Goal: Task Accomplishment & Management: Manage account settings

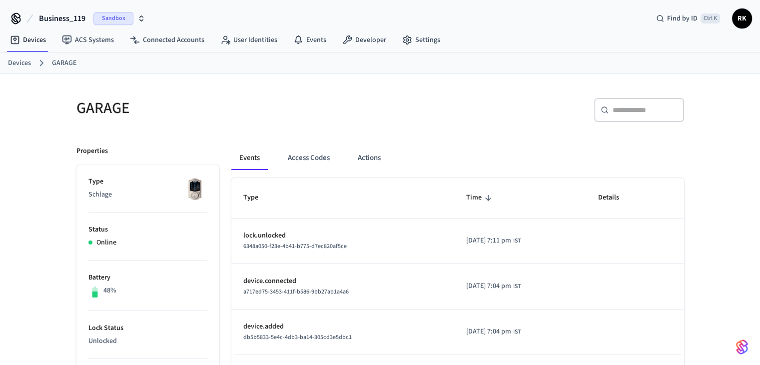
click at [72, 18] on span "Business_119" at bounding box center [62, 18] width 46 height 12
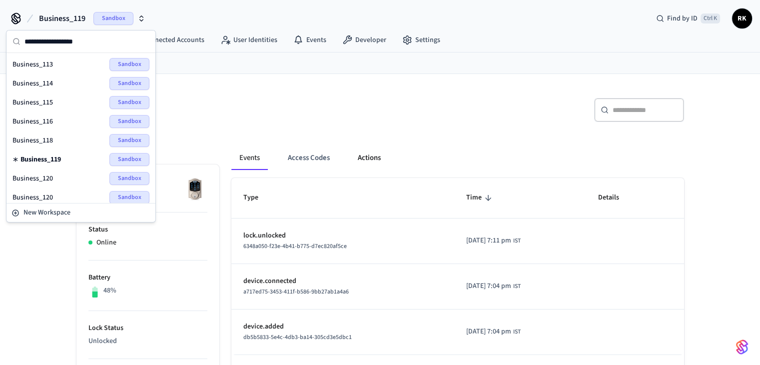
click at [362, 160] on button "Actions" at bounding box center [369, 158] width 39 height 24
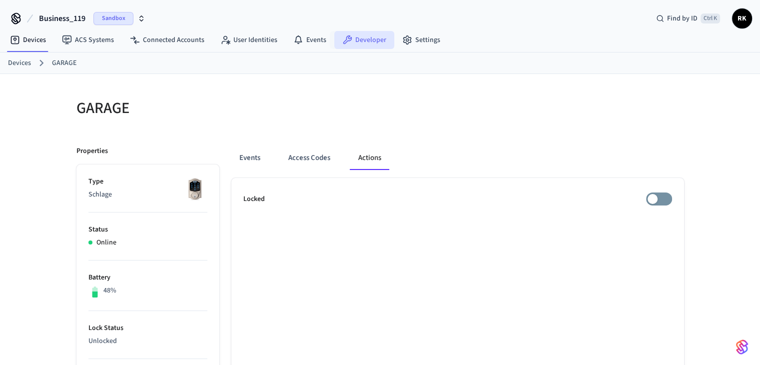
click at [350, 36] on link "Developer" at bounding box center [364, 40] width 60 height 18
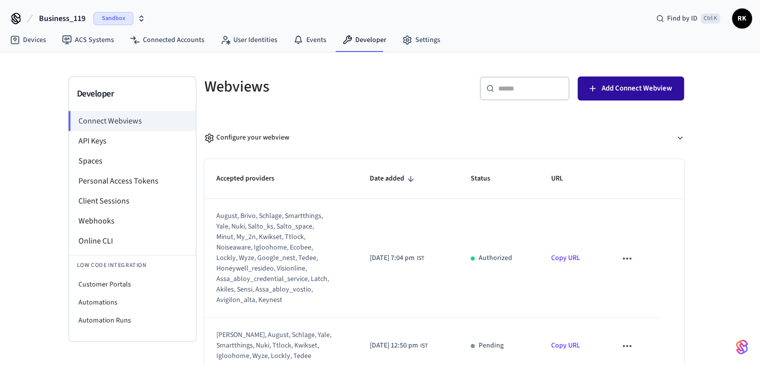
click at [630, 86] on span "Add Connect Webview" at bounding box center [636, 88] width 70 height 13
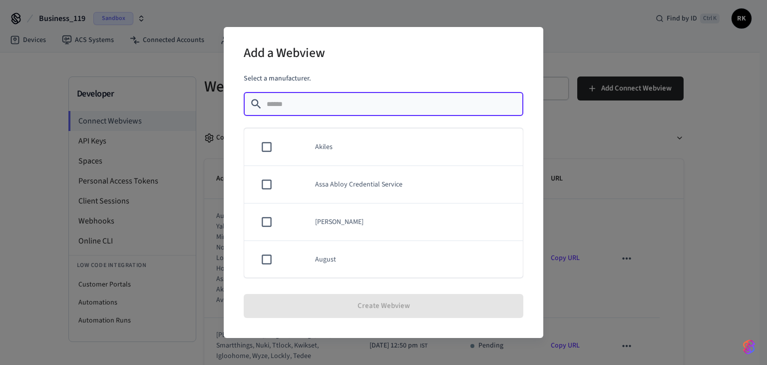
click at [623, 129] on div "Add a Webview Select a manufacturer. ​ ​ Akiles Assa Abloy Credential Service A…" at bounding box center [383, 182] width 767 height 365
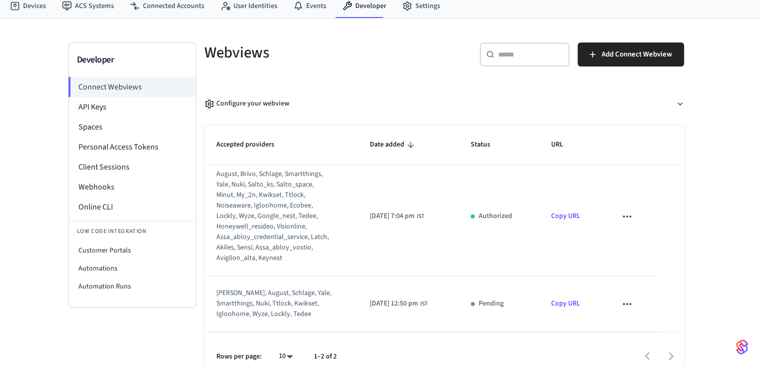
scroll to position [49, 0]
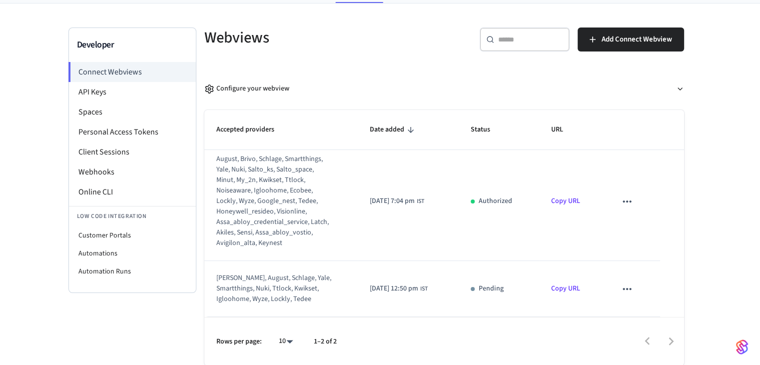
click at [290, 339] on body "Business_119 Sandbox Find by ID Ctrl K RK Devices ACS Systems Connected Account…" at bounding box center [380, 158] width 760 height 414
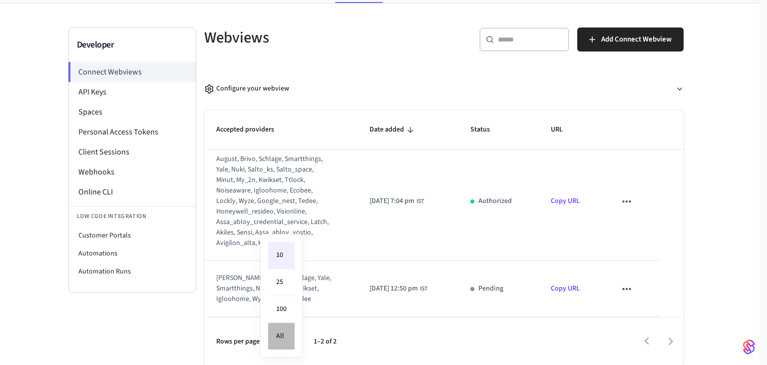
click at [290, 339] on li "All" at bounding box center [281, 336] width 26 height 26
type input "**"
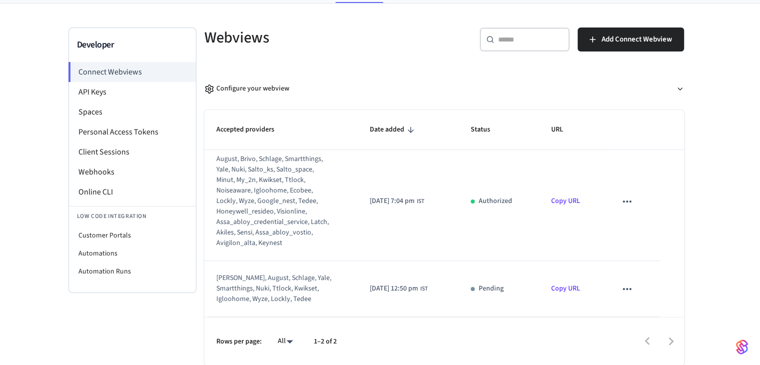
click at [402, 336] on div at bounding box center [515, 340] width 336 height 23
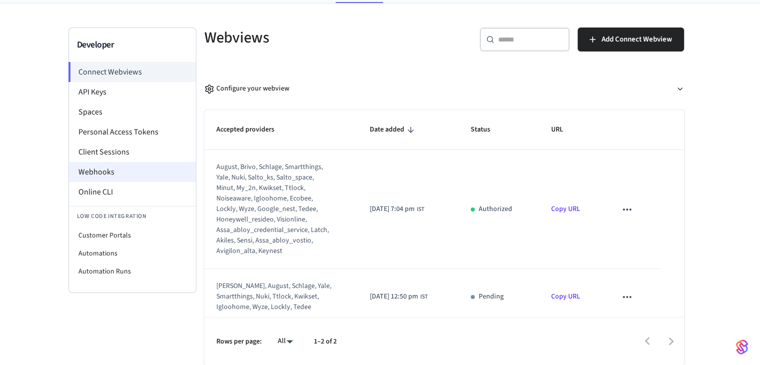
click at [107, 167] on li "Webhooks" at bounding box center [132, 172] width 127 height 20
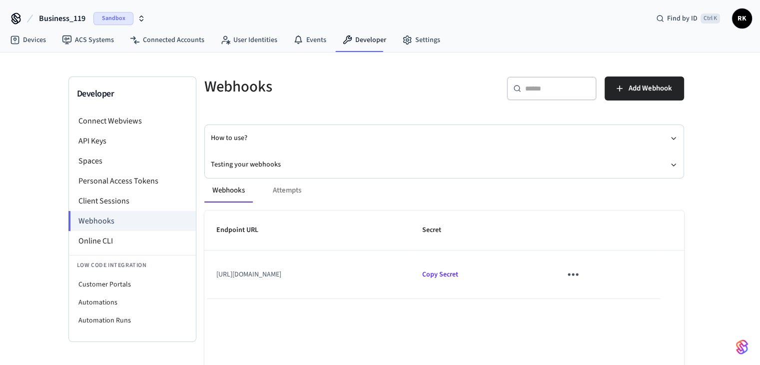
click at [578, 274] on icon "sticky table" at bounding box center [573, 274] width 10 height 2
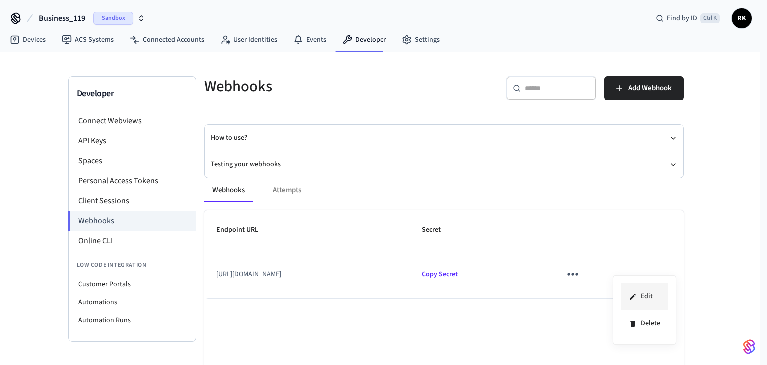
click at [647, 298] on li "Edit" at bounding box center [644, 296] width 47 height 27
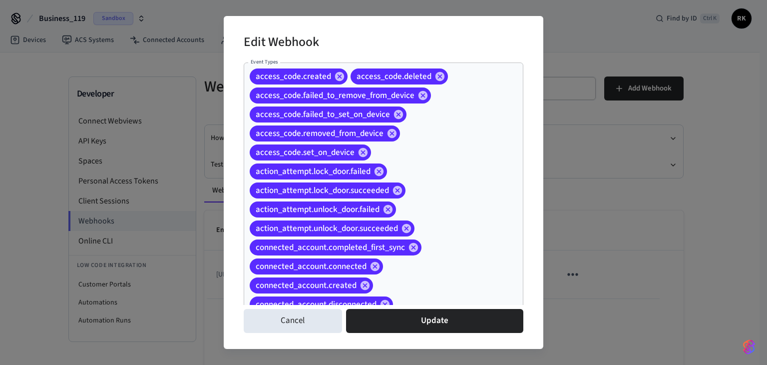
click at [595, 217] on div "Edit Webhook Event Types access_code.created access_code.deleted access_code.fa…" at bounding box center [383, 182] width 767 height 365
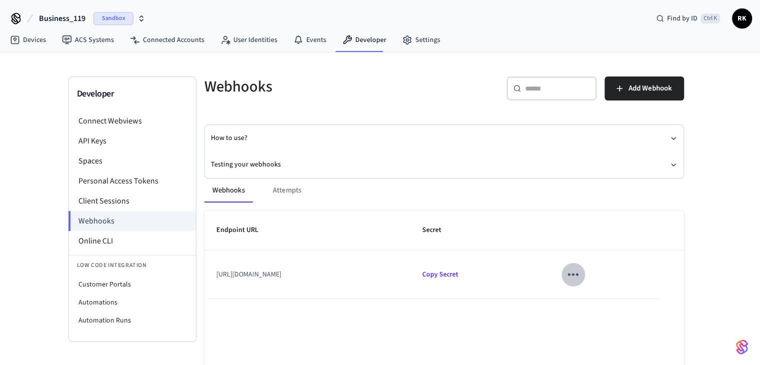
click at [580, 273] on icon "sticky table" at bounding box center [572, 273] width 15 height 15
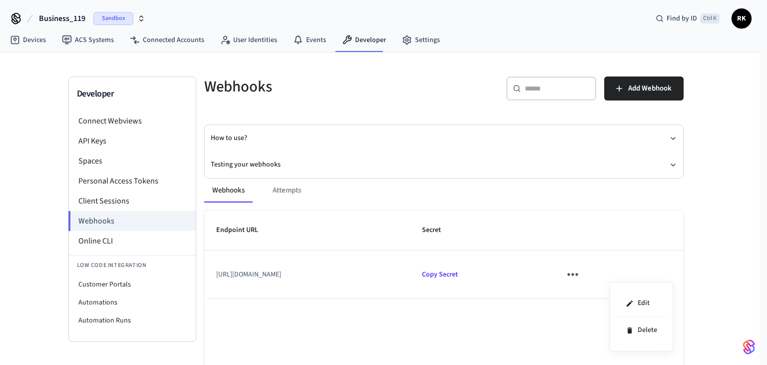
click at [533, 275] on div at bounding box center [383, 182] width 767 height 365
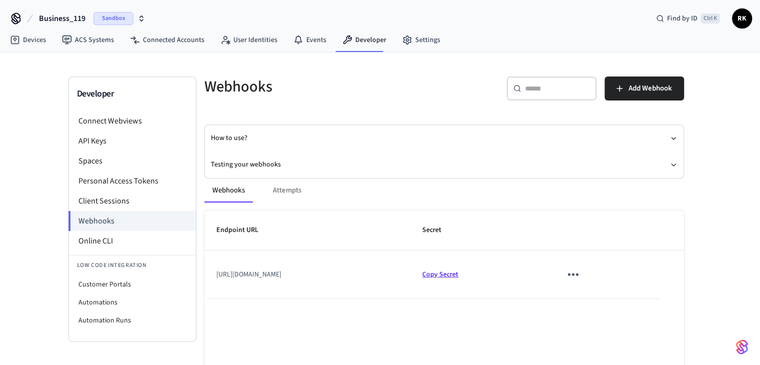
click at [458, 274] on span "Copy Secret" at bounding box center [440, 274] width 36 height 10
click at [258, 167] on div "Webhooks Attempts Endpoint URL Secret https://bd30e5dd1735.ngrok-free.app/api/S…" at bounding box center [437, 315] width 491 height 299
click at [254, 168] on div "Webhooks Attempts Endpoint URL Secret https://bd30e5dd1735.ngrok-free.app/api/S…" at bounding box center [437, 315] width 491 height 299
click at [252, 166] on div "Webhooks Attempts Endpoint URL Secret https://bd30e5dd1735.ngrok-free.app/api/S…" at bounding box center [437, 315] width 491 height 299
click at [223, 164] on button "Testing your webhooks" at bounding box center [444, 164] width 467 height 26
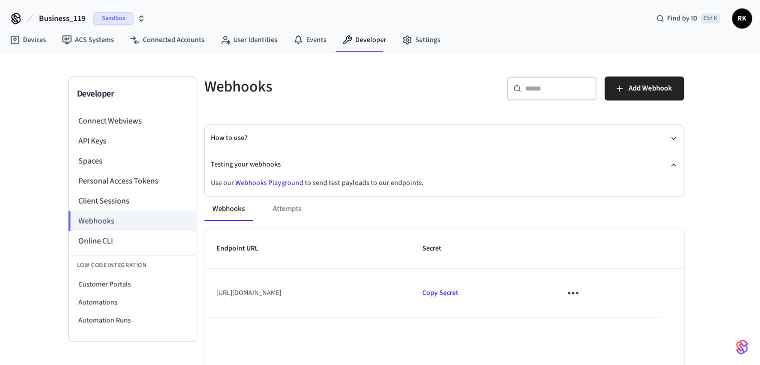
click at [266, 182] on link "Webhooks Playground" at bounding box center [269, 183] width 68 height 10
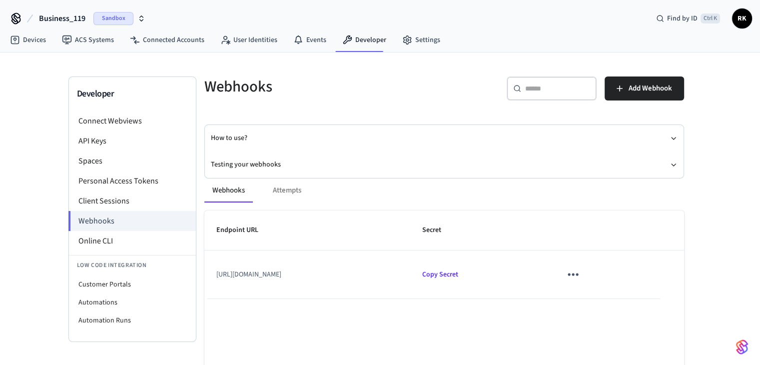
click at [80, 16] on span "Business_119" at bounding box center [62, 18] width 46 height 12
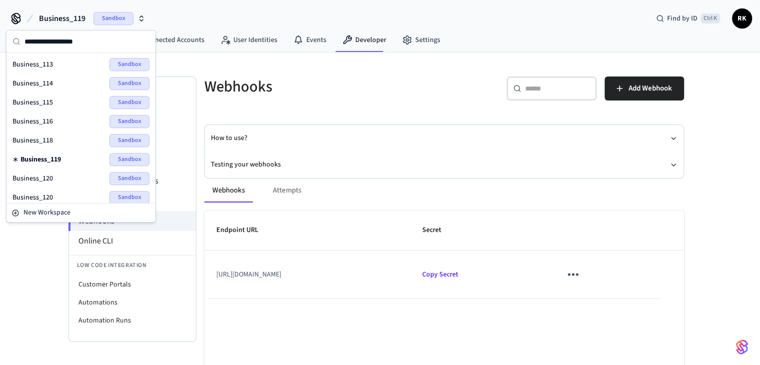
click at [57, 65] on div "Business_113 Sandbox" at bounding box center [80, 64] width 137 height 13
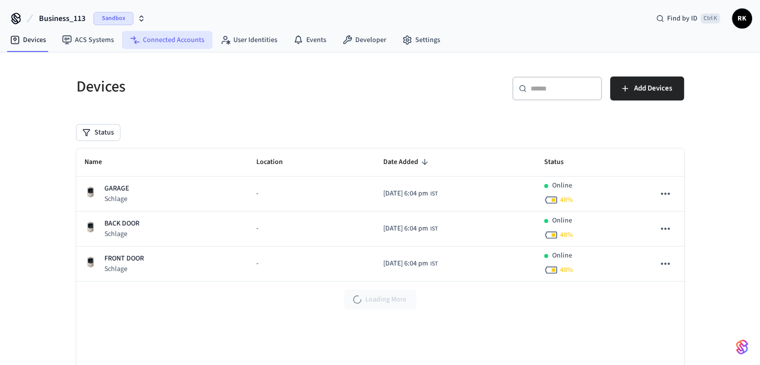
click at [176, 37] on link "Connected Accounts" at bounding box center [167, 40] width 90 height 18
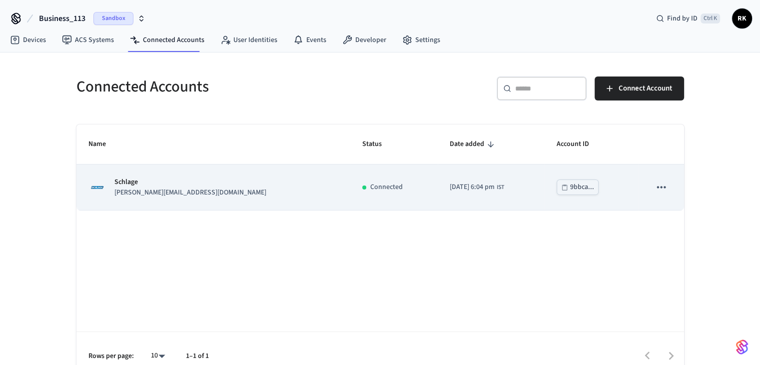
click at [667, 187] on icon "sticky table" at bounding box center [660, 186] width 13 height 13
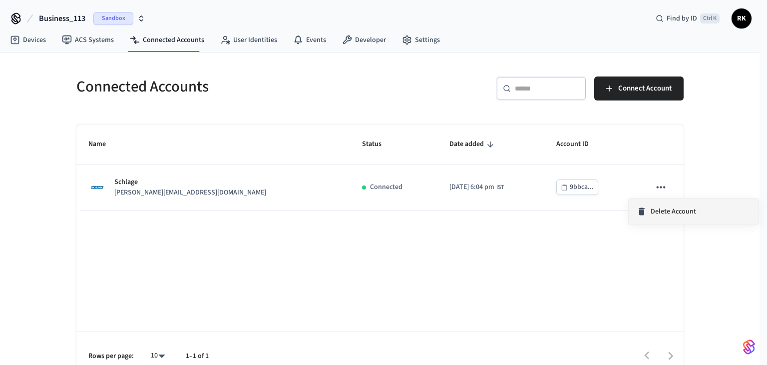
click at [653, 210] on span "Delete Account" at bounding box center [673, 211] width 45 height 10
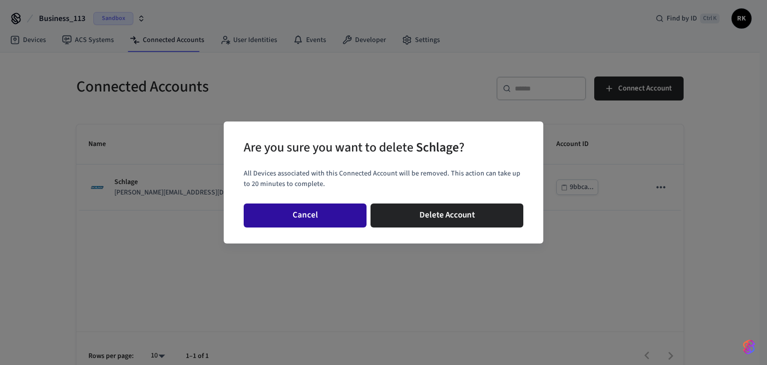
click at [306, 219] on button "Cancel" at bounding box center [305, 215] width 123 height 24
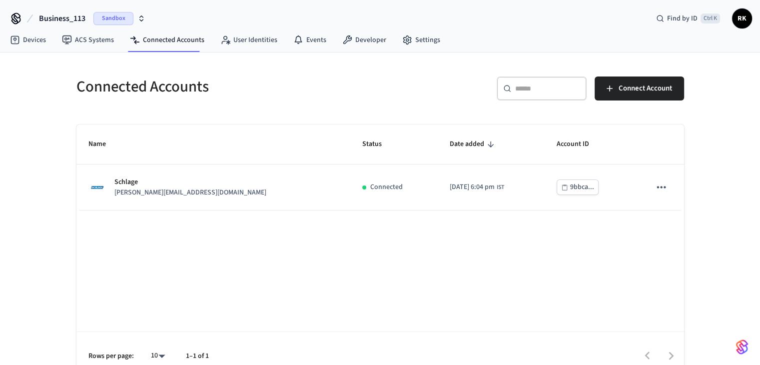
click at [75, 14] on span "Business_113" at bounding box center [62, 18] width 46 height 12
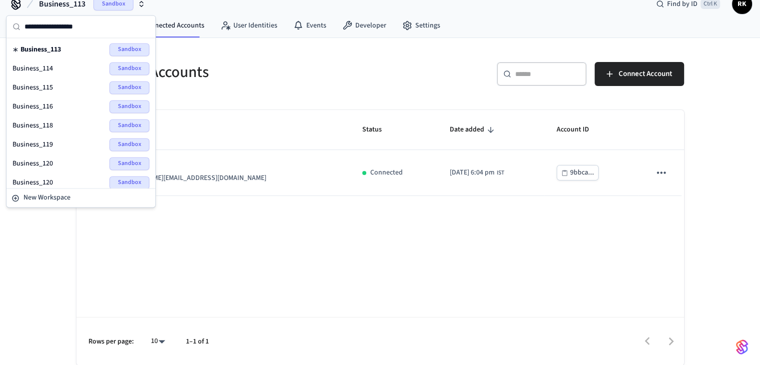
click at [179, 74] on h5 "Connected Accounts" at bounding box center [225, 72] width 298 height 20
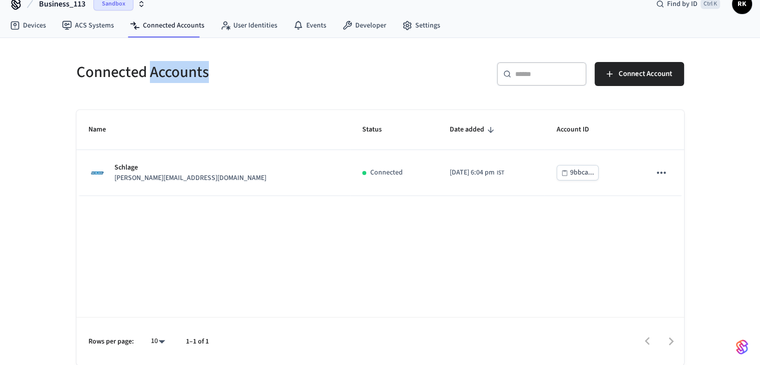
click at [181, 74] on h5 "Connected Accounts" at bounding box center [225, 72] width 298 height 20
click at [158, 73] on h5 "Connected Accounts" at bounding box center [225, 72] width 298 height 20
drag, startPoint x: 158, startPoint y: 73, endPoint x: 190, endPoint y: 71, distance: 32.6
click at [190, 71] on h5 "Connected Accounts" at bounding box center [225, 72] width 298 height 20
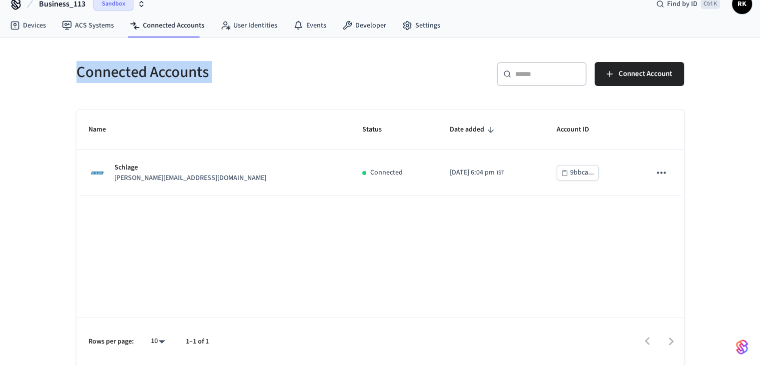
click at [175, 73] on h5 "Connected Accounts" at bounding box center [225, 72] width 298 height 20
click at [176, 74] on h5 "Connected Accounts" at bounding box center [225, 72] width 298 height 20
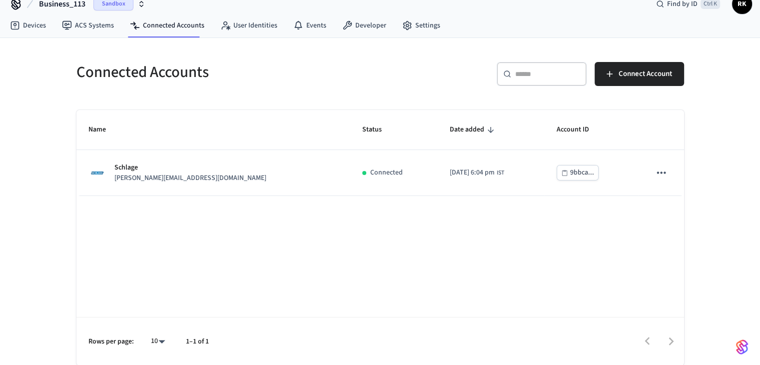
click at [94, 82] on h5 "Connected Accounts" at bounding box center [225, 72] width 298 height 20
drag, startPoint x: 94, startPoint y: 82, endPoint x: 136, endPoint y: 79, distance: 42.0
click at [136, 79] on h5 "Connected Accounts" at bounding box center [225, 72] width 298 height 20
click at [158, 64] on h5 "Connected Accounts" at bounding box center [225, 72] width 298 height 20
drag, startPoint x: 158, startPoint y: 64, endPoint x: 166, endPoint y: 70, distance: 10.4
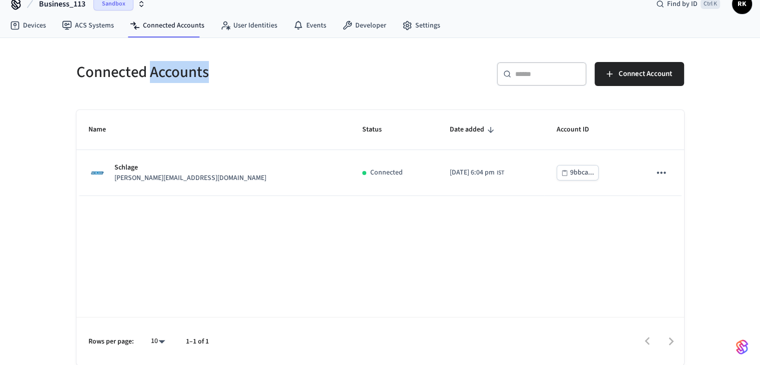
click at [165, 69] on h5 "Connected Accounts" at bounding box center [225, 72] width 298 height 20
click at [164, 72] on h5 "Connected Accounts" at bounding box center [225, 72] width 298 height 20
drag, startPoint x: 164, startPoint y: 72, endPoint x: 99, endPoint y: 72, distance: 64.9
click at [99, 72] on h5 "Connected Accounts" at bounding box center [225, 72] width 298 height 20
click at [102, 71] on h5 "Connected Accounts" at bounding box center [225, 72] width 298 height 20
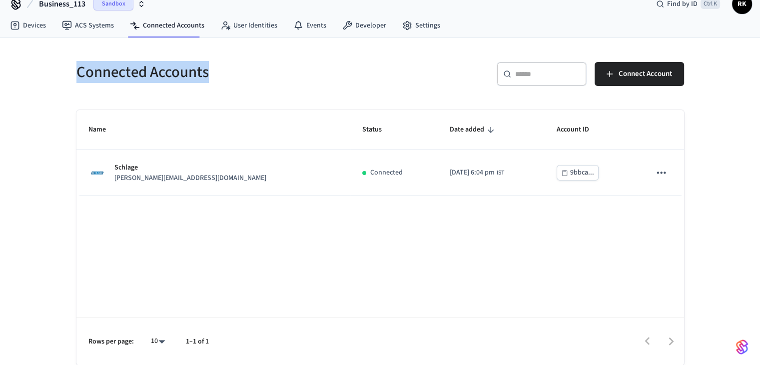
drag, startPoint x: 102, startPoint y: 71, endPoint x: 181, endPoint y: 70, distance: 79.4
click at [181, 70] on h5 "Connected Accounts" at bounding box center [225, 72] width 298 height 20
click at [185, 66] on h5 "Connected Accounts" at bounding box center [225, 72] width 298 height 20
drag, startPoint x: 185, startPoint y: 66, endPoint x: 208, endPoint y: 72, distance: 23.6
click at [208, 72] on h5 "Connected Accounts" at bounding box center [225, 72] width 298 height 20
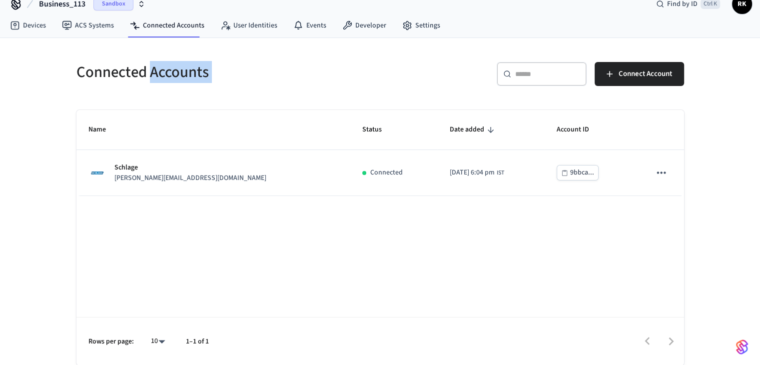
click at [181, 70] on h5 "Connected Accounts" at bounding box center [225, 72] width 298 height 20
drag, startPoint x: 181, startPoint y: 70, endPoint x: 245, endPoint y: 72, distance: 64.0
click at [204, 72] on h5 "Connected Accounts" at bounding box center [225, 72] width 298 height 20
click at [245, 71] on h5 "Connected Accounts" at bounding box center [225, 72] width 298 height 20
drag, startPoint x: 245, startPoint y: 71, endPoint x: 216, endPoint y: 83, distance: 31.4
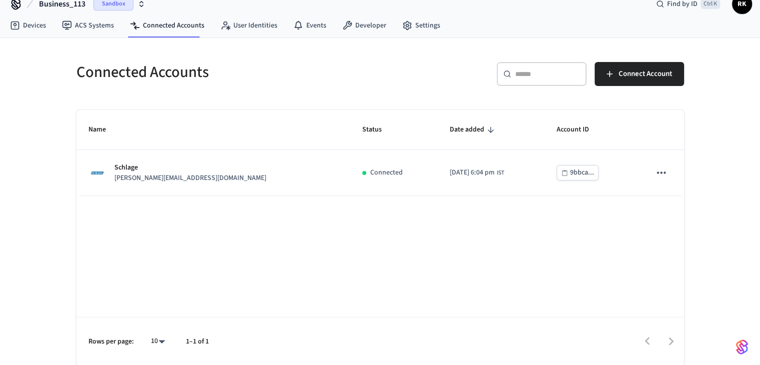
click at [216, 83] on div "Connected Accounts" at bounding box center [219, 72] width 310 height 44
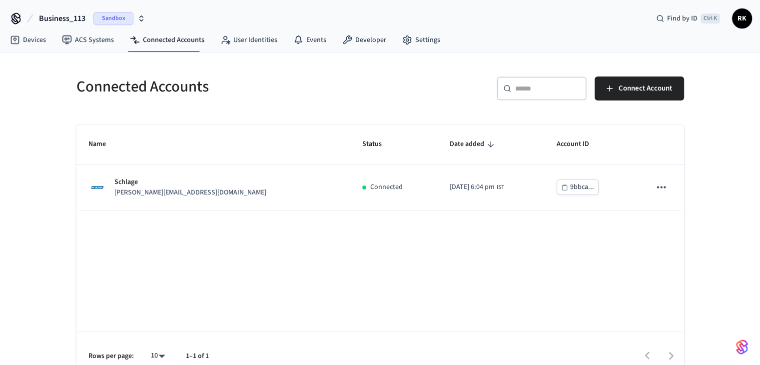
click at [161, 83] on h5 "Connected Accounts" at bounding box center [225, 86] width 298 height 20
drag, startPoint x: 161, startPoint y: 83, endPoint x: 180, endPoint y: 85, distance: 19.6
click at [180, 85] on h5 "Connected Accounts" at bounding box center [225, 86] width 298 height 20
click at [192, 93] on h5 "Connected Accounts" at bounding box center [225, 86] width 298 height 20
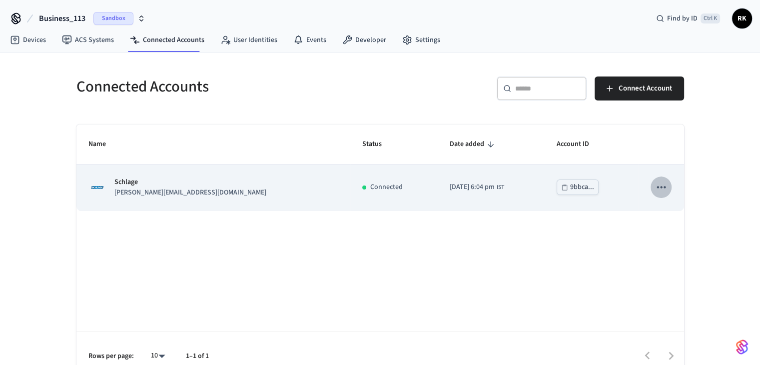
click at [666, 188] on icon "sticky table" at bounding box center [660, 186] width 13 height 13
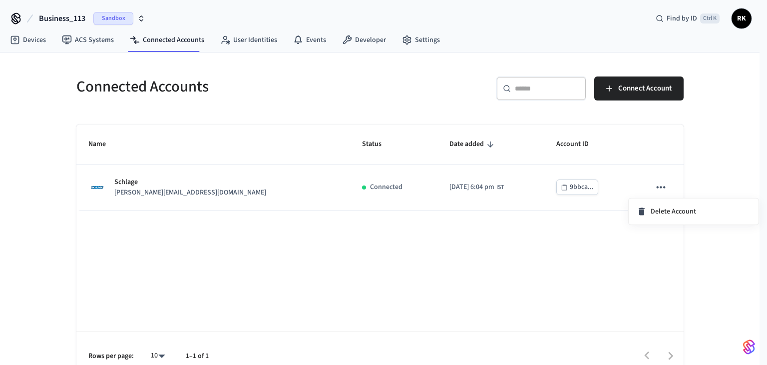
drag, startPoint x: 529, startPoint y: 31, endPoint x: 337, endPoint y: 259, distance: 297.8
click at [337, 259] on div at bounding box center [383, 182] width 767 height 365
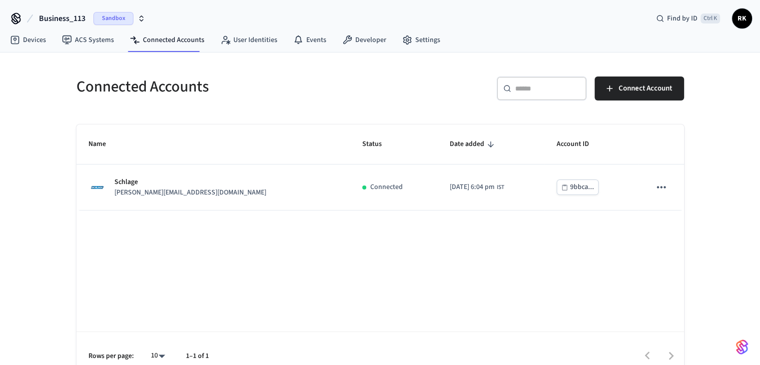
drag, startPoint x: 531, startPoint y: 25, endPoint x: 595, endPoint y: 2, distance: 68.4
click at [595, 0] on div "Business_113 Sandbox Find by ID Ctrl K RK" at bounding box center [380, 14] width 760 height 29
click at [113, 78] on h5 "Connected Accounts" at bounding box center [225, 86] width 298 height 20
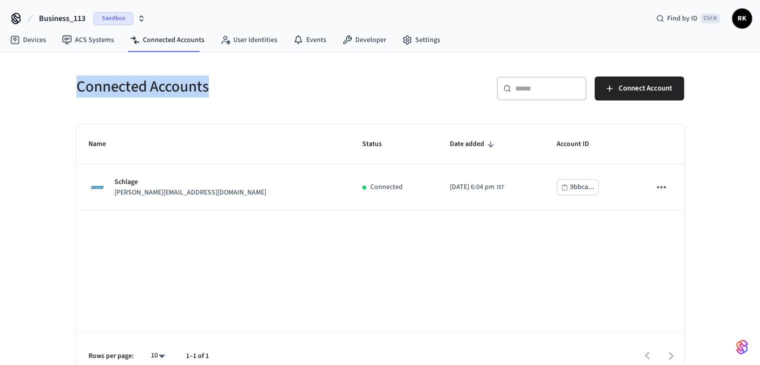
drag, startPoint x: 113, startPoint y: 78, endPoint x: 169, endPoint y: 80, distance: 56.0
click at [167, 80] on h5 "Connected Accounts" at bounding box center [225, 86] width 298 height 20
click at [156, 84] on h5 "Connected Accounts" at bounding box center [225, 86] width 298 height 20
drag, startPoint x: 156, startPoint y: 84, endPoint x: 160, endPoint y: 82, distance: 5.1
click at [160, 82] on h5 "Connected Accounts" at bounding box center [225, 86] width 298 height 20
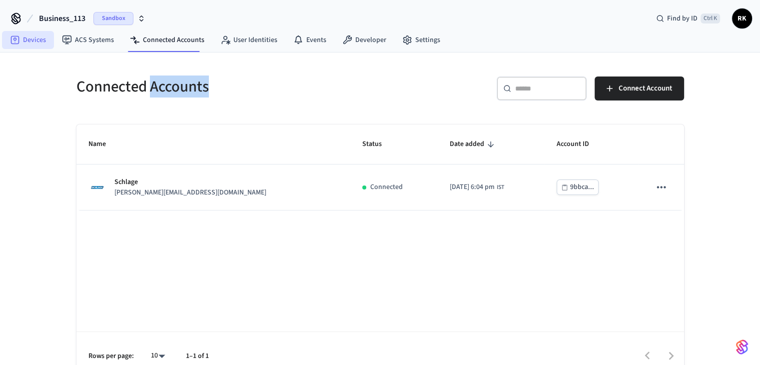
click at [16, 44] on link "Devices" at bounding box center [28, 40] width 52 height 18
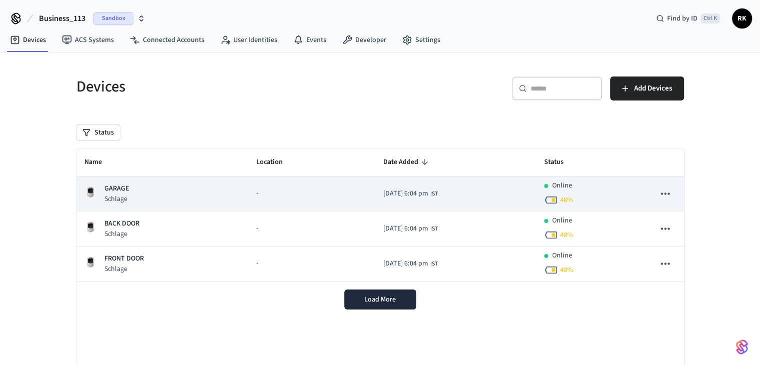
click at [223, 197] on div "GARAGE Schlage" at bounding box center [162, 193] width 156 height 20
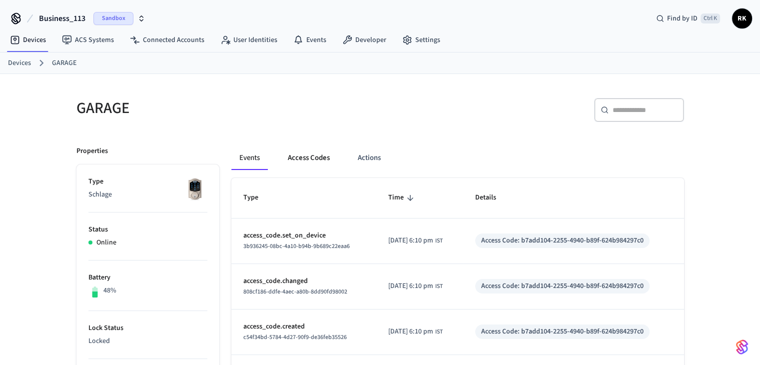
click at [306, 157] on button "Access Codes" at bounding box center [309, 158] width 58 height 24
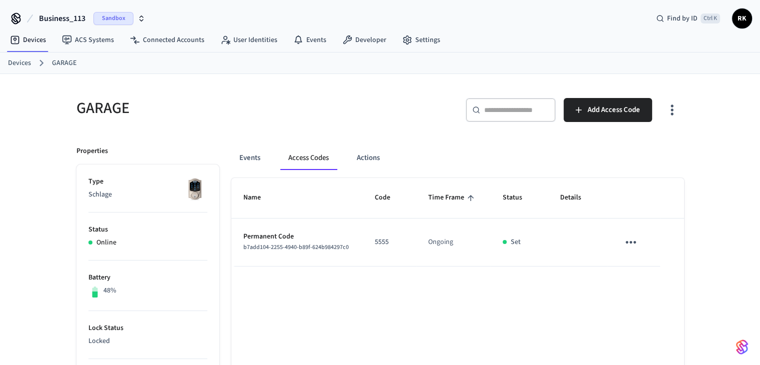
click at [81, 18] on span "Business_113" at bounding box center [62, 18] width 46 height 12
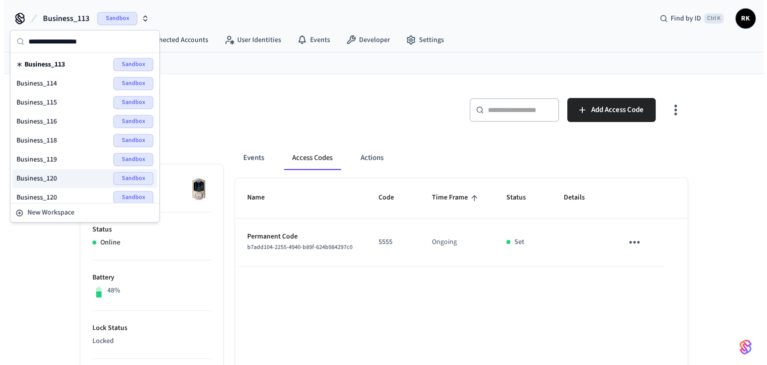
scroll to position [50, 0]
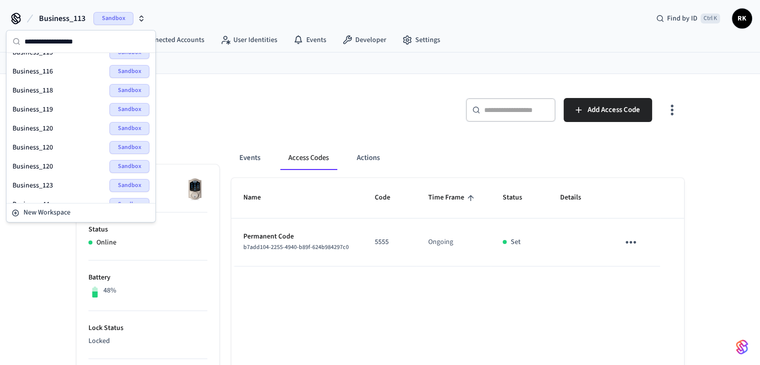
click at [54, 126] on div "Business_120 Sandbox" at bounding box center [80, 128] width 137 height 13
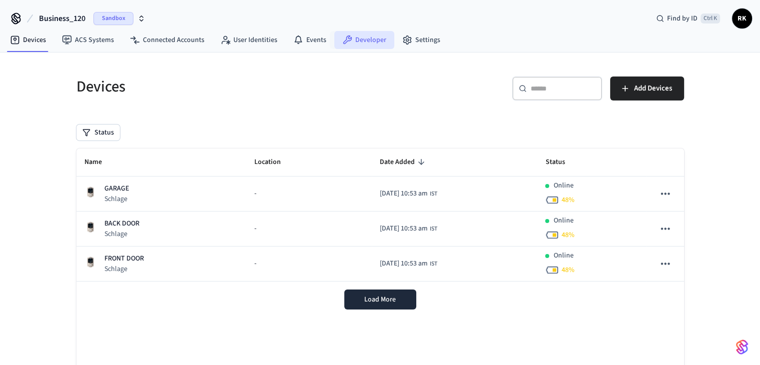
click at [361, 41] on link "Developer" at bounding box center [364, 40] width 60 height 18
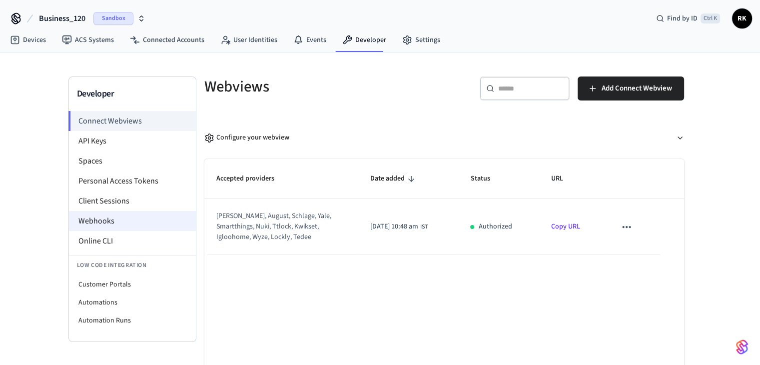
click at [94, 218] on li "Webhooks" at bounding box center [132, 221] width 127 height 20
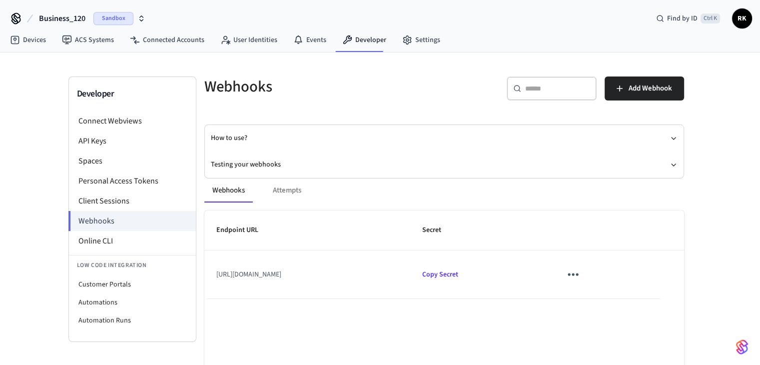
click at [580, 272] on icon "sticky table" at bounding box center [572, 273] width 15 height 15
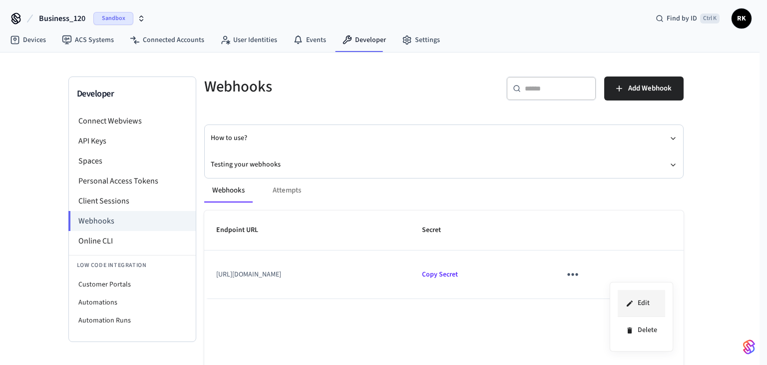
click at [645, 306] on li "Edit" at bounding box center [641, 303] width 47 height 27
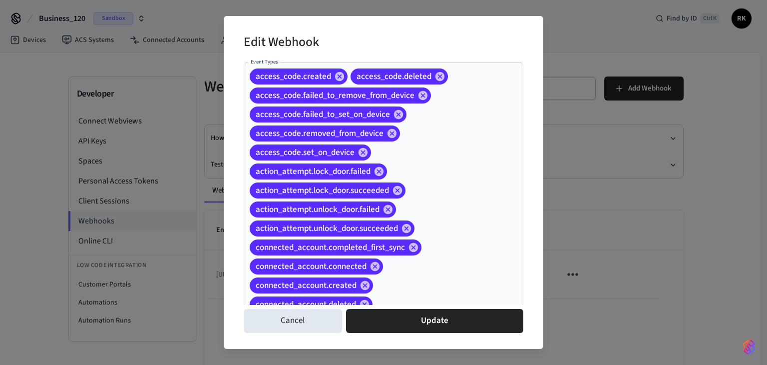
scroll to position [177, 0]
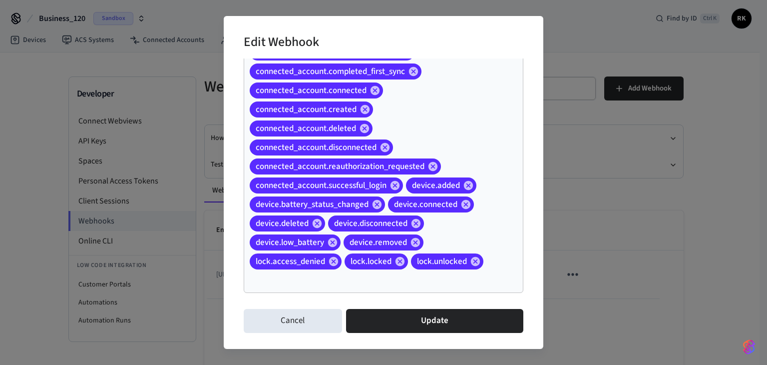
click at [444, 232] on div "access_code.created access_code.deleted access_code.failed_to_remove_from_devic…" at bounding box center [384, 90] width 280 height 406
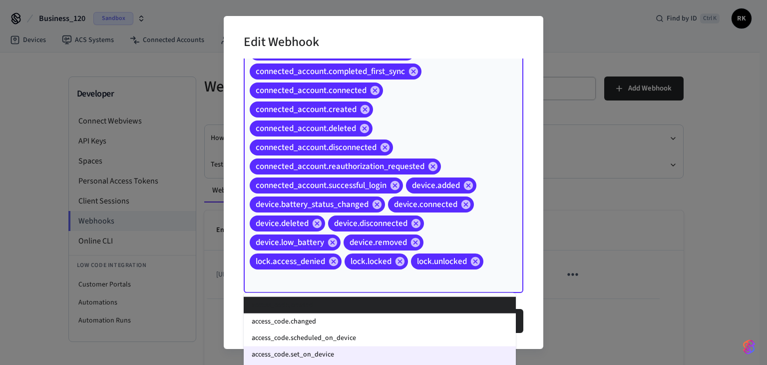
click at [448, 249] on div "access_code.created access_code.deleted access_code.failed_to_remove_from_devic…" at bounding box center [384, 90] width 280 height 406
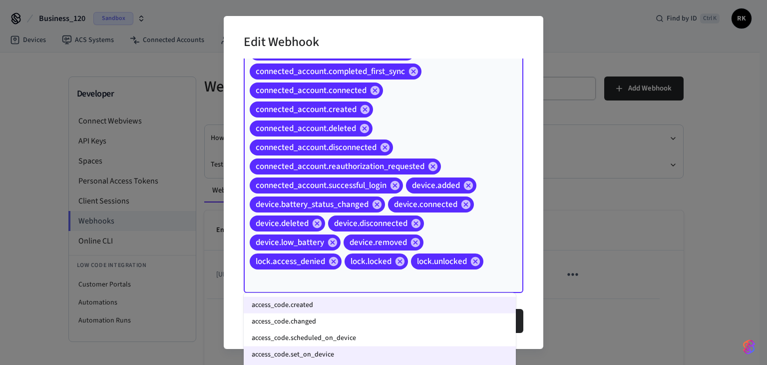
drag, startPoint x: 346, startPoint y: 280, endPoint x: 236, endPoint y: 0, distance: 301.0
click at [236, 0] on div "Edit Webhook Event Types access_code.created access_code.deleted access_code.fa…" at bounding box center [383, 182] width 767 height 365
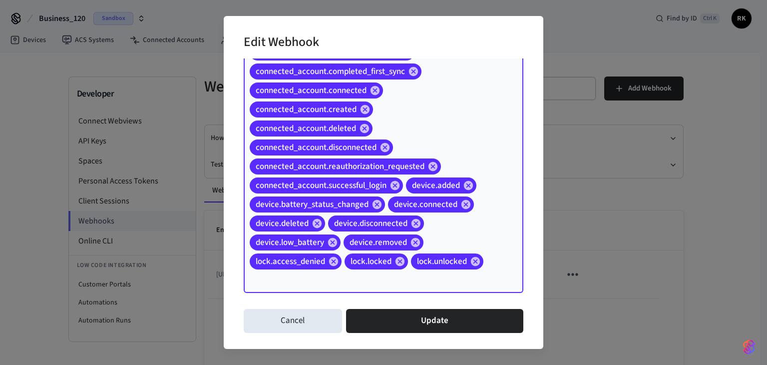
scroll to position [0, 0]
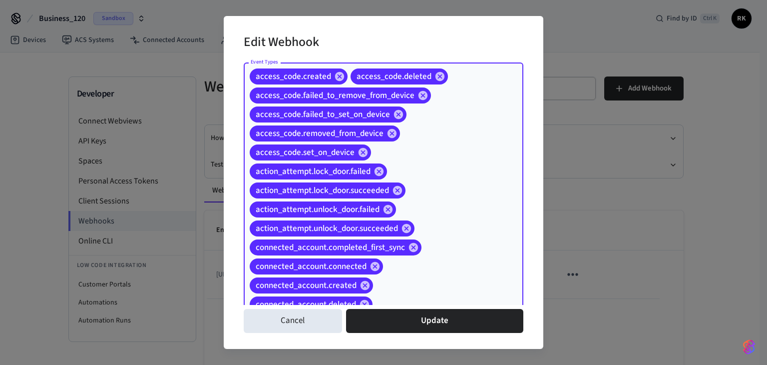
drag, startPoint x: 249, startPoint y: 70, endPoint x: 386, endPoint y: 241, distance: 218.5
click at [382, 317] on div "Edit Webhook Event Types access_code.created access_code.deleted access_code.fa…" at bounding box center [384, 182] width 320 height 333
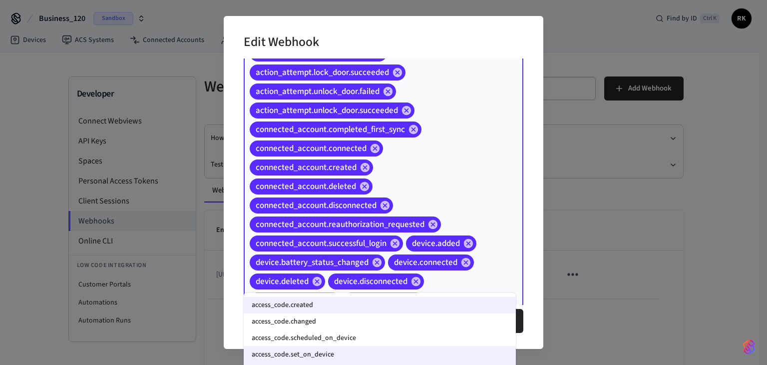
scroll to position [177, 0]
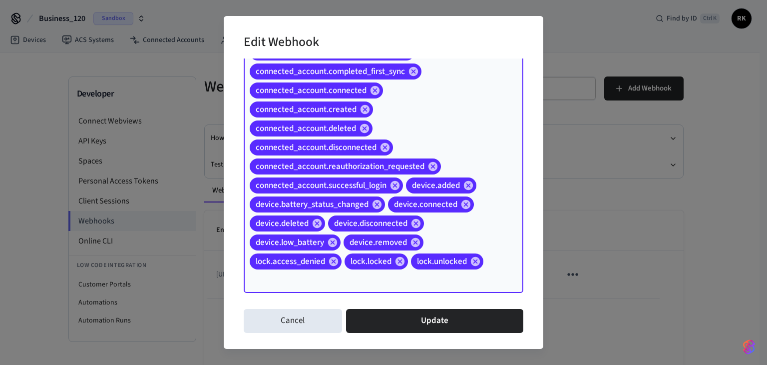
drag, startPoint x: 337, startPoint y: 278, endPoint x: 222, endPoint y: -1, distance: 301.5
click at [222, 0] on html "Business_120 Sandbox Find by ID Ctrl K RK Devices ACS Systems Connected Account…" at bounding box center [383, 211] width 767 height 422
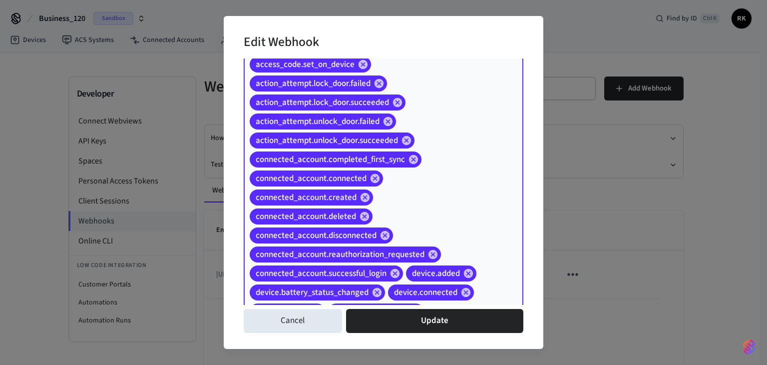
scroll to position [27, 0]
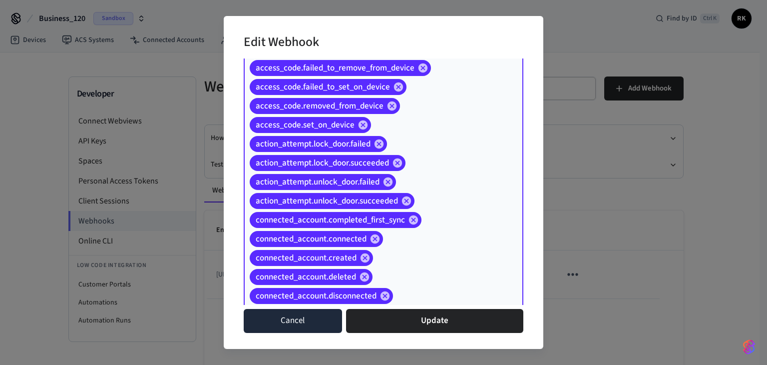
click at [299, 329] on button "Cancel" at bounding box center [293, 321] width 98 height 24
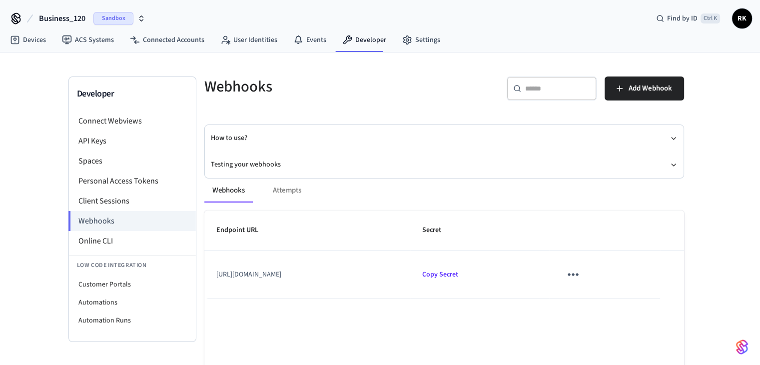
click at [580, 276] on icon "sticky table" at bounding box center [572, 273] width 15 height 15
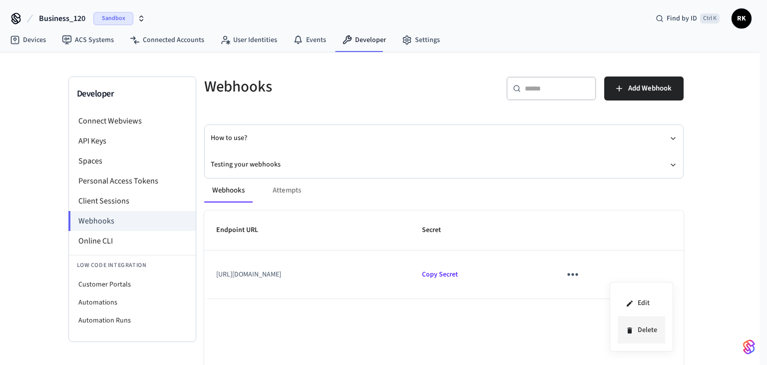
click at [644, 328] on li "Delete" at bounding box center [641, 330] width 47 height 26
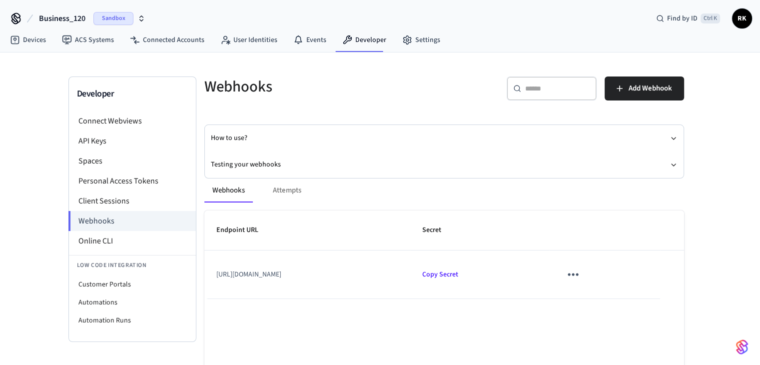
click at [584, 273] on button "sticky table" at bounding box center [572, 273] width 23 height 23
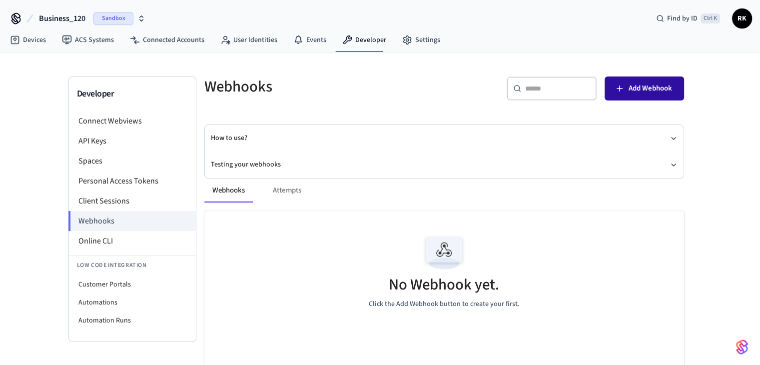
click at [639, 89] on span "Add Webhook" at bounding box center [649, 88] width 43 height 13
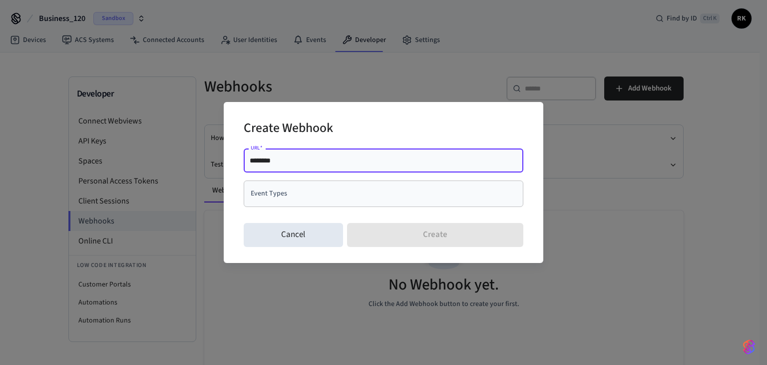
paste input "**********"
type input "**********"
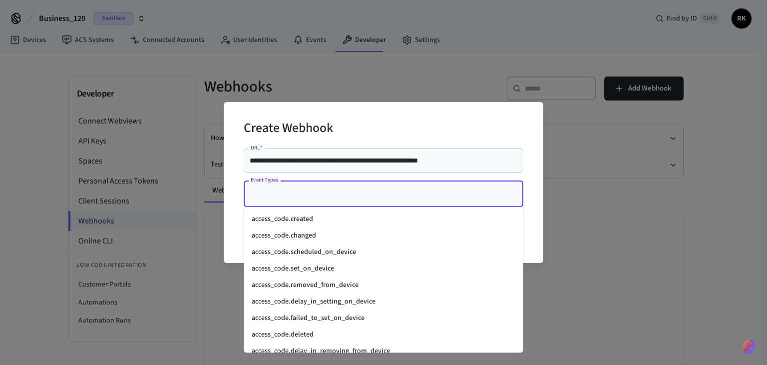
click at [298, 195] on input "Event Types" at bounding box center [376, 193] width 256 height 17
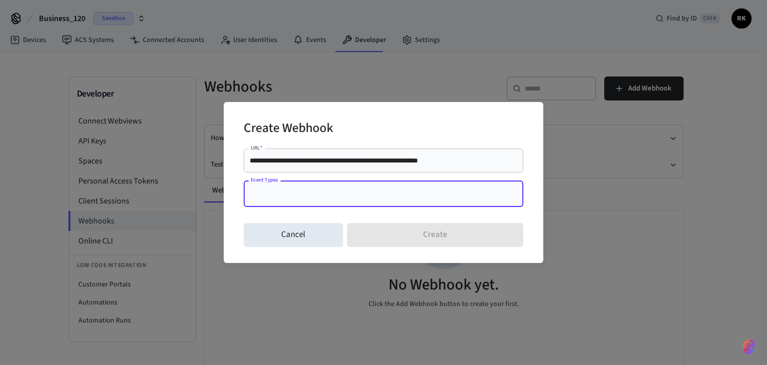
paste input "**********"
type input "**********"
paste input "**********"
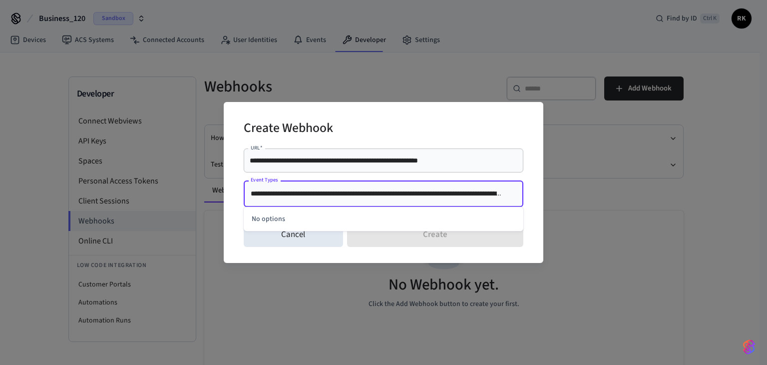
scroll to position [0, 2014]
click at [394, 214] on div "No options" at bounding box center [384, 219] width 280 height 24
type input "**********"
click at [437, 119] on div "Create Webhook" at bounding box center [384, 129] width 280 height 30
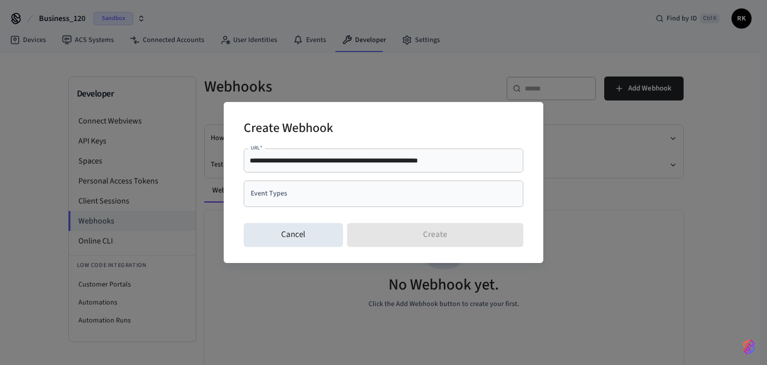
click at [320, 179] on div "**********" at bounding box center [384, 181] width 280 height 74
drag, startPoint x: 318, startPoint y: 182, endPoint x: 318, endPoint y: 195, distance: 13.0
click at [318, 182] on div "Event Types" at bounding box center [384, 193] width 280 height 26
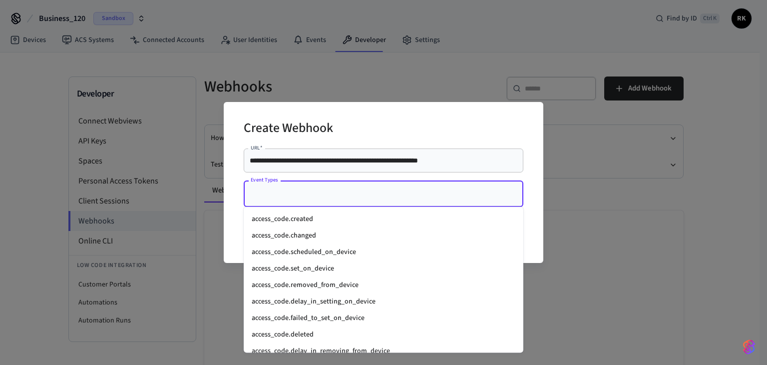
paste input "**********"
type input "**********"
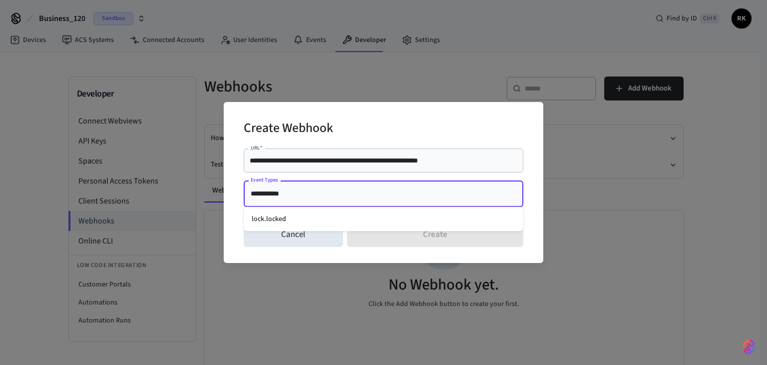
click at [326, 219] on li "lock.locked" at bounding box center [384, 219] width 280 height 16
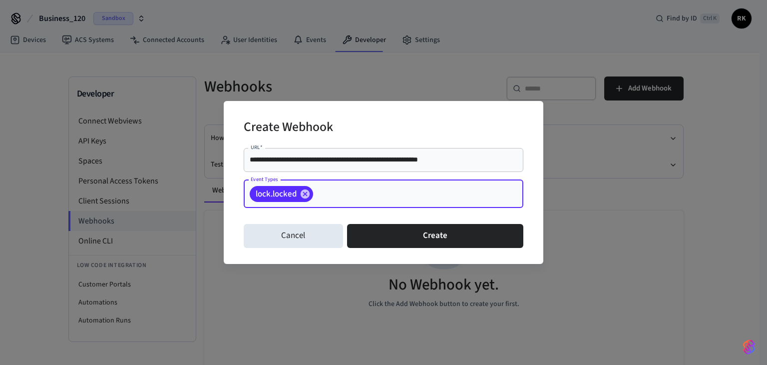
paste input "**********"
type input "**********"
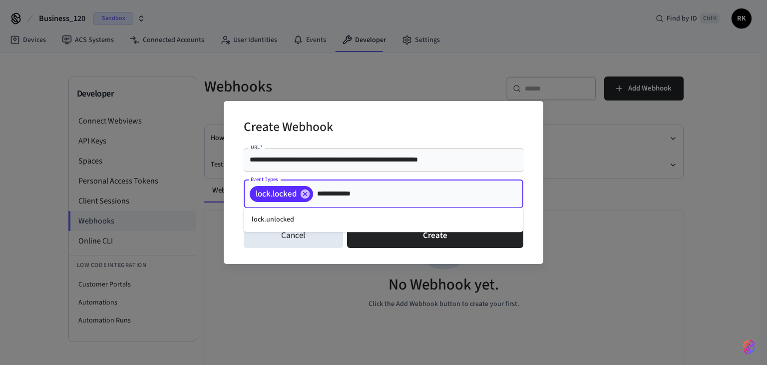
click at [330, 222] on li "lock.unlocked" at bounding box center [384, 219] width 280 height 16
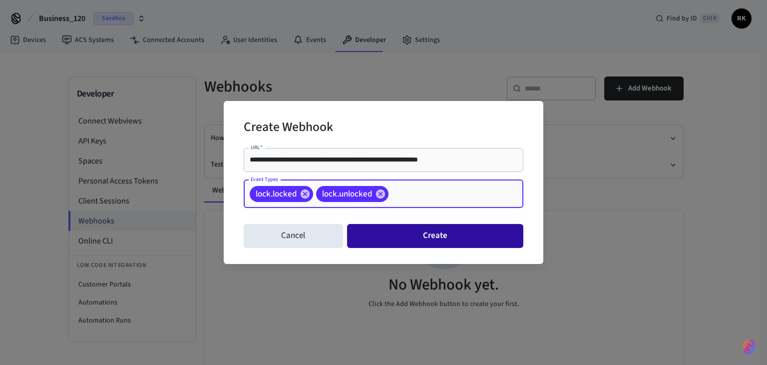
paste input "**********"
type input "**********"
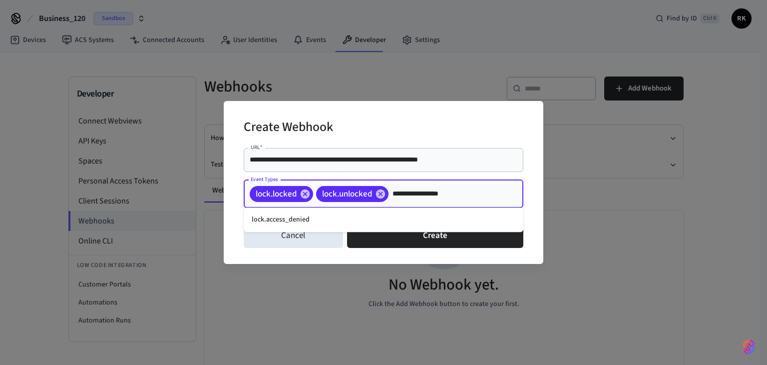
click at [356, 220] on li "lock.access_denied" at bounding box center [384, 219] width 280 height 16
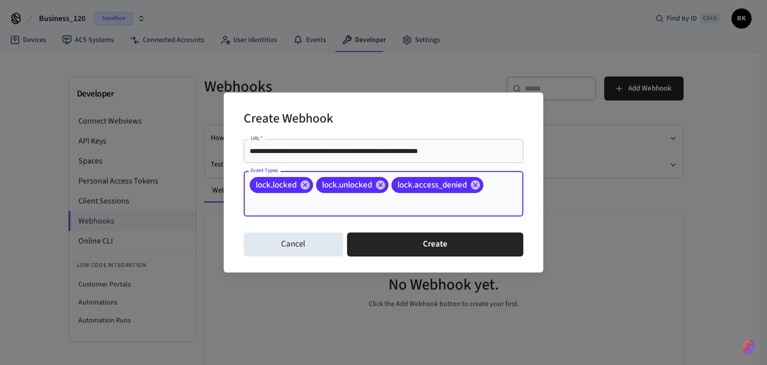
paste input "**********"
type input "**********"
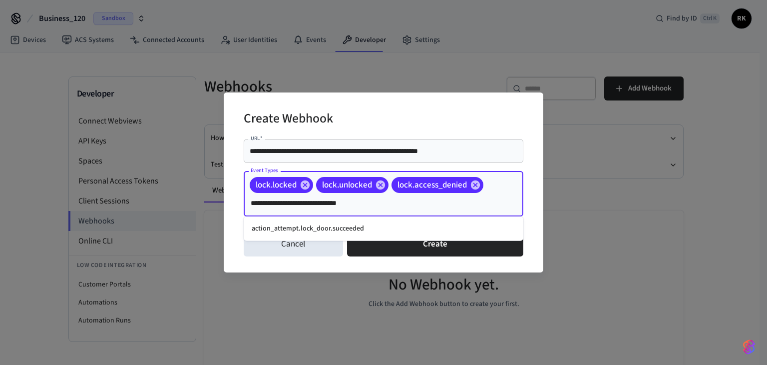
click at [341, 228] on li "action_attempt.lock_door.succeeded" at bounding box center [384, 228] width 280 height 16
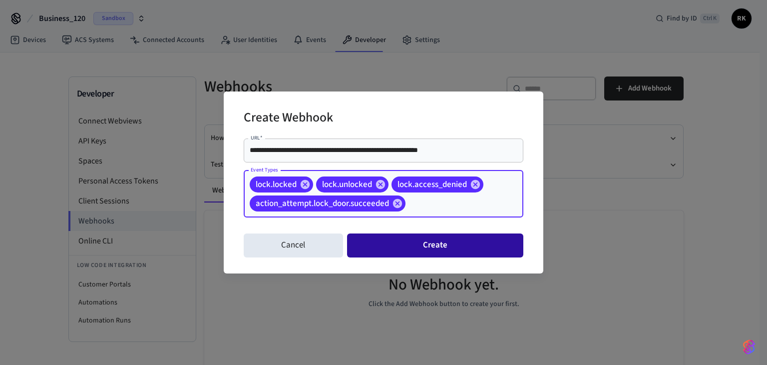
paste input "**********"
type input "**********"
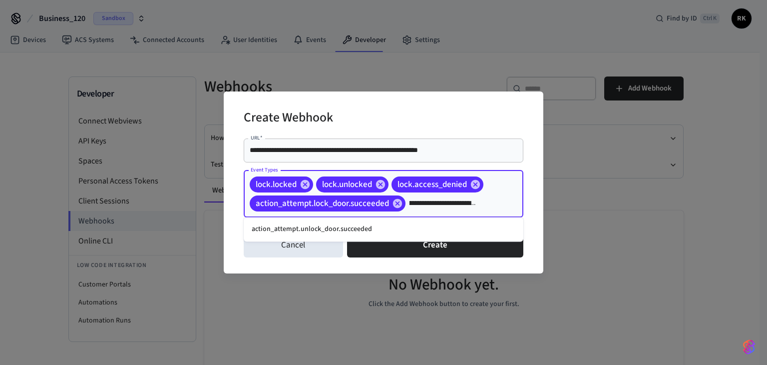
click at [360, 228] on li "action_attempt.unlock_door.succeeded" at bounding box center [384, 229] width 280 height 16
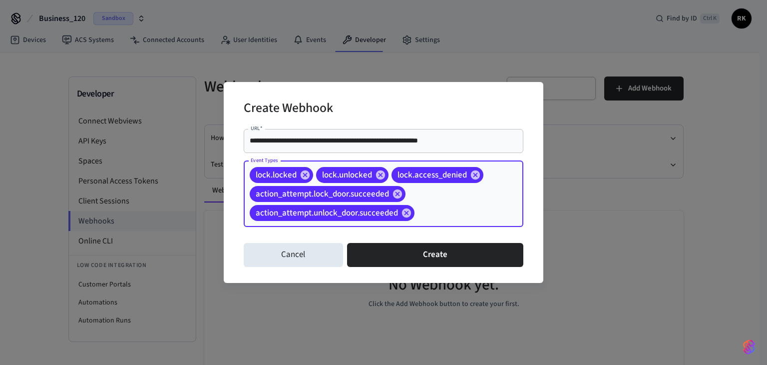
scroll to position [0, 0]
paste input "**********"
type input "**********"
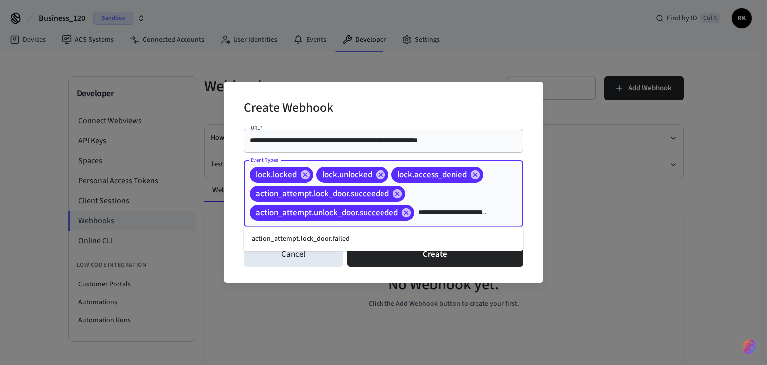
scroll to position [0, 25]
click at [317, 231] on li "action_attempt.lock_door.failed" at bounding box center [384, 239] width 280 height 16
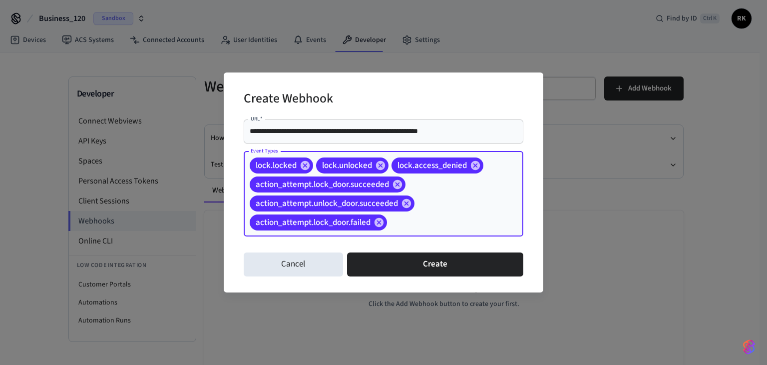
paste input "**********"
type input "**********"
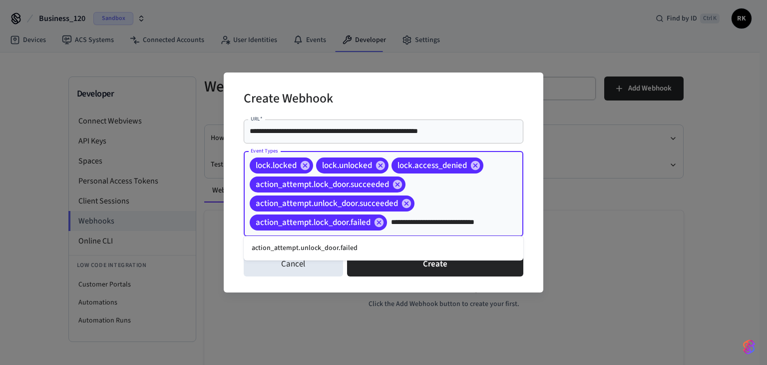
click at [353, 242] on li "action_attempt.unlock_door.failed" at bounding box center [384, 248] width 280 height 16
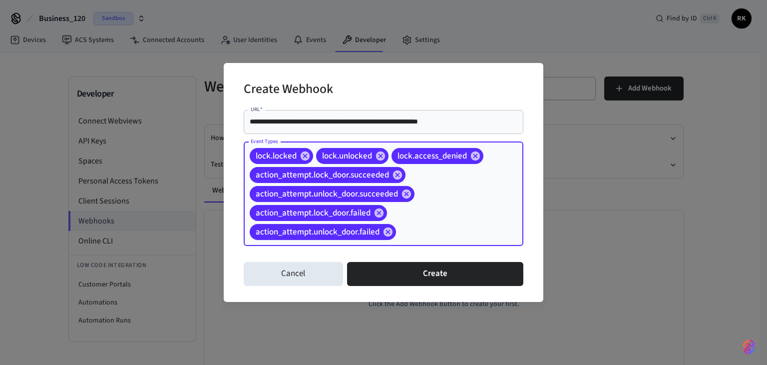
paste input "**********"
type input "**********"
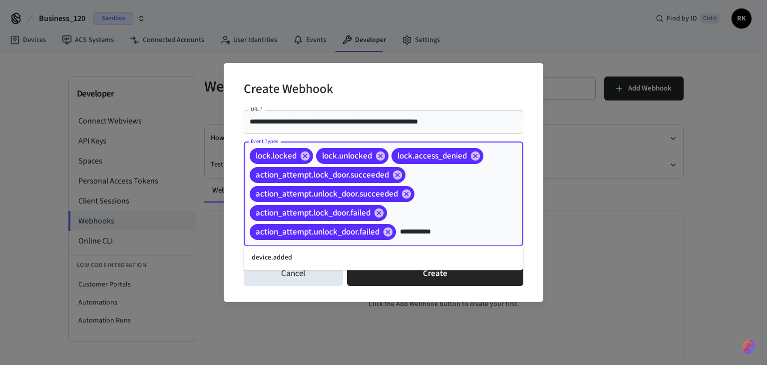
click at [261, 261] on li "device.added" at bounding box center [384, 257] width 280 height 16
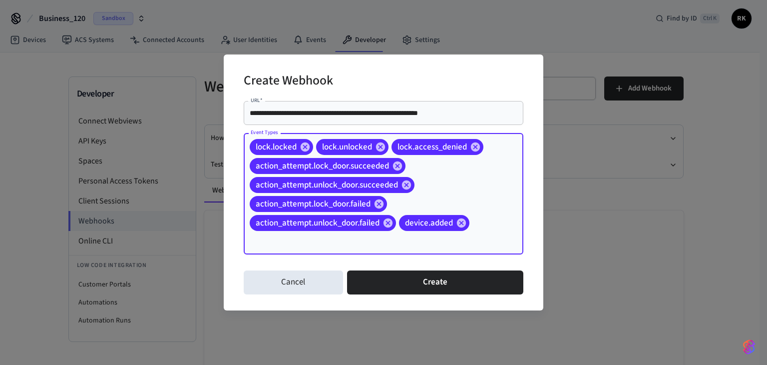
paste input "**********"
type input "**********"
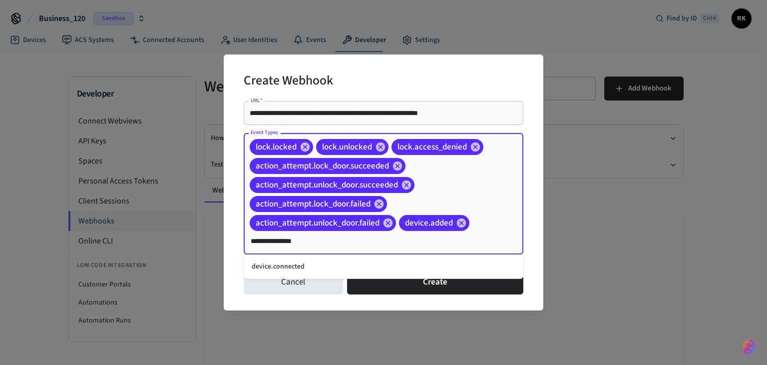
click at [304, 261] on li "device.connected" at bounding box center [384, 266] width 280 height 16
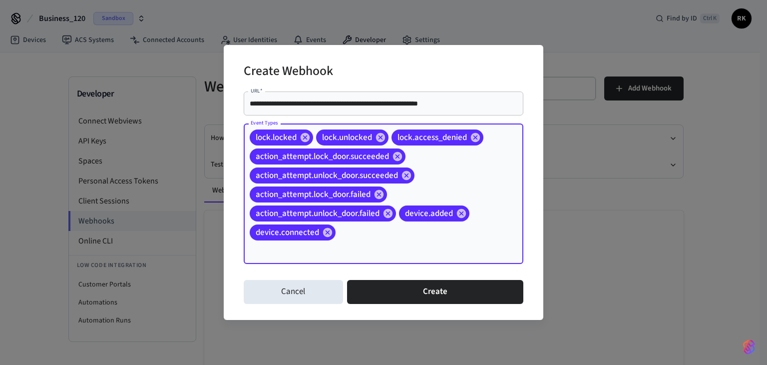
paste input "**********"
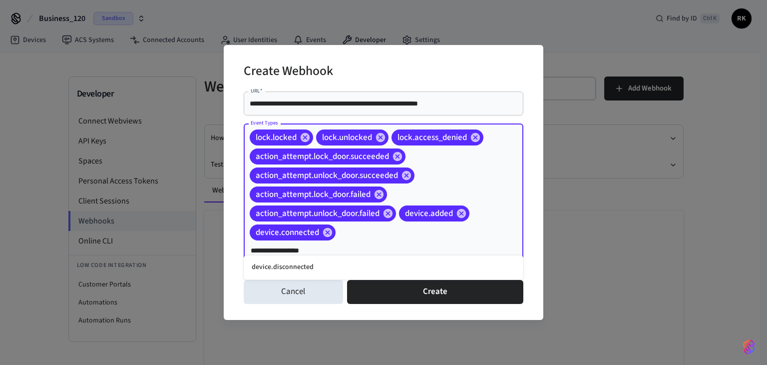
click at [331, 258] on ul "device.disconnected" at bounding box center [384, 267] width 280 height 24
type input "**********"
click at [310, 264] on div "**********" at bounding box center [384, 181] width 280 height 188
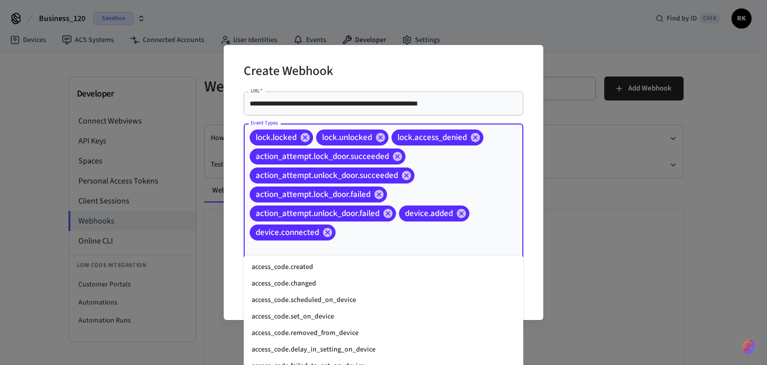
click at [362, 242] on input "Event Types" at bounding box center [325, 250] width 154 height 17
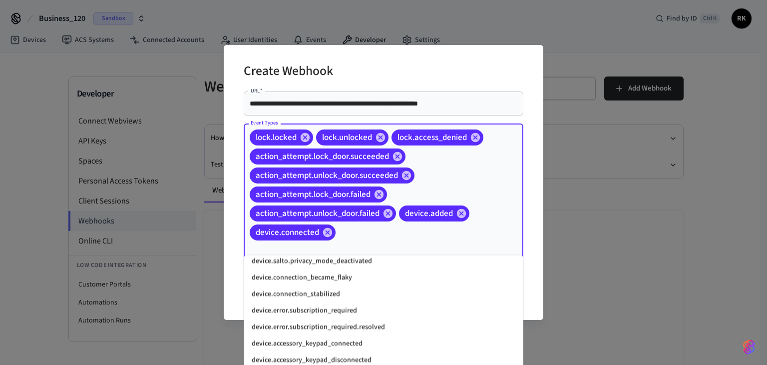
paste input "**********"
type input "**********"
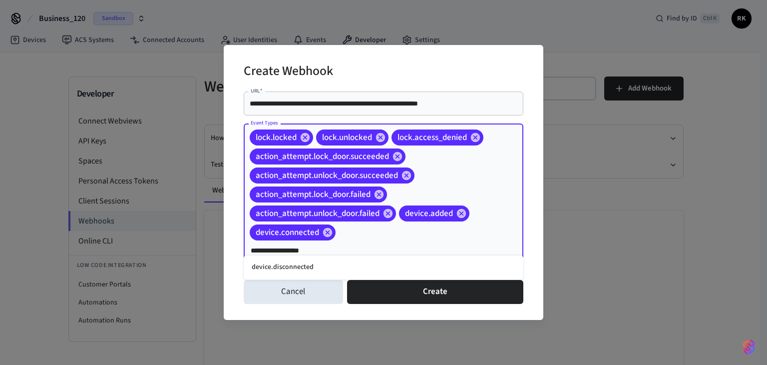
scroll to position [0, 0]
click at [303, 264] on li "device.disconnected" at bounding box center [384, 267] width 280 height 16
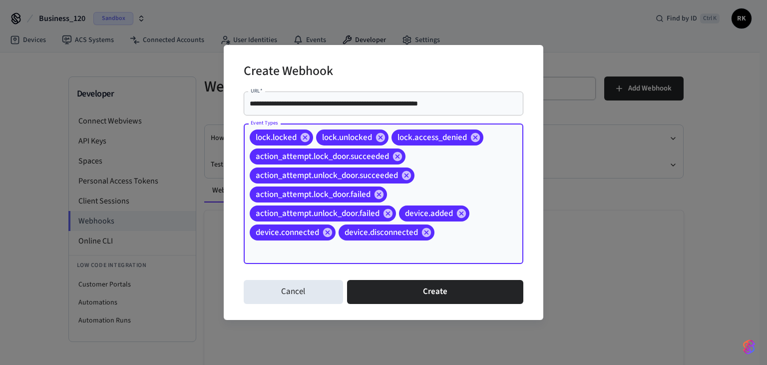
paste input "**********"
type input "**********"
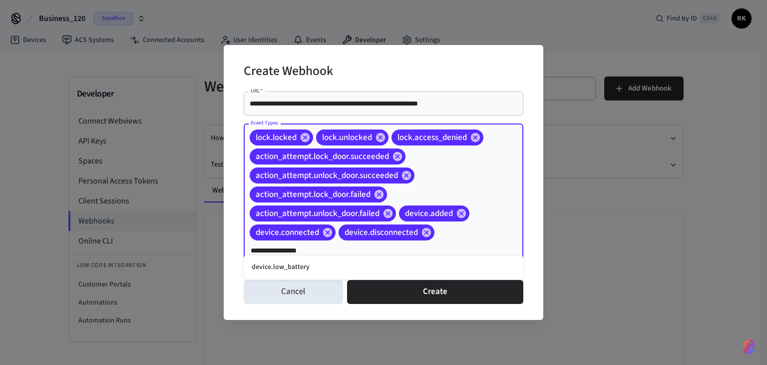
click at [311, 268] on li "device.low_battery" at bounding box center [384, 267] width 280 height 16
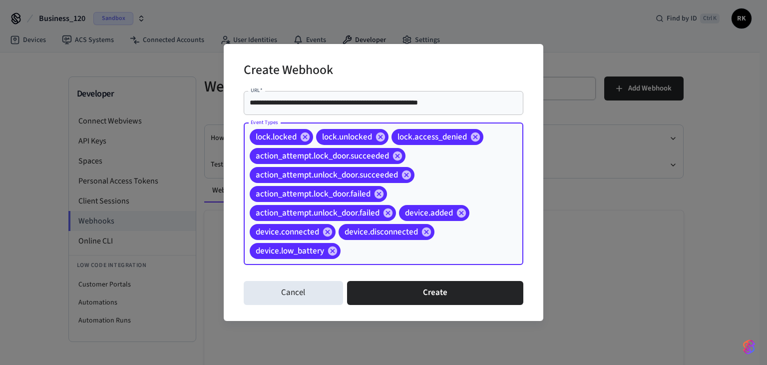
paste input "**********"
type input "**********"
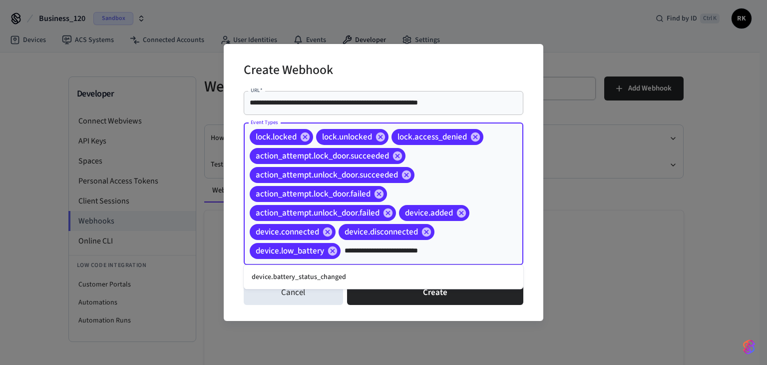
click at [308, 272] on li "device.battery_status_changed" at bounding box center [384, 277] width 280 height 16
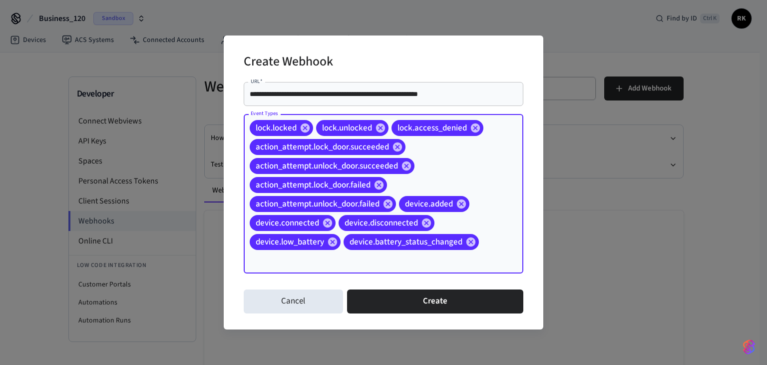
paste input "**********"
type input "**********"
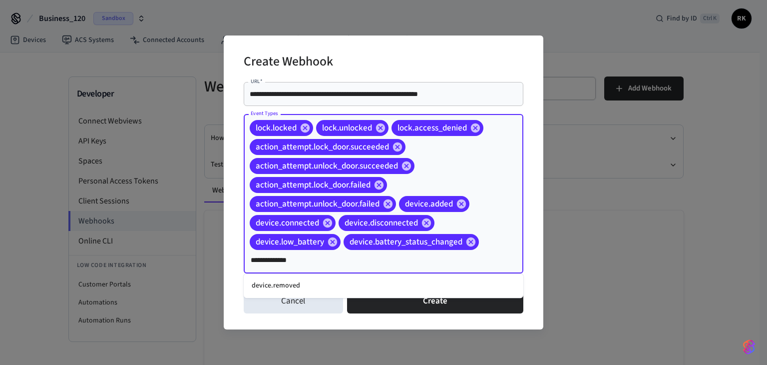
click at [298, 290] on li "device.removed" at bounding box center [384, 285] width 280 height 16
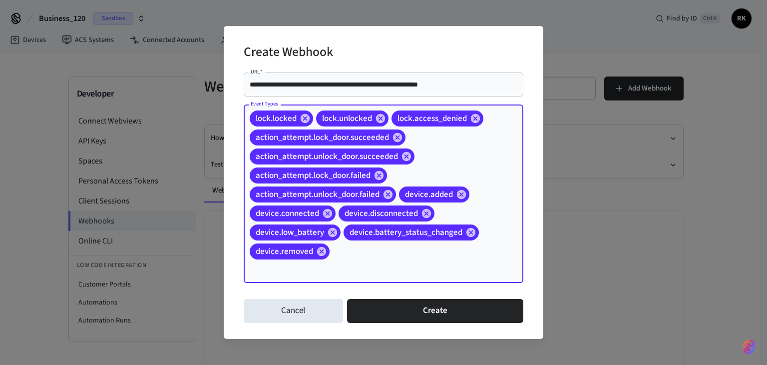
paste input "**********"
type input "**********"
click at [290, 283] on li "device.deleted" at bounding box center [384, 286] width 280 height 16
paste input "**********"
type input "**********"
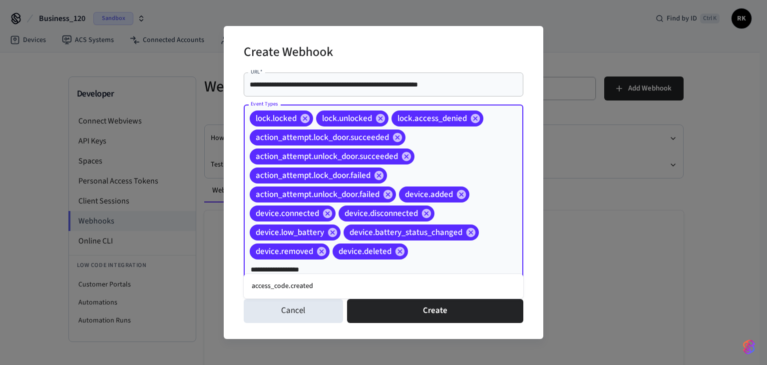
click at [296, 287] on li "access_code.created" at bounding box center [384, 286] width 280 height 16
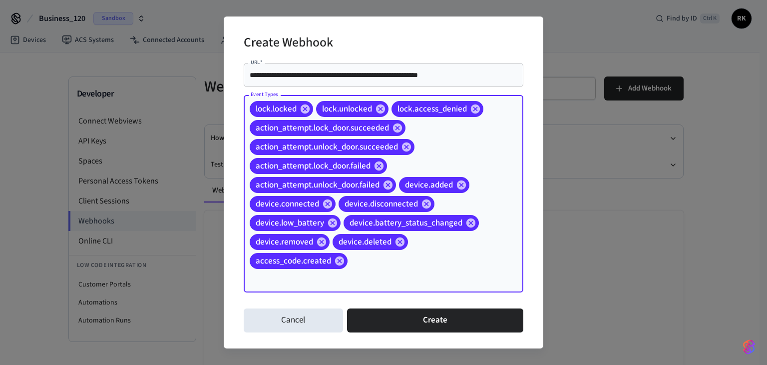
paste input "**********"
type input "**********"
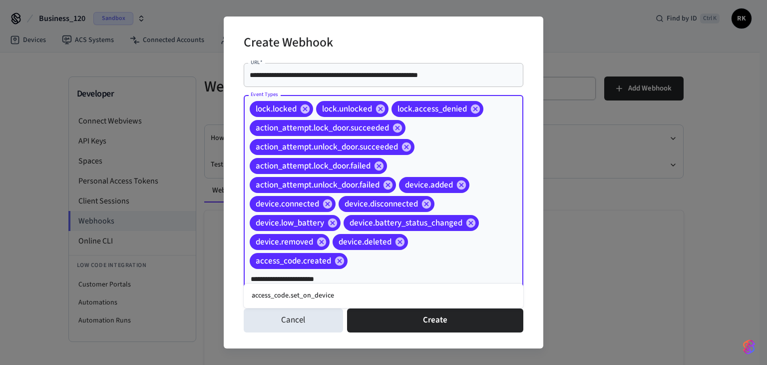
click at [335, 291] on li "access_code.set_on_device" at bounding box center [384, 295] width 280 height 16
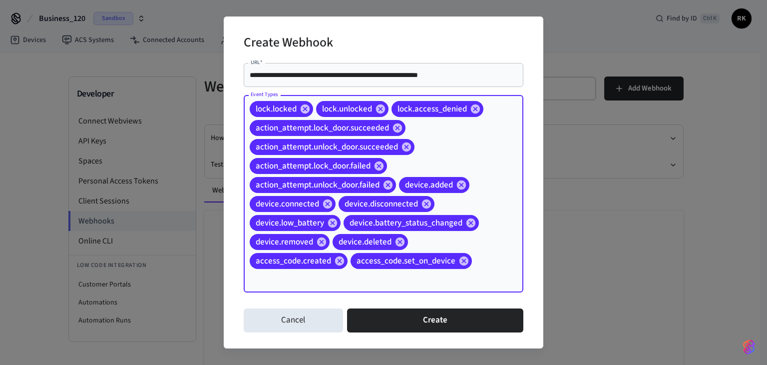
paste input "**********"
type input "**********"
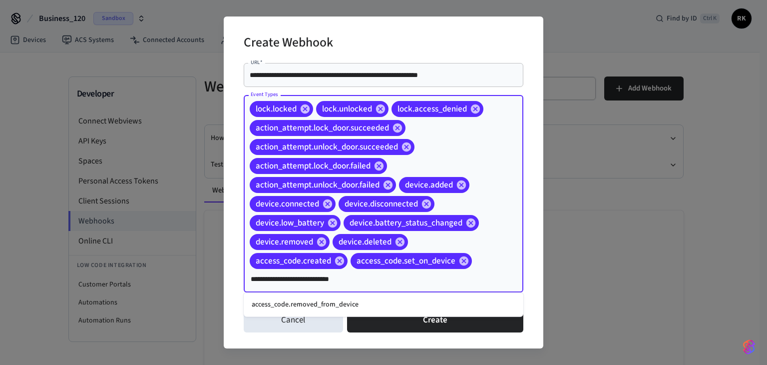
click at [323, 300] on li "access_code.removed_from_device" at bounding box center [384, 304] width 280 height 16
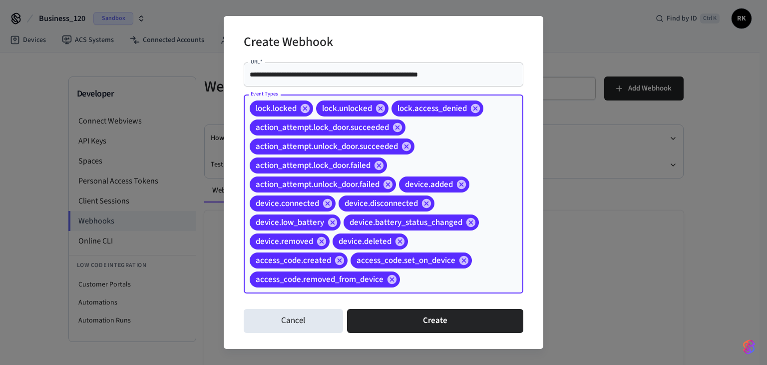
scroll to position [19, 0]
paste input "**********"
type input "**********"
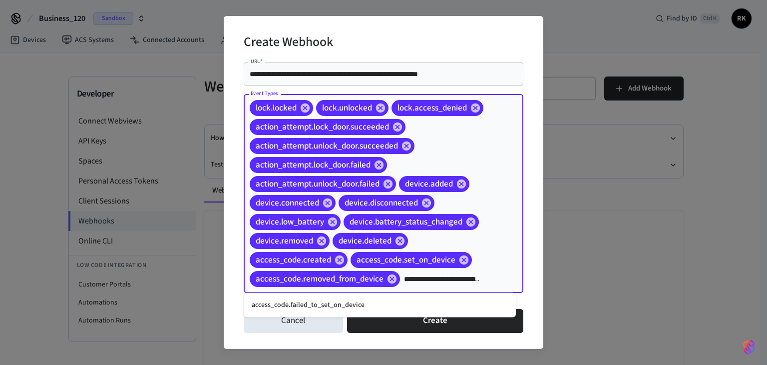
scroll to position [0, 33]
click at [329, 311] on li "access_code.failed_to_set_on_device" at bounding box center [380, 305] width 272 height 16
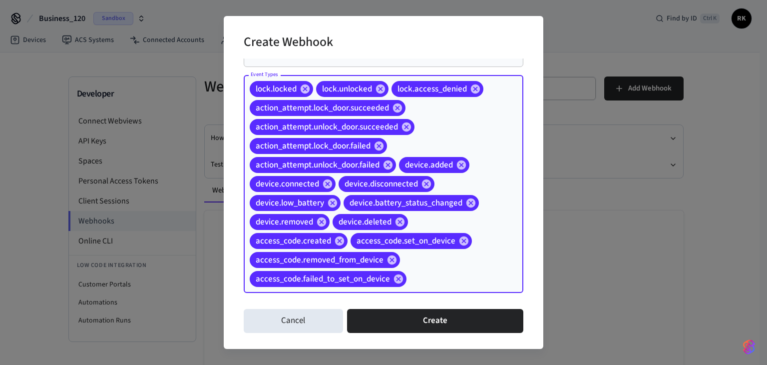
scroll to position [38, 0]
paste input "**********"
type input "**********"
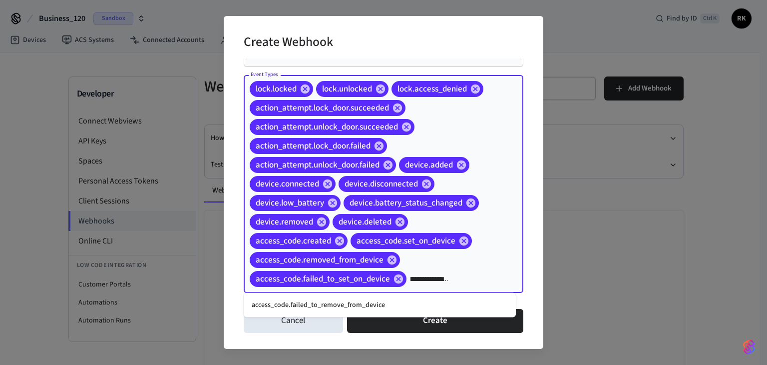
click at [327, 310] on li "access_code.failed_to_remove_from_device" at bounding box center [380, 305] width 272 height 16
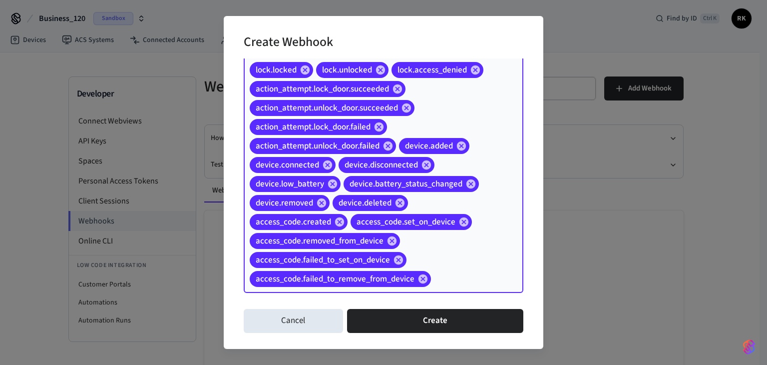
scroll to position [0, 0]
paste input "**********"
type input "**********"
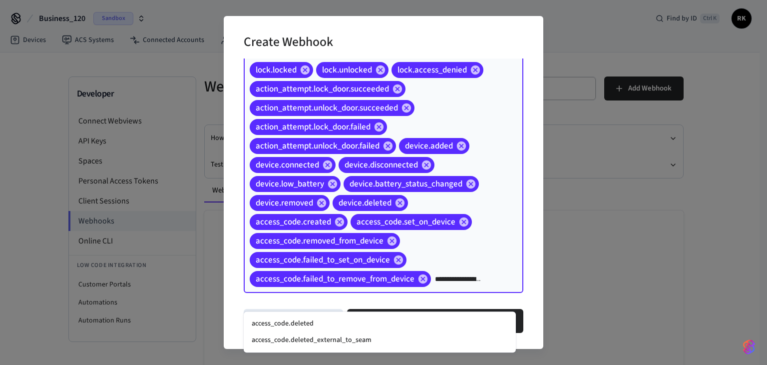
scroll to position [0, 14]
click at [332, 322] on li "access_code.deleted" at bounding box center [380, 323] width 272 height 16
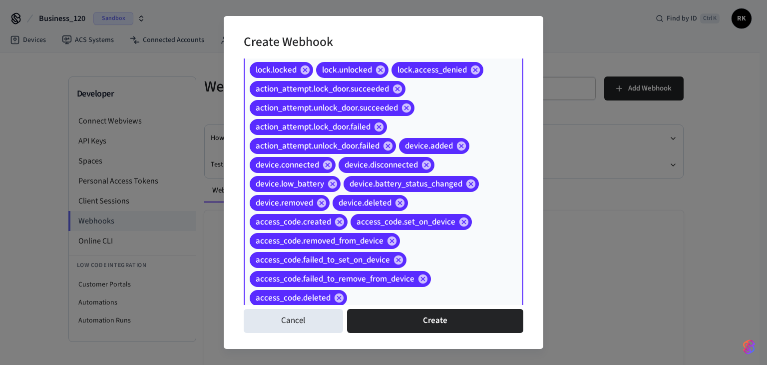
scroll to position [76, 0]
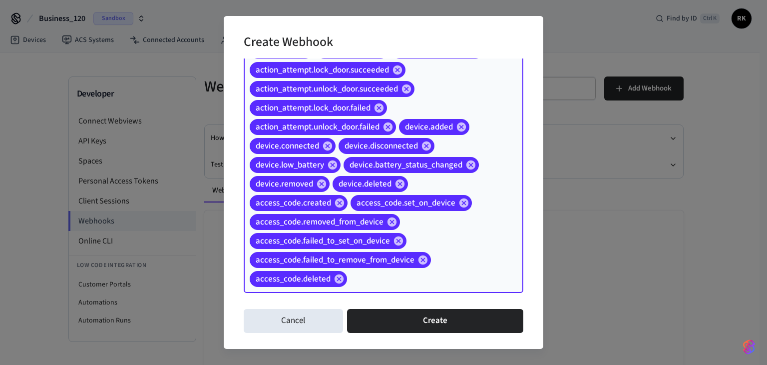
paste input "**********"
type input "**********"
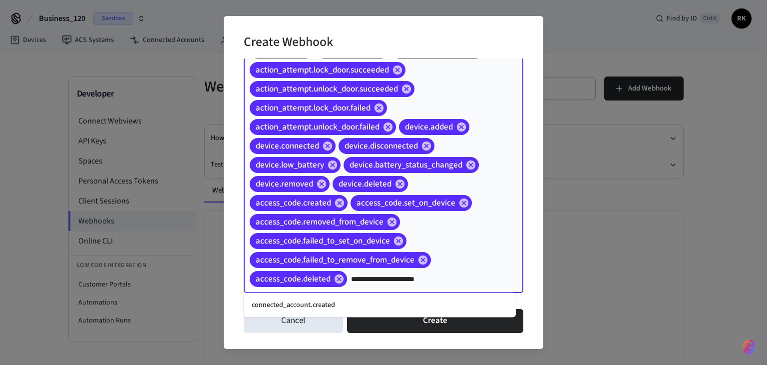
click at [336, 302] on li "connected_account.created" at bounding box center [380, 305] width 272 height 16
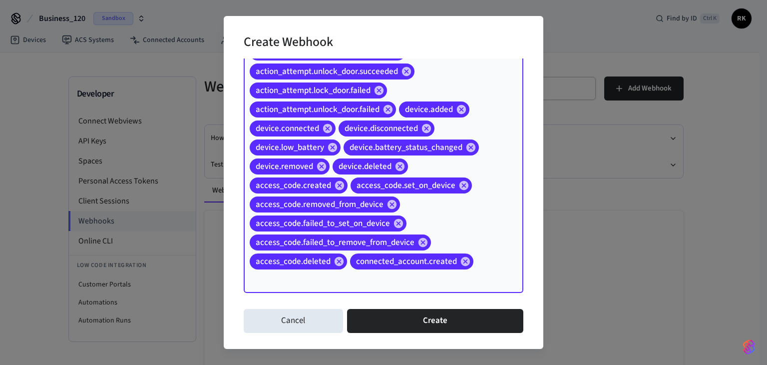
paste input "**********"
type input "**********"
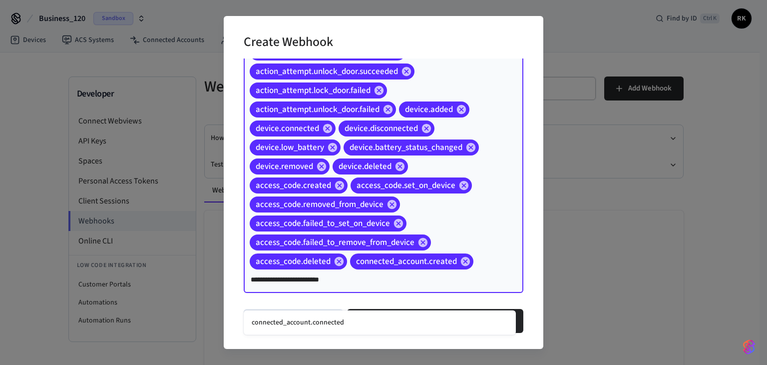
click at [326, 322] on li "connected_account.connected" at bounding box center [380, 322] width 272 height 16
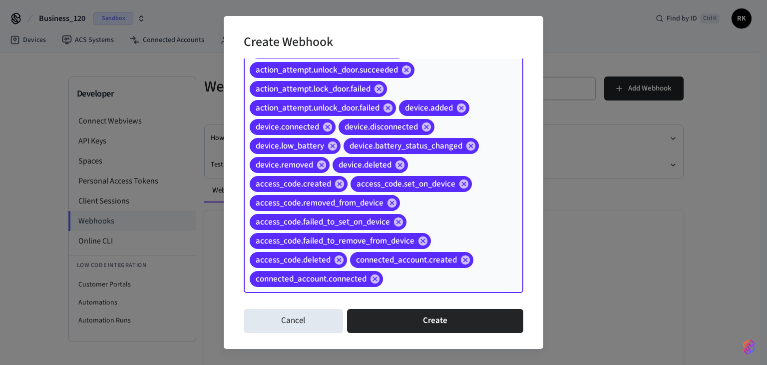
scroll to position [95, 0]
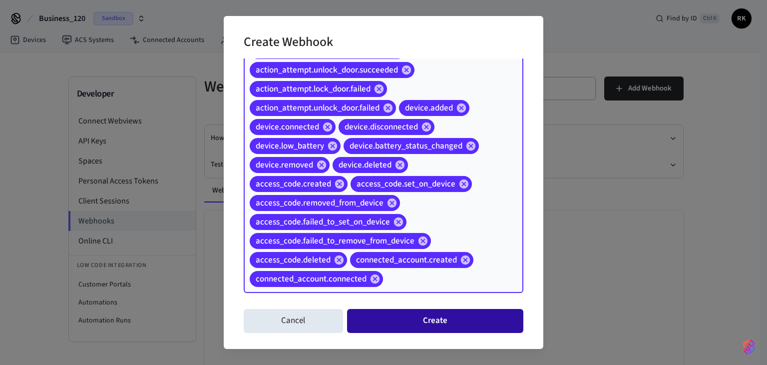
paste input "**********"
type input "**********"
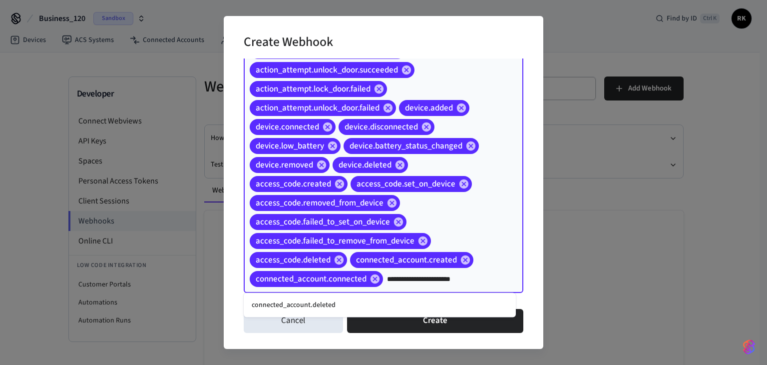
click at [338, 310] on li "connected_account.deleted" at bounding box center [380, 305] width 272 height 16
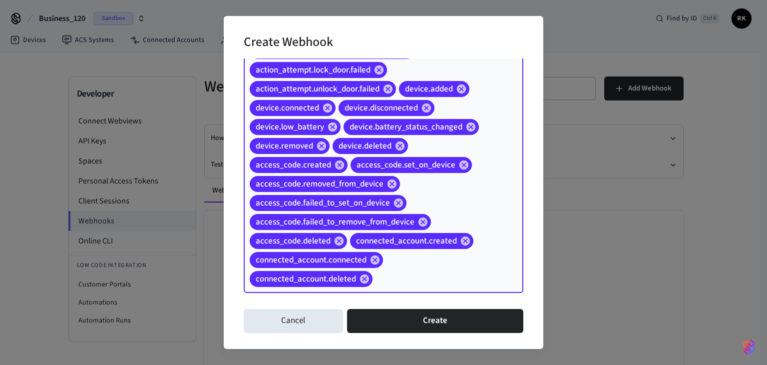
paste input "**********"
type input "**********"
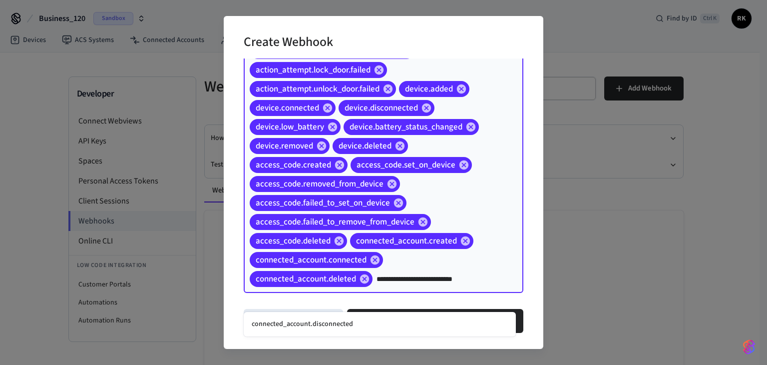
click at [343, 318] on li "connected_account.disconnected" at bounding box center [380, 324] width 272 height 16
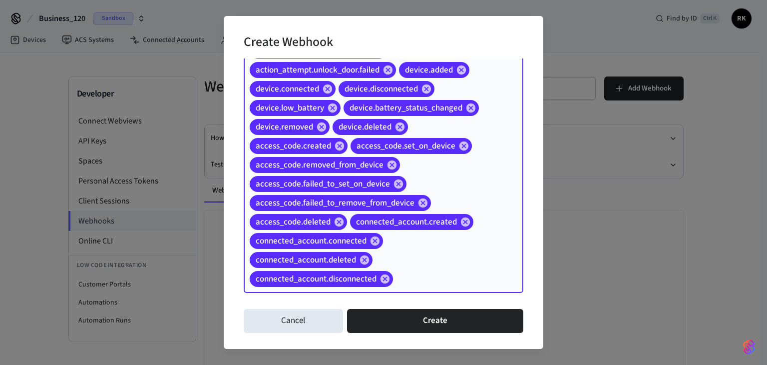
scroll to position [133, 0]
paste input "**********"
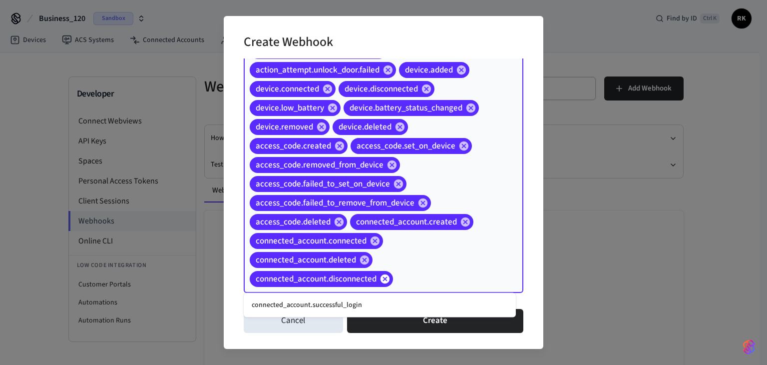
type input "**********"
click at [330, 300] on li "connected_account.successful_login" at bounding box center [380, 305] width 272 height 16
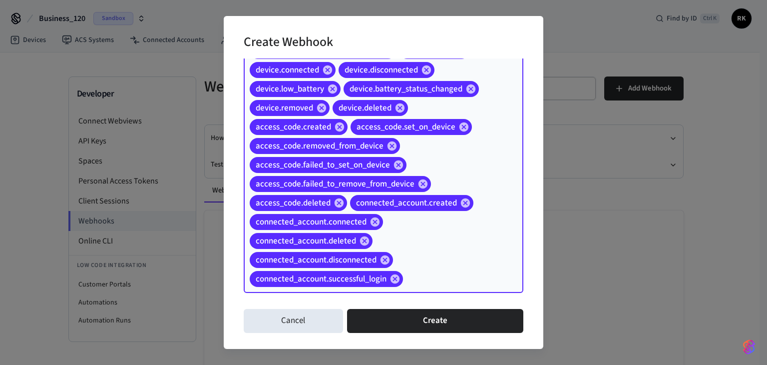
scroll to position [152, 0]
paste input "**********"
type input "**********"
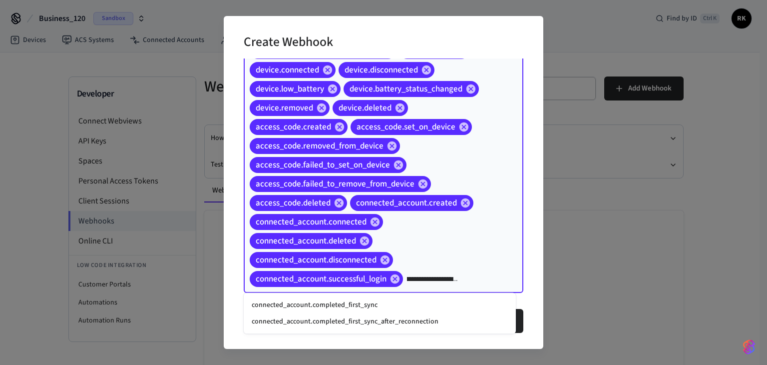
click at [353, 304] on li "connected_account.completed_first_sync" at bounding box center [380, 305] width 272 height 16
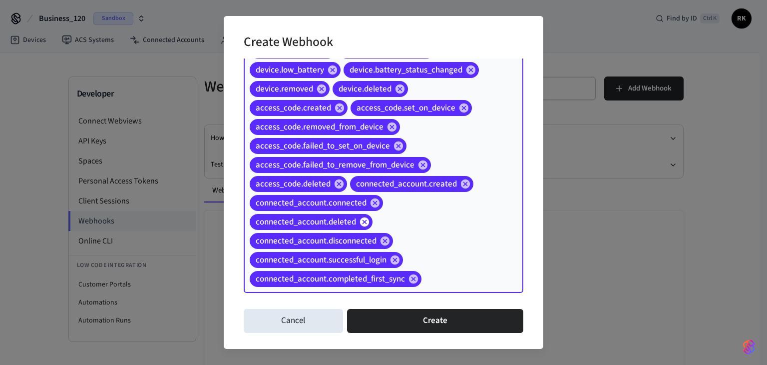
scroll to position [171, 0]
paste input "**********"
type input "**********"
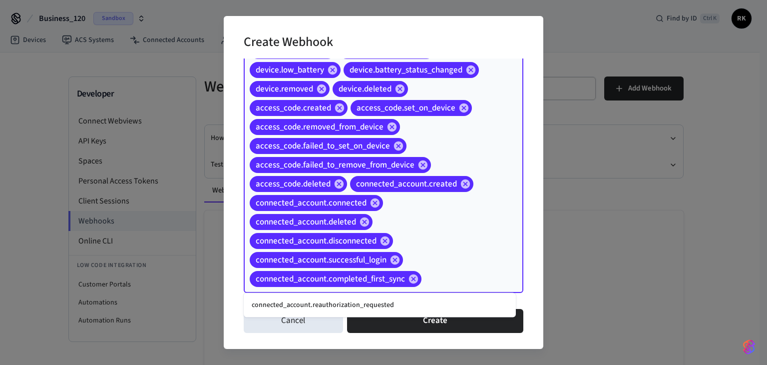
click at [397, 302] on li "connected_account.reauthorization_requested" at bounding box center [380, 305] width 272 height 16
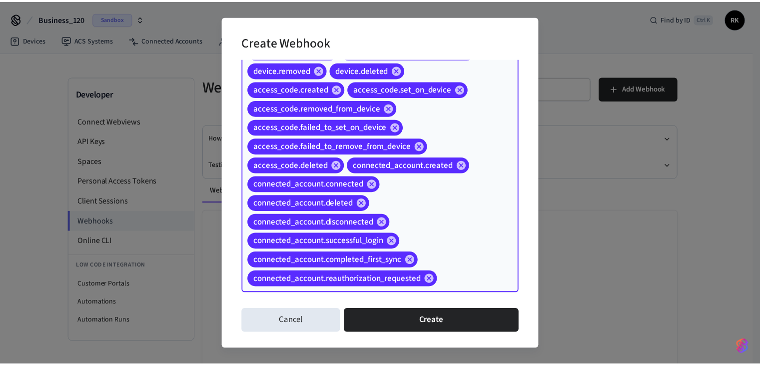
scroll to position [190, 0]
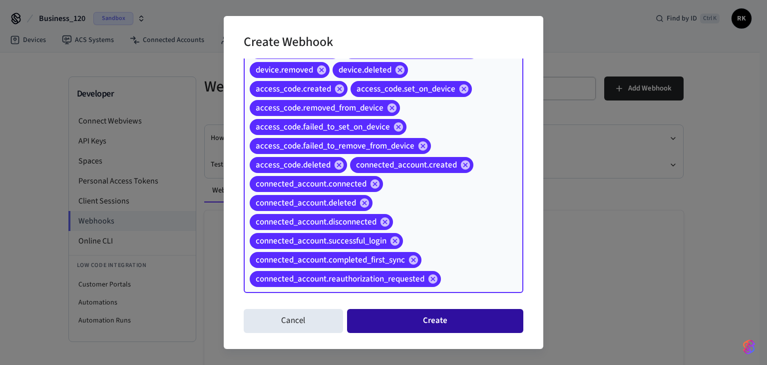
click at [432, 311] on button "Create" at bounding box center [435, 321] width 176 height 24
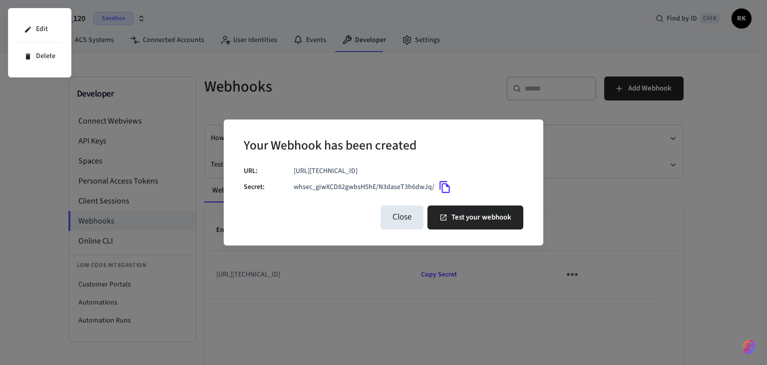
click at [442, 186] on div at bounding box center [383, 182] width 767 height 365
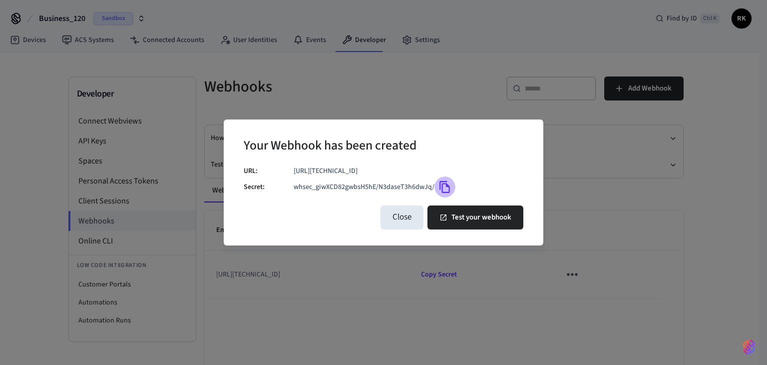
click at [450, 188] on icon "Copy" at bounding box center [445, 186] width 13 height 13
click at [411, 211] on button "Close" at bounding box center [402, 217] width 43 height 24
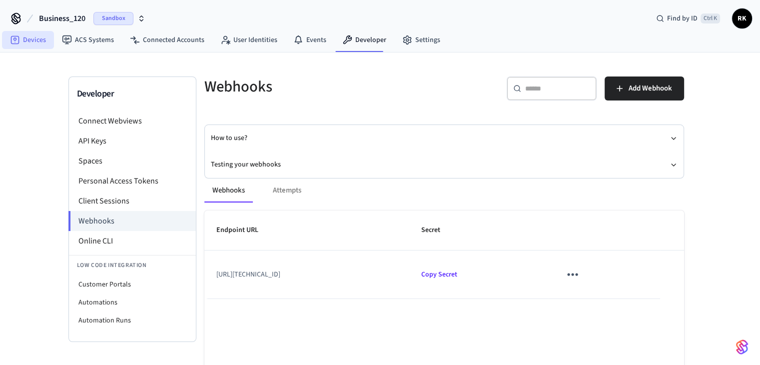
click at [44, 42] on link "Devices" at bounding box center [28, 40] width 52 height 18
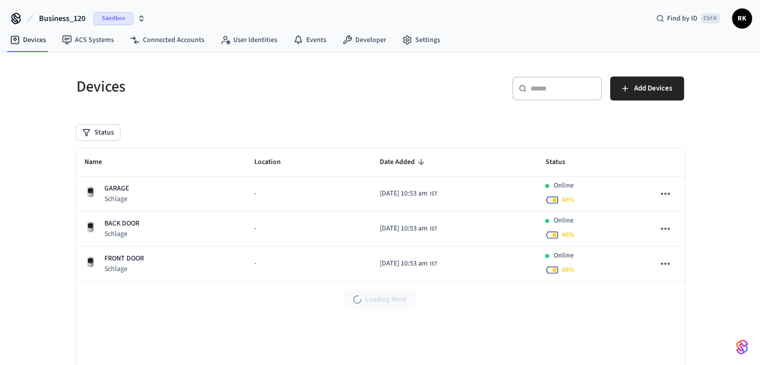
click at [68, 21] on span "Business_120" at bounding box center [62, 18] width 46 height 12
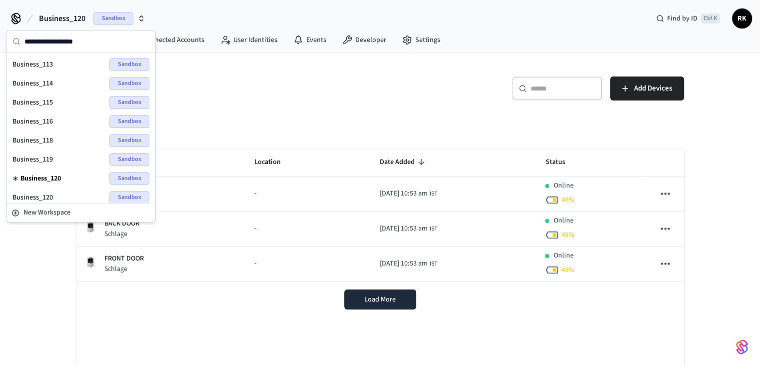
scroll to position [50, 0]
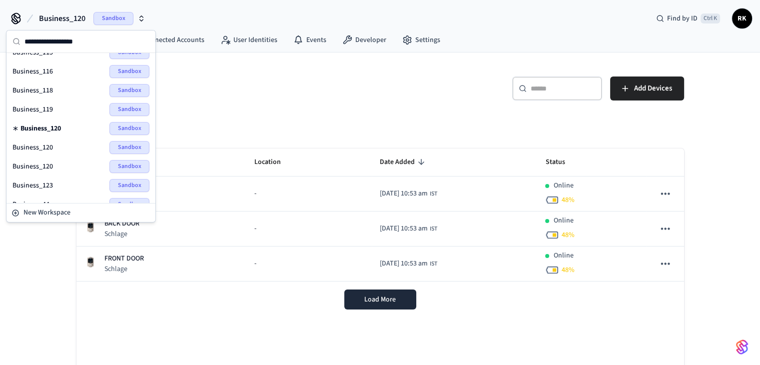
click at [53, 145] on div "Business_120 Sandbox" at bounding box center [80, 147] width 137 height 13
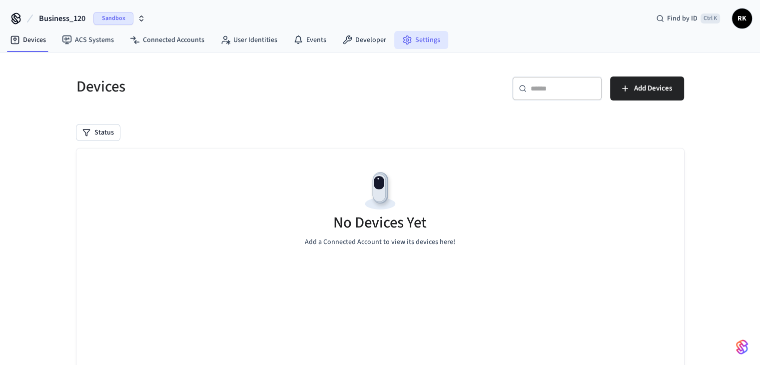
click at [406, 40] on circle at bounding box center [407, 40] width 2 height 2
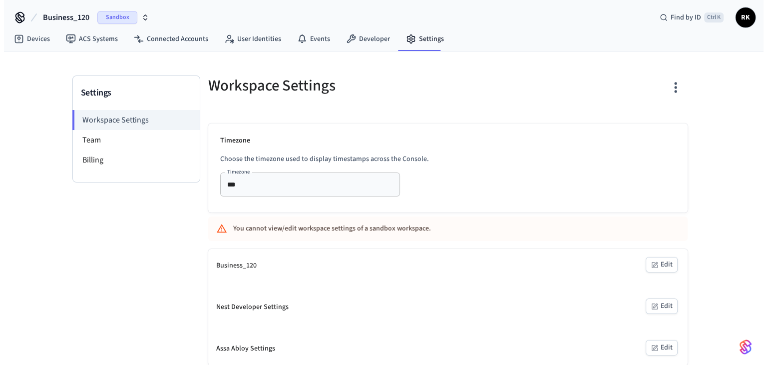
scroll to position [1, 0]
click at [675, 90] on icon "button" at bounding box center [671, 86] width 15 height 15
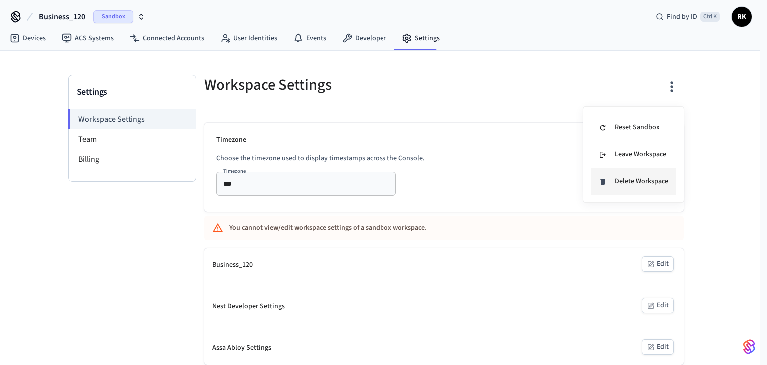
click at [626, 184] on div "Delete Workspace" at bounding box center [633, 181] width 69 height 10
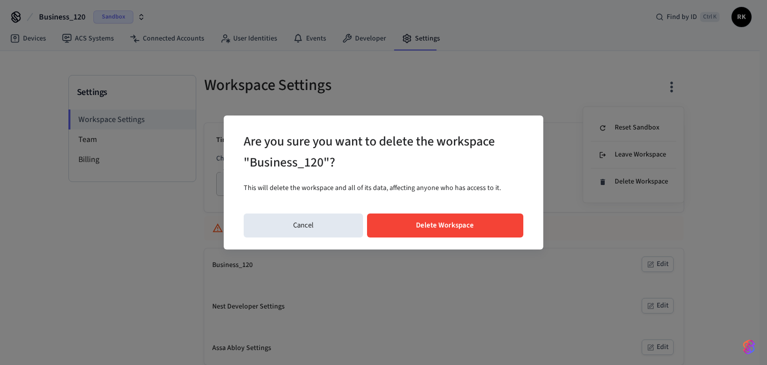
click at [467, 226] on button "Delete Workspace" at bounding box center [445, 225] width 157 height 24
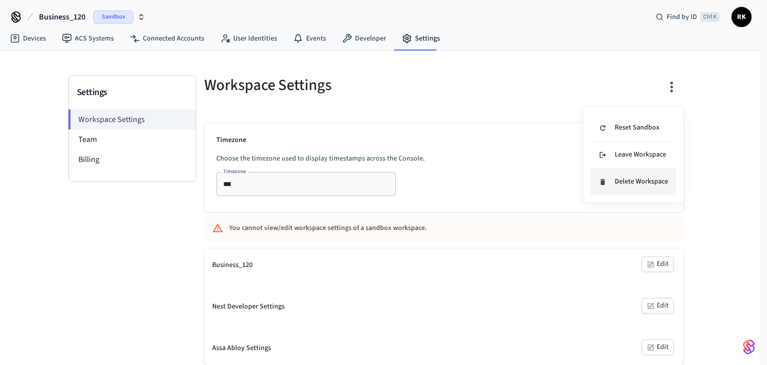
click at [636, 181] on div "Delete Workspace" at bounding box center [633, 181] width 69 height 10
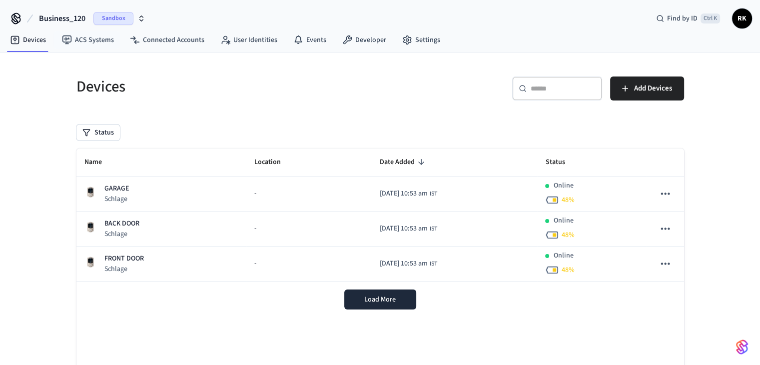
click at [68, 14] on span "Business_120" at bounding box center [62, 18] width 46 height 12
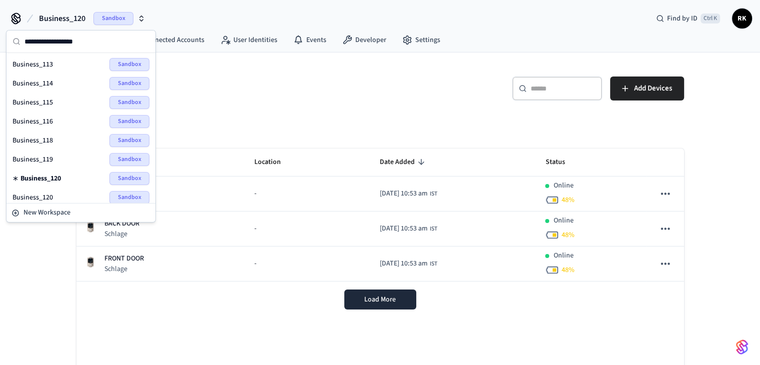
click at [262, 79] on h5 "Devices" at bounding box center [225, 86] width 298 height 20
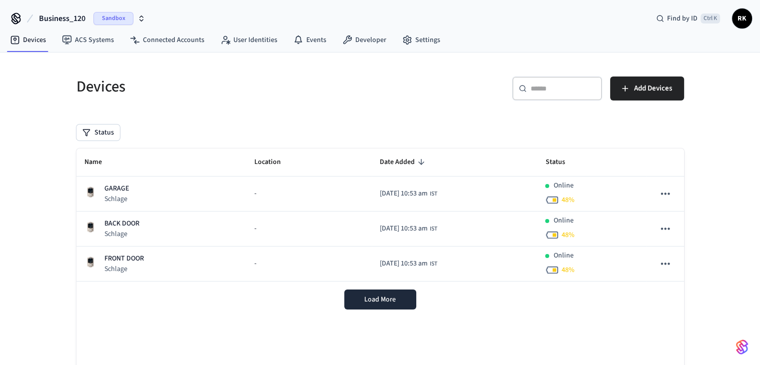
click at [73, 12] on span "Business_120" at bounding box center [62, 18] width 46 height 12
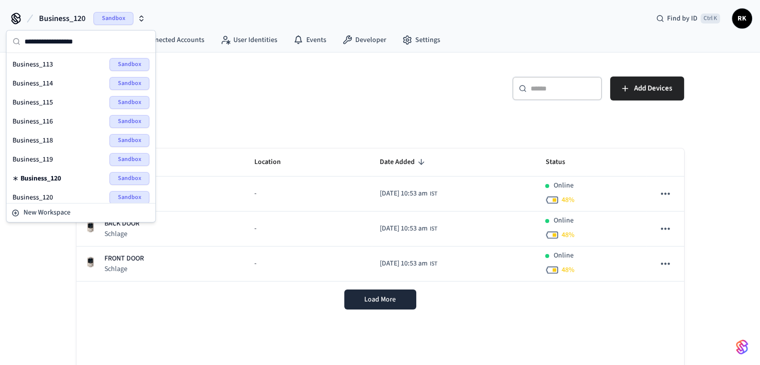
click at [45, 192] on span "Business_120" at bounding box center [32, 197] width 40 height 10
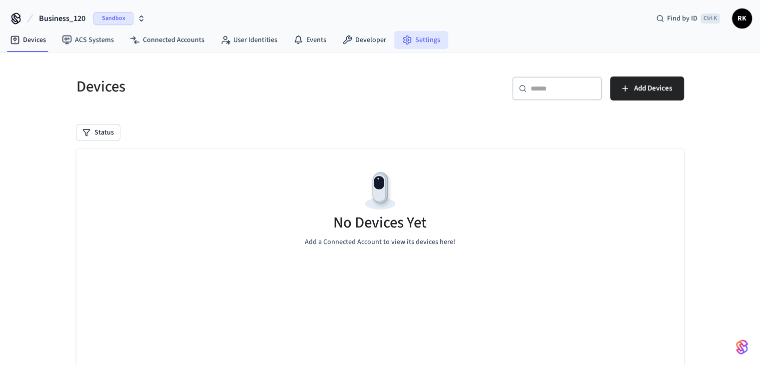
click at [420, 32] on link "Settings" at bounding box center [421, 40] width 54 height 18
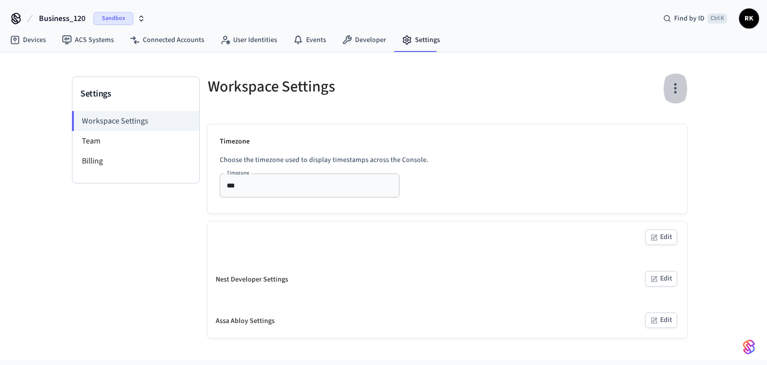
click at [673, 89] on icon "button" at bounding box center [675, 87] width 15 height 15
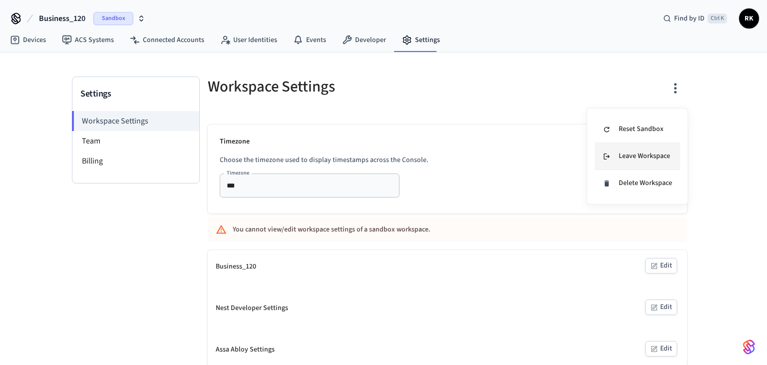
click at [628, 151] on div "Leave Workspace" at bounding box center [636, 156] width 67 height 10
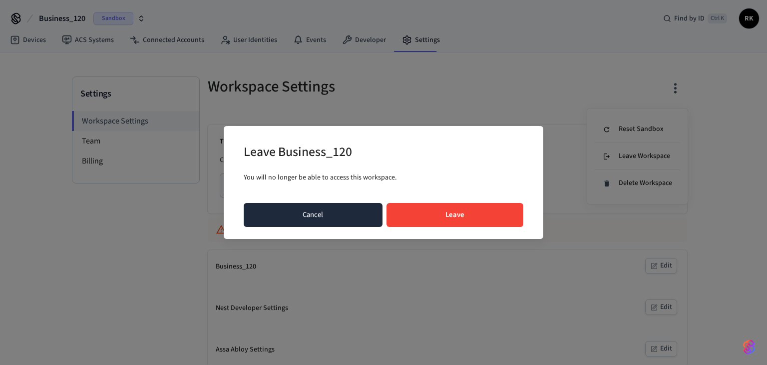
click at [352, 224] on button "Cancel" at bounding box center [313, 215] width 139 height 24
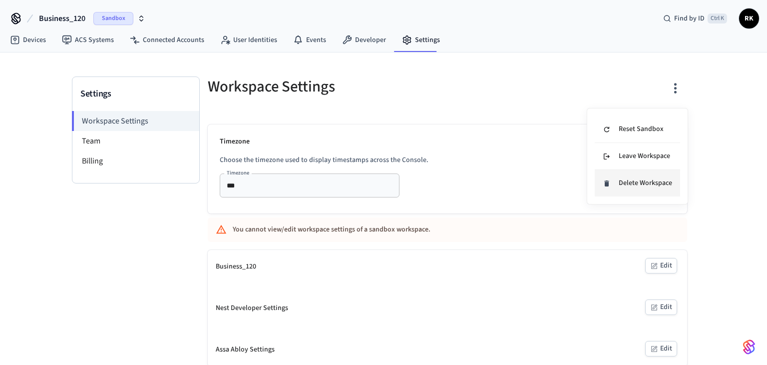
click at [607, 188] on li "Delete Workspace" at bounding box center [637, 183] width 85 height 26
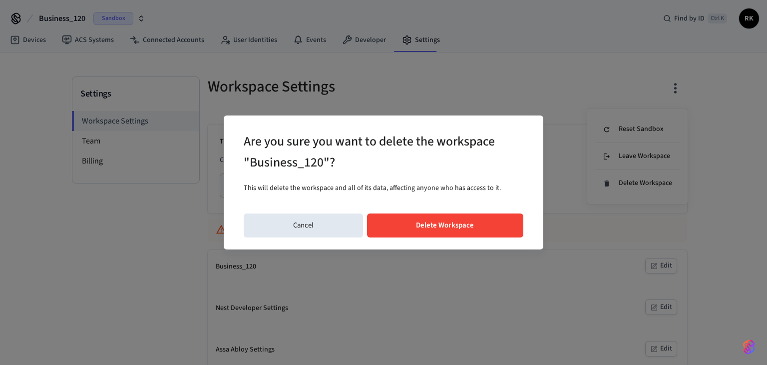
click at [441, 223] on button "Delete Workspace" at bounding box center [445, 225] width 157 height 24
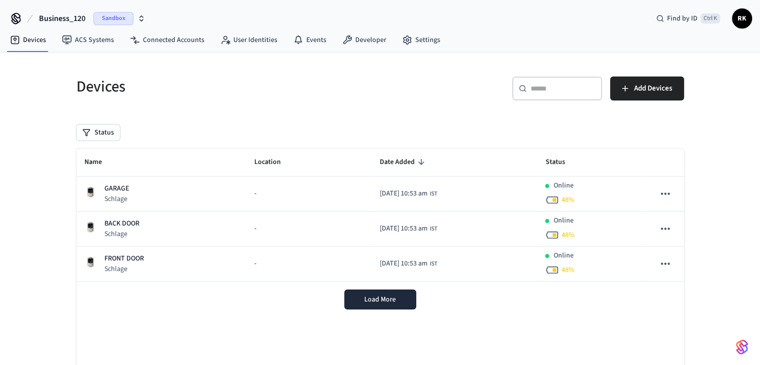
click at [57, 10] on button "Business_120 Sandbox" at bounding box center [92, 18] width 112 height 21
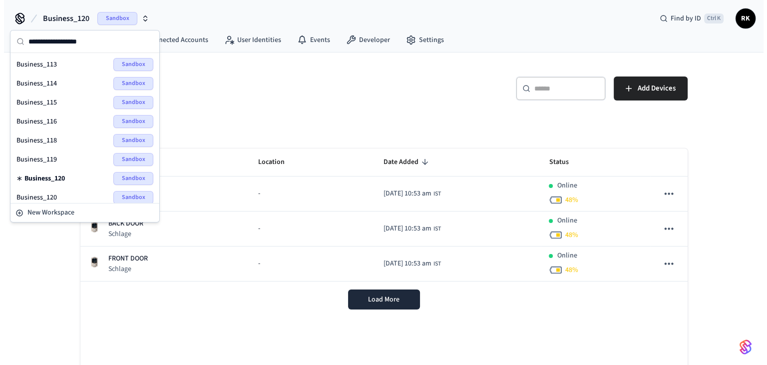
scroll to position [50, 0]
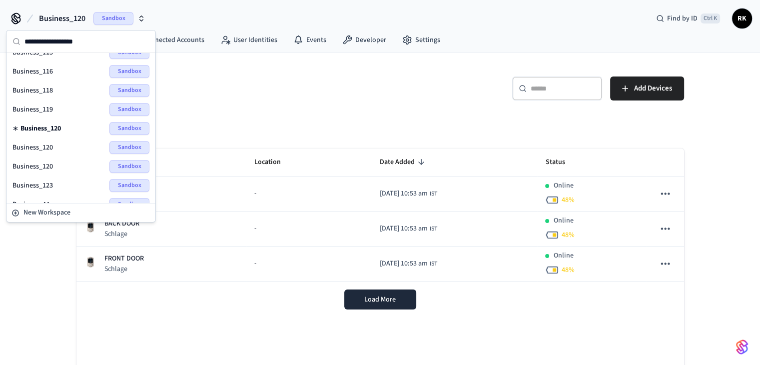
click at [48, 145] on span "Business_120" at bounding box center [32, 147] width 40 height 10
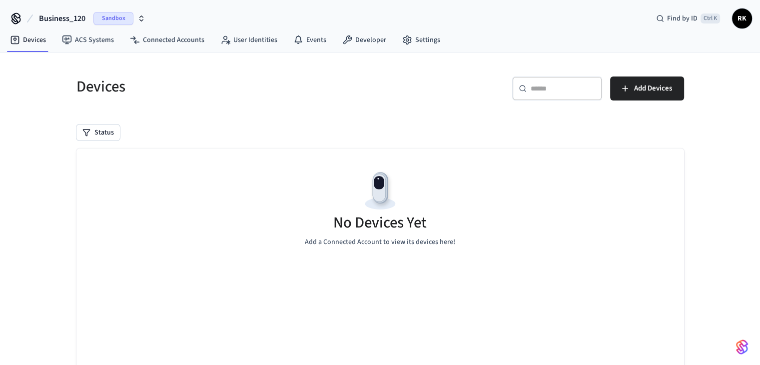
click at [438, 29] on nav "Devices ACS Systems Connected Accounts User Identities Events Developer Settings" at bounding box center [225, 40] width 446 height 23
click at [424, 37] on link "Settings" at bounding box center [421, 40] width 54 height 18
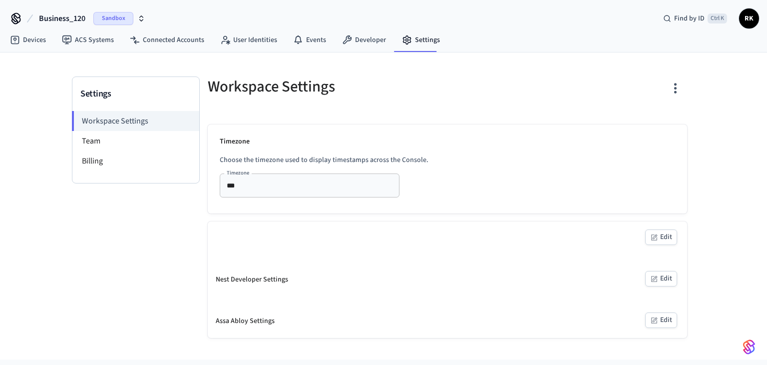
click at [676, 86] on icon "button" at bounding box center [675, 87] width 15 height 15
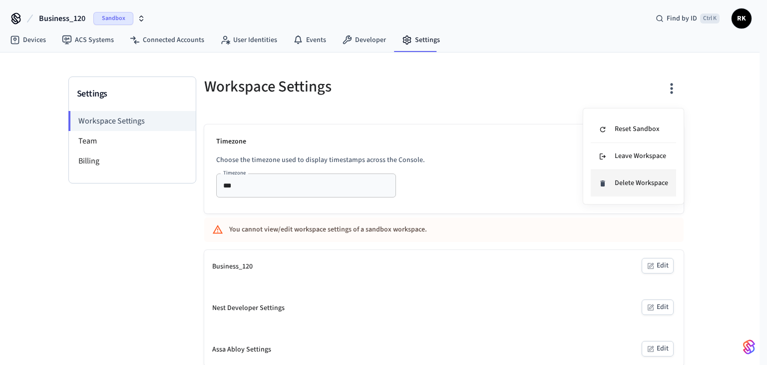
click at [625, 186] on div "Delete Workspace" at bounding box center [633, 183] width 69 height 10
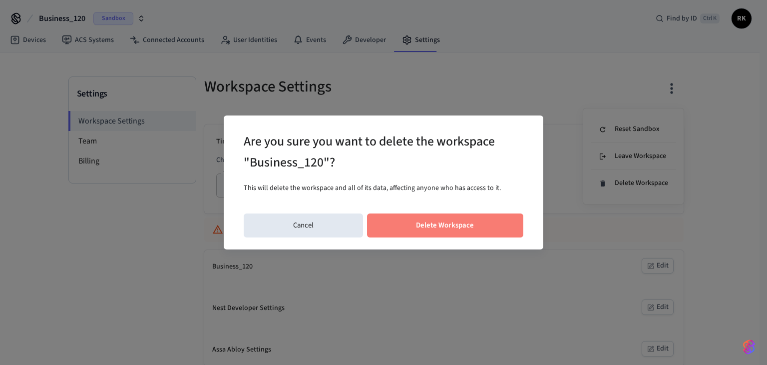
click at [409, 232] on button "Delete Workspace" at bounding box center [445, 225] width 157 height 24
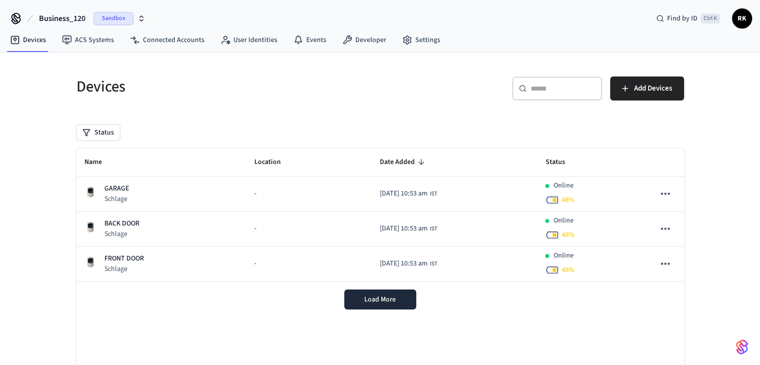
click at [73, 20] on span "Business_120" at bounding box center [62, 18] width 46 height 12
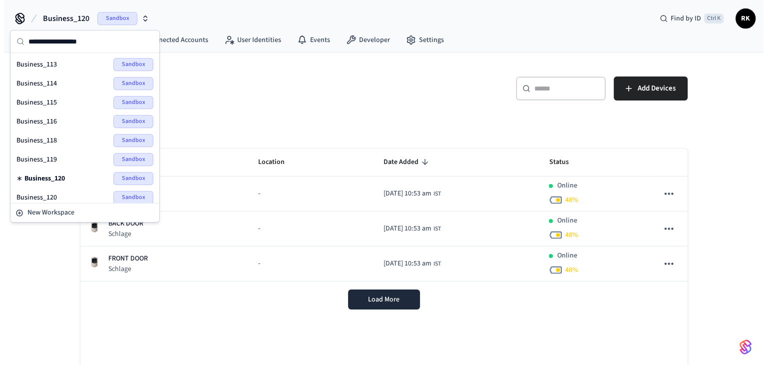
scroll to position [50, 0]
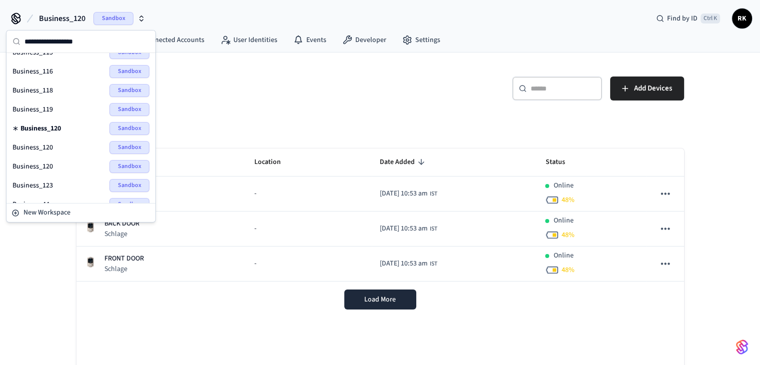
click at [48, 145] on span "Business_120" at bounding box center [32, 147] width 40 height 10
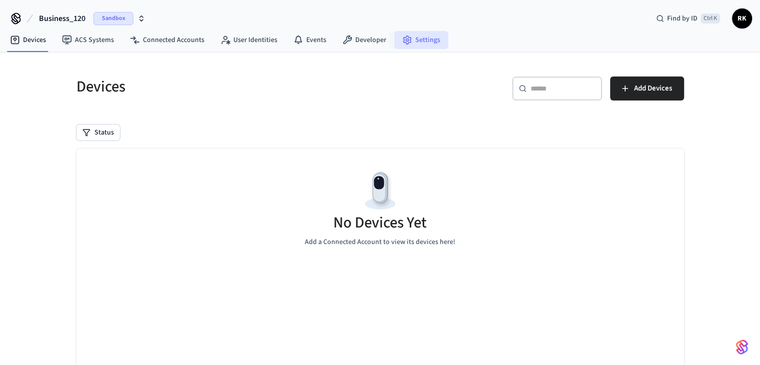
click at [430, 41] on link "Settings" at bounding box center [421, 40] width 54 height 18
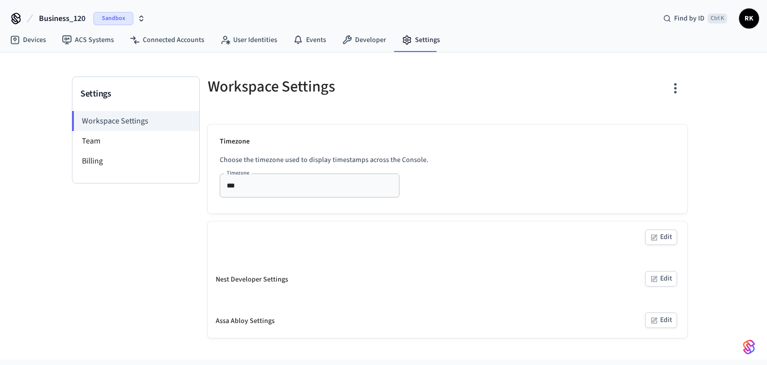
click at [681, 90] on icon "button" at bounding box center [675, 87] width 15 height 15
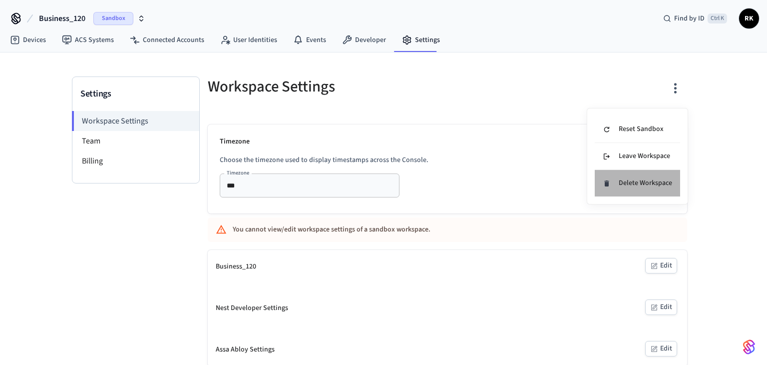
click at [658, 174] on li "Delete Workspace" at bounding box center [637, 183] width 85 height 26
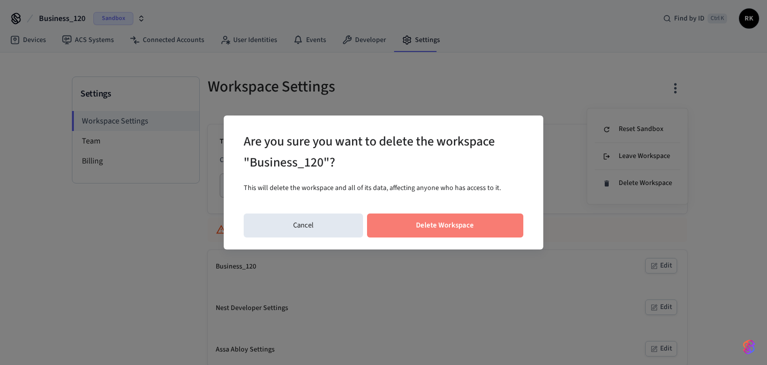
click at [391, 226] on button "Delete Workspace" at bounding box center [445, 225] width 157 height 24
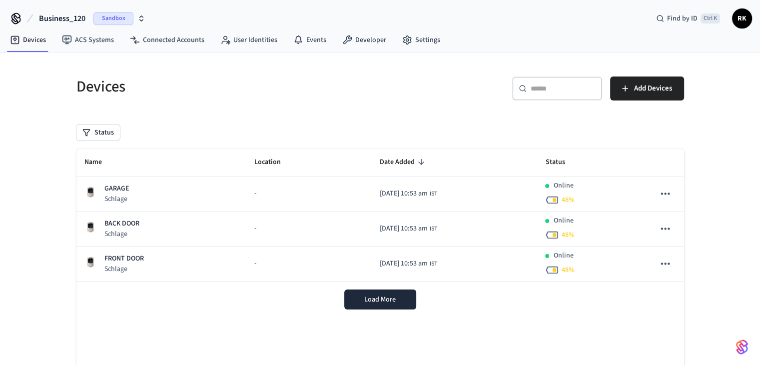
click at [59, 17] on span "Business_120" at bounding box center [62, 18] width 46 height 12
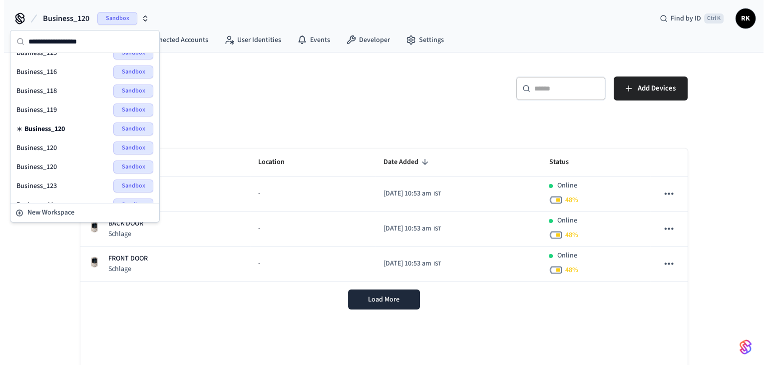
scroll to position [50, 0]
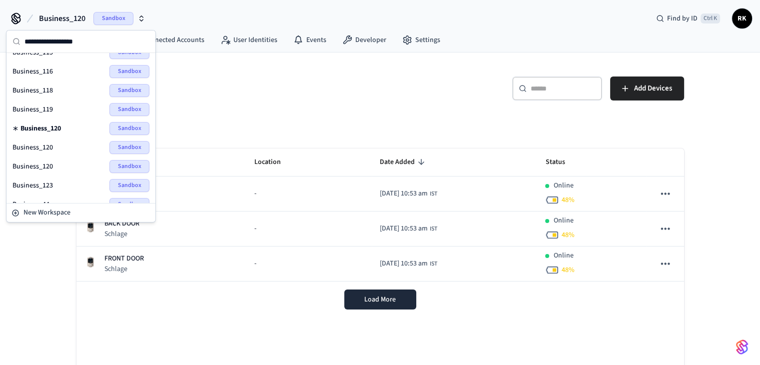
click at [42, 147] on span "Business_120" at bounding box center [32, 147] width 40 height 10
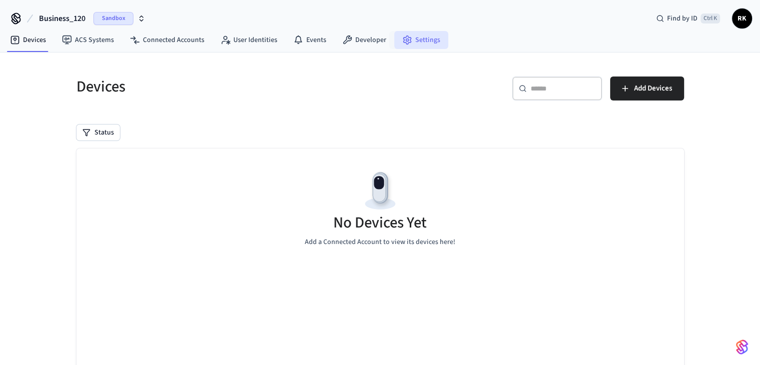
click at [422, 47] on link "Settings" at bounding box center [421, 40] width 54 height 18
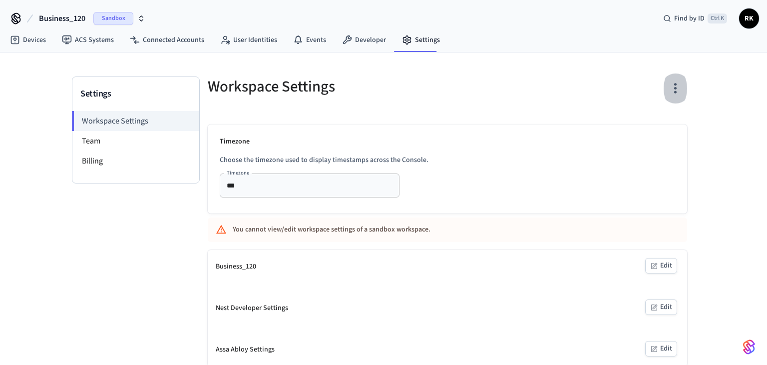
click at [675, 84] on icon "button" at bounding box center [675, 87] width 15 height 15
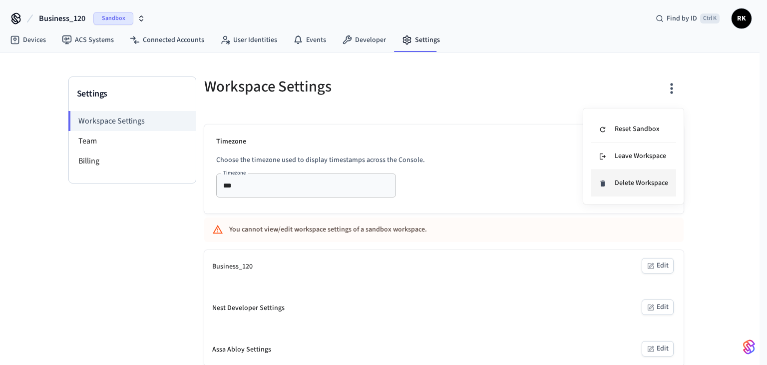
click at [646, 182] on div "Delete Workspace" at bounding box center [633, 183] width 69 height 10
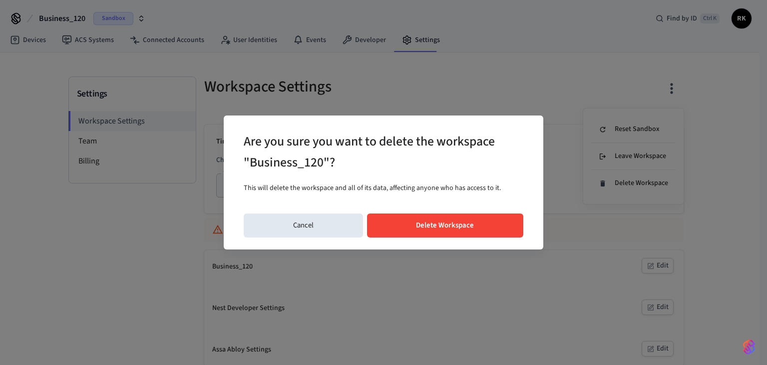
click at [442, 222] on button "Delete Workspace" at bounding box center [445, 225] width 157 height 24
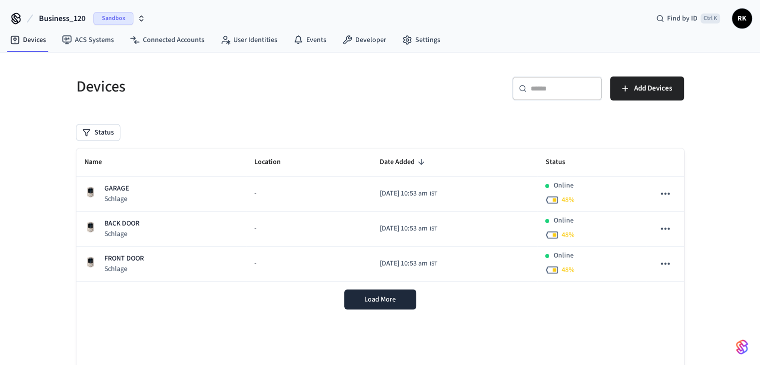
click at [61, 13] on span "Business_120" at bounding box center [62, 18] width 46 height 12
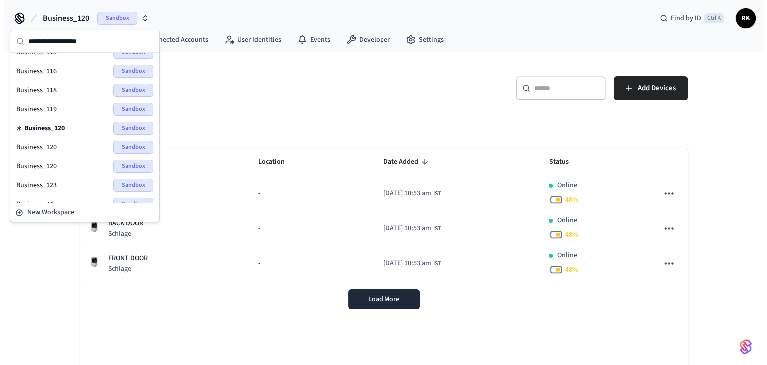
scroll to position [100, 0]
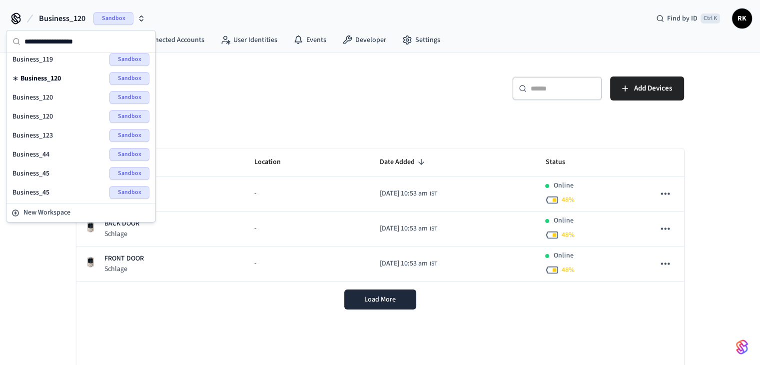
click at [52, 98] on div "Business_120 Sandbox" at bounding box center [80, 97] width 137 height 13
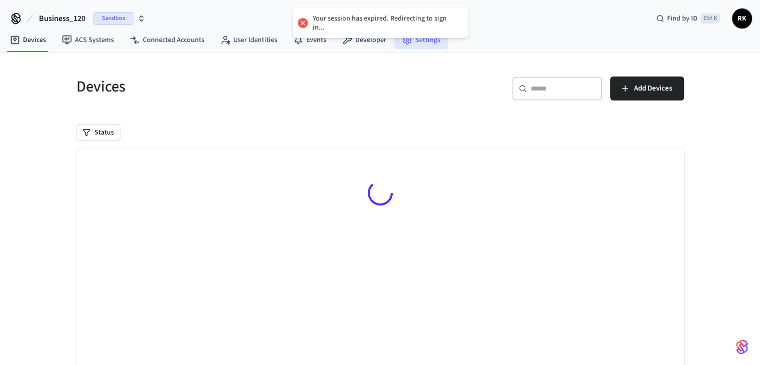
click at [423, 40] on link "Settings" at bounding box center [421, 40] width 54 height 18
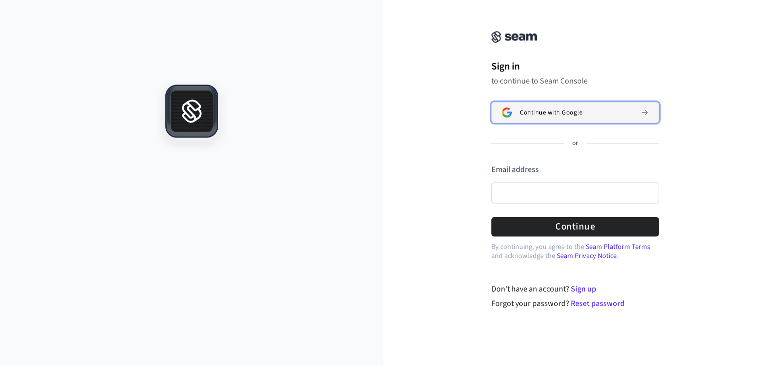
click at [543, 111] on span "Continue with Google" at bounding box center [551, 112] width 62 height 8
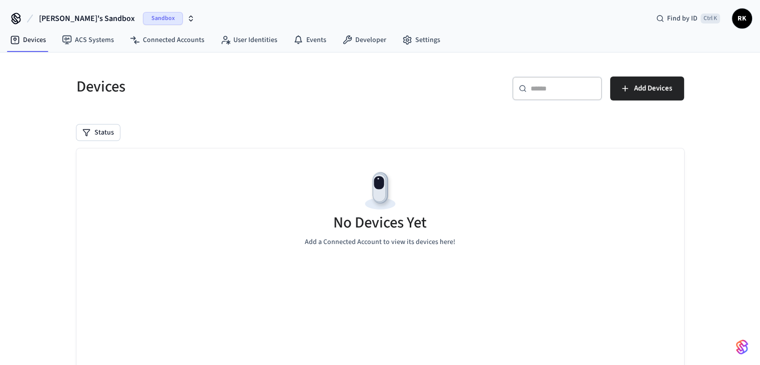
click at [75, 20] on span "[PERSON_NAME]'s Sandbox" at bounding box center [87, 18] width 96 height 12
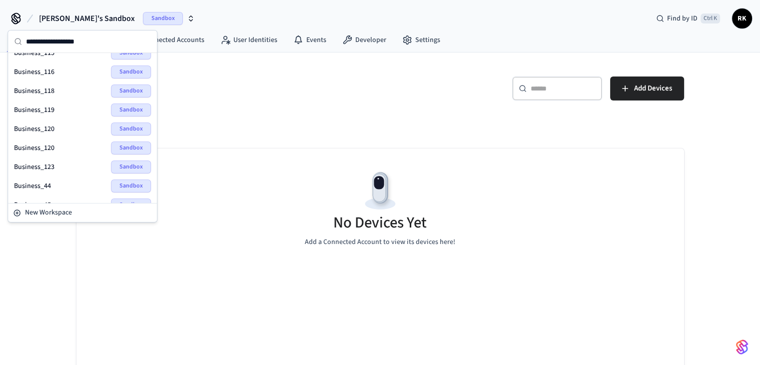
scroll to position [50, 0]
click at [54, 128] on div "Business_120 Sandbox" at bounding box center [82, 128] width 137 height 13
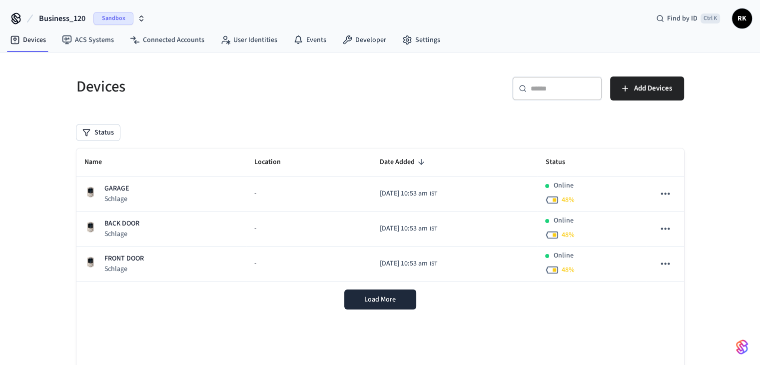
click at [68, 22] on span "Business_120" at bounding box center [62, 18] width 46 height 12
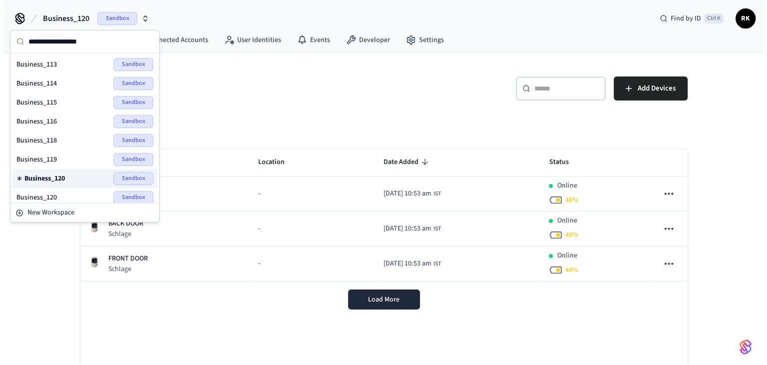
scroll to position [50, 0]
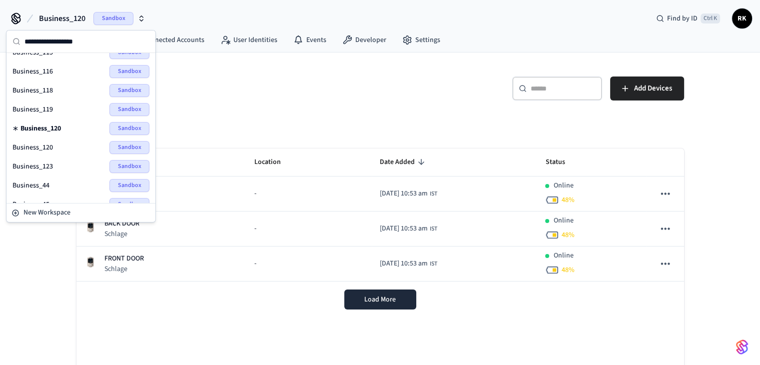
click at [45, 147] on span "Business_120" at bounding box center [32, 147] width 40 height 10
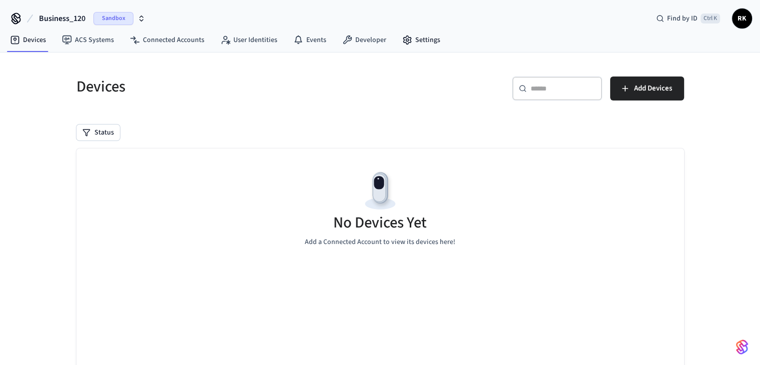
click at [417, 29] on nav "Devices ACS Systems Connected Accounts User Identities Events Developer Settings" at bounding box center [225, 40] width 446 height 23
click at [419, 33] on link "Settings" at bounding box center [421, 40] width 54 height 18
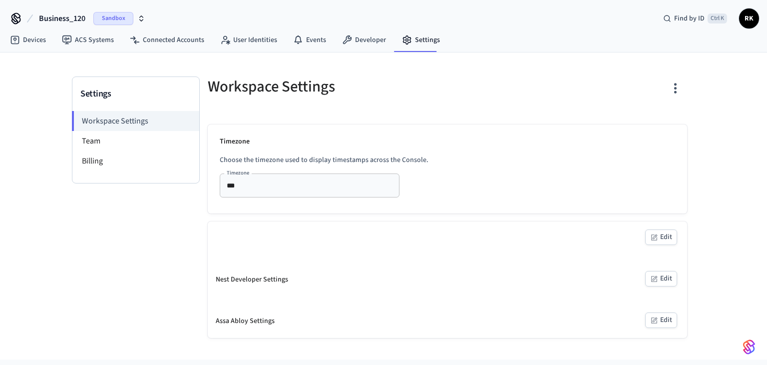
click at [682, 87] on button "button" at bounding box center [675, 88] width 23 height 40
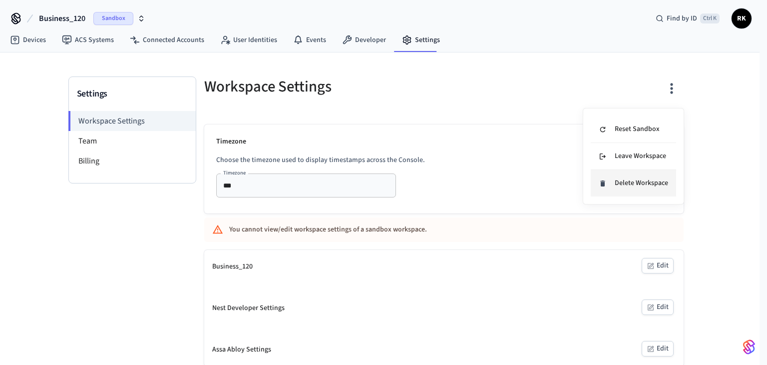
click at [651, 184] on div "Delete Workspace" at bounding box center [633, 183] width 69 height 10
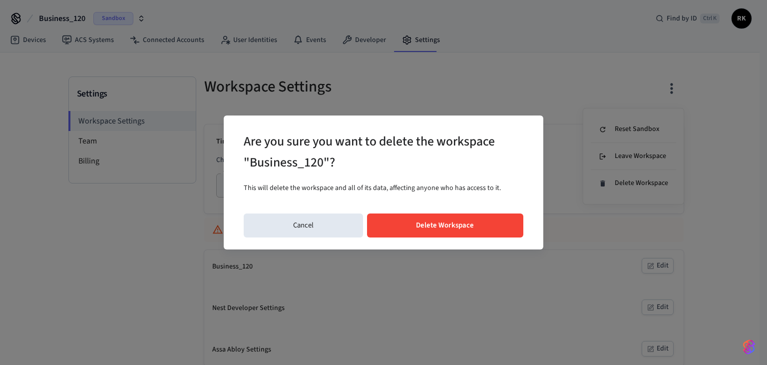
click at [457, 232] on button "Delete Workspace" at bounding box center [445, 225] width 157 height 24
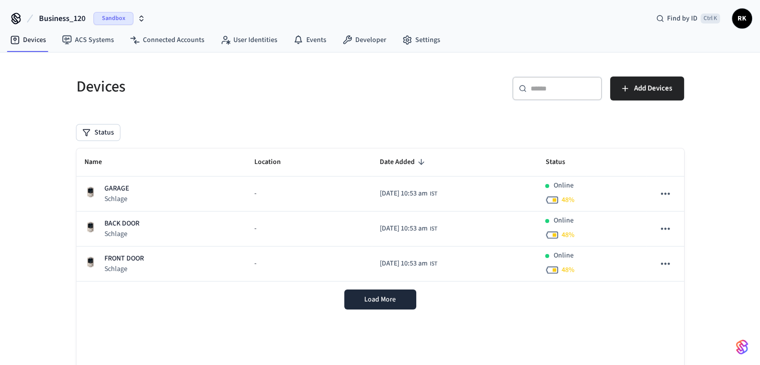
click at [71, 22] on span "Business_120" at bounding box center [62, 18] width 46 height 12
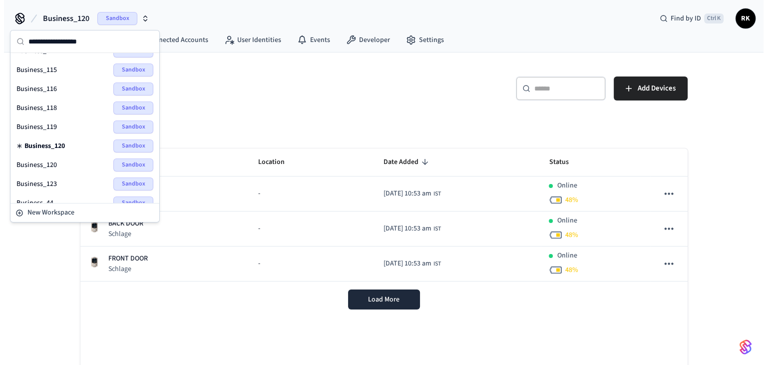
scroll to position [50, 0]
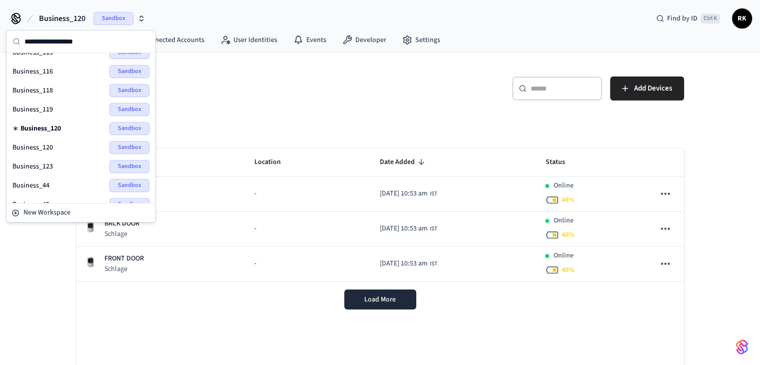
click at [55, 150] on div "Business_120 Sandbox" at bounding box center [80, 147] width 137 height 13
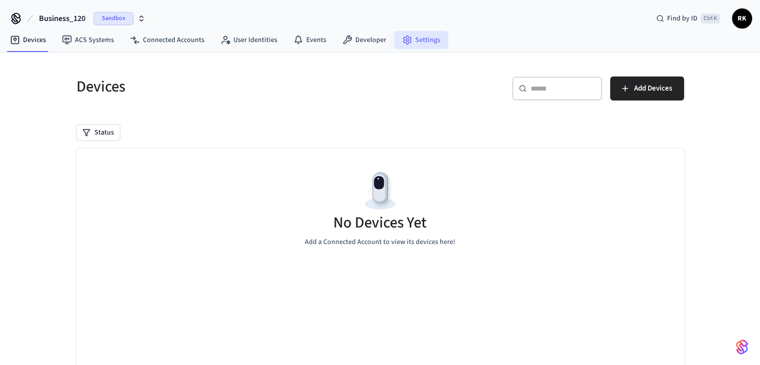
click at [422, 40] on link "Settings" at bounding box center [421, 40] width 54 height 18
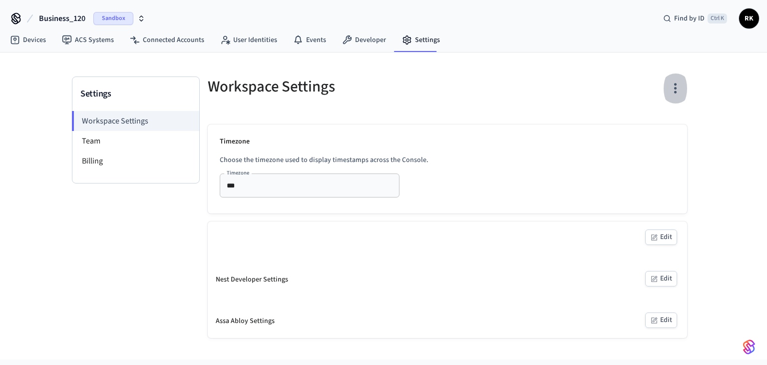
click at [675, 87] on icon "button" at bounding box center [675, 88] width 2 height 10
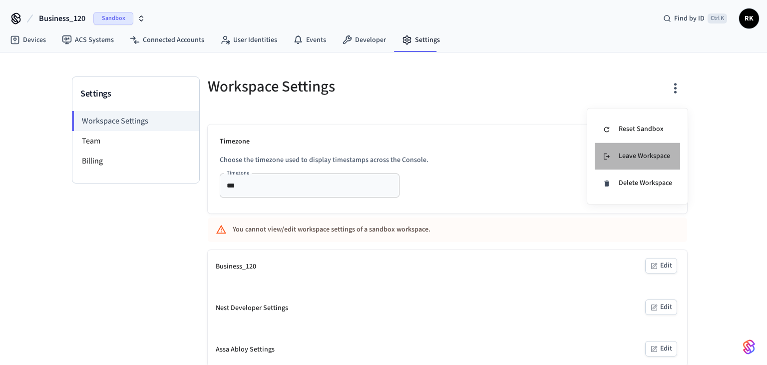
click at [645, 158] on div "Leave Workspace" at bounding box center [636, 156] width 67 height 10
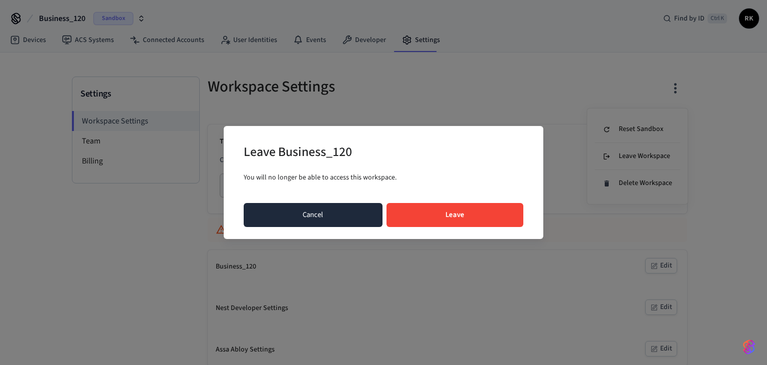
click at [278, 222] on button "Cancel" at bounding box center [313, 215] width 139 height 24
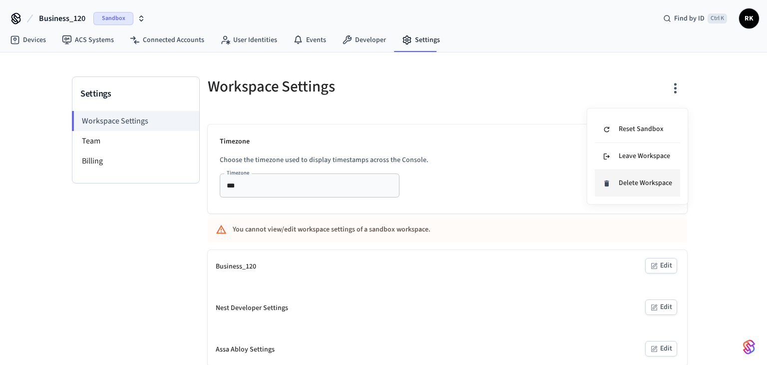
click at [612, 185] on div "Delete Workspace" at bounding box center [637, 183] width 69 height 10
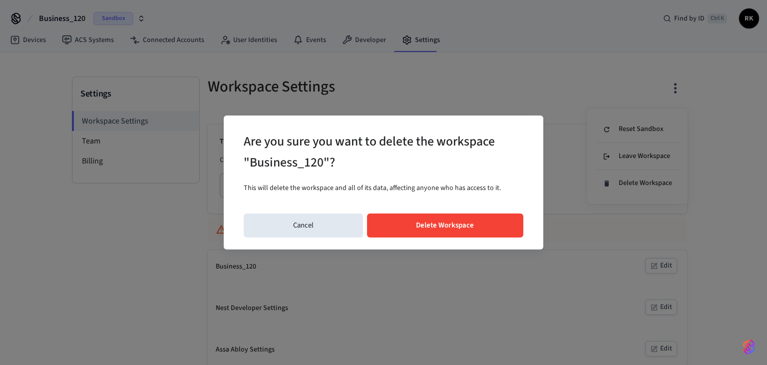
click at [436, 211] on div "Are you sure you want to delete the workspace "Business_120"? This will delete …" at bounding box center [384, 181] width 320 height 133
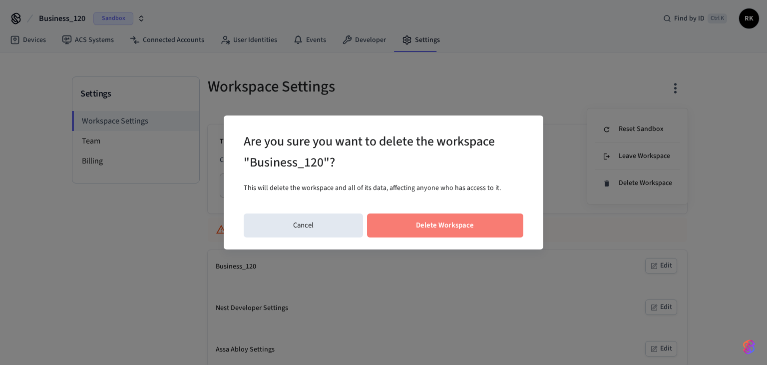
click at [432, 230] on button "Delete Workspace" at bounding box center [445, 225] width 157 height 24
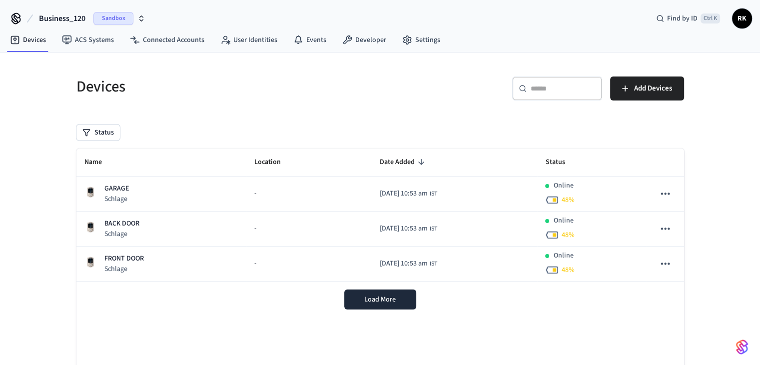
click at [76, 21] on span "Business_120" at bounding box center [62, 18] width 46 height 12
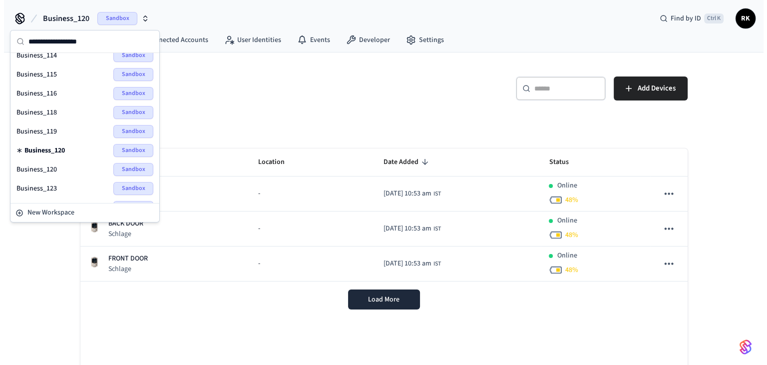
scroll to position [50, 0]
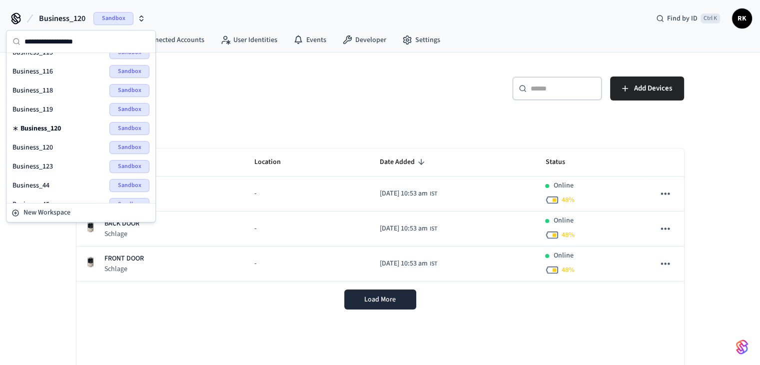
click at [36, 149] on span "Business_120" at bounding box center [32, 147] width 40 height 10
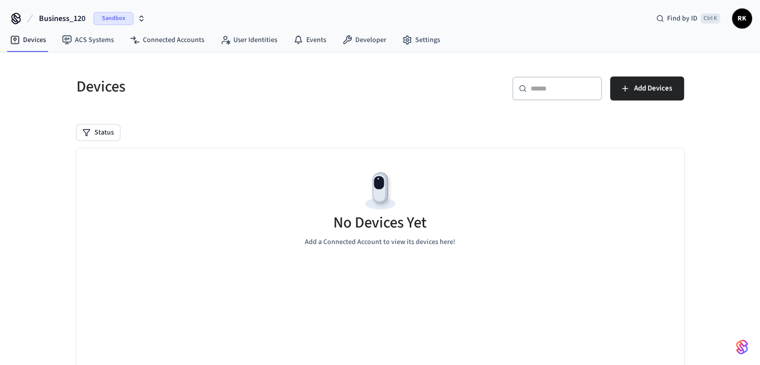
click at [443, 37] on div "Devices ACS Systems Connected Accounts User Identities Events Developer Settings" at bounding box center [380, 40] width 760 height 23
click at [410, 48] on nav "Devices ACS Systems Connected Accounts User Identities Events Developer Settings" at bounding box center [225, 40] width 446 height 23
click at [404, 43] on icon at bounding box center [407, 40] width 10 height 10
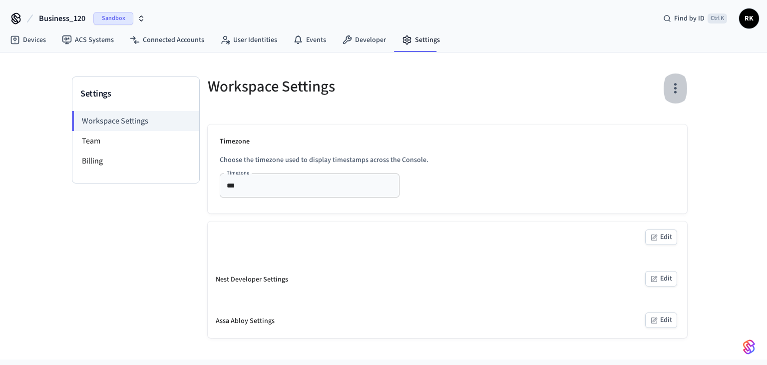
click at [686, 86] on button "button" at bounding box center [675, 88] width 23 height 40
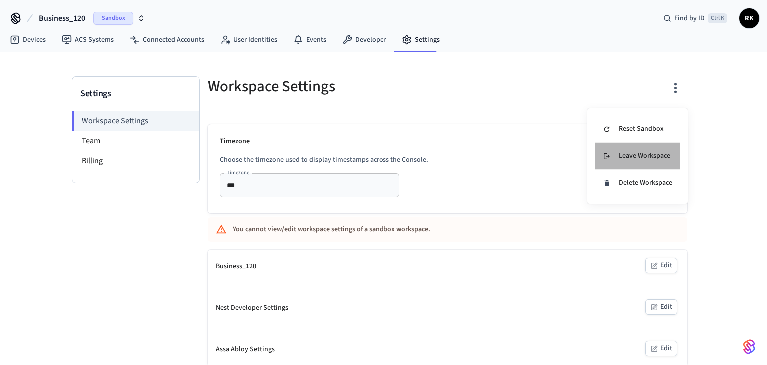
click at [645, 159] on div "Leave Workspace" at bounding box center [636, 156] width 67 height 10
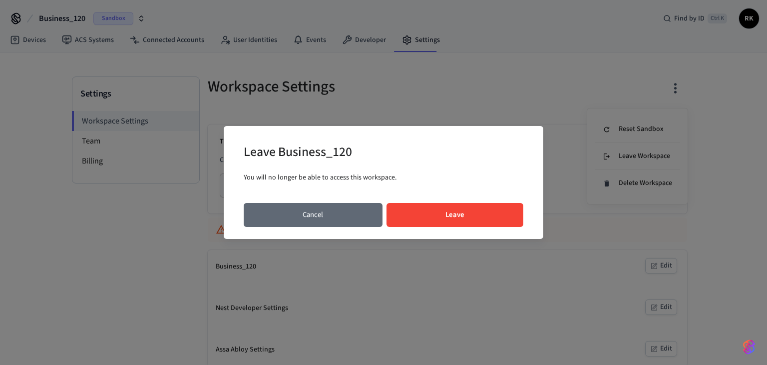
click at [328, 219] on button "Cancel" at bounding box center [313, 215] width 139 height 24
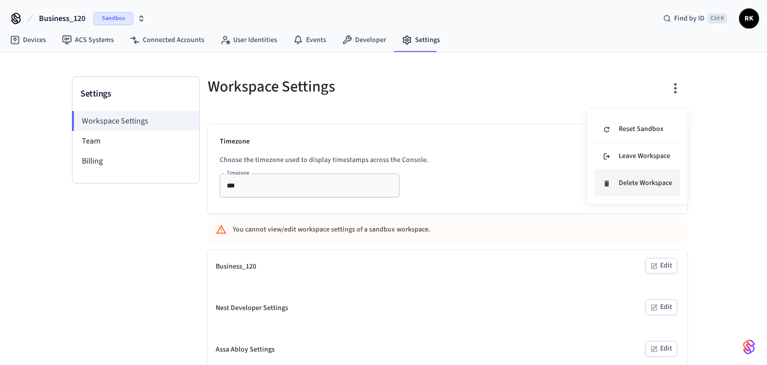
click at [617, 185] on div "Delete Workspace" at bounding box center [637, 183] width 69 height 10
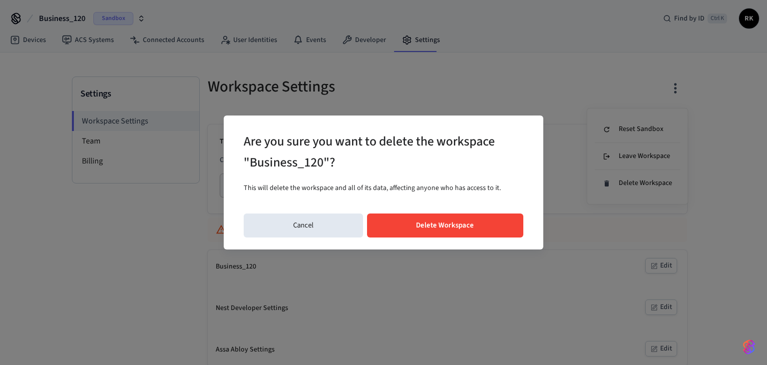
click at [401, 217] on button "Delete Workspace" at bounding box center [445, 225] width 157 height 24
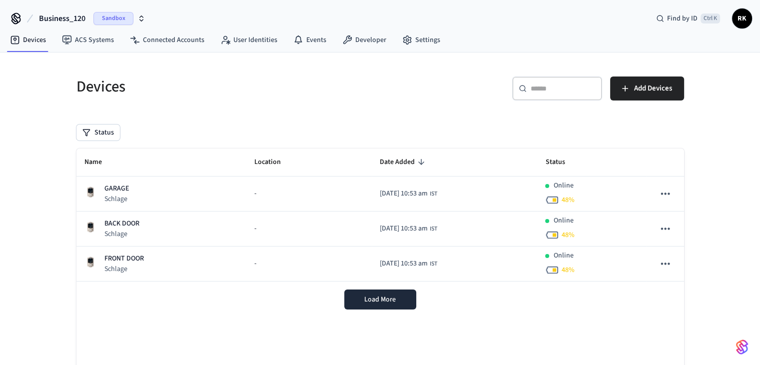
click at [74, 15] on span "Business_120" at bounding box center [62, 18] width 46 height 12
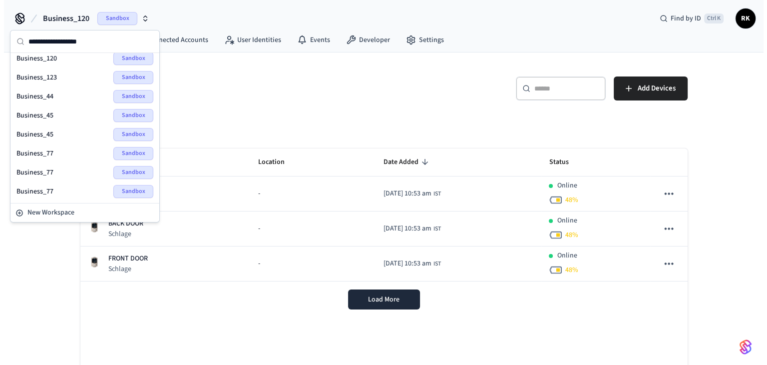
scroll to position [150, 0]
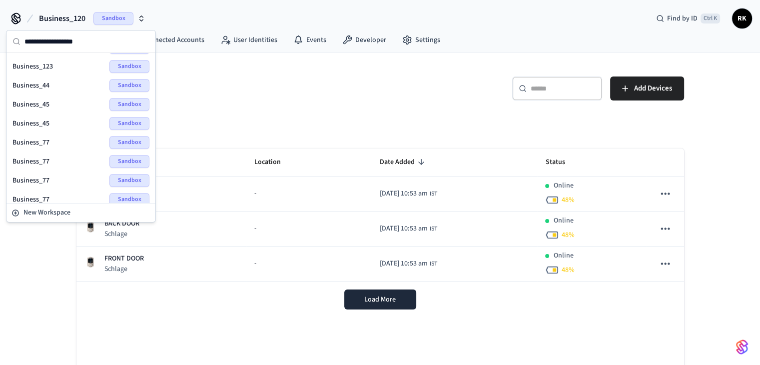
click at [55, 159] on div "Business_77 Sandbox" at bounding box center [80, 161] width 137 height 13
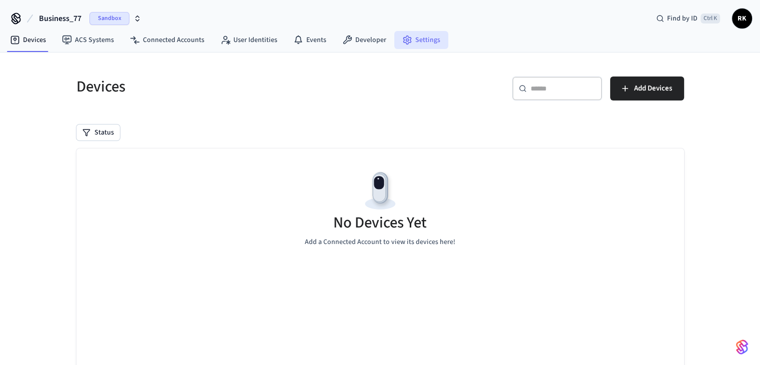
click at [426, 38] on link "Settings" at bounding box center [421, 40] width 54 height 18
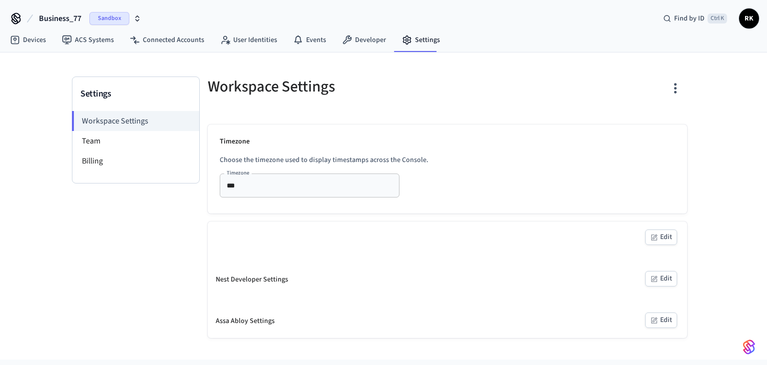
click at [681, 92] on icon "button" at bounding box center [675, 87] width 15 height 15
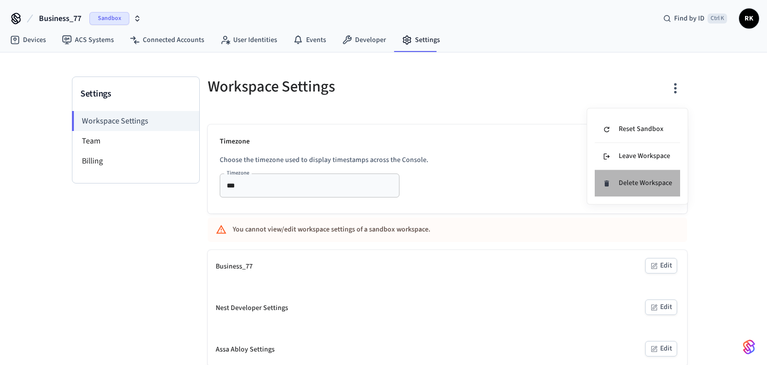
click at [631, 180] on div "Delete Workspace" at bounding box center [637, 183] width 69 height 10
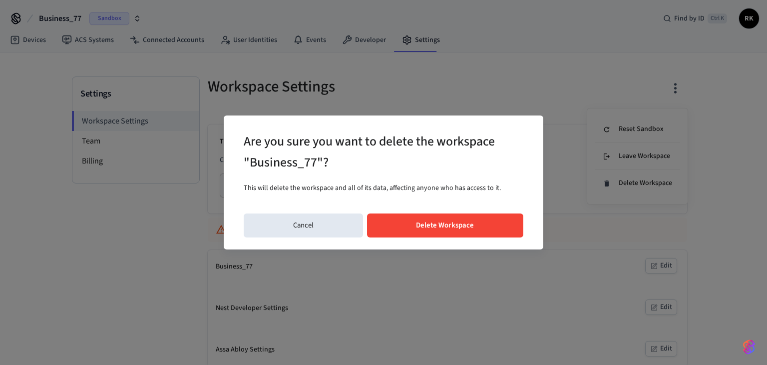
click at [393, 232] on button "Delete Workspace" at bounding box center [445, 225] width 157 height 24
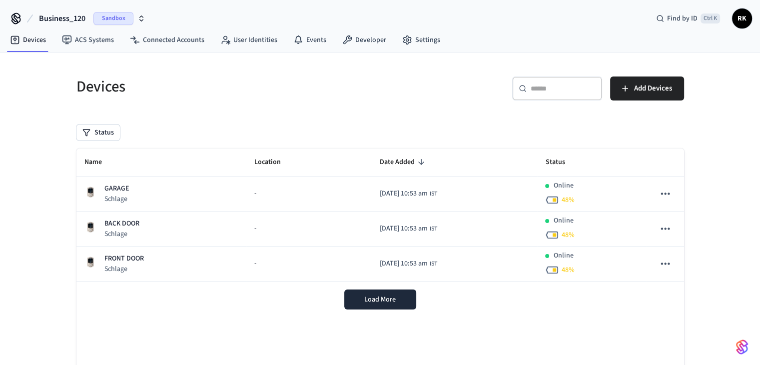
click at [72, 24] on span "Business_120" at bounding box center [62, 18] width 46 height 12
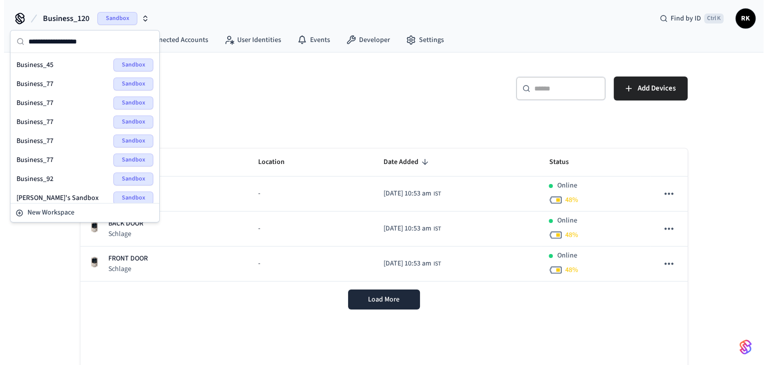
scroll to position [211, 0]
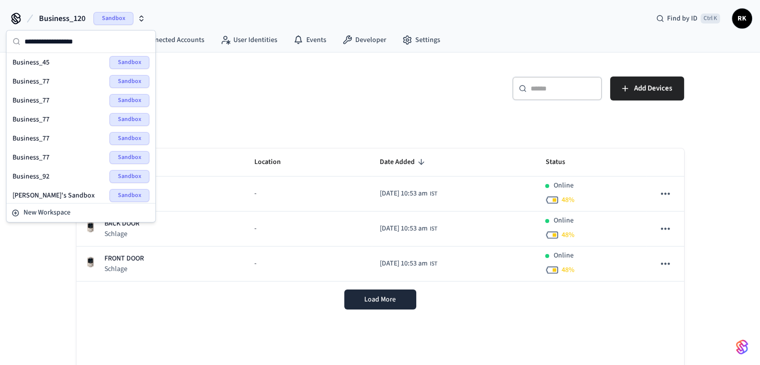
click at [39, 154] on span "Business_77" at bounding box center [30, 157] width 37 height 10
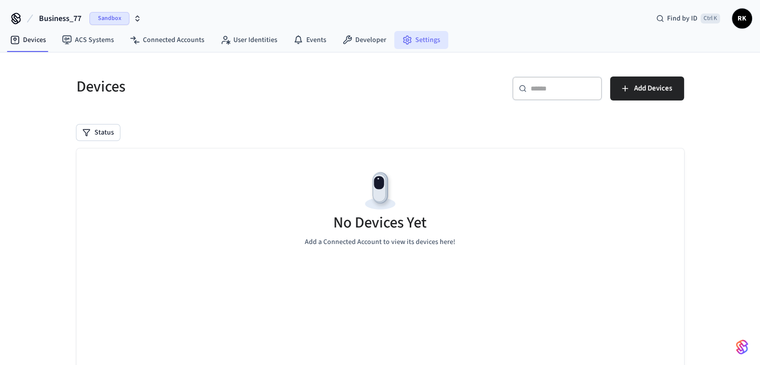
click at [438, 42] on link "Settings" at bounding box center [421, 40] width 54 height 18
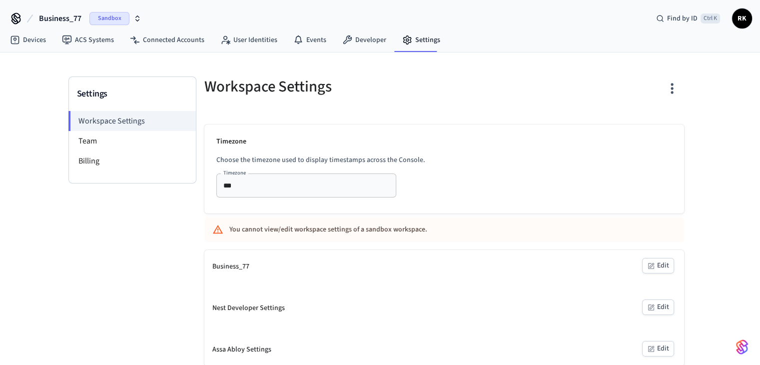
click at [679, 86] on icon "button" at bounding box center [671, 87] width 15 height 15
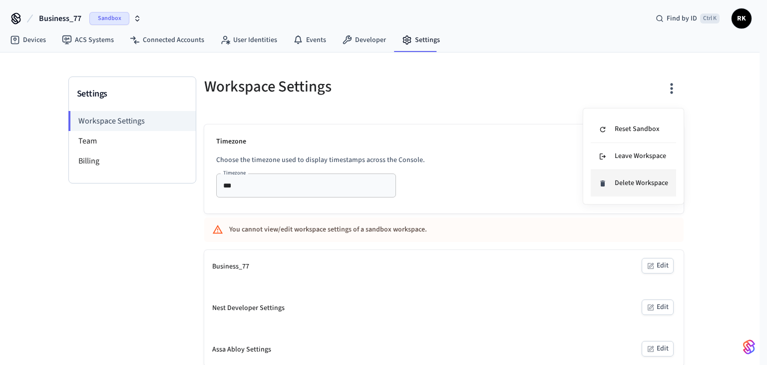
click at [632, 193] on li "Delete Workspace" at bounding box center [633, 183] width 85 height 26
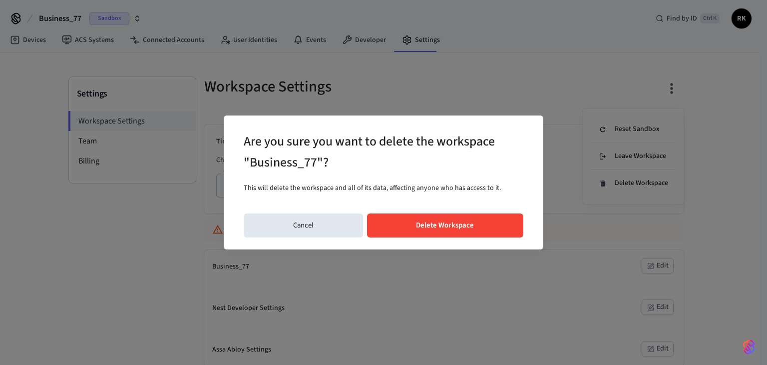
click at [451, 224] on button "Delete Workspace" at bounding box center [445, 225] width 157 height 24
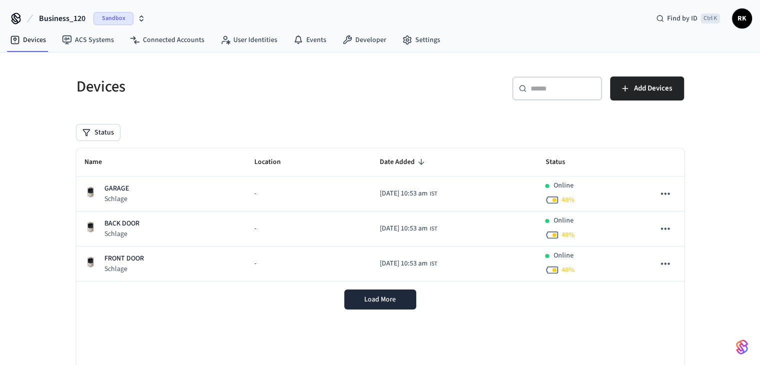
click at [61, 22] on span "Business_120" at bounding box center [62, 18] width 46 height 12
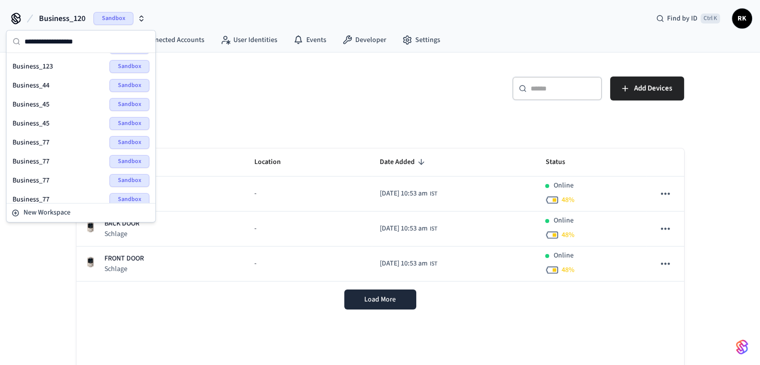
scroll to position [192, 0]
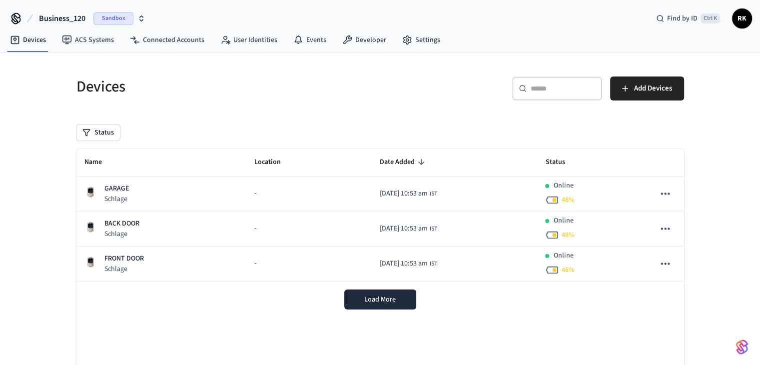
click at [71, 17] on span "Business_120" at bounding box center [62, 18] width 46 height 12
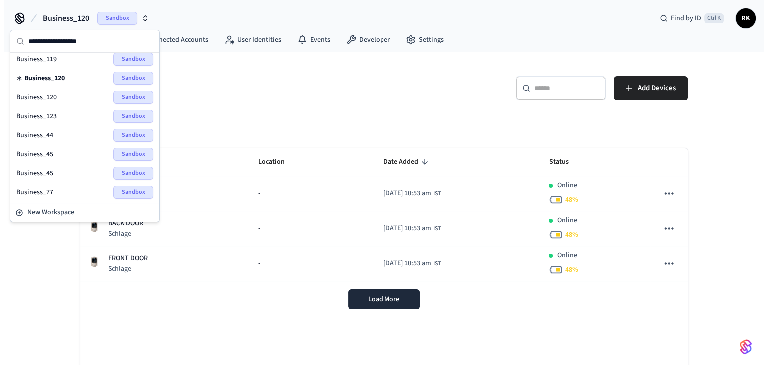
scroll to position [150, 0]
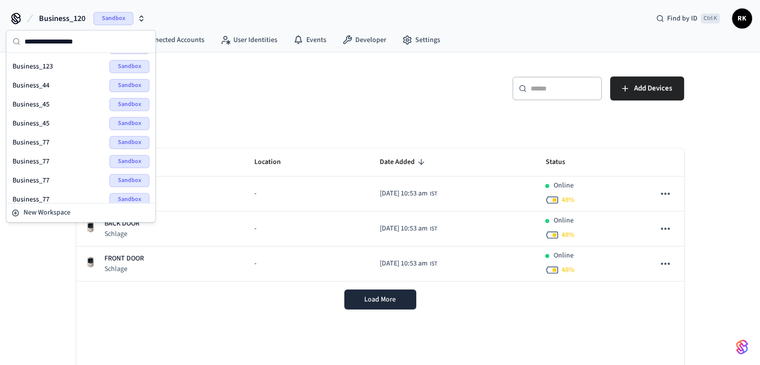
click at [44, 145] on div "Business_77 Sandbox" at bounding box center [80, 142] width 137 height 13
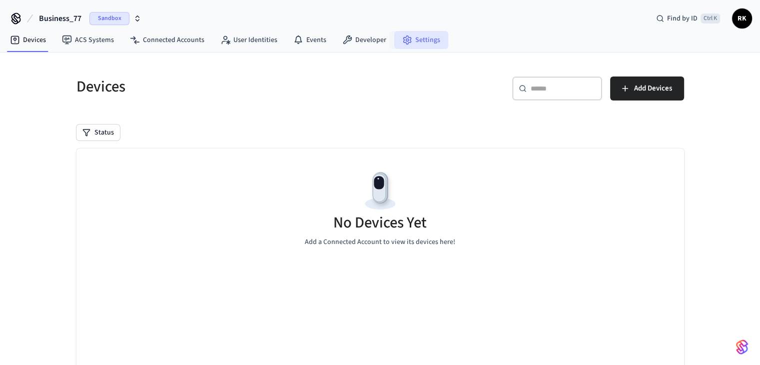
click at [432, 33] on link "Settings" at bounding box center [421, 40] width 54 height 18
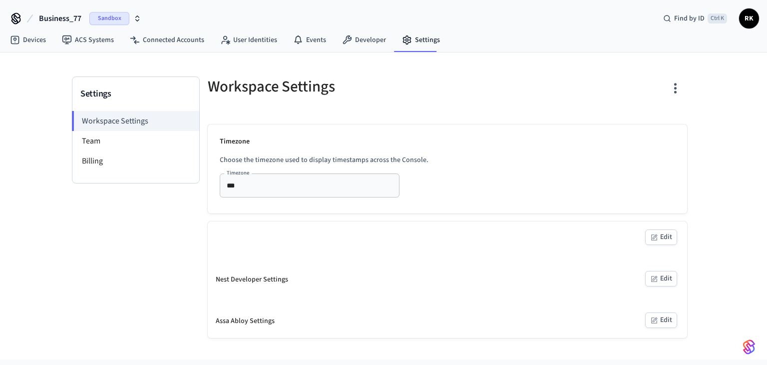
click at [679, 86] on icon "button" at bounding box center [675, 87] width 15 height 15
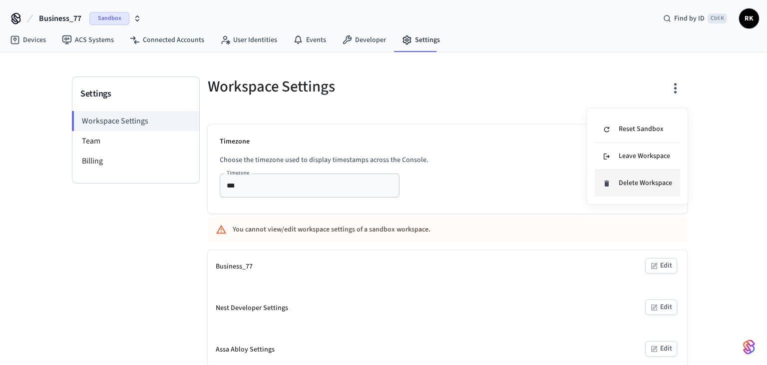
click at [645, 186] on div "Delete Workspace" at bounding box center [637, 183] width 69 height 10
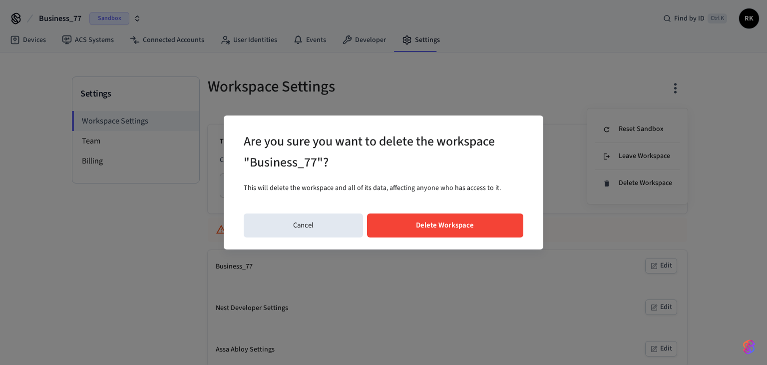
click at [419, 212] on div "Are you sure you want to delete the workspace "Business_77"? This will delete t…" at bounding box center [384, 181] width 320 height 133
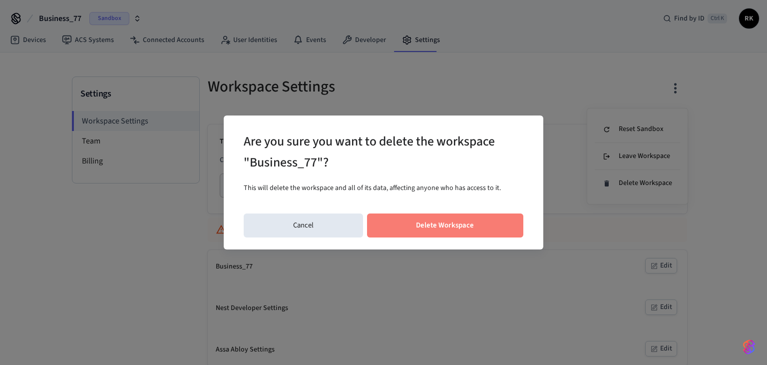
click at [438, 231] on button "Delete Workspace" at bounding box center [445, 225] width 157 height 24
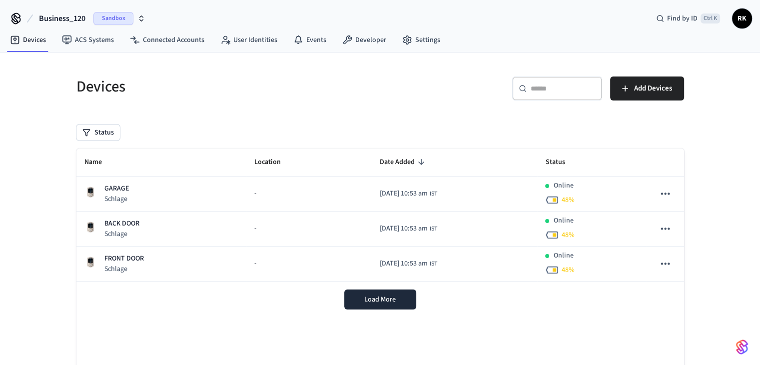
click at [140, 17] on icon "button" at bounding box center [141, 16] width 3 height 1
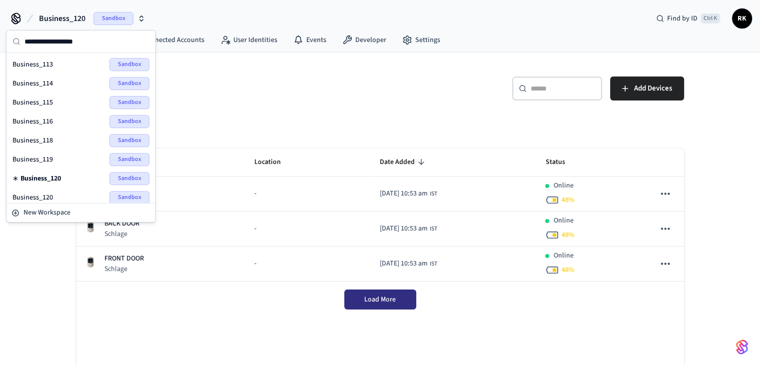
click at [368, 308] on button "Load More" at bounding box center [380, 299] width 72 height 20
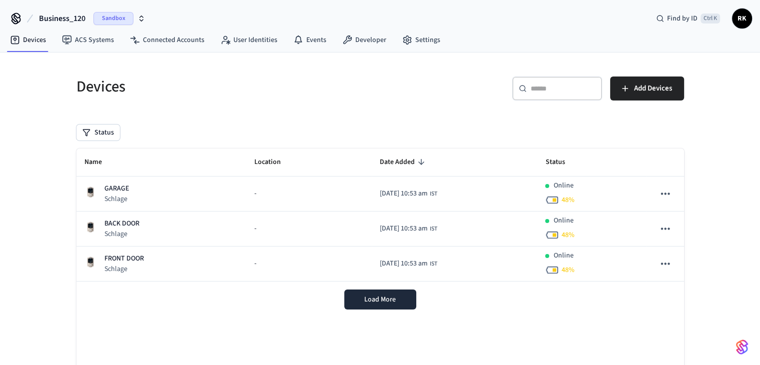
click at [740, 16] on span "RK" at bounding box center [742, 18] width 18 height 18
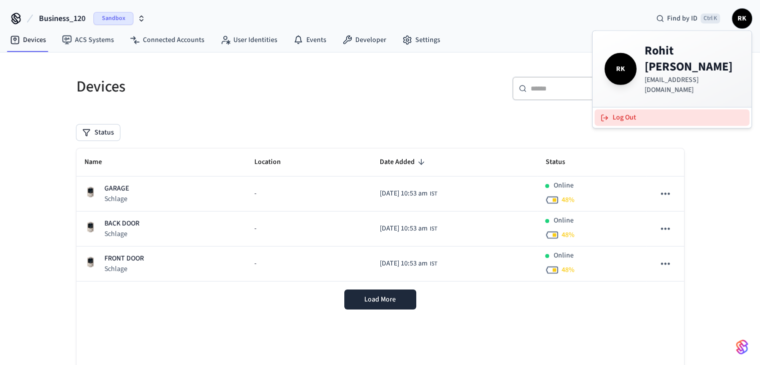
click at [641, 109] on button "Log Out" at bounding box center [671, 117] width 155 height 16
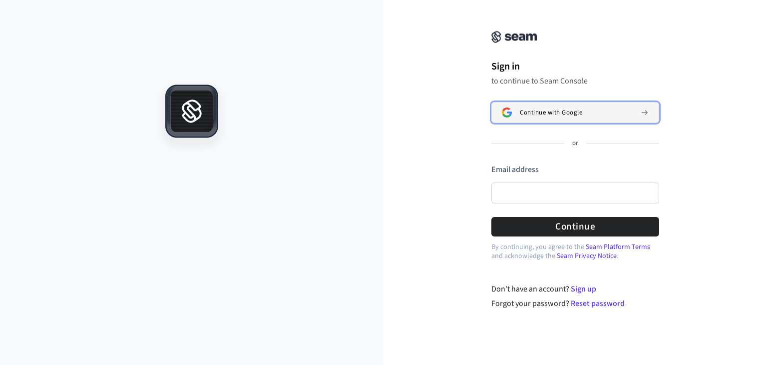
click at [533, 117] on button "Continue with Google" at bounding box center [575, 112] width 168 height 21
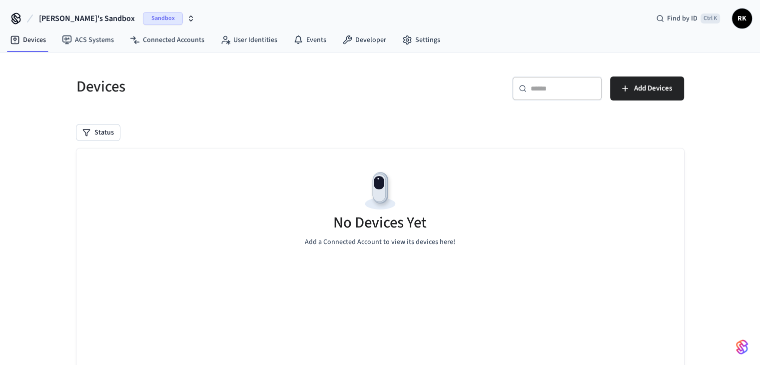
click at [66, 17] on span "[PERSON_NAME]'s Sandbox" at bounding box center [87, 18] width 96 height 12
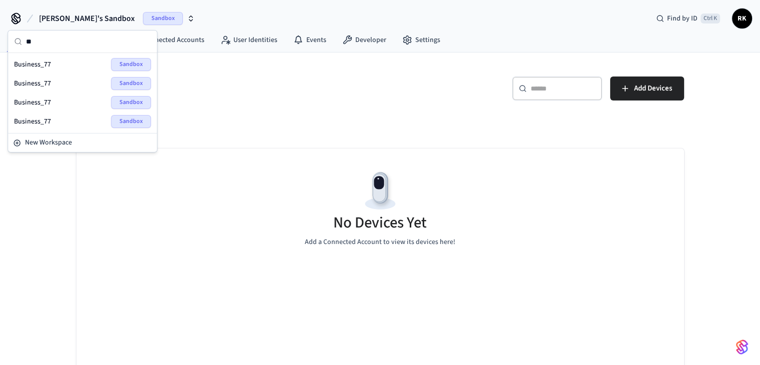
type input "**"
click at [57, 82] on div "Business_77 Sandbox" at bounding box center [82, 83] width 137 height 13
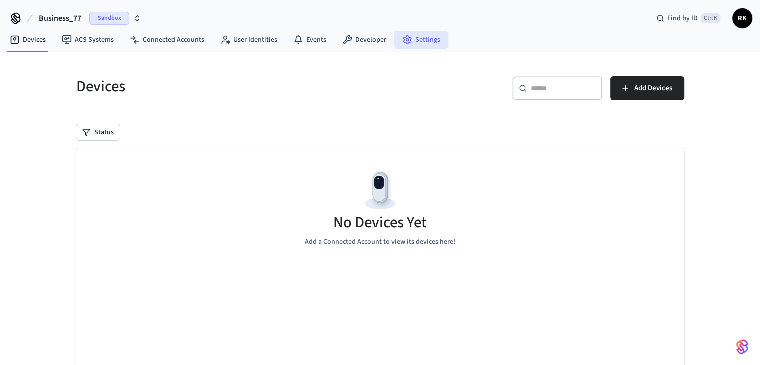
click at [412, 46] on link "Settings" at bounding box center [421, 40] width 54 height 18
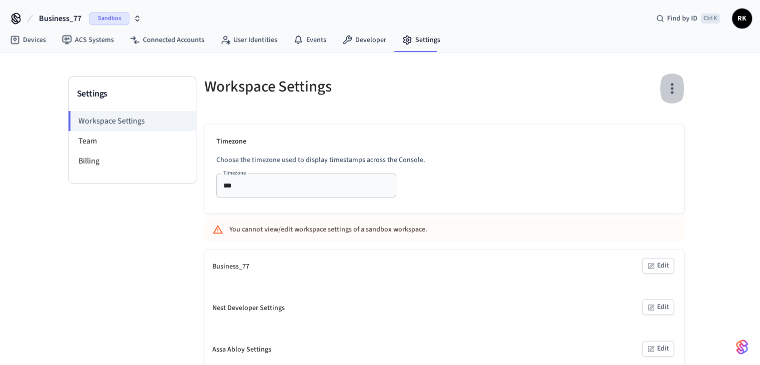
click at [682, 86] on button "button" at bounding box center [671, 88] width 23 height 40
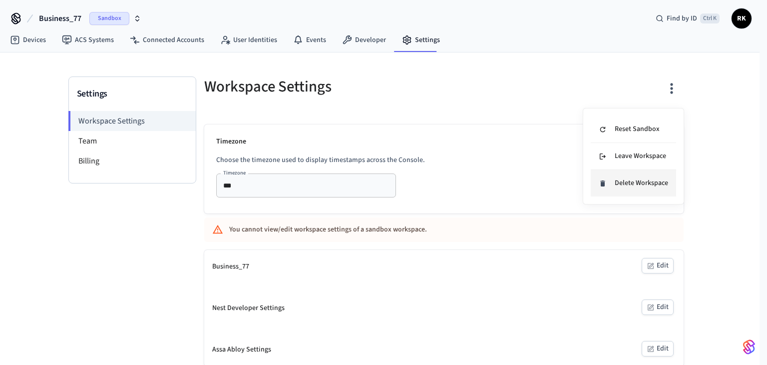
click at [627, 190] on li "Delete Workspace" at bounding box center [633, 183] width 85 height 26
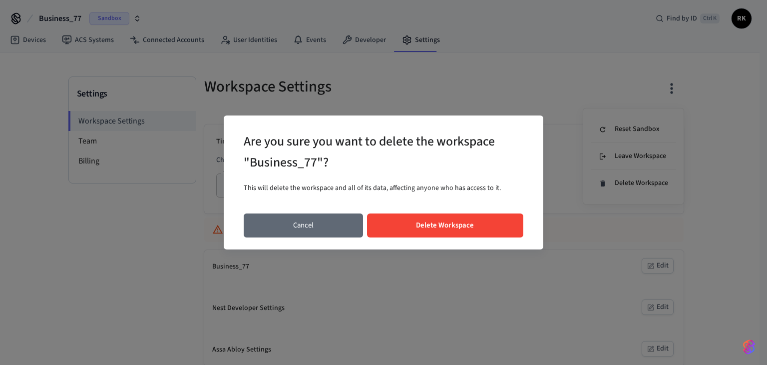
click at [312, 229] on button "Cancel" at bounding box center [303, 225] width 119 height 24
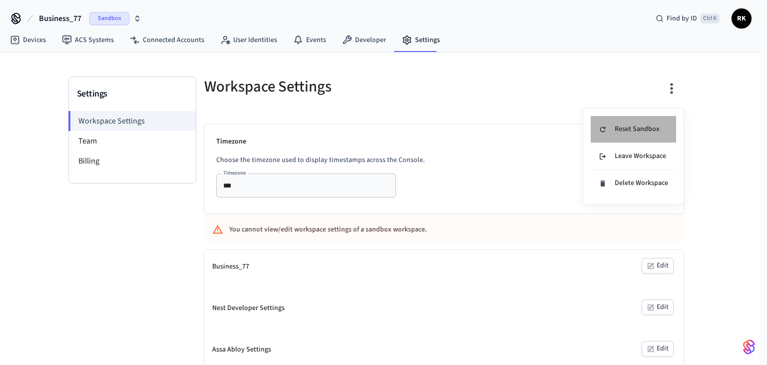
click at [633, 130] on div "Reset Sandbox" at bounding box center [629, 129] width 61 height 10
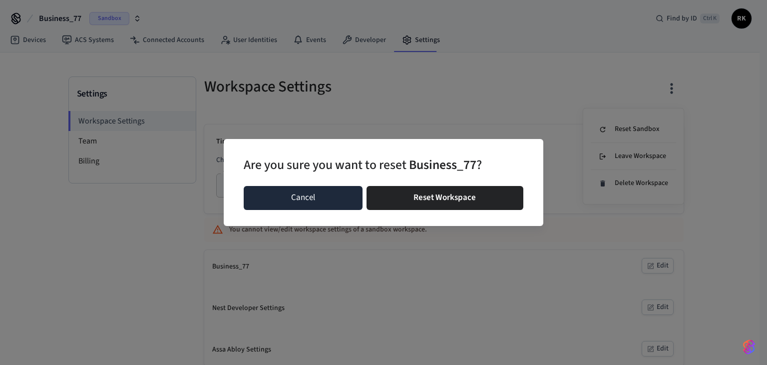
click at [324, 204] on button "Cancel" at bounding box center [303, 198] width 119 height 24
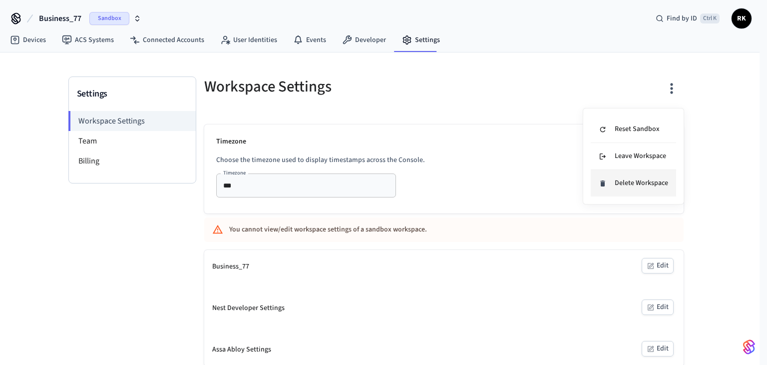
click at [661, 182] on div "Delete Workspace" at bounding box center [633, 183] width 69 height 10
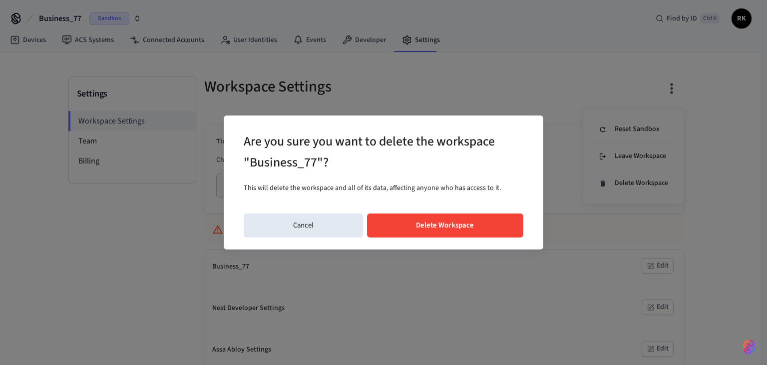
click at [442, 217] on button "Delete Workspace" at bounding box center [445, 225] width 157 height 24
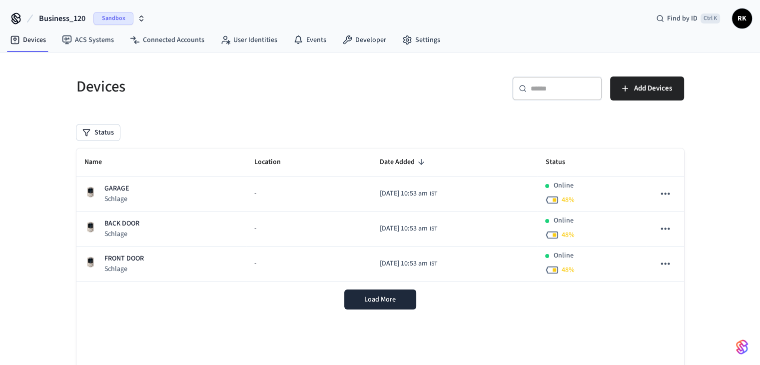
click at [59, 20] on span "Business_120" at bounding box center [62, 18] width 46 height 12
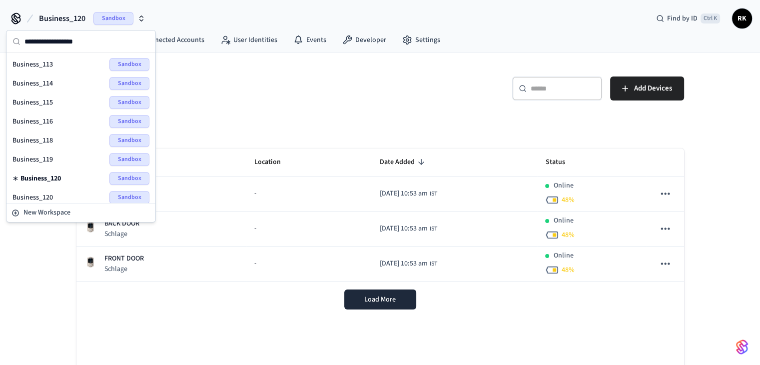
click at [57, 98] on div "Business_115 Sandbox" at bounding box center [80, 102] width 137 height 13
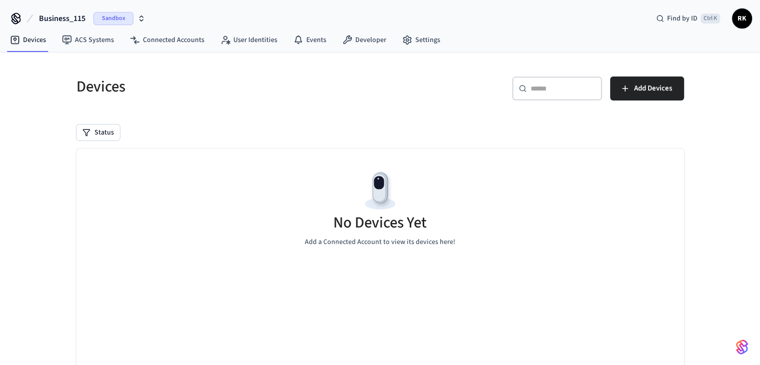
click at [72, 19] on span "Business_115" at bounding box center [62, 18] width 46 height 12
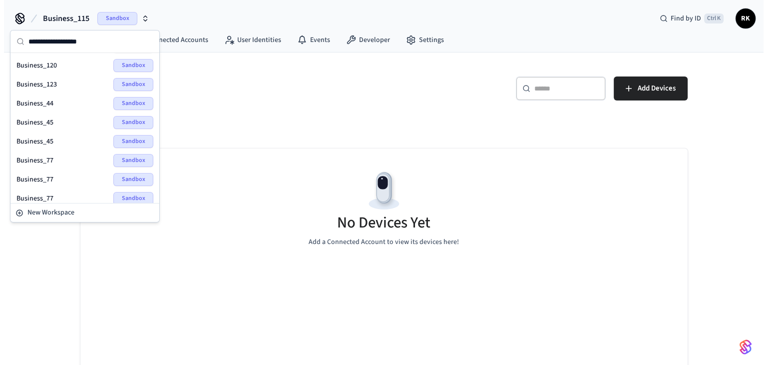
scroll to position [192, 0]
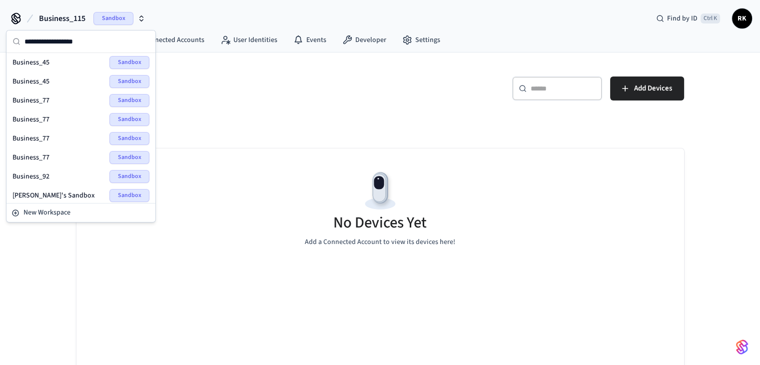
click at [62, 122] on div "Business_77 Sandbox" at bounding box center [80, 119] width 137 height 13
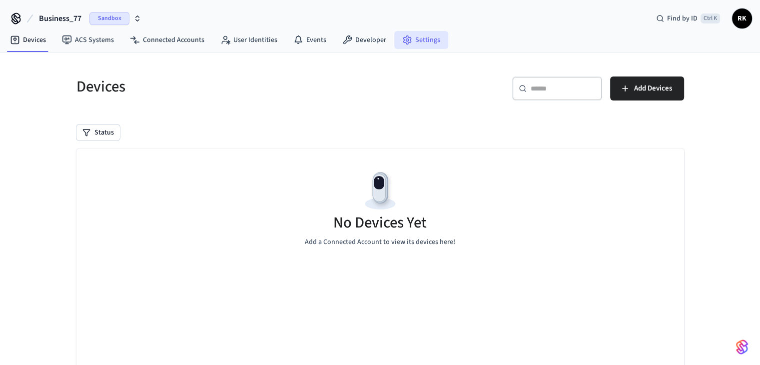
click at [420, 39] on link "Settings" at bounding box center [421, 40] width 54 height 18
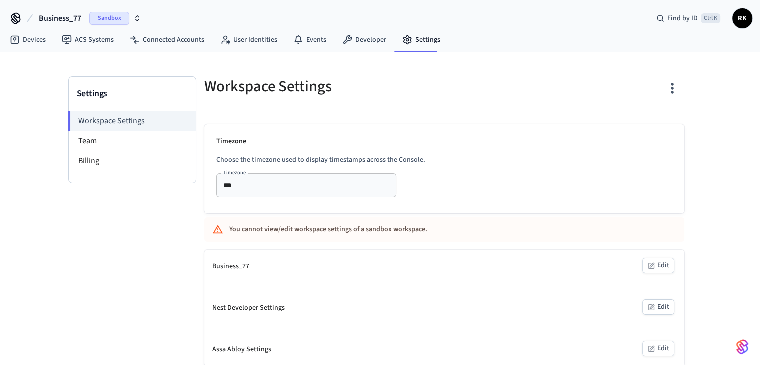
click at [677, 83] on icon "button" at bounding box center [671, 87] width 15 height 15
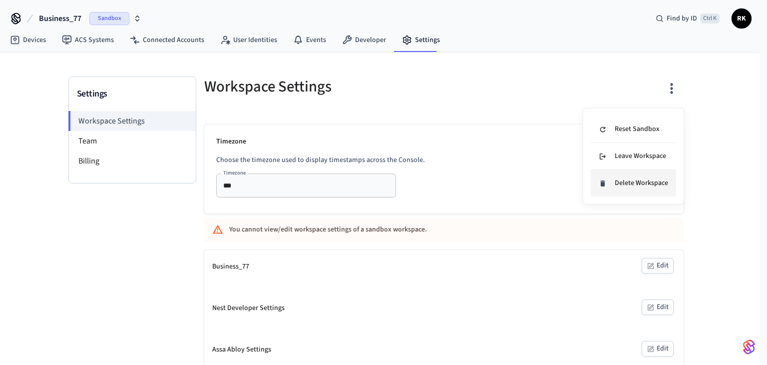
click at [639, 190] on li "Delete Workspace" at bounding box center [633, 183] width 85 height 26
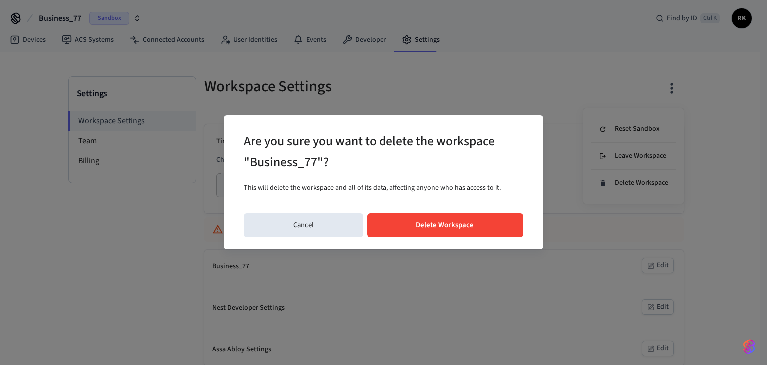
click at [408, 233] on button "Delete Workspace" at bounding box center [445, 225] width 157 height 24
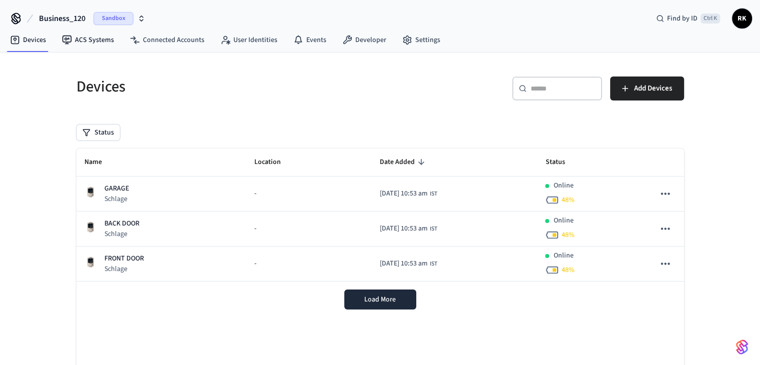
click at [73, 24] on button "Business_120 Sandbox" at bounding box center [92, 18] width 112 height 21
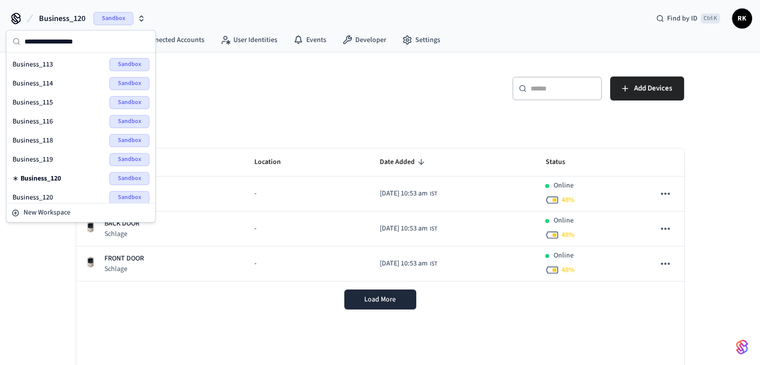
click at [28, 84] on span "Business_114" at bounding box center [32, 83] width 40 height 10
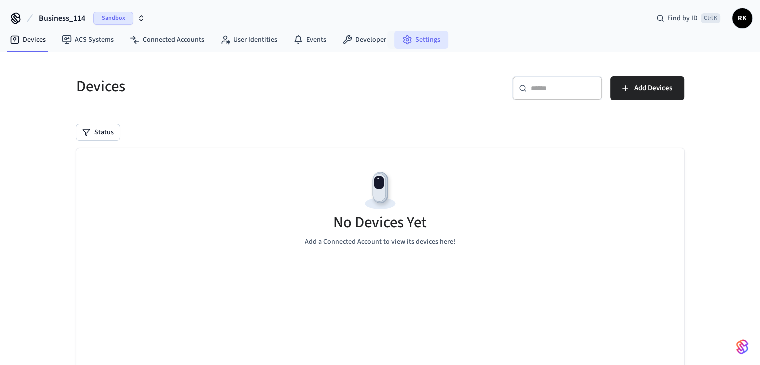
click at [404, 47] on link "Settings" at bounding box center [421, 40] width 54 height 18
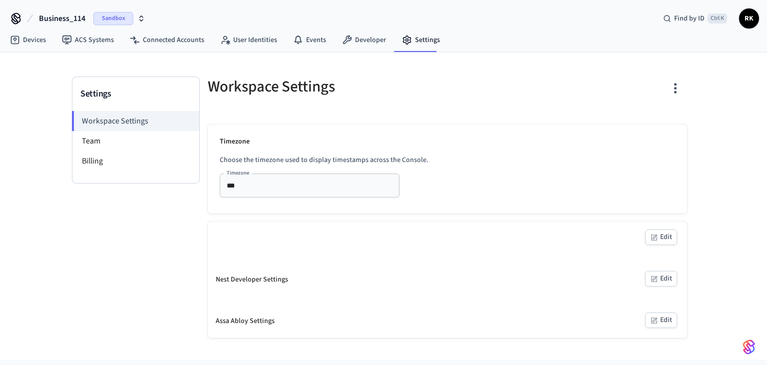
drag, startPoint x: 677, startPoint y: 78, endPoint x: 671, endPoint y: 105, distance: 27.6
click at [677, 77] on button "button" at bounding box center [675, 88] width 23 height 40
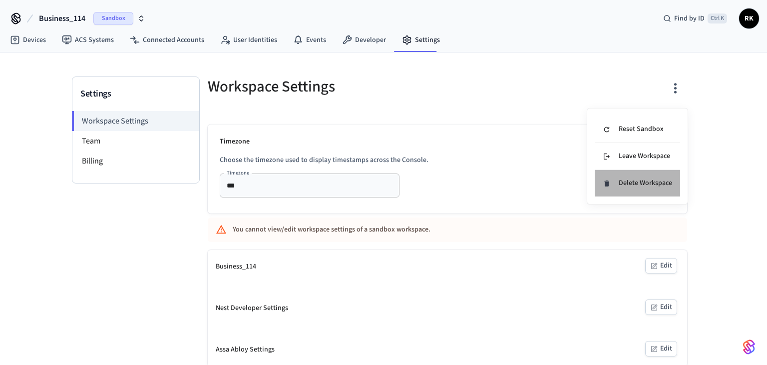
click at [642, 179] on div "Delete Workspace" at bounding box center [637, 183] width 69 height 10
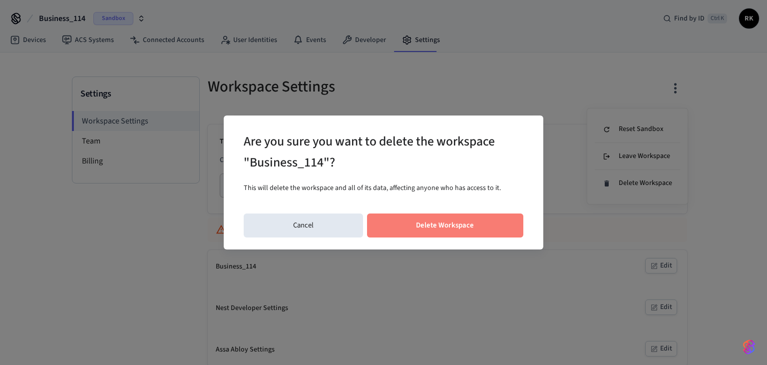
click at [430, 218] on button "Delete Workspace" at bounding box center [445, 225] width 157 height 24
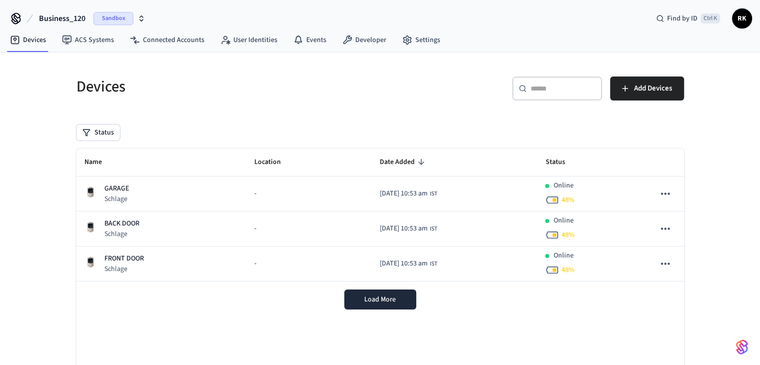
click at [70, 20] on span "Business_120" at bounding box center [62, 18] width 46 height 12
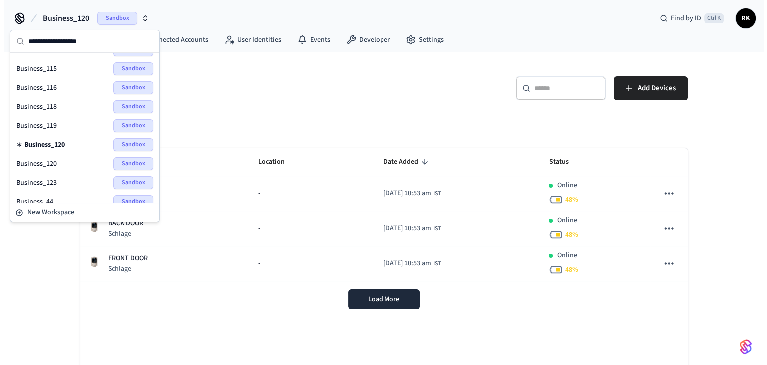
scroll to position [50, 0]
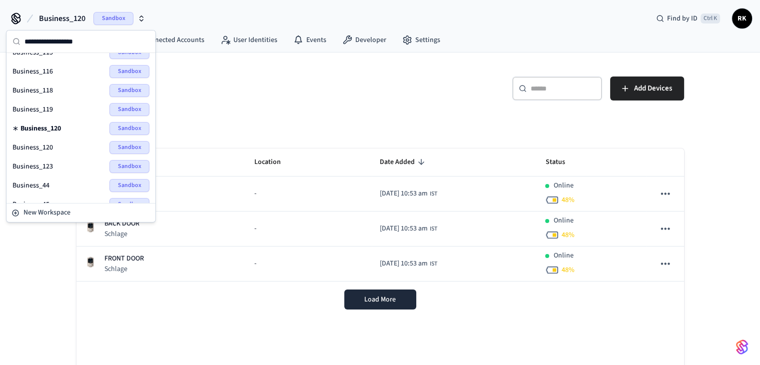
click at [48, 147] on span "Business_120" at bounding box center [32, 147] width 40 height 10
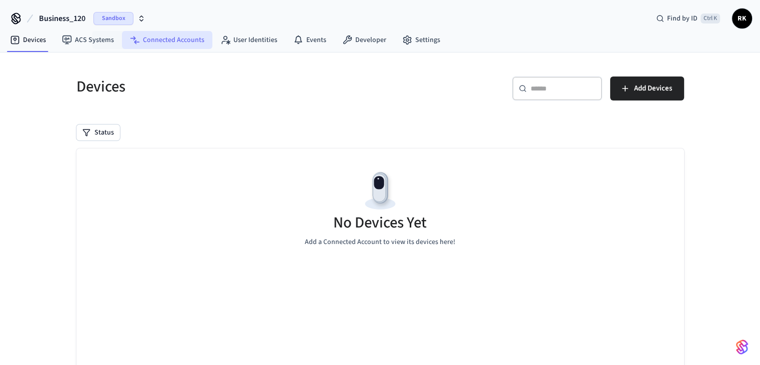
click at [164, 41] on link "Connected Accounts" at bounding box center [167, 40] width 90 height 18
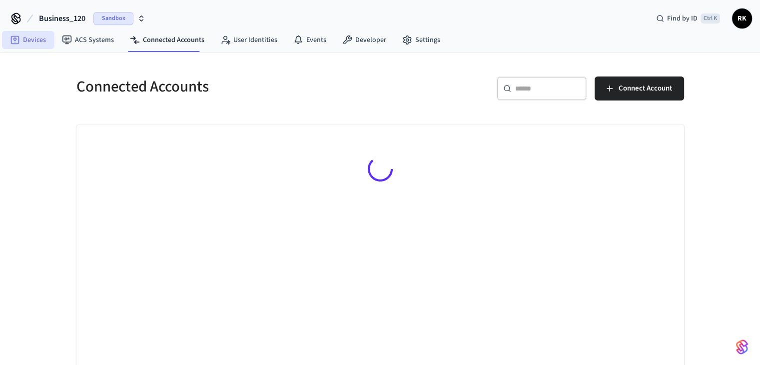
click at [46, 36] on link "Devices" at bounding box center [28, 40] width 52 height 18
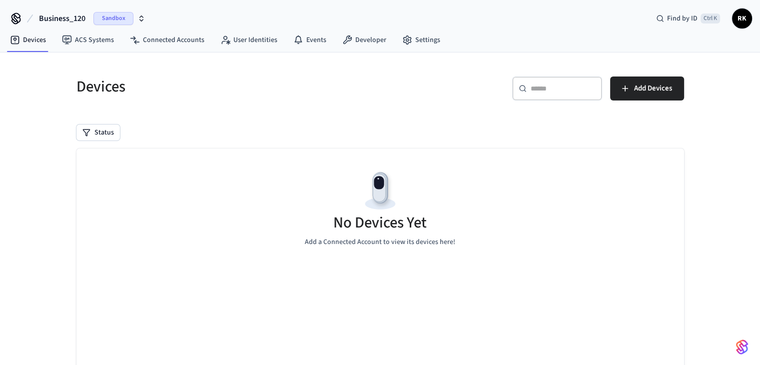
click at [198, 49] on nav "Devices ACS Systems Connected Accounts User Identities Events Developer Settings" at bounding box center [225, 40] width 446 height 23
click at [181, 38] on link "Connected Accounts" at bounding box center [167, 40] width 90 height 18
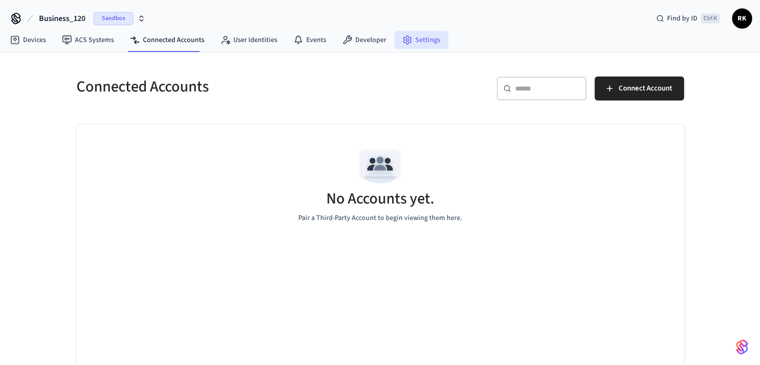
click at [441, 44] on link "Settings" at bounding box center [421, 40] width 54 height 18
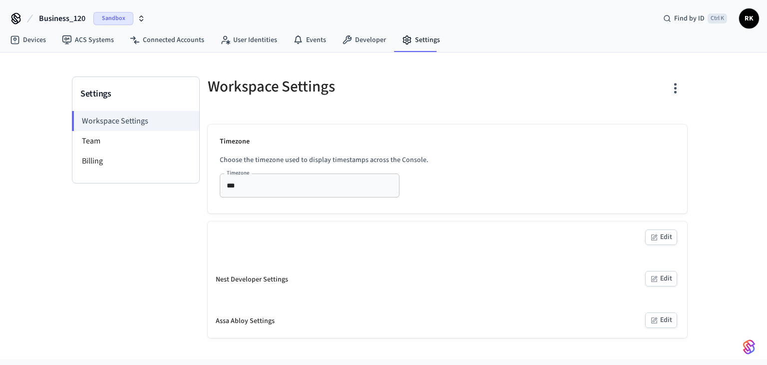
click at [675, 89] on icon "button" at bounding box center [675, 87] width 15 height 15
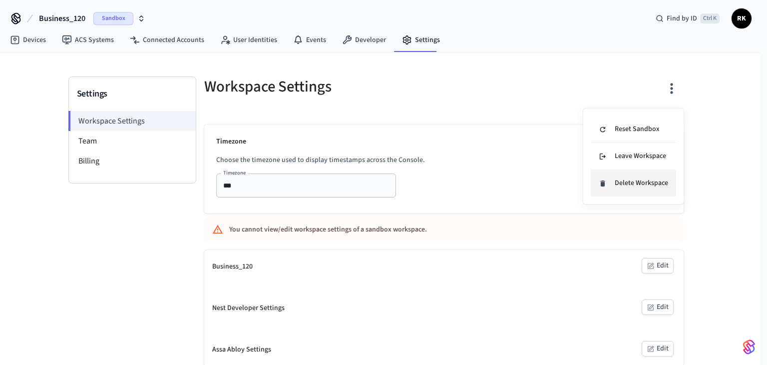
click at [627, 191] on li "Delete Workspace" at bounding box center [633, 183] width 85 height 26
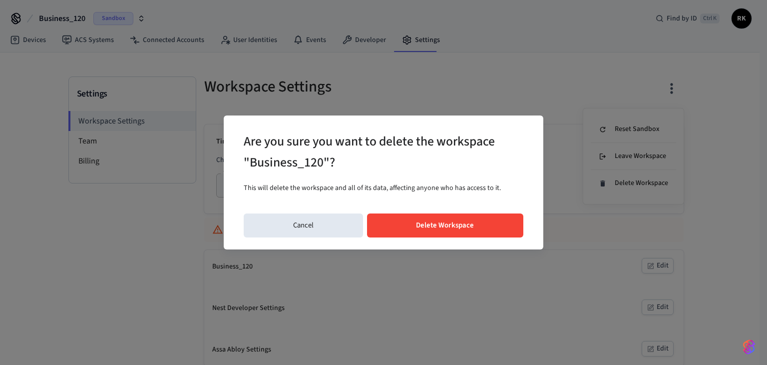
click at [465, 221] on button "Delete Workspace" at bounding box center [445, 225] width 157 height 24
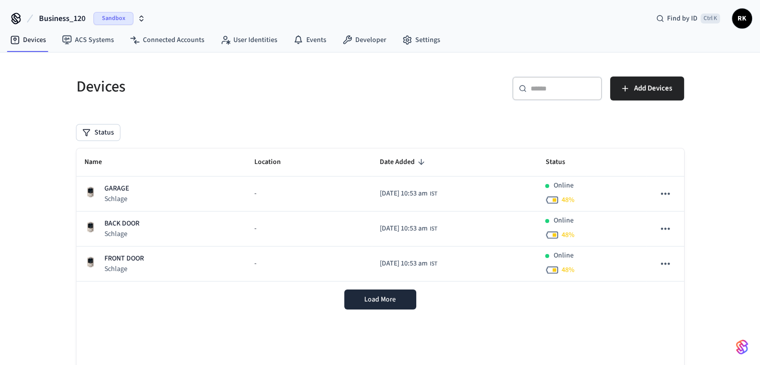
click at [74, 23] on span "Business_120" at bounding box center [62, 18] width 46 height 12
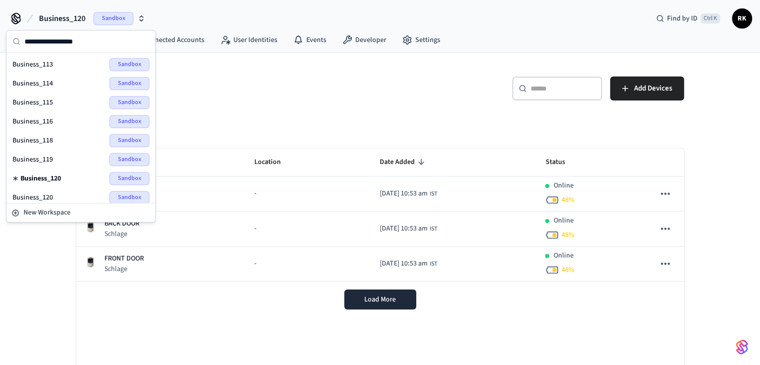
click at [254, 109] on div "Devices ​ ​ Add Devices Status Name Location Date Added Status GARAGE Schlage -…" at bounding box center [379, 247] width 623 height 366
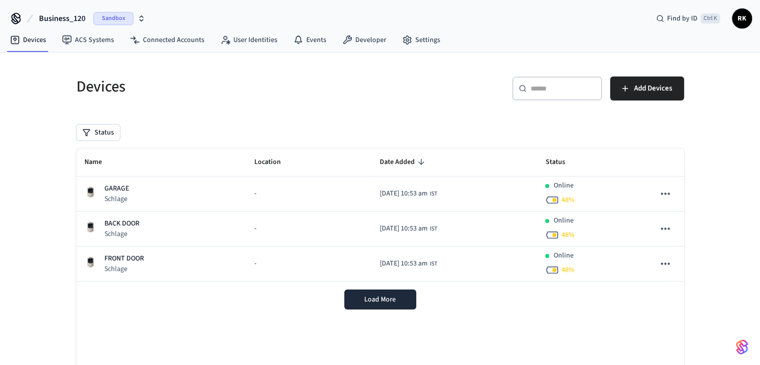
click at [281, 84] on h5 "Devices" at bounding box center [225, 86] width 298 height 20
drag, startPoint x: 281, startPoint y: 84, endPoint x: 0, endPoint y: 84, distance: 281.2
click at [0, 84] on div "Devices ​ ​ Add Devices Status Name Location Date Added Status GARAGE Schlage -…" at bounding box center [380, 241] width 760 height 378
click at [117, 85] on h5 "Devices" at bounding box center [225, 86] width 298 height 20
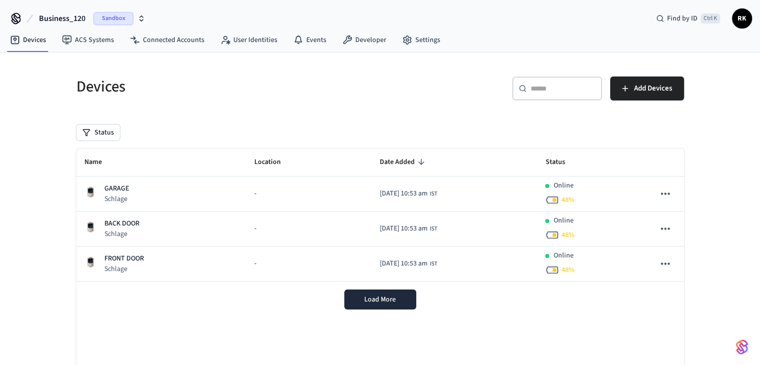
click at [486, 351] on div "Name Location Date Added Status GARAGE Schlage - 2025/10/15 at 10:53 am IST Onl…" at bounding box center [379, 275] width 607 height 255
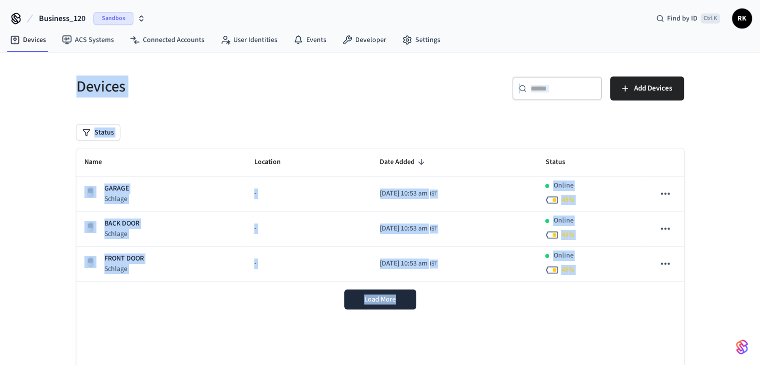
drag, startPoint x: 486, startPoint y: 349, endPoint x: 0, endPoint y: 48, distance: 572.2
click at [0, 48] on div "Business_120 Sandbox Find by ID Ctrl K RK Devices ACS Systems Connected Account…" at bounding box center [380, 215] width 760 height 430
click at [118, 82] on h5 "Devices" at bounding box center [225, 86] width 298 height 20
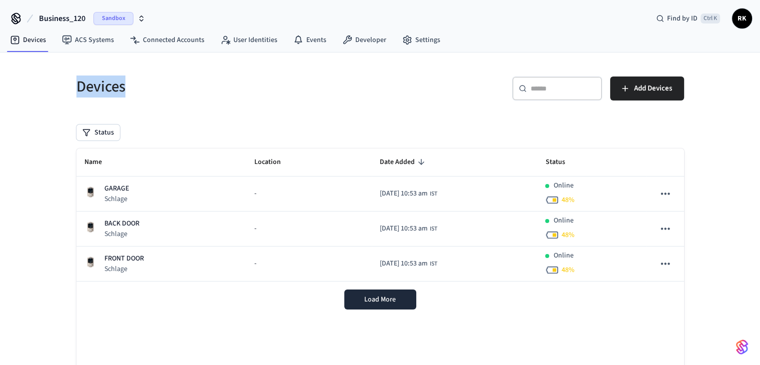
click at [118, 82] on h5 "Devices" at bounding box center [225, 86] width 298 height 20
drag, startPoint x: 118, startPoint y: 82, endPoint x: 0, endPoint y: 3, distance: 141.9
click at [0, 0] on html "Business_120 Sandbox Find by ID Ctrl K RK Devices ACS Systems Connected Account…" at bounding box center [380, 215] width 760 height 430
click at [176, 16] on div "Business_120 Sandbox Find by ID Ctrl K RK" at bounding box center [380, 14] width 760 height 29
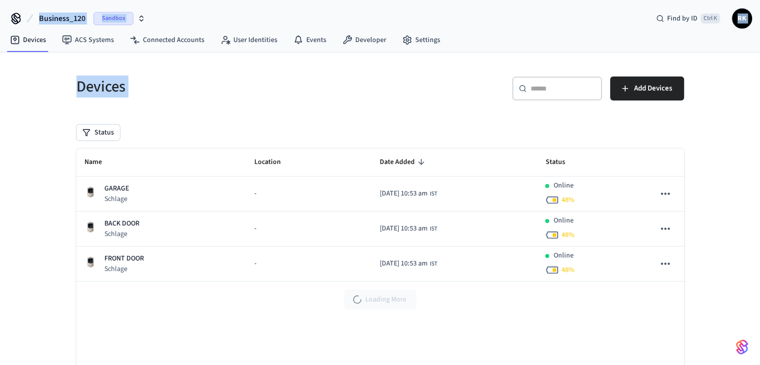
click at [253, 85] on h5 "Devices" at bounding box center [225, 86] width 298 height 20
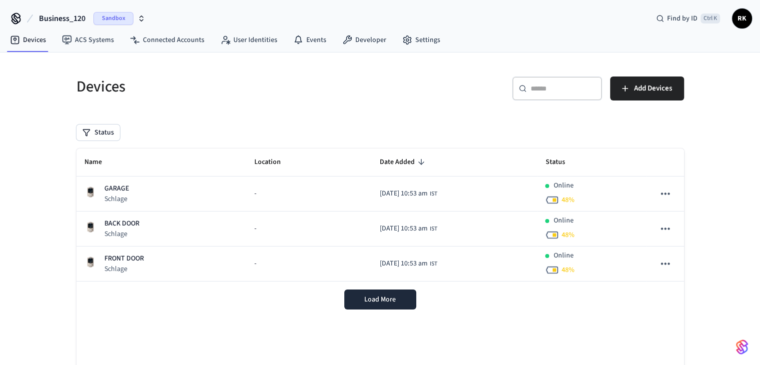
click at [71, 17] on span "Business_120" at bounding box center [62, 18] width 46 height 12
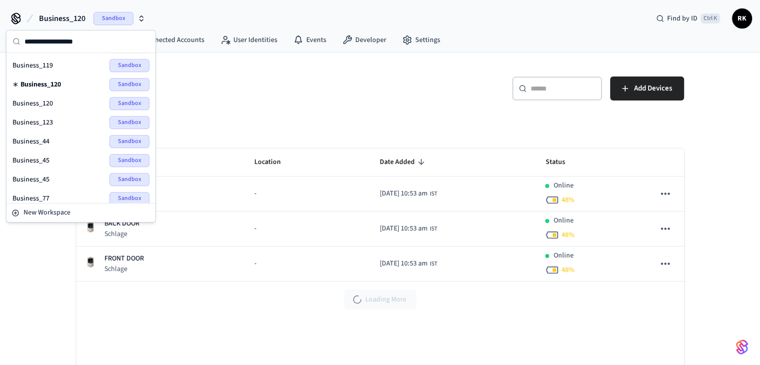
scroll to position [92, 0]
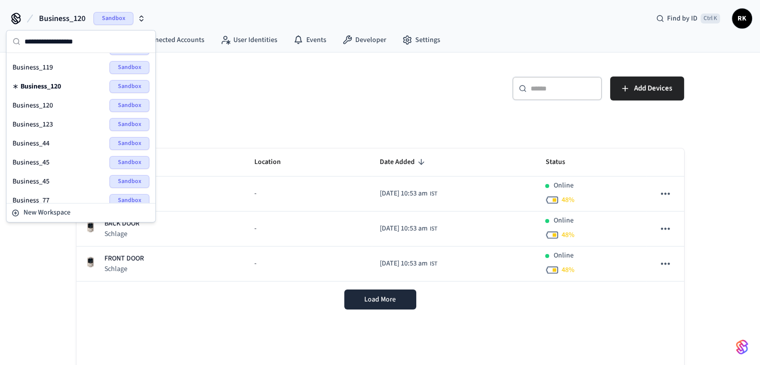
click at [232, 88] on h5 "Devices" at bounding box center [225, 86] width 298 height 20
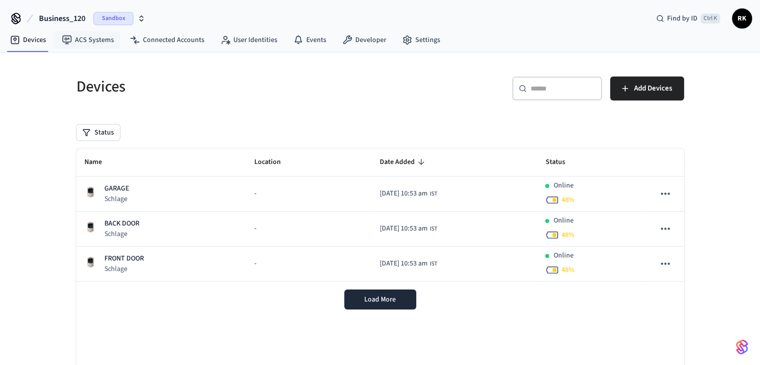
click at [76, 14] on span "Business_120" at bounding box center [62, 18] width 46 height 12
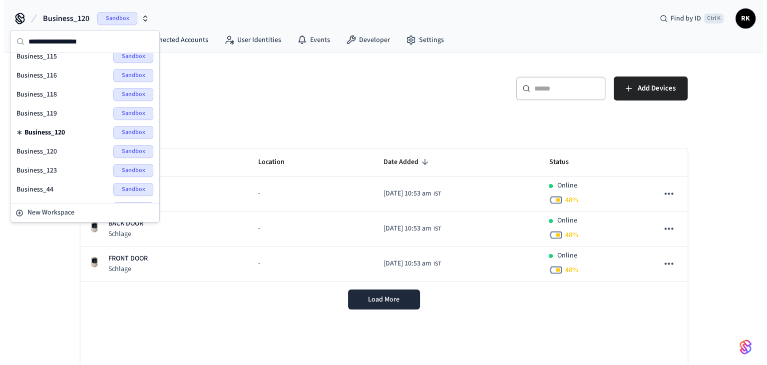
scroll to position [100, 0]
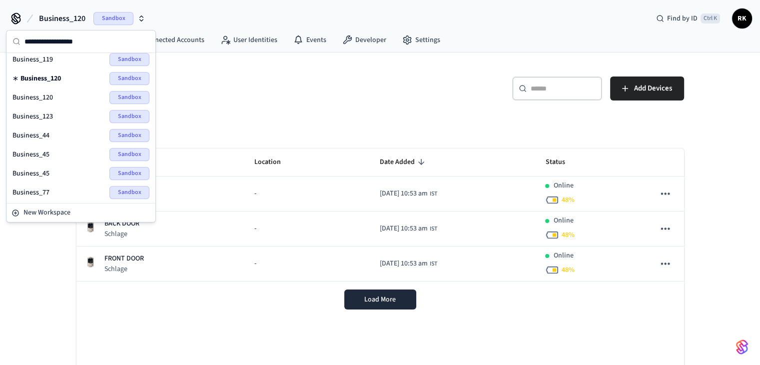
click at [46, 97] on span "Business_120" at bounding box center [32, 97] width 40 height 10
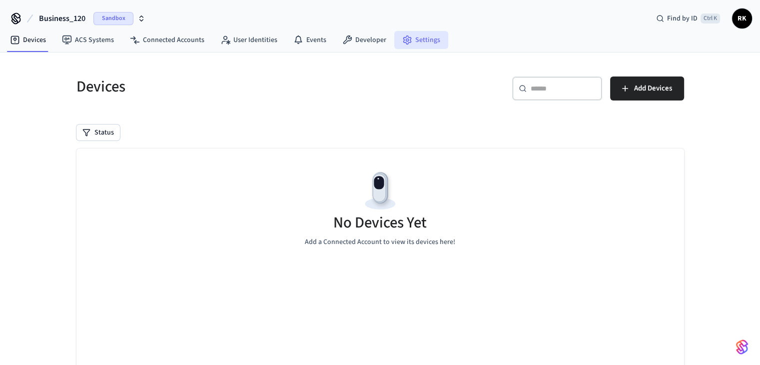
click at [410, 31] on link "Settings" at bounding box center [421, 40] width 54 height 18
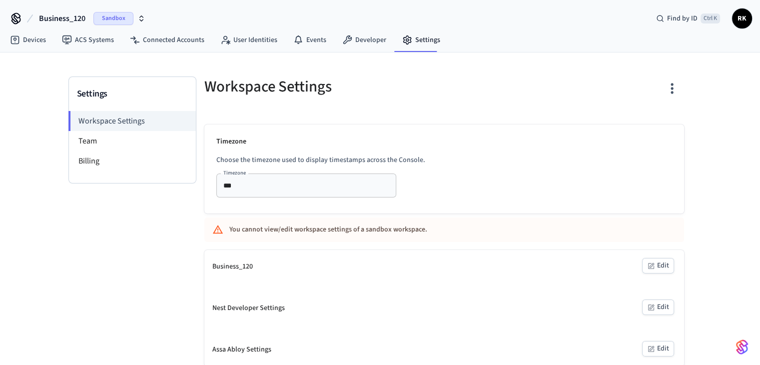
click at [683, 96] on div "Workspace Settings Timezone Choose the timezone used to display timestamps acro…" at bounding box center [443, 221] width 495 height 290
click at [664, 94] on icon "button" at bounding box center [671, 87] width 15 height 15
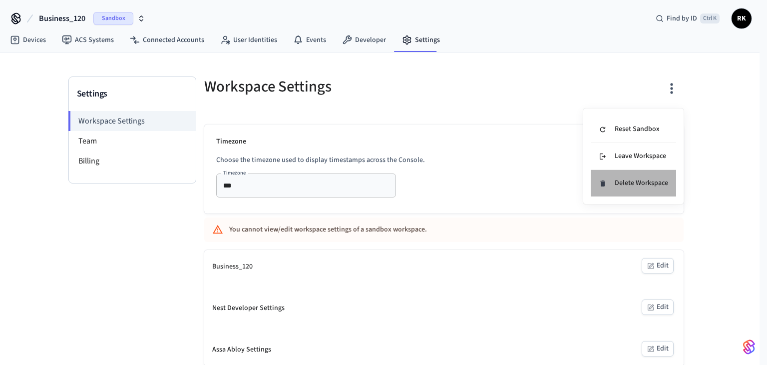
click at [625, 190] on li "Delete Workspace" at bounding box center [633, 183] width 85 height 26
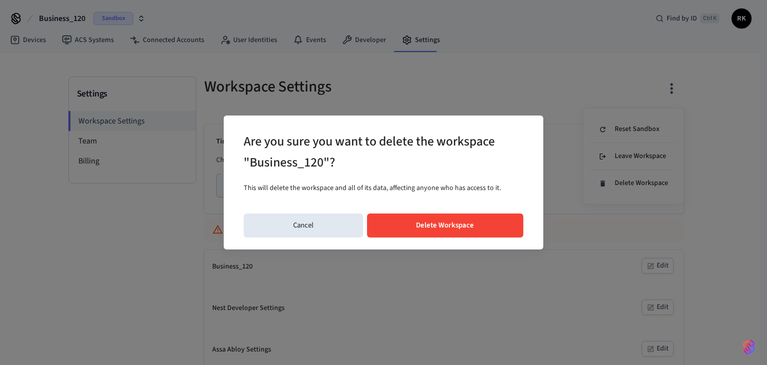
click at [469, 216] on button "Delete Workspace" at bounding box center [445, 225] width 157 height 24
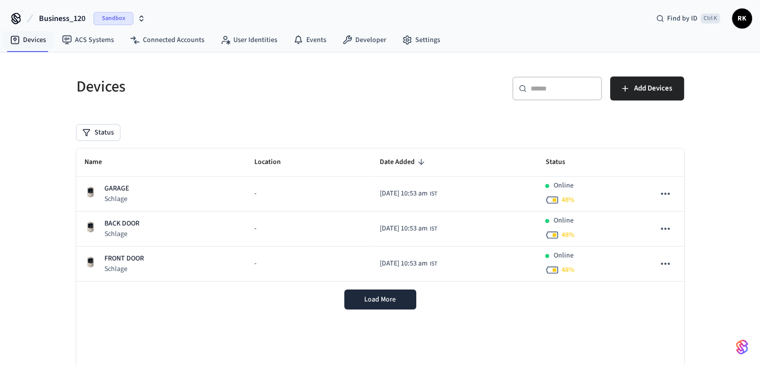
click at [59, 26] on button "Business_120 Sandbox" at bounding box center [92, 18] width 112 height 21
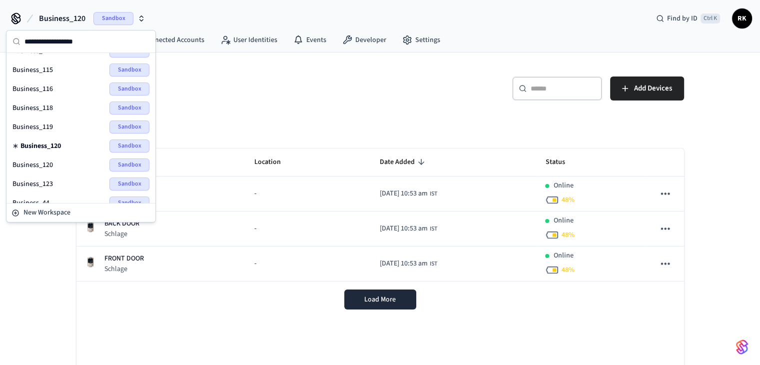
scroll to position [50, 0]
click at [55, 142] on div "Business_120 Sandbox" at bounding box center [80, 147] width 137 height 13
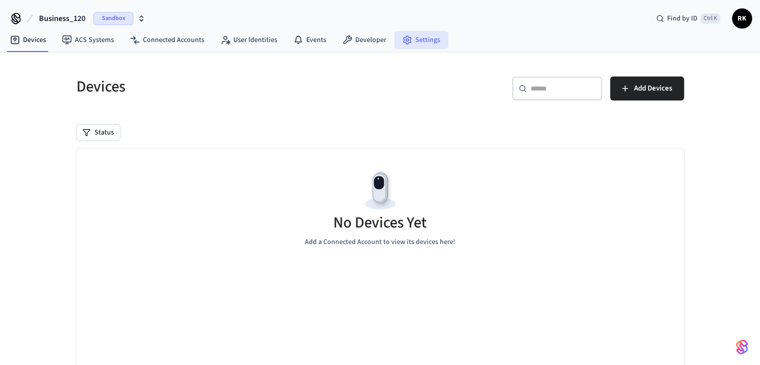
click at [431, 48] on link "Settings" at bounding box center [421, 40] width 54 height 18
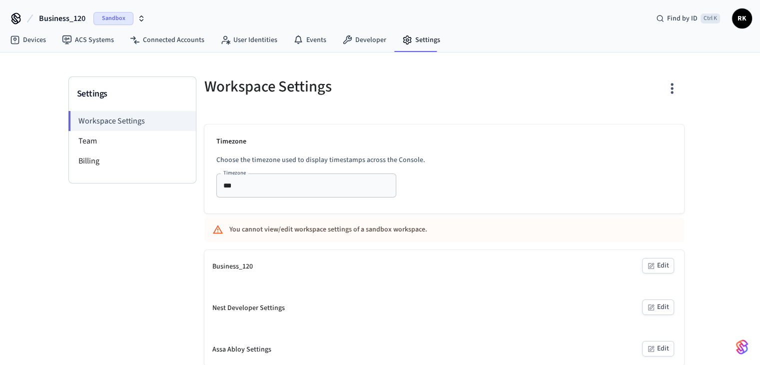
scroll to position [1, 0]
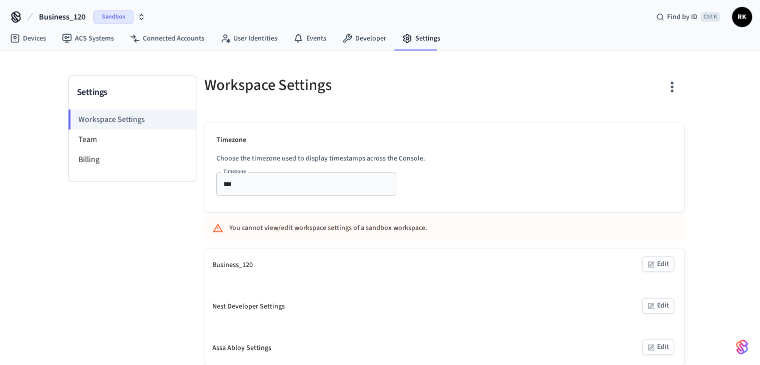
click at [348, 194] on div "*** Timezone" at bounding box center [306, 184] width 180 height 24
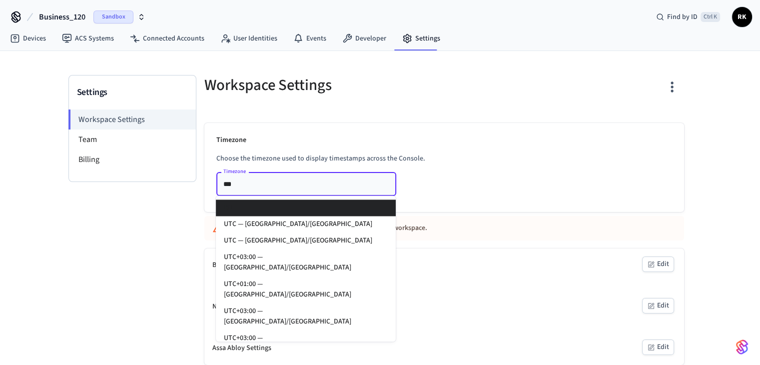
drag, startPoint x: 348, startPoint y: 194, endPoint x: 325, endPoint y: 188, distance: 23.3
click at [325, 188] on div "*** Timezone" at bounding box center [306, 184] width 180 height 24
click at [323, 185] on input "***" at bounding box center [291, 183] width 144 height 12
click at [420, 151] on div "Timezone Choose the timezone used to display timestamps across the Console. Tim…" at bounding box center [444, 167] width 480 height 89
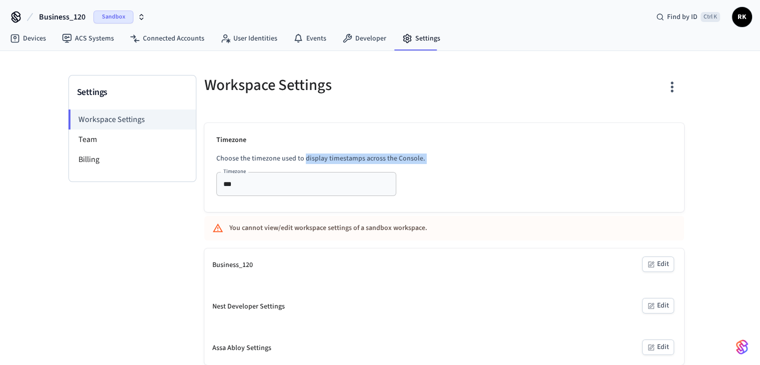
drag, startPoint x: 420, startPoint y: 151, endPoint x: 276, endPoint y: 160, distance: 143.6
click at [296, 158] on div "Timezone Choose the timezone used to display timestamps across the Console. Tim…" at bounding box center [444, 167] width 480 height 89
click at [230, 161] on p "Choose the timezone used to display timestamps across the Console." at bounding box center [444, 158] width 456 height 10
drag, startPoint x: 230, startPoint y: 161, endPoint x: 462, endPoint y: 160, distance: 232.3
click at [405, 160] on p "Choose the timezone used to display timestamps across the Console." at bounding box center [444, 158] width 456 height 10
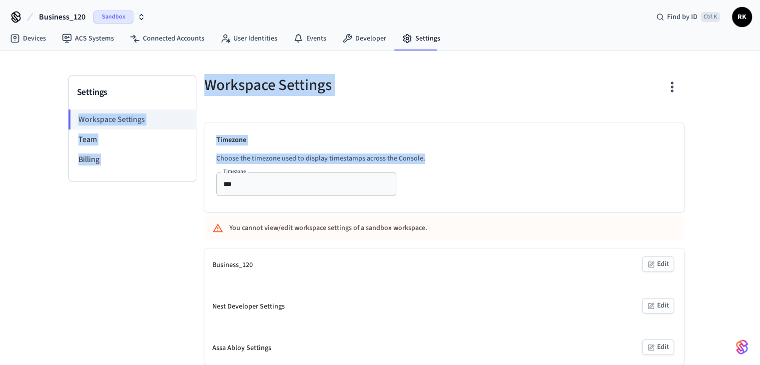
drag, startPoint x: 462, startPoint y: 160, endPoint x: 190, endPoint y: 65, distance: 288.0
click at [190, 65] on div "Settings Workspace Settings Team Billing Workspace Settings Timezone Choose the…" at bounding box center [379, 208] width 639 height 314
click at [258, 86] on h5 "Workspace Settings" at bounding box center [321, 85] width 234 height 20
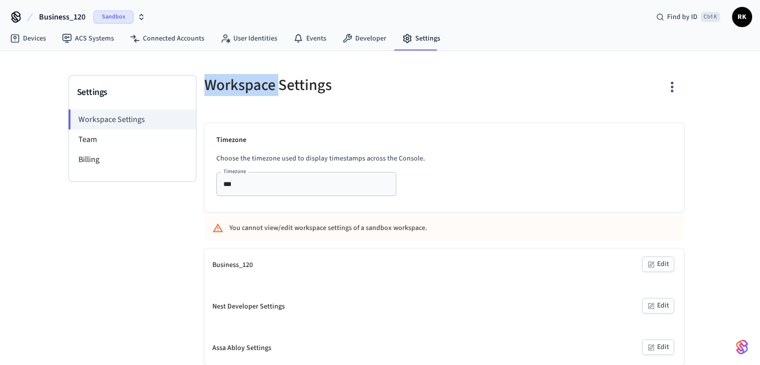
click at [258, 86] on h5 "Workspace Settings" at bounding box center [321, 85] width 234 height 20
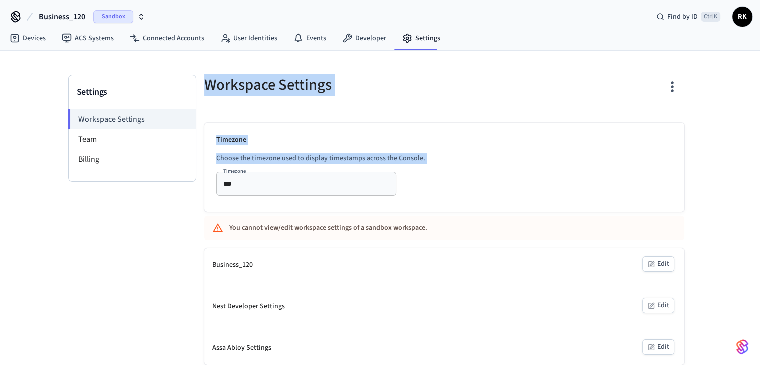
drag, startPoint x: 258, startPoint y: 86, endPoint x: 504, endPoint y: 174, distance: 261.3
click at [457, 183] on div "Workspace Settings Timezone Choose the timezone used to display timestamps acro…" at bounding box center [443, 220] width 495 height 290
click at [504, 171] on div "Timezone Choose the timezone used to display timestamps across the Console. Tim…" at bounding box center [444, 167] width 480 height 89
drag, startPoint x: 504, startPoint y: 171, endPoint x: 225, endPoint y: 93, distance: 289.7
click at [225, 93] on div "Workspace Settings Timezone Choose the timezone used to display timestamps acro…" at bounding box center [443, 220] width 495 height 290
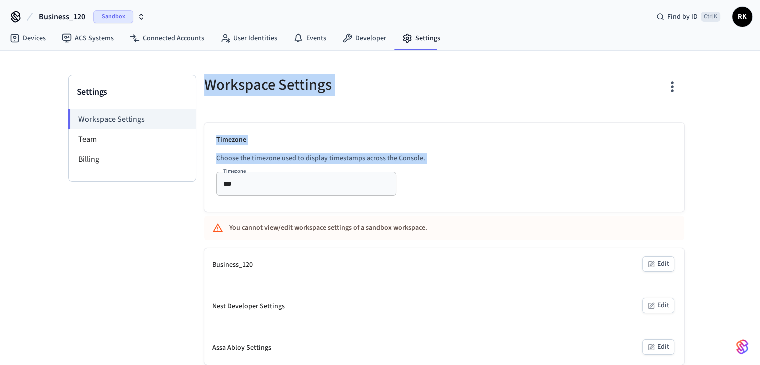
click at [281, 91] on h5 "Workspace Settings" at bounding box center [321, 85] width 234 height 20
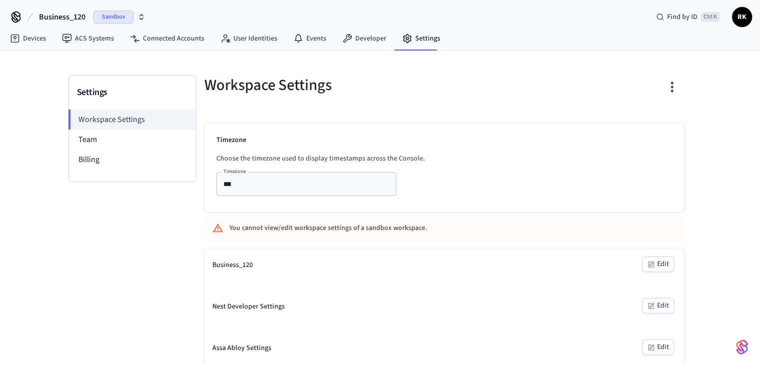
click at [283, 90] on h5 "Workspace Settings" at bounding box center [321, 85] width 234 height 20
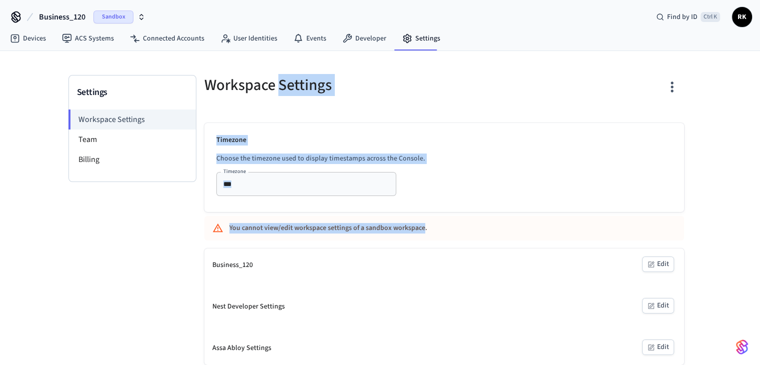
drag, startPoint x: 283, startPoint y: 90, endPoint x: 481, endPoint y: 241, distance: 249.2
click at [459, 244] on div "Workspace Settings Timezone Choose the timezone used to display timestamps acro…" at bounding box center [443, 220] width 495 height 290
click at [521, 184] on div "Timezone Choose the timezone used to display timestamps across the Console. Tim…" at bounding box center [444, 167] width 480 height 89
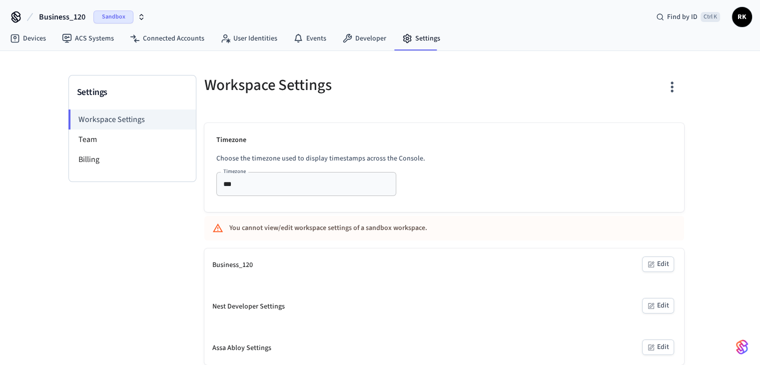
click at [314, 178] on input "***" at bounding box center [291, 183] width 144 height 12
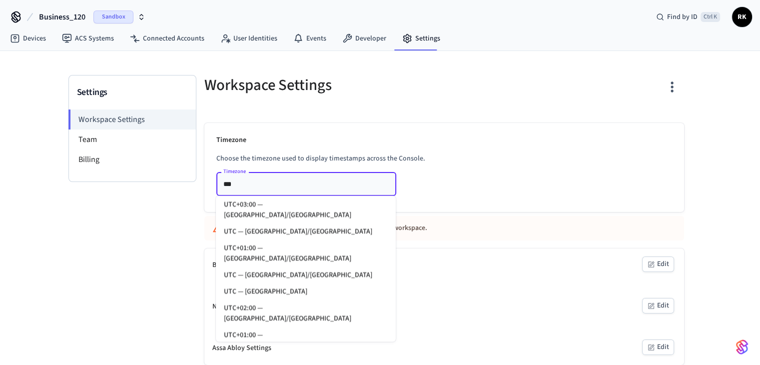
scroll to position [150, 0]
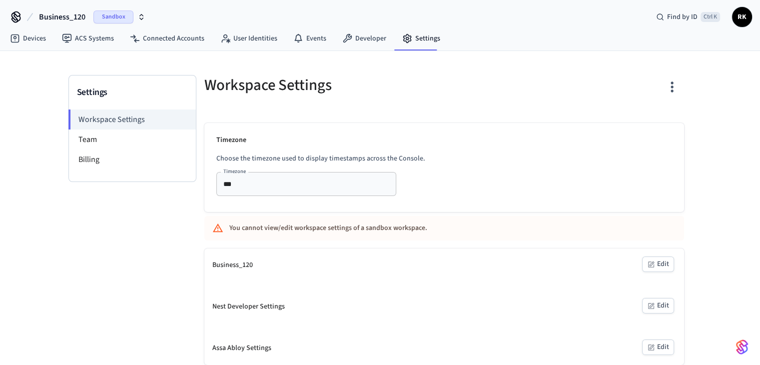
click at [476, 187] on div "Timezone Choose the timezone used to display timestamps across the Console. Tim…" at bounding box center [444, 167] width 480 height 89
click at [142, 139] on li "Team" at bounding box center [132, 139] width 127 height 20
drag, startPoint x: 96, startPoint y: 165, endPoint x: 97, endPoint y: 172, distance: 7.1
click at [96, 172] on div "Workspace Settings Team Billing" at bounding box center [132, 145] width 127 height 72
drag, startPoint x: 91, startPoint y: 163, endPoint x: 97, endPoint y: 162, distance: 5.6
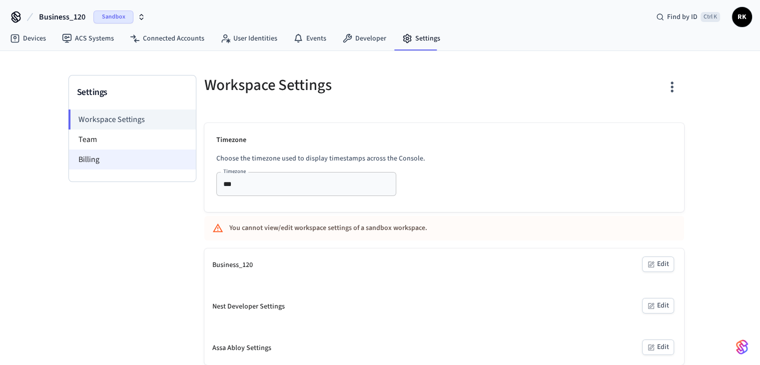
click at [92, 162] on li "Billing" at bounding box center [132, 159] width 127 height 20
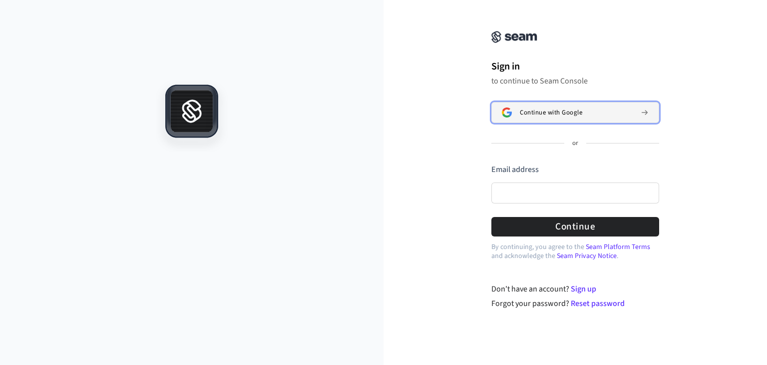
click at [571, 107] on button "Continue with Google" at bounding box center [575, 112] width 168 height 21
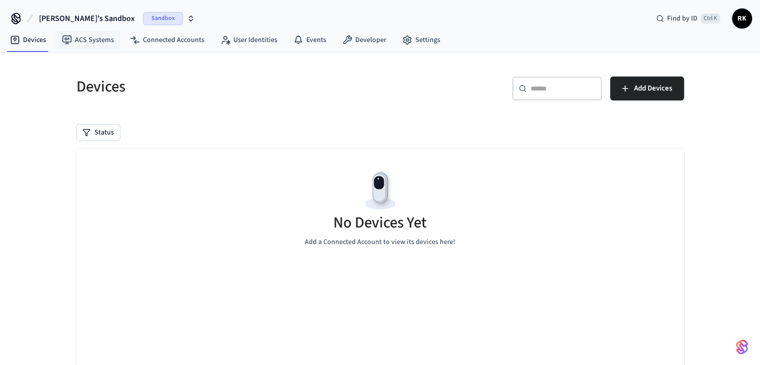
click at [87, 14] on span "[PERSON_NAME]'s Sandbox" at bounding box center [87, 18] width 96 height 12
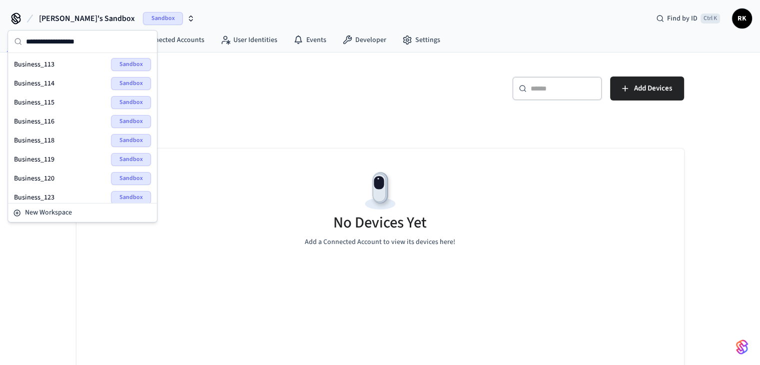
click at [62, 169] on div "Business_120 Sandbox" at bounding box center [82, 178] width 145 height 19
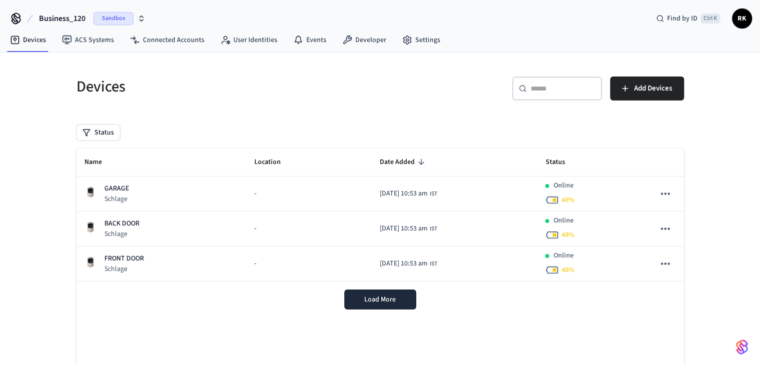
click at [85, 25] on button "Business_120 Sandbox" at bounding box center [92, 18] width 112 height 21
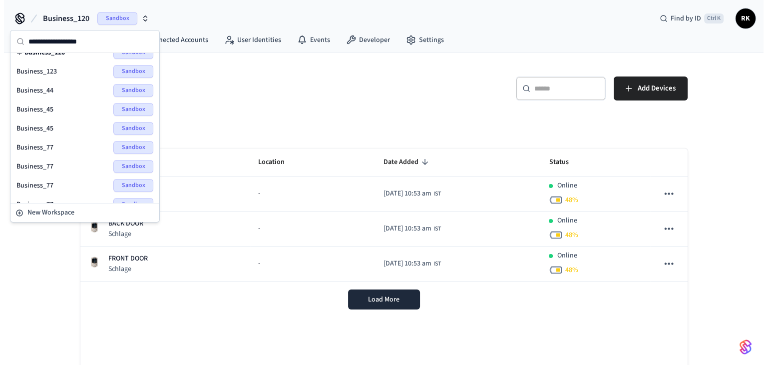
scroll to position [150, 0]
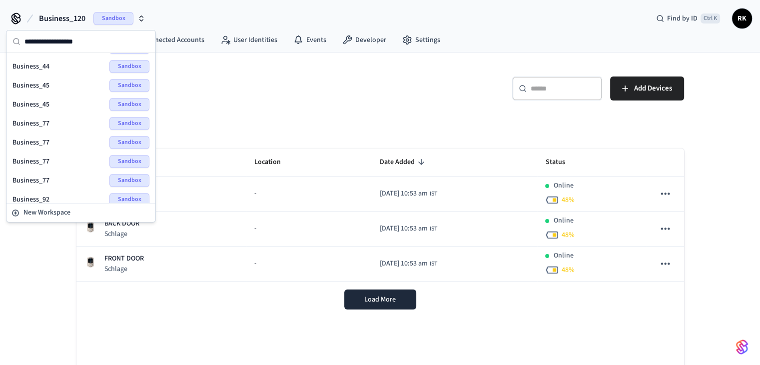
click at [47, 122] on span "Business_77" at bounding box center [30, 123] width 37 height 10
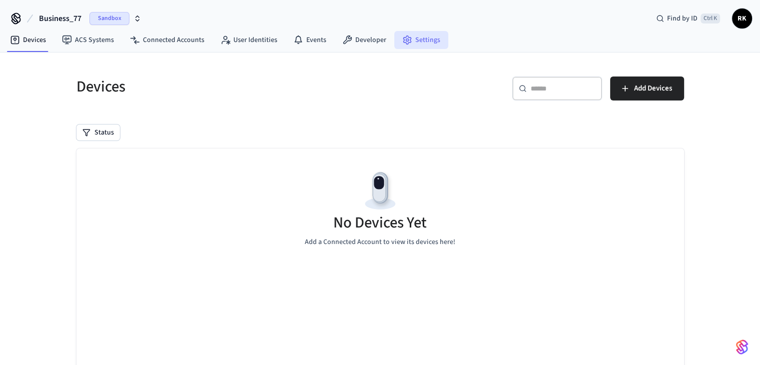
click at [410, 36] on link "Settings" at bounding box center [421, 40] width 54 height 18
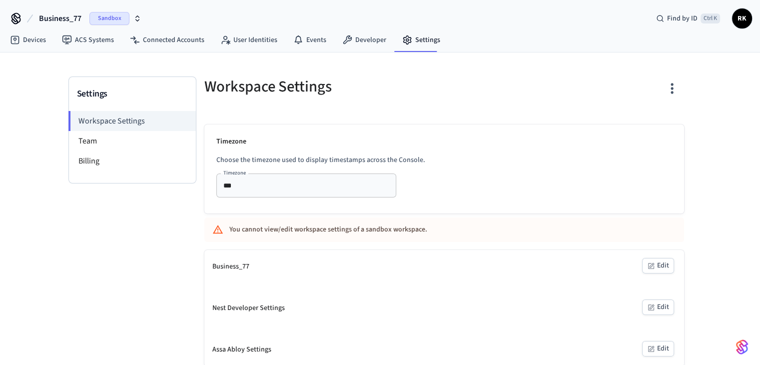
click at [673, 92] on icon "button" at bounding box center [671, 87] width 15 height 15
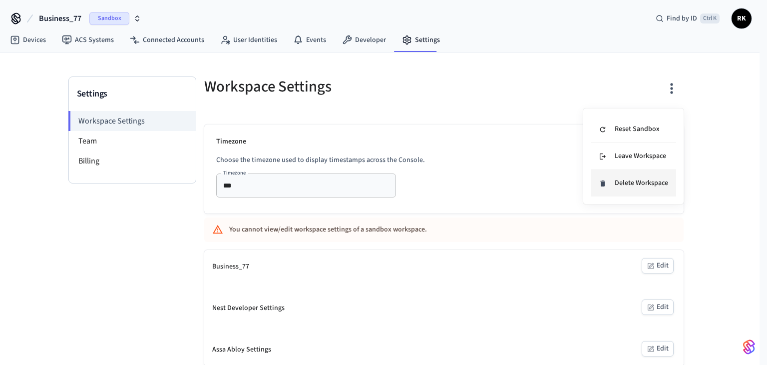
click at [614, 182] on div "Delete Workspace" at bounding box center [633, 183] width 69 height 10
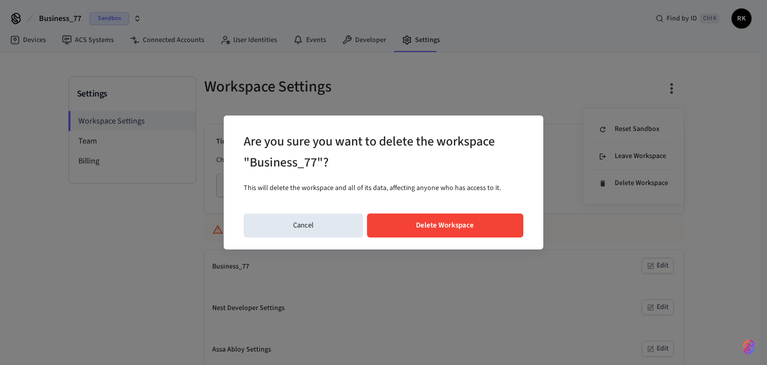
click at [463, 226] on button "Delete Workspace" at bounding box center [445, 225] width 157 height 24
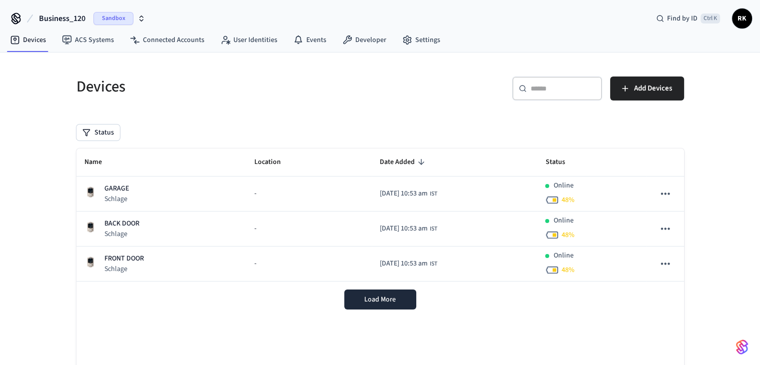
click at [65, 11] on button "Business_120 Sandbox" at bounding box center [92, 18] width 112 height 21
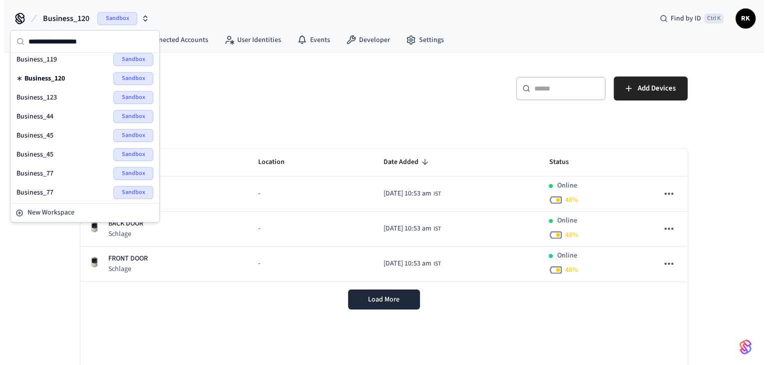
scroll to position [150, 0]
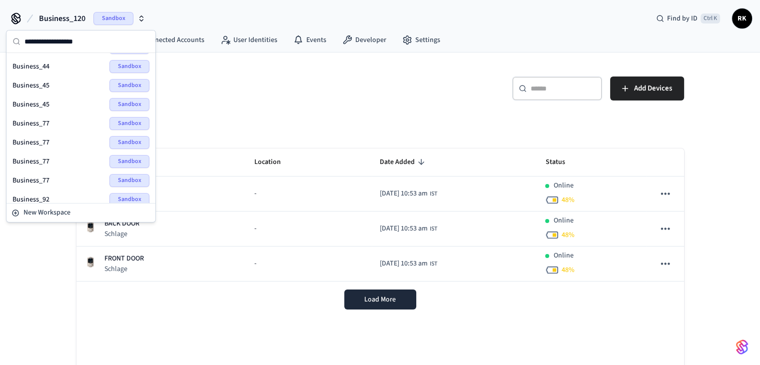
click at [61, 136] on div "Business_77 Sandbox" at bounding box center [80, 142] width 137 height 13
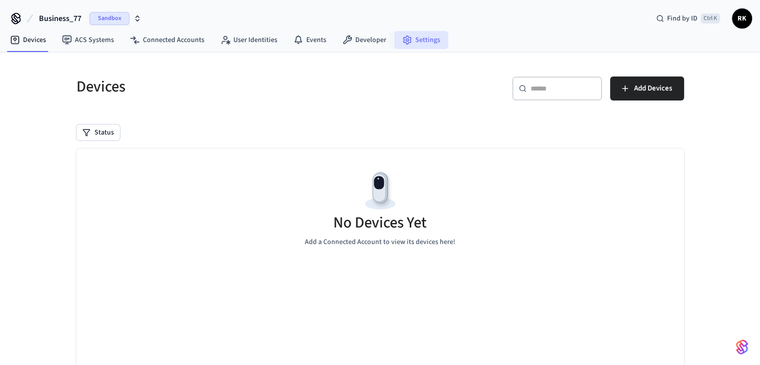
click at [419, 38] on link "Settings" at bounding box center [421, 40] width 54 height 18
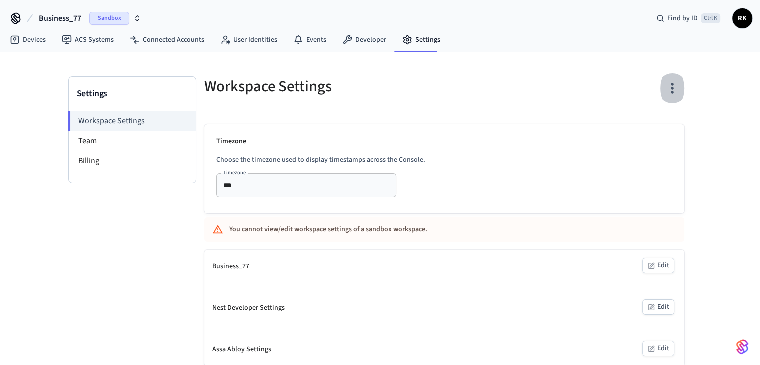
click at [671, 88] on icon "button" at bounding box center [671, 88] width 2 height 10
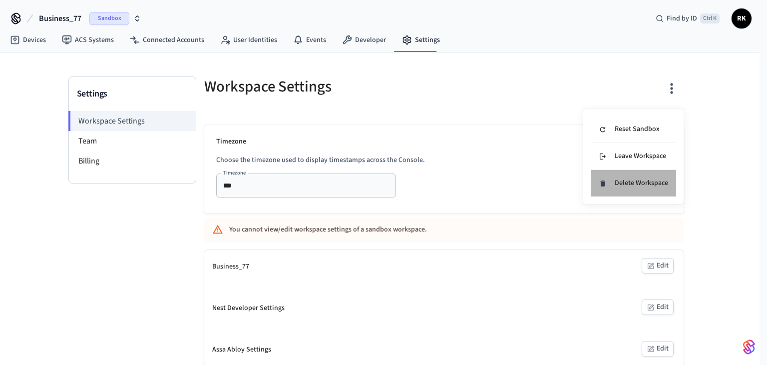
click at [621, 187] on div "Delete Workspace" at bounding box center [633, 183] width 69 height 10
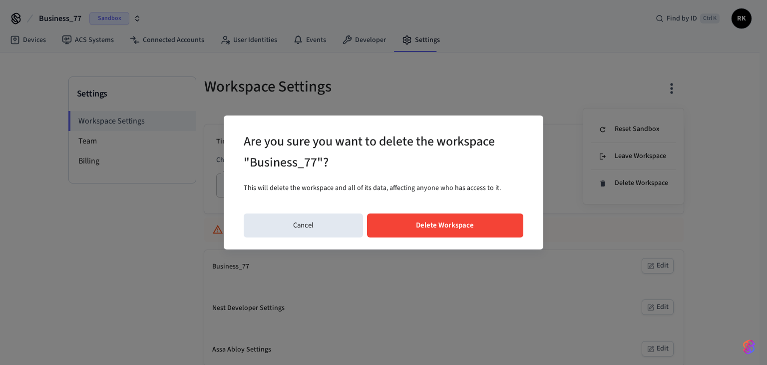
click at [406, 224] on button "Delete Workspace" at bounding box center [445, 225] width 157 height 24
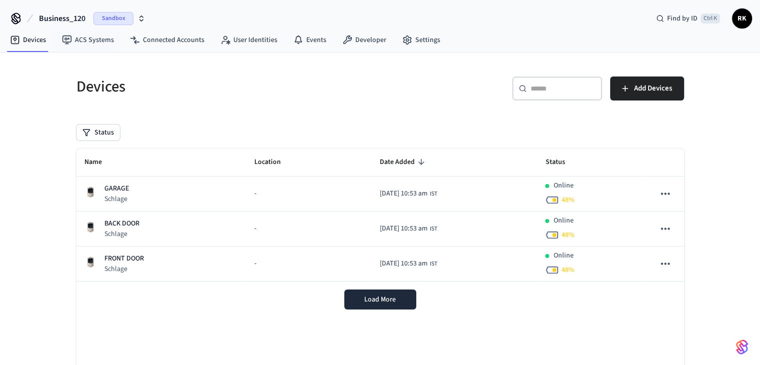
click at [73, 12] on span "Business_120" at bounding box center [62, 18] width 46 height 12
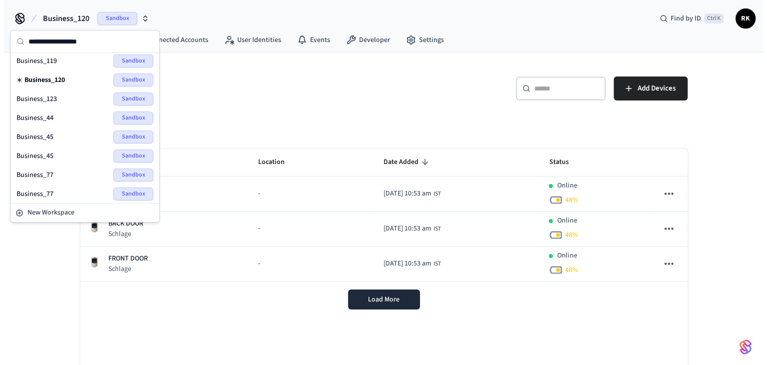
scroll to position [100, 0]
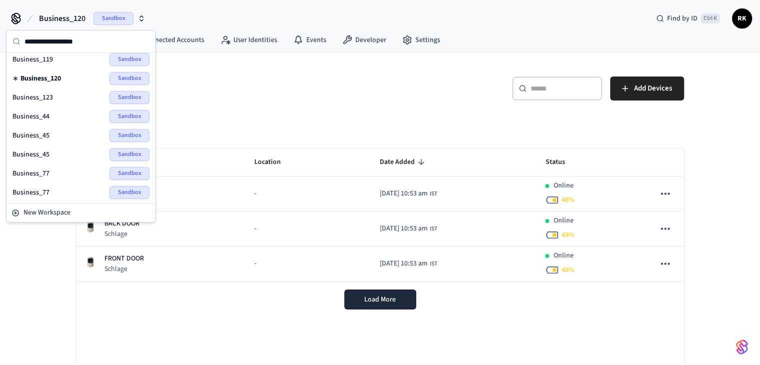
click at [236, 102] on div "Devices" at bounding box center [219, 86] width 310 height 44
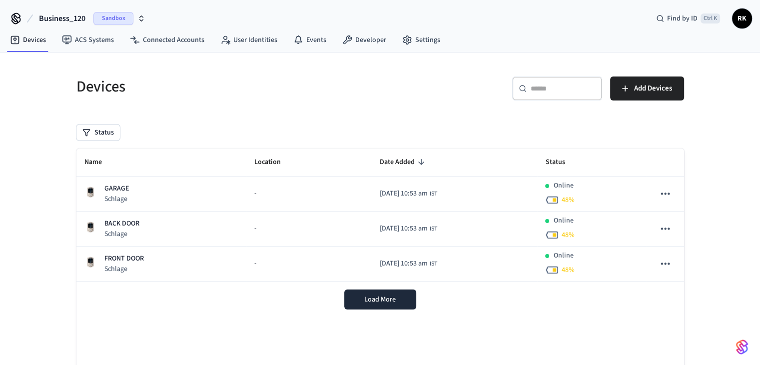
click at [225, 65] on div "Devices" at bounding box center [219, 86] width 310 height 44
drag, startPoint x: 225, startPoint y: 65, endPoint x: 197, endPoint y: 103, distance: 47.3
click at [197, 103] on div "Devices" at bounding box center [219, 86] width 310 height 44
click at [193, 86] on h5 "Devices" at bounding box center [225, 86] width 298 height 20
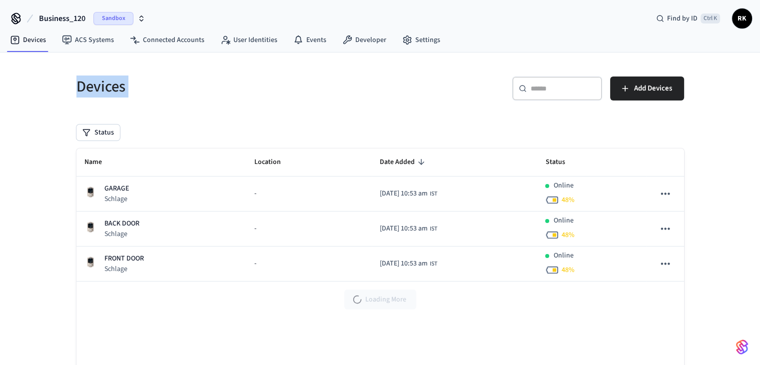
drag, startPoint x: 193, startPoint y: 86, endPoint x: 0, endPoint y: 95, distance: 193.5
click at [0, 95] on div "Devices ​ ​ Add Devices Status Name Location Date Added Status GARAGE Schlage -…" at bounding box center [380, 241] width 760 height 378
click at [179, 92] on h5 "Devices" at bounding box center [225, 86] width 298 height 20
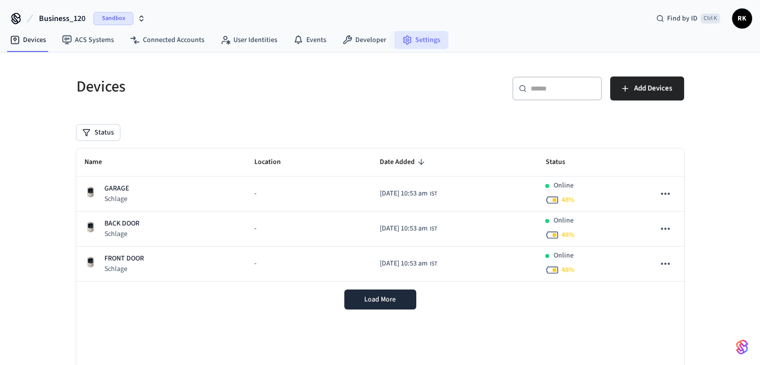
click at [422, 41] on link "Settings" at bounding box center [421, 40] width 54 height 18
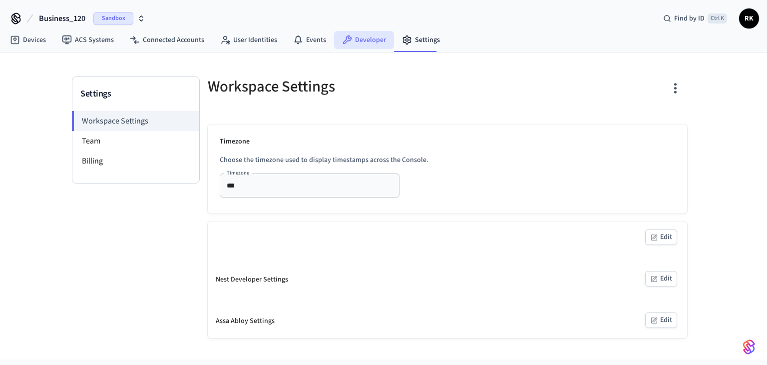
click at [362, 38] on link "Developer" at bounding box center [364, 40] width 60 height 18
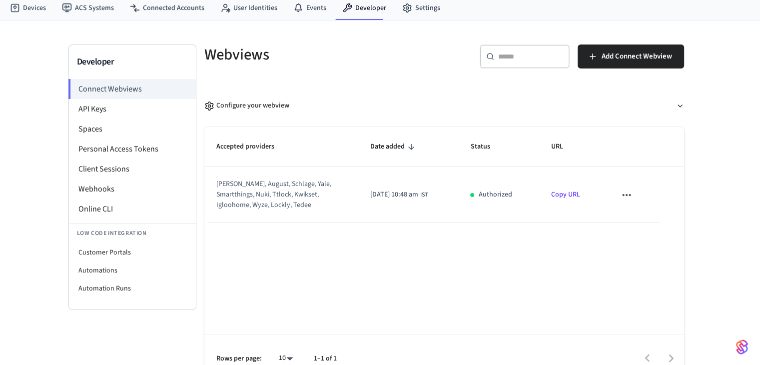
scroll to position [49, 0]
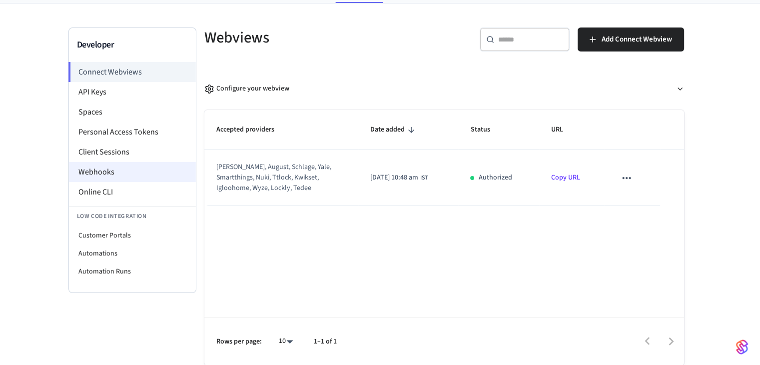
click at [119, 173] on li "Webhooks" at bounding box center [132, 172] width 127 height 20
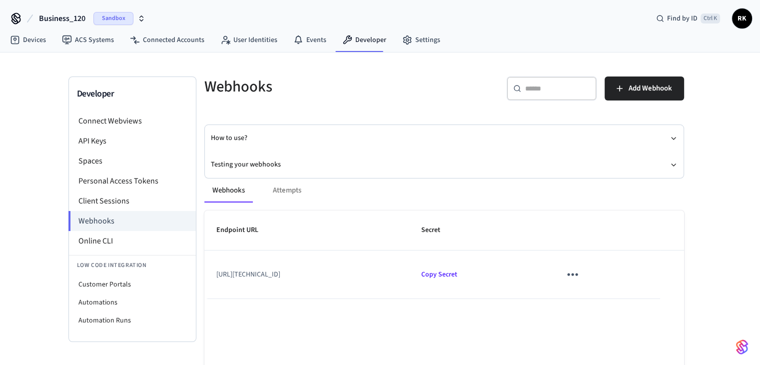
click at [61, 12] on span "Business_120" at bounding box center [62, 18] width 46 height 12
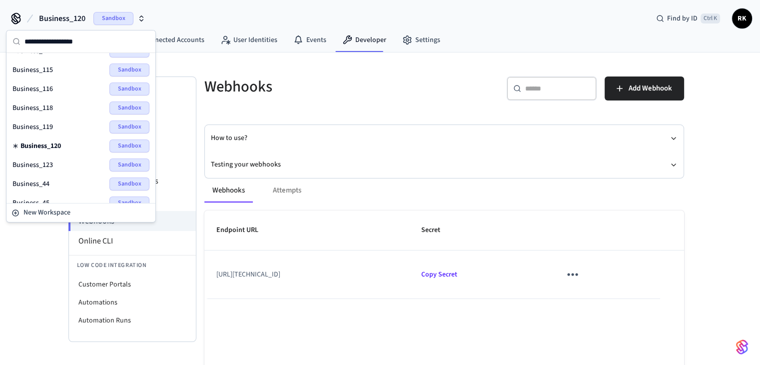
scroll to position [50, 0]
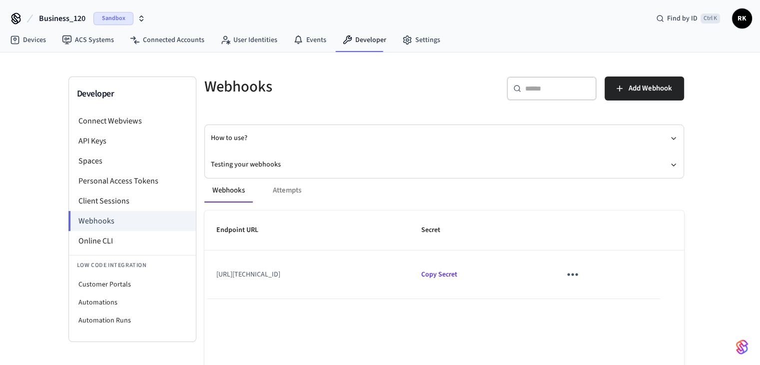
click at [76, 22] on span "Business_120" at bounding box center [62, 18] width 46 height 12
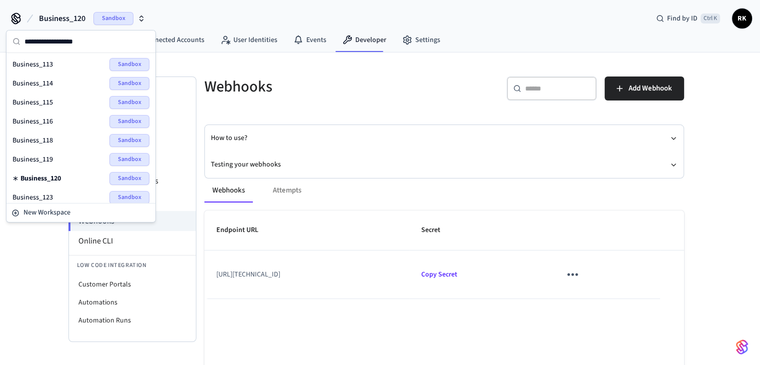
scroll to position [50, 0]
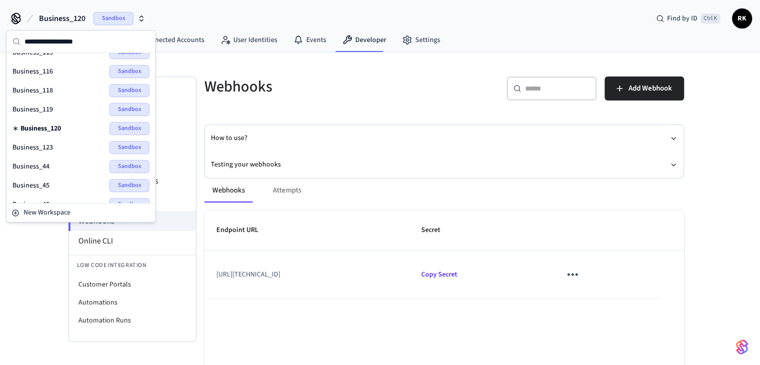
click at [340, 112] on div "Webhooks ​ ​ Add Webhook How to use? Testing your webhooks Webhooks Attempts En…" at bounding box center [443, 248] width 495 height 345
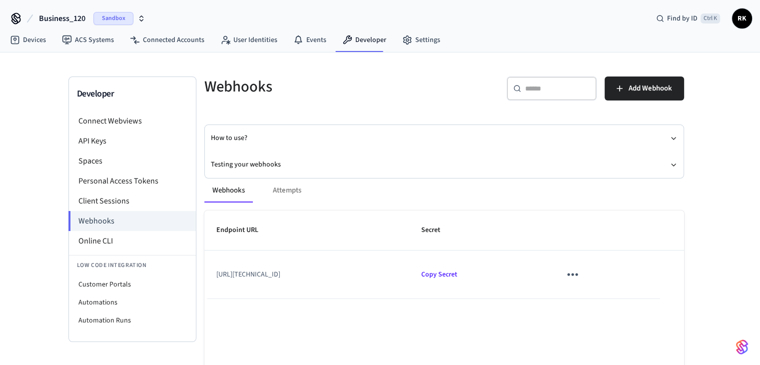
click at [61, 18] on span "Business_120" at bounding box center [62, 18] width 46 height 12
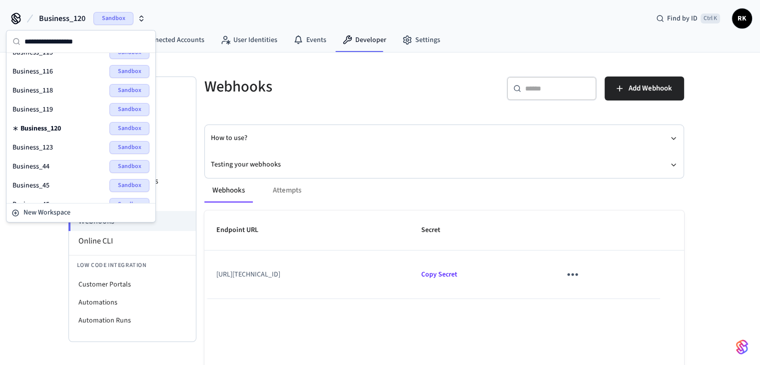
click at [374, 92] on h5 "Webhooks" at bounding box center [321, 86] width 234 height 20
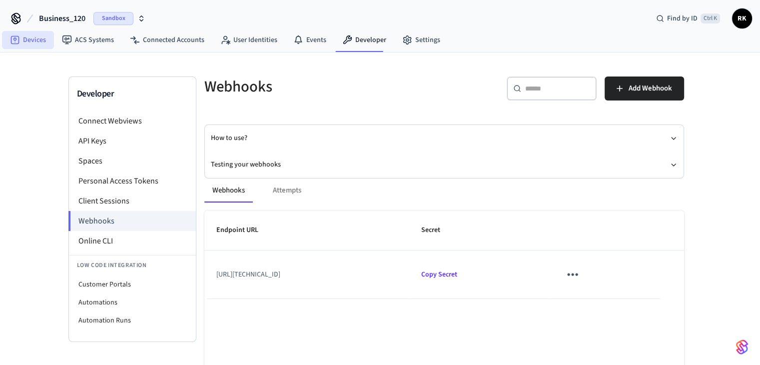
click at [8, 41] on link "Devices" at bounding box center [28, 40] width 52 height 18
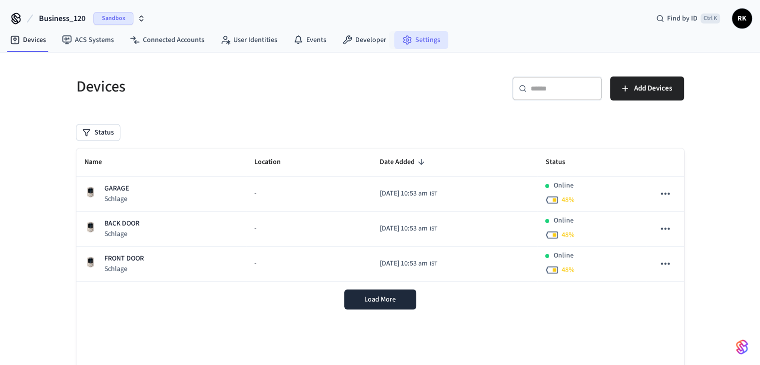
click at [422, 37] on link "Settings" at bounding box center [421, 40] width 54 height 18
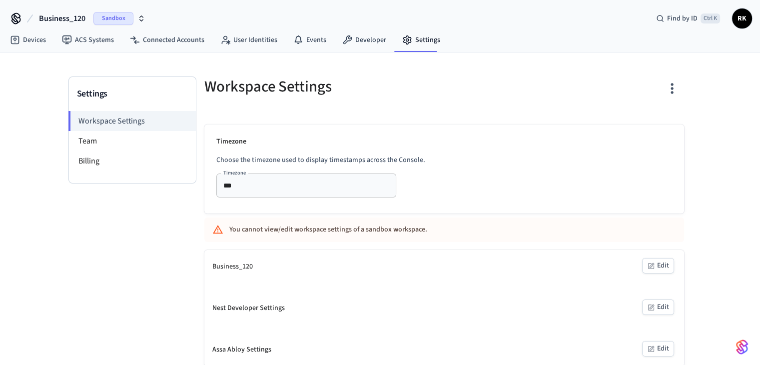
click at [667, 88] on icon "button" at bounding box center [671, 87] width 15 height 15
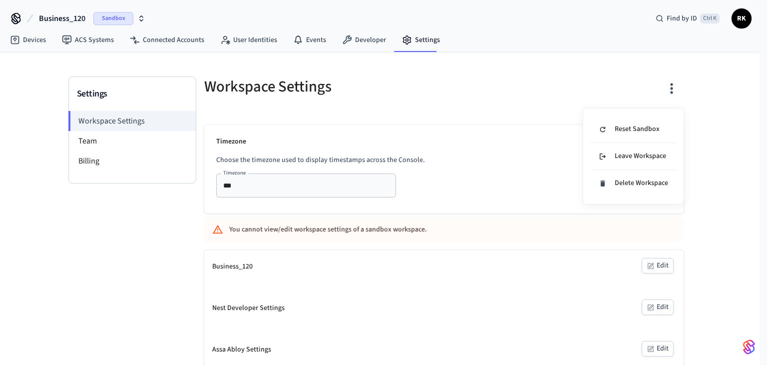
click at [65, 17] on div at bounding box center [383, 182] width 767 height 365
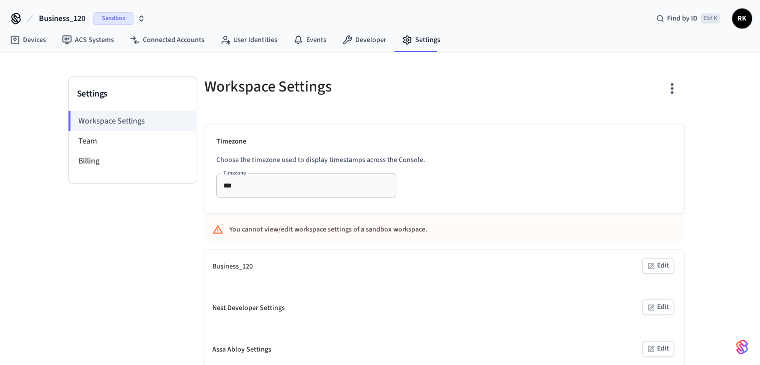
click at [75, 16] on span "Business_120" at bounding box center [62, 18] width 46 height 12
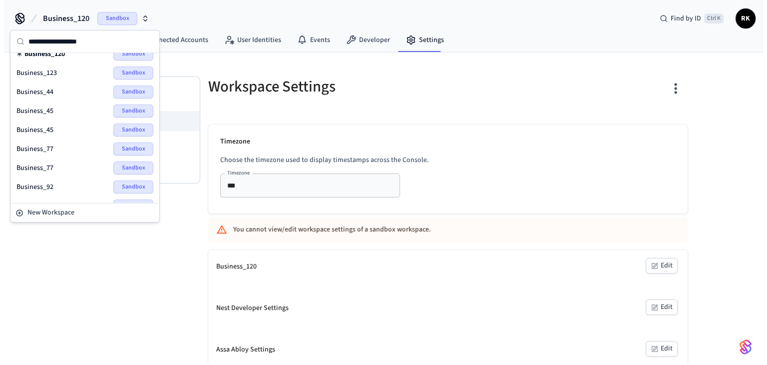
scroll to position [136, 0]
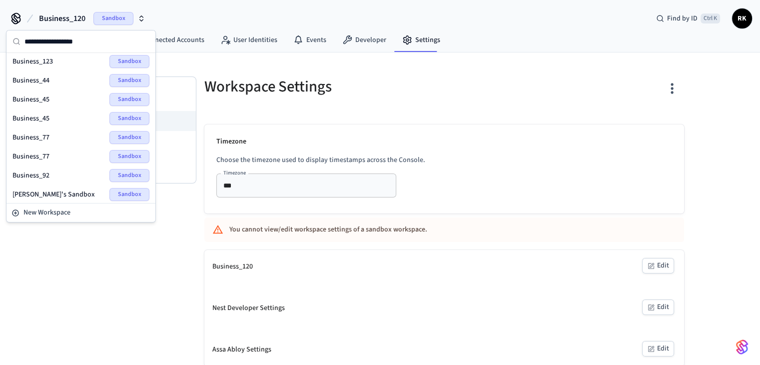
click at [54, 133] on div "Business_77 Sandbox" at bounding box center [80, 137] width 137 height 13
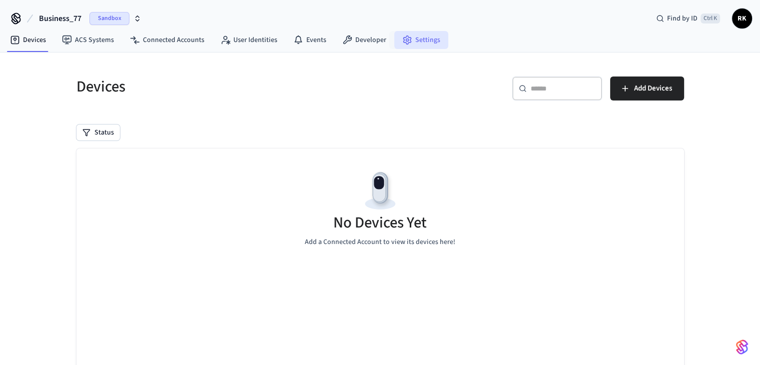
click at [415, 42] on link "Settings" at bounding box center [421, 40] width 54 height 18
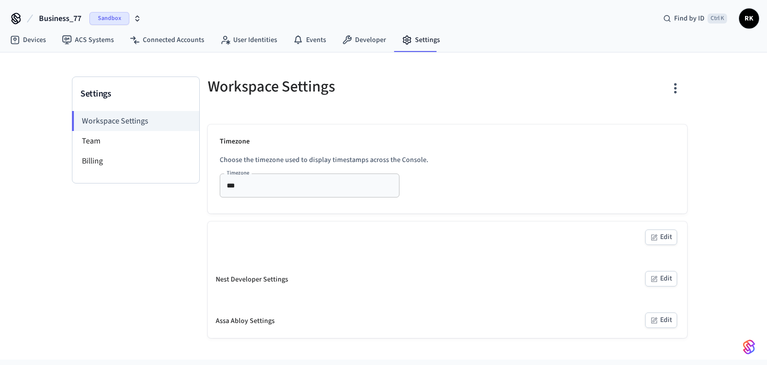
click at [675, 90] on icon "button" at bounding box center [675, 87] width 15 height 15
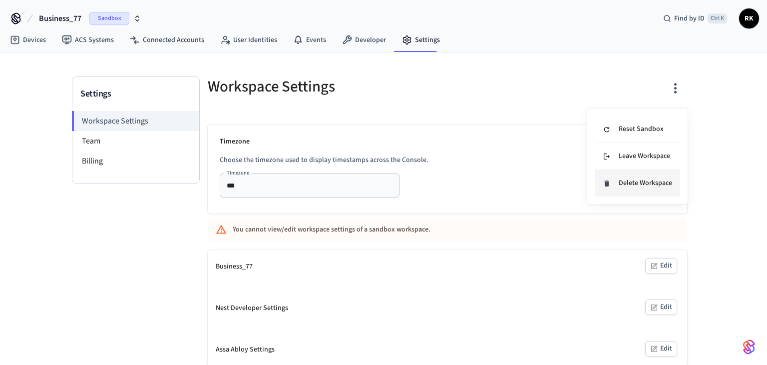
click at [636, 174] on li "Delete Workspace" at bounding box center [637, 183] width 85 height 26
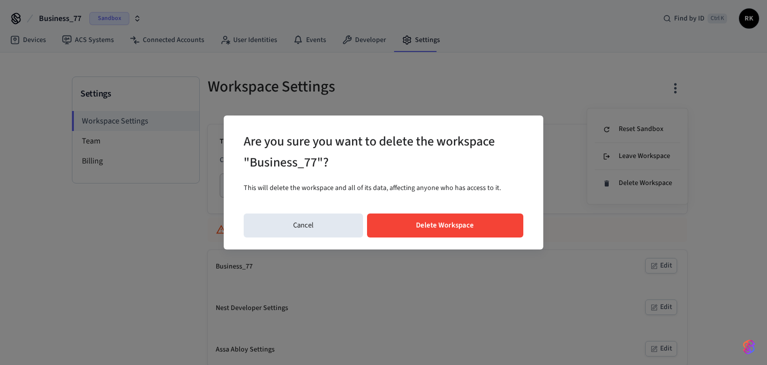
click at [428, 215] on button "Delete Workspace" at bounding box center [445, 225] width 157 height 24
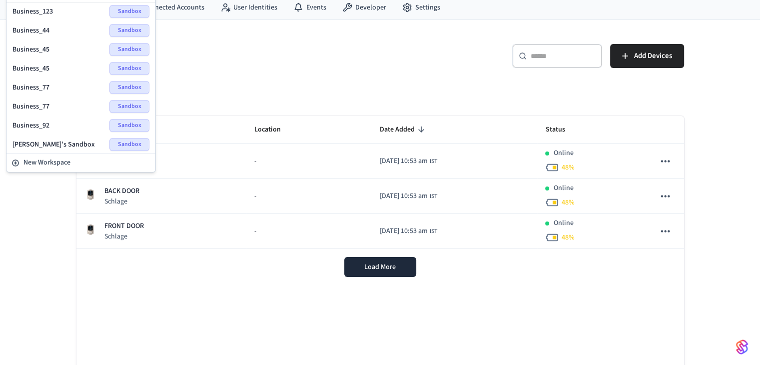
scroll to position [50, 0]
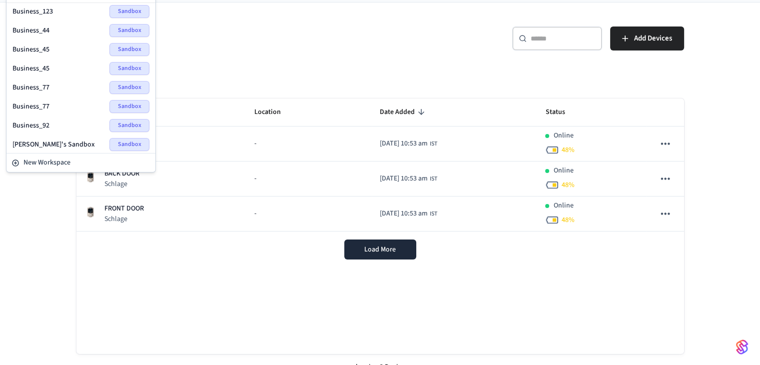
click at [48, 124] on span "Business_92" at bounding box center [30, 125] width 37 height 10
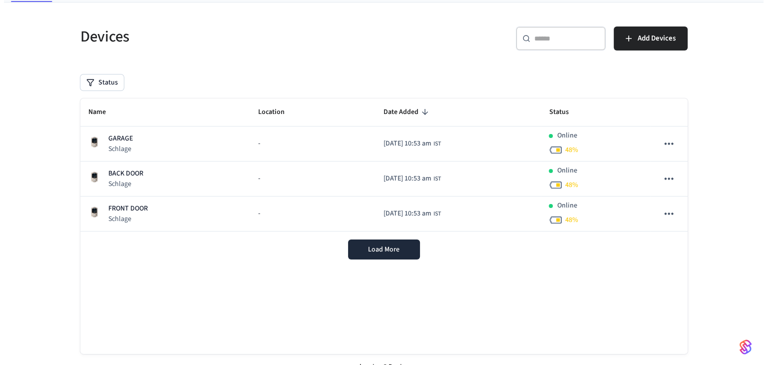
scroll to position [0, 0]
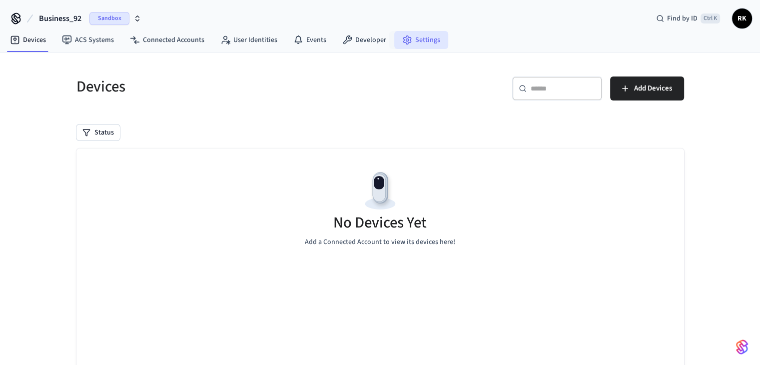
click at [411, 42] on link "Settings" at bounding box center [421, 40] width 54 height 18
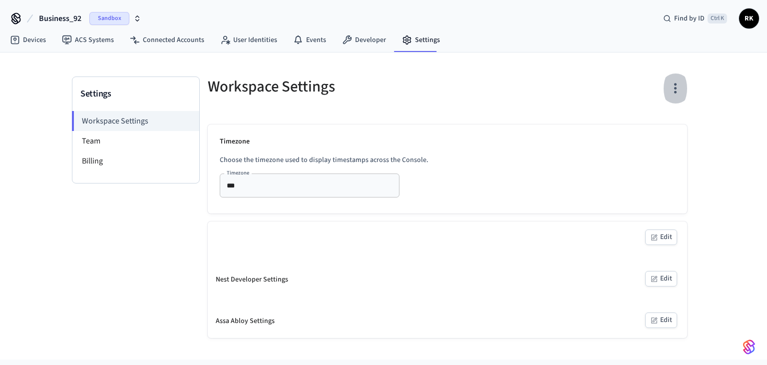
click at [677, 89] on icon "button" at bounding box center [675, 87] width 15 height 15
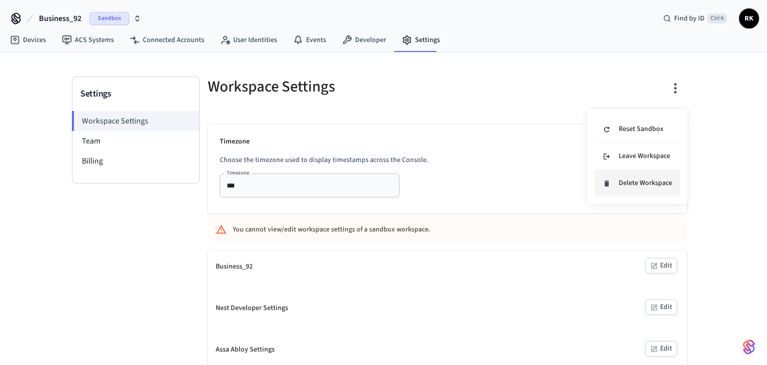
click at [639, 188] on li "Delete Workspace" at bounding box center [637, 183] width 85 height 26
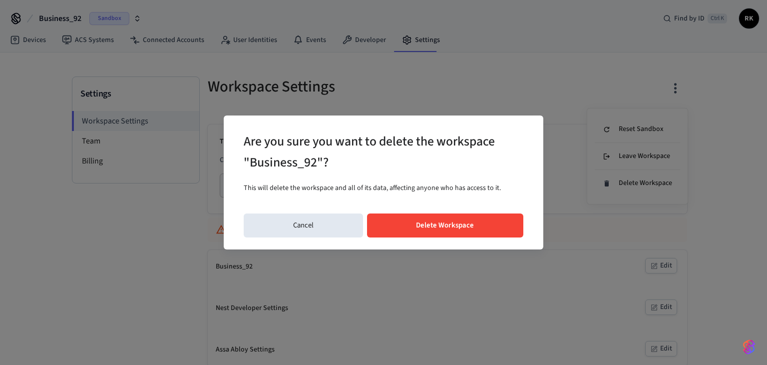
click at [419, 228] on button "Delete Workspace" at bounding box center [445, 225] width 157 height 24
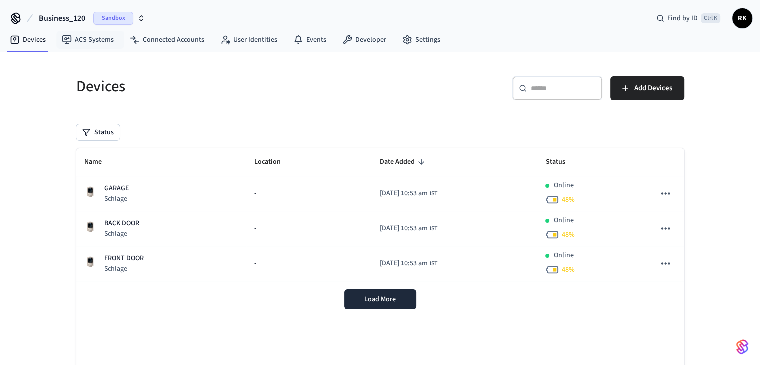
click at [80, 8] on button "Business_120 Sandbox" at bounding box center [92, 18] width 112 height 21
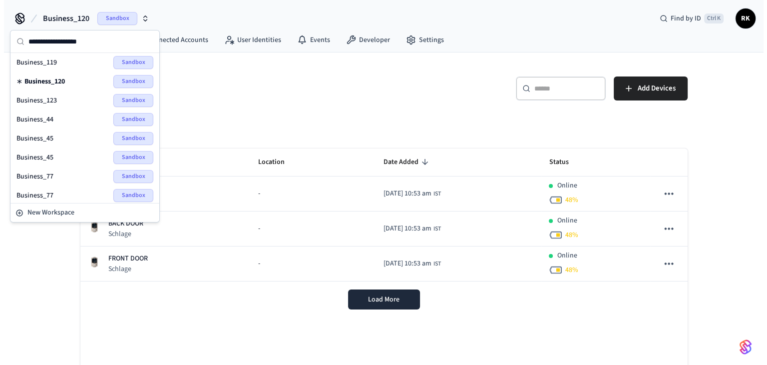
scroll to position [136, 0]
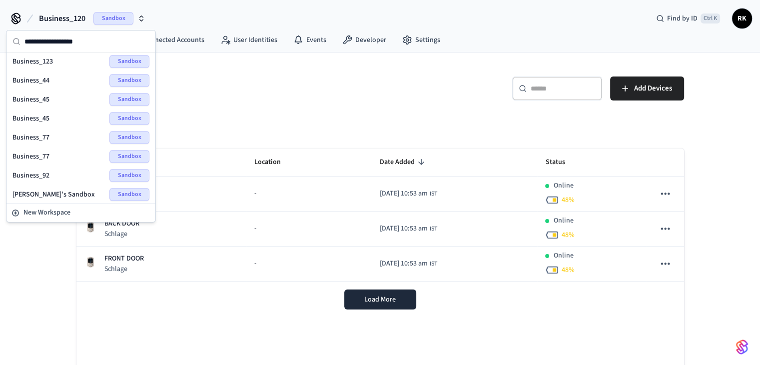
click at [54, 112] on div "Business_45 Sandbox" at bounding box center [80, 118] width 137 height 13
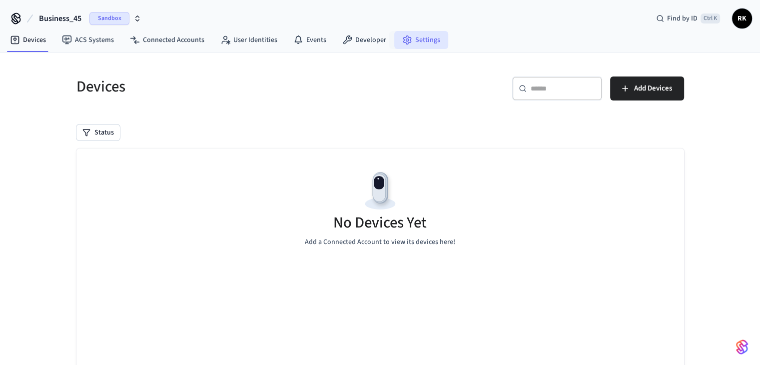
click at [414, 46] on link "Settings" at bounding box center [421, 40] width 54 height 18
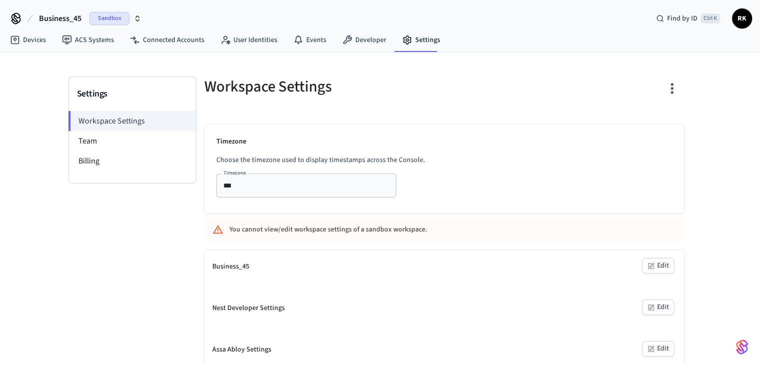
click at [676, 88] on icon "button" at bounding box center [671, 87] width 15 height 15
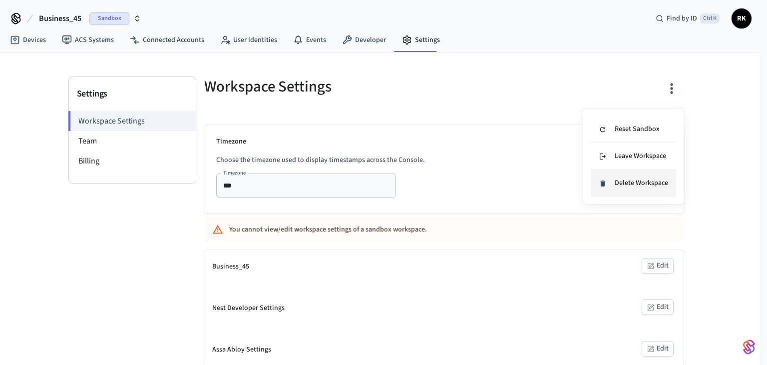
click at [640, 185] on div "Delete Workspace" at bounding box center [633, 183] width 69 height 10
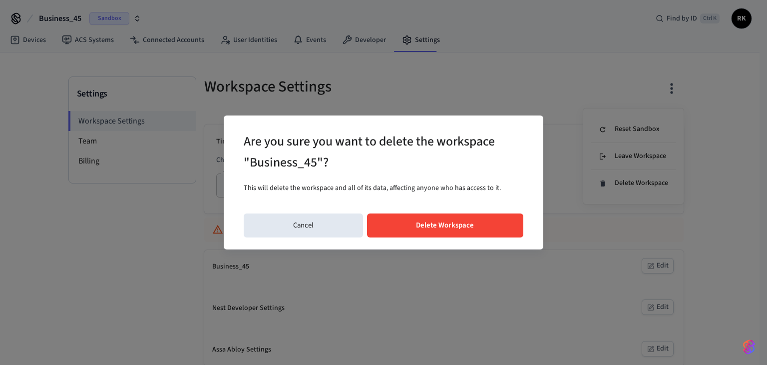
click at [451, 226] on button "Delete Workspace" at bounding box center [445, 225] width 157 height 24
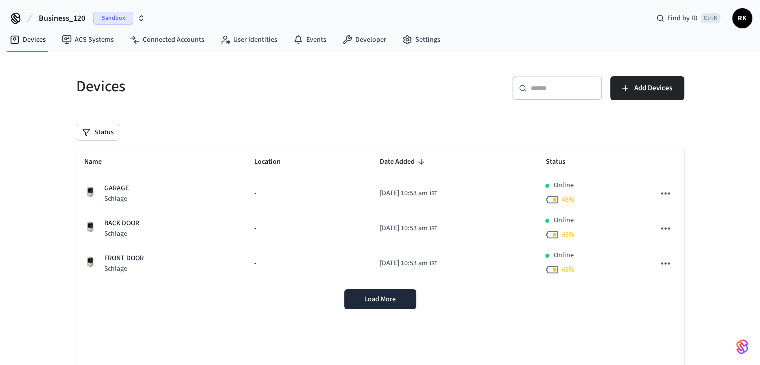
click at [78, 19] on span "Business_120" at bounding box center [62, 18] width 46 height 12
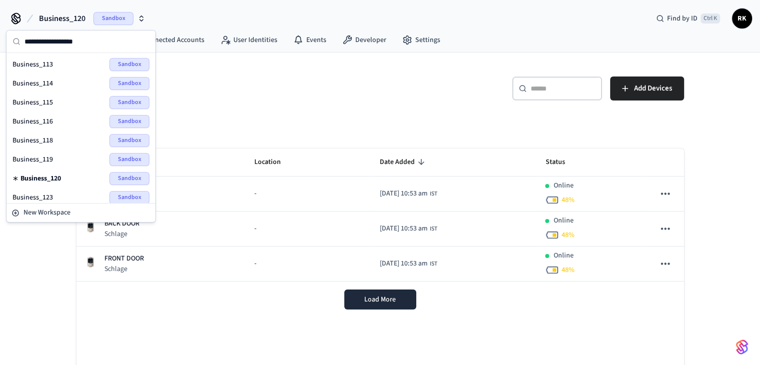
click at [56, 80] on div "Business_114 Sandbox" at bounding box center [80, 83] width 137 height 13
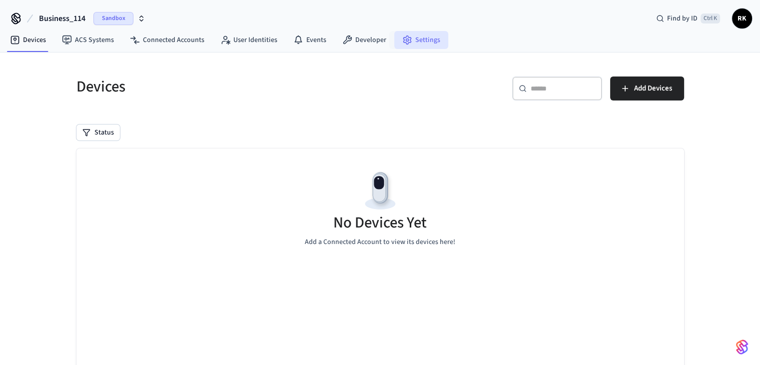
click at [434, 42] on link "Settings" at bounding box center [421, 40] width 54 height 18
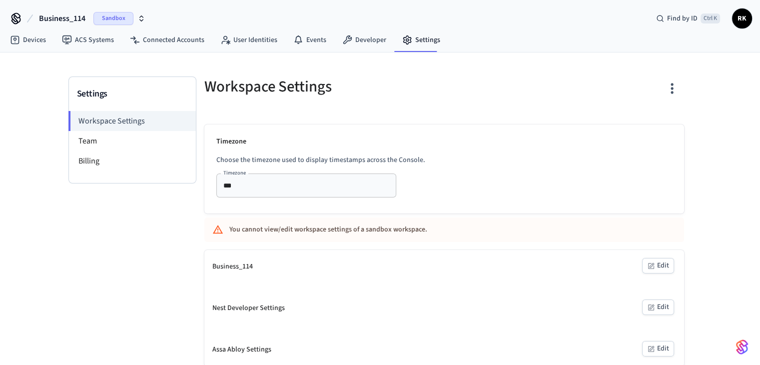
click at [682, 89] on button "button" at bounding box center [671, 88] width 23 height 40
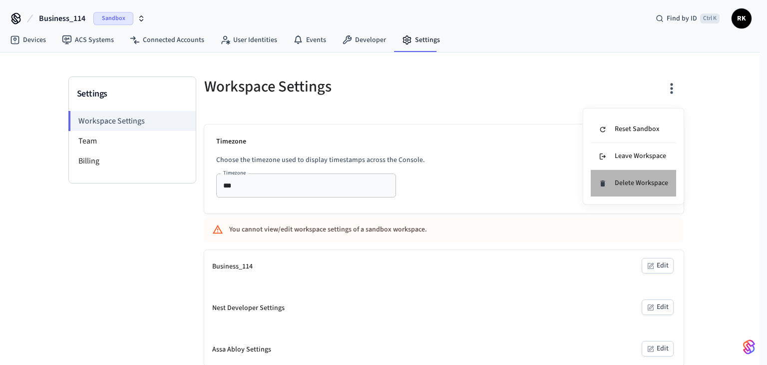
click at [633, 178] on div "Delete Workspace" at bounding box center [633, 183] width 69 height 10
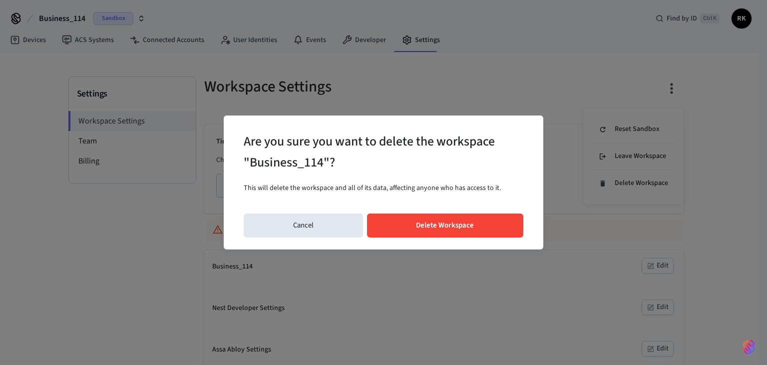
click at [468, 230] on button "Delete Workspace" at bounding box center [445, 225] width 157 height 24
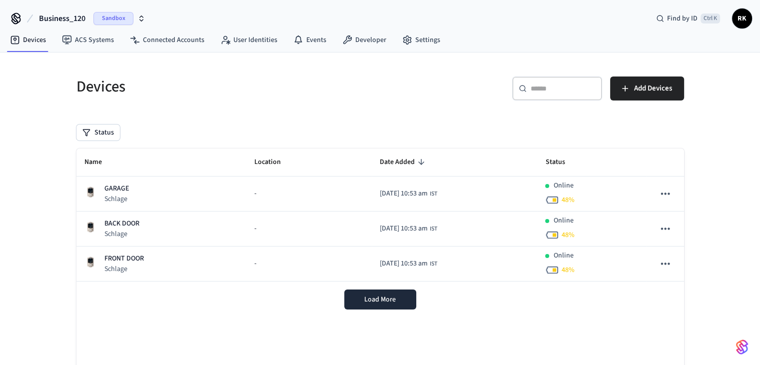
click at [70, 18] on span "Business_120" at bounding box center [62, 18] width 46 height 12
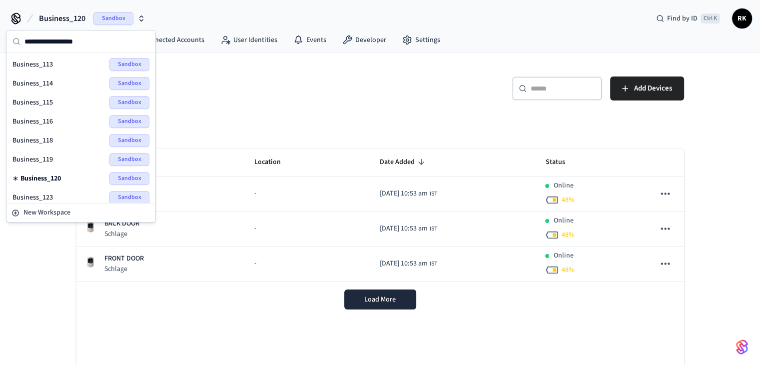
click at [52, 103] on span "Business_115" at bounding box center [32, 102] width 40 height 10
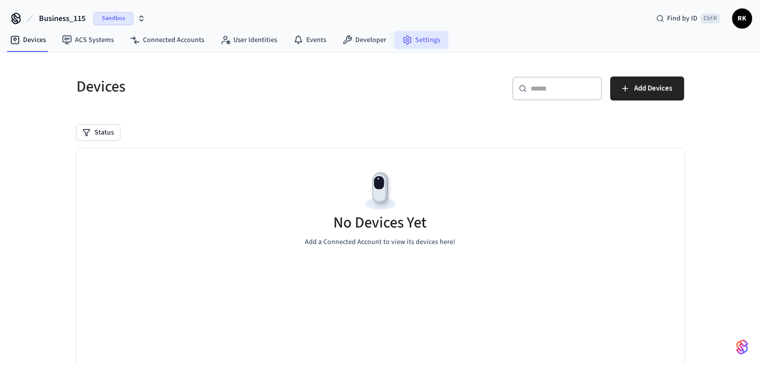
click at [427, 46] on link "Settings" at bounding box center [421, 40] width 54 height 18
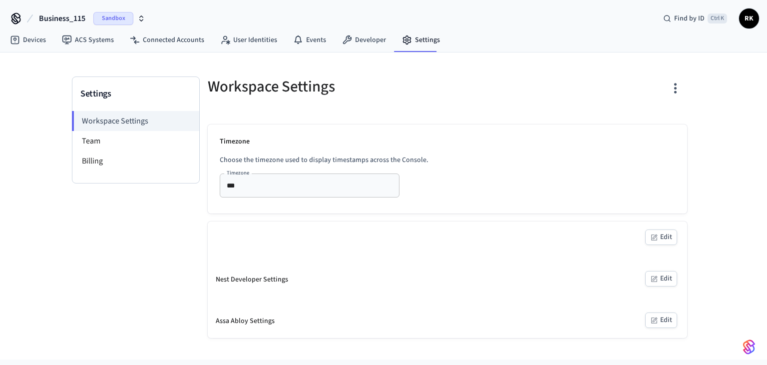
click at [672, 88] on icon "button" at bounding box center [675, 87] width 15 height 15
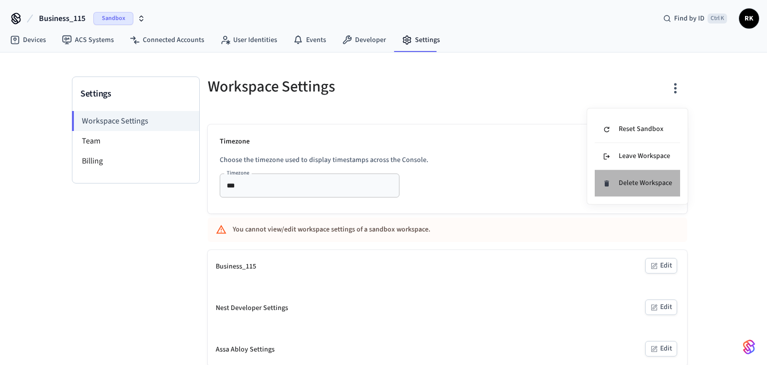
click at [636, 178] on div "Delete Workspace" at bounding box center [637, 183] width 69 height 10
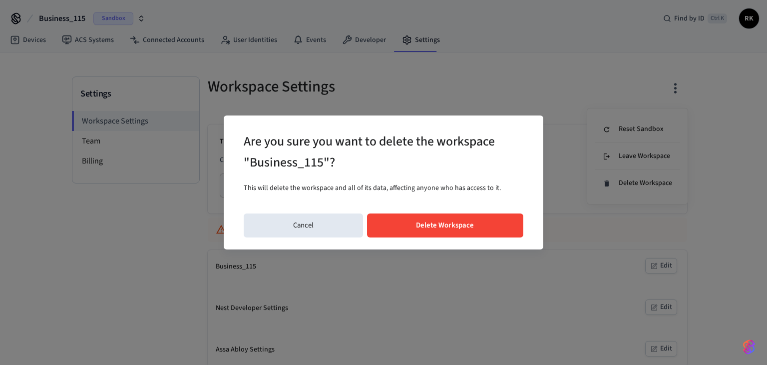
click at [388, 221] on button "Delete Workspace" at bounding box center [445, 225] width 157 height 24
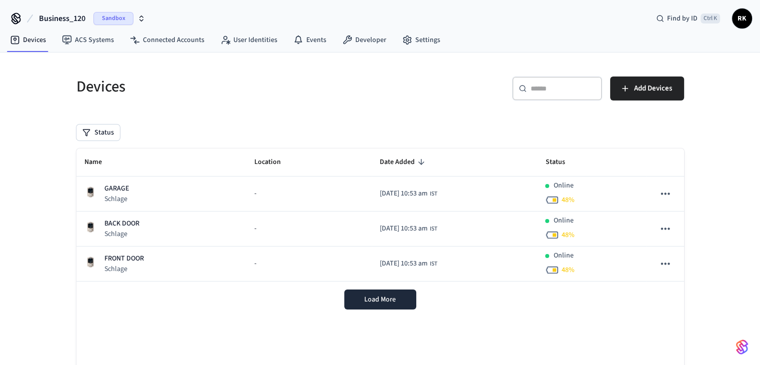
click at [73, 16] on span "Business_120" at bounding box center [62, 18] width 46 height 12
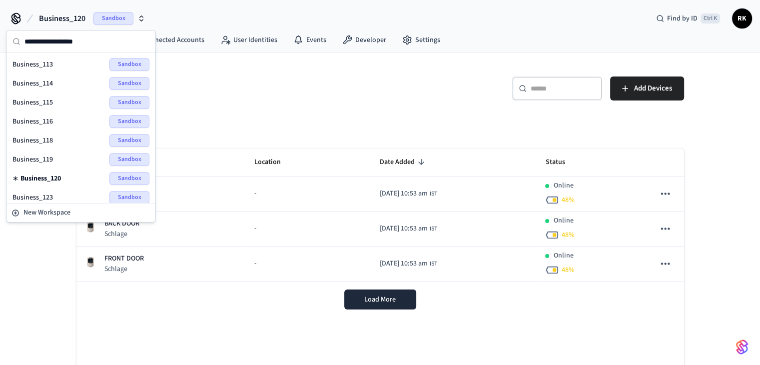
click at [45, 118] on span "Business_116" at bounding box center [32, 121] width 40 height 10
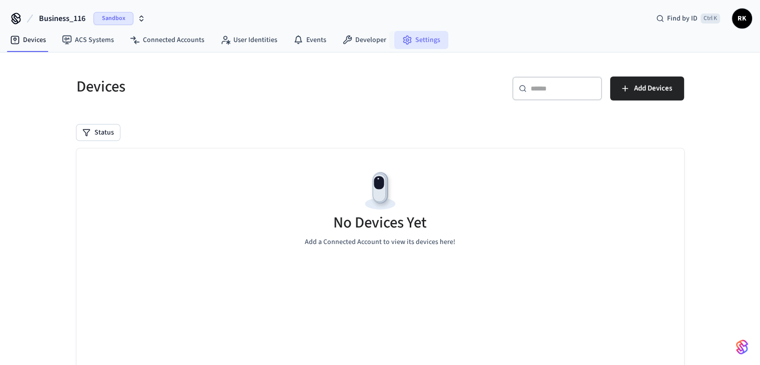
click at [420, 40] on link "Settings" at bounding box center [421, 40] width 54 height 18
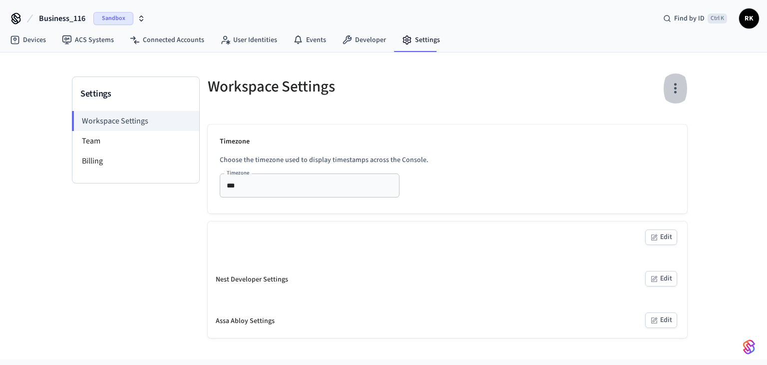
click at [673, 92] on icon "button" at bounding box center [675, 87] width 15 height 15
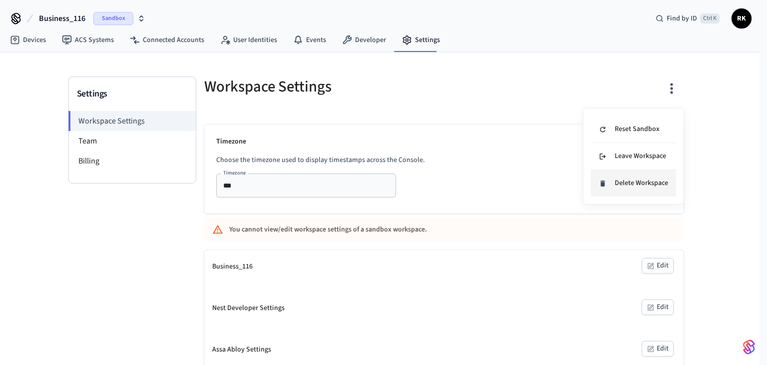
click at [636, 184] on div "Delete Workspace" at bounding box center [633, 183] width 69 height 10
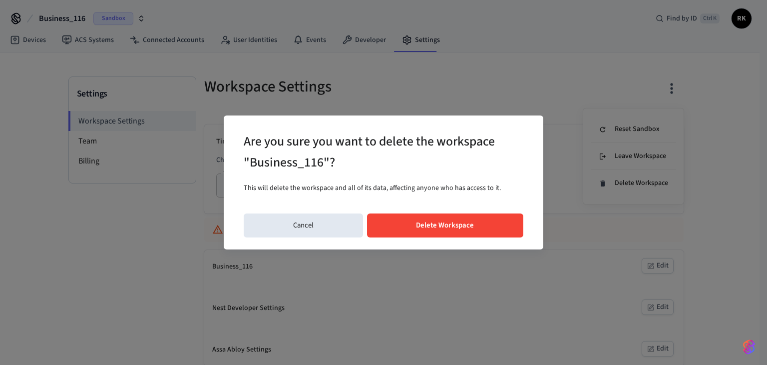
click at [425, 221] on button "Delete Workspace" at bounding box center [445, 225] width 157 height 24
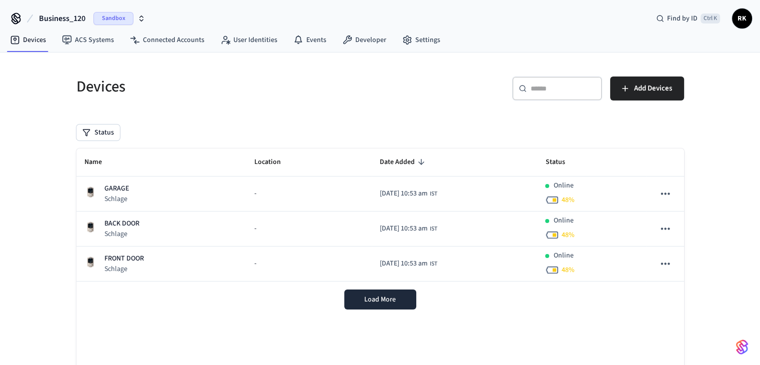
click at [76, 13] on span "Business_120" at bounding box center [62, 18] width 46 height 12
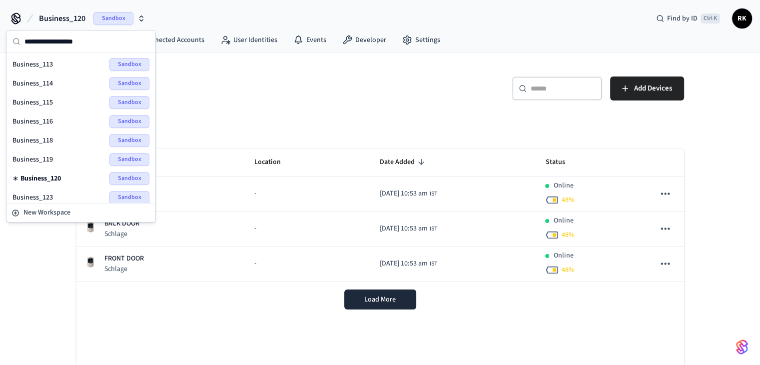
click at [53, 138] on div "Business_118 Sandbox" at bounding box center [80, 140] width 137 height 13
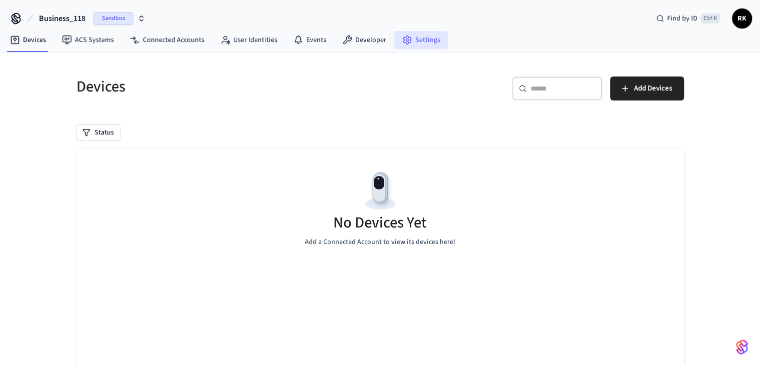
click at [409, 46] on link "Settings" at bounding box center [421, 40] width 54 height 18
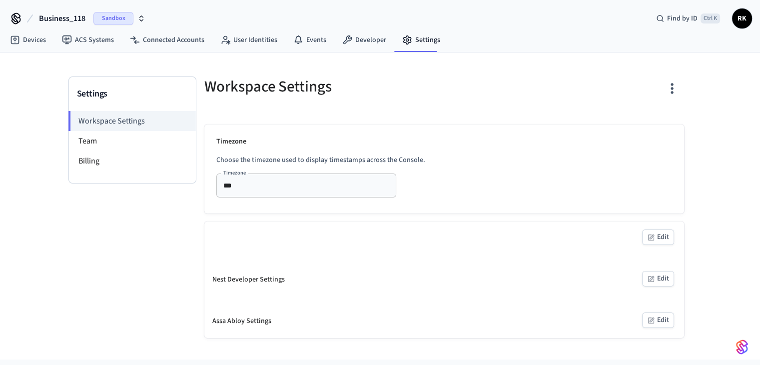
click at [677, 87] on icon "button" at bounding box center [671, 87] width 15 height 15
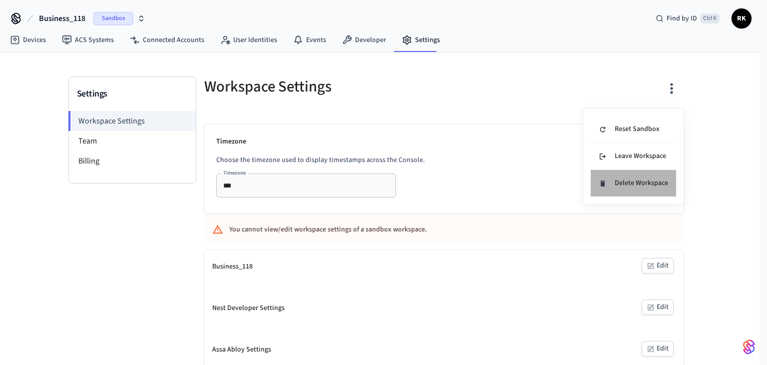
click at [631, 183] on div "Delete Workspace" at bounding box center [633, 183] width 69 height 10
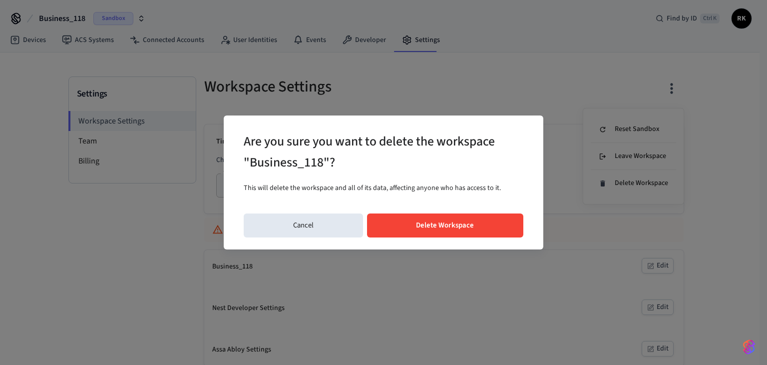
click at [458, 222] on button "Delete Workspace" at bounding box center [445, 225] width 157 height 24
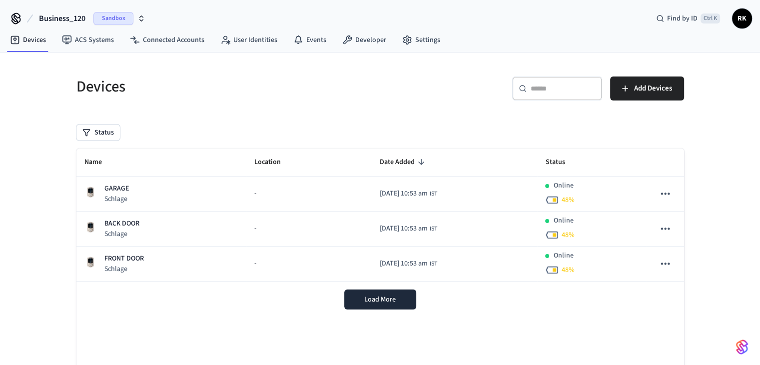
click at [78, 17] on span "Business_120" at bounding box center [62, 18] width 46 height 12
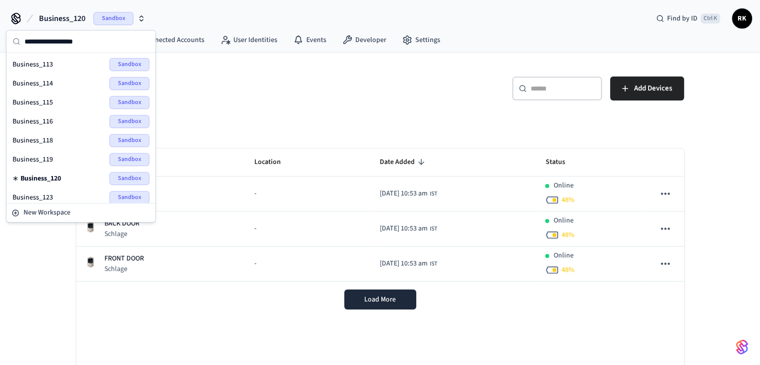
click at [41, 65] on span "Business_113" at bounding box center [32, 64] width 40 height 10
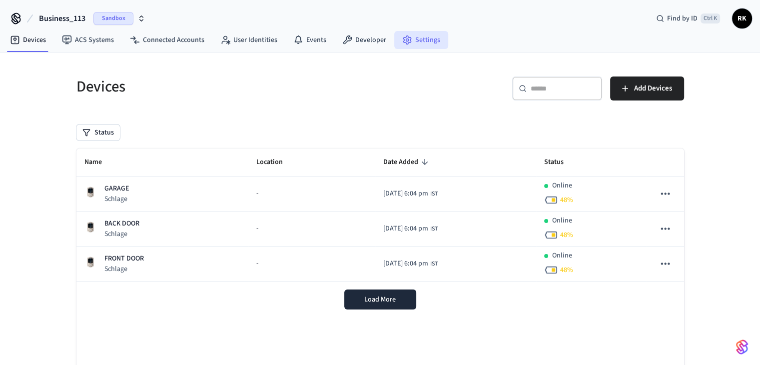
click at [414, 40] on link "Settings" at bounding box center [421, 40] width 54 height 18
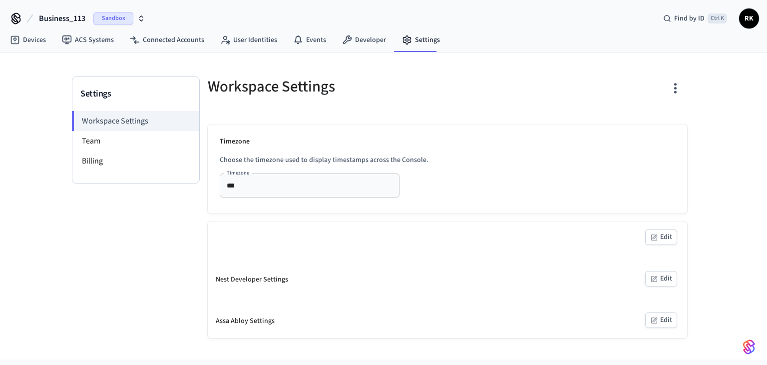
click at [674, 94] on icon "button" at bounding box center [675, 87] width 15 height 15
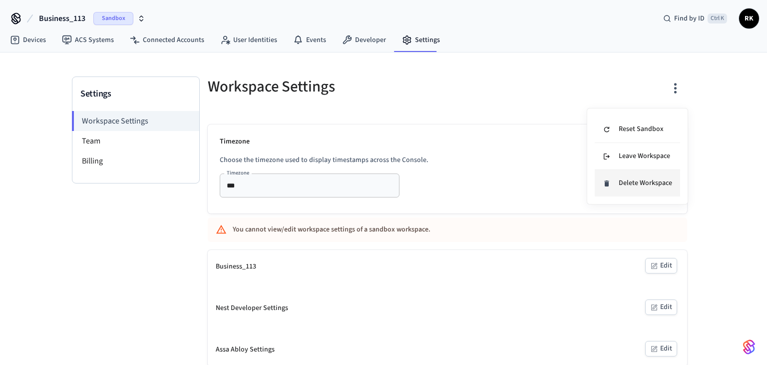
click at [645, 179] on div "Delete Workspace" at bounding box center [637, 183] width 69 height 10
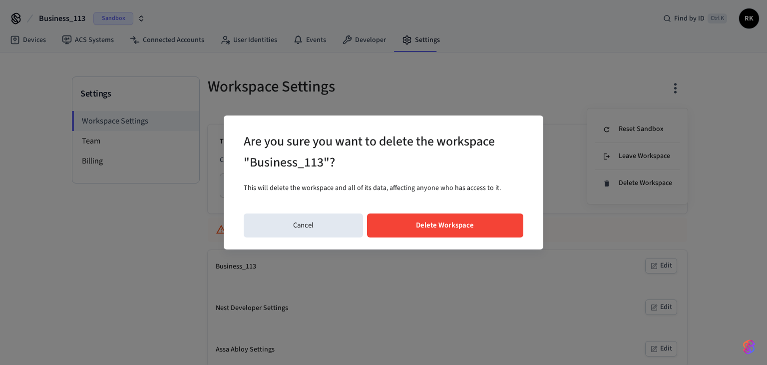
drag, startPoint x: 438, startPoint y: 230, endPoint x: 431, endPoint y: 232, distance: 7.6
click at [439, 230] on button "Delete Workspace" at bounding box center [445, 225] width 157 height 24
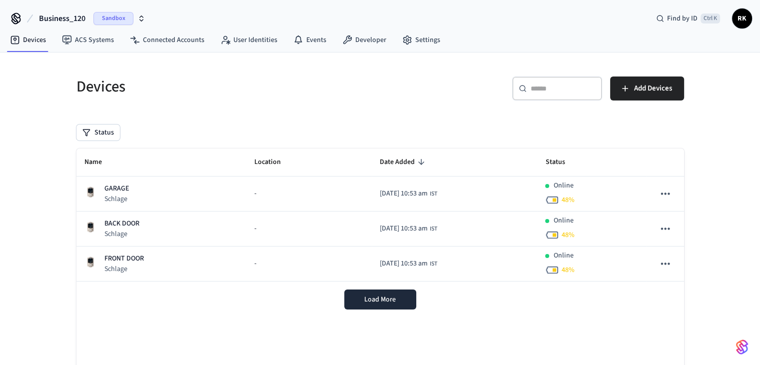
click at [70, 14] on span "Business_120" at bounding box center [62, 18] width 46 height 12
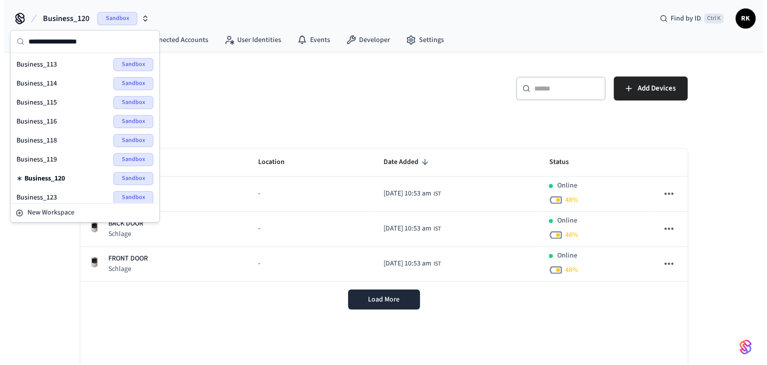
scroll to position [50, 0]
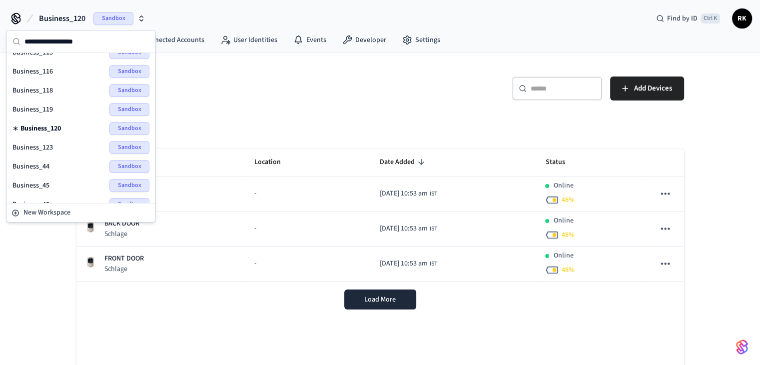
click at [50, 108] on span "Business_119" at bounding box center [32, 109] width 40 height 10
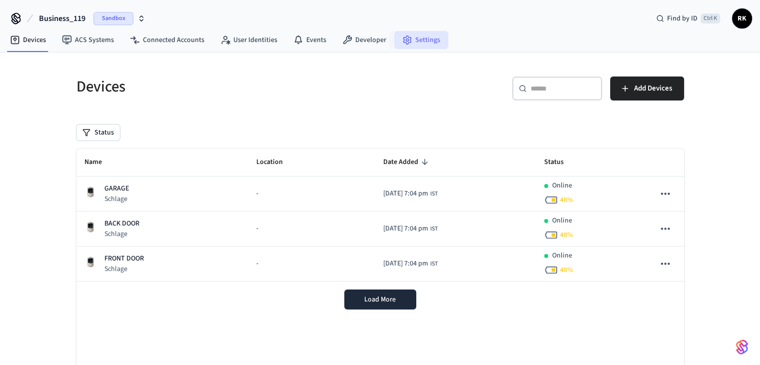
click at [422, 32] on link "Settings" at bounding box center [421, 40] width 54 height 18
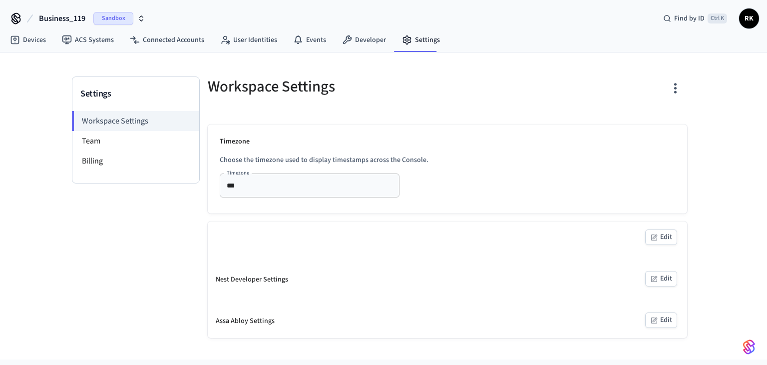
click at [688, 84] on div "Workspace Settings Timezone Choose the timezone used to display timestamps acro…" at bounding box center [447, 206] width 495 height 261
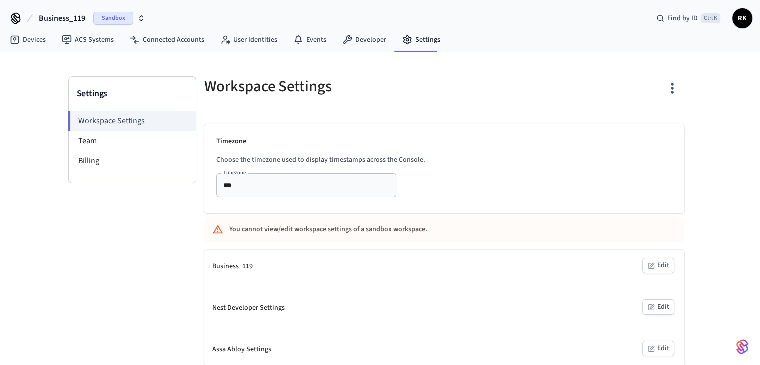
click at [676, 90] on icon "button" at bounding box center [671, 87] width 15 height 15
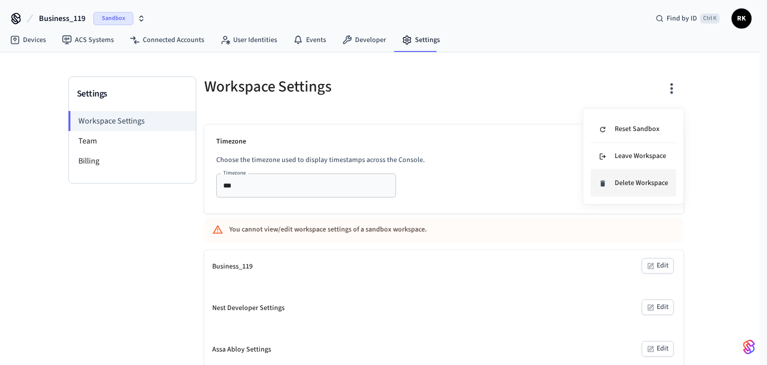
click at [633, 187] on div "Delete Workspace" at bounding box center [633, 183] width 69 height 10
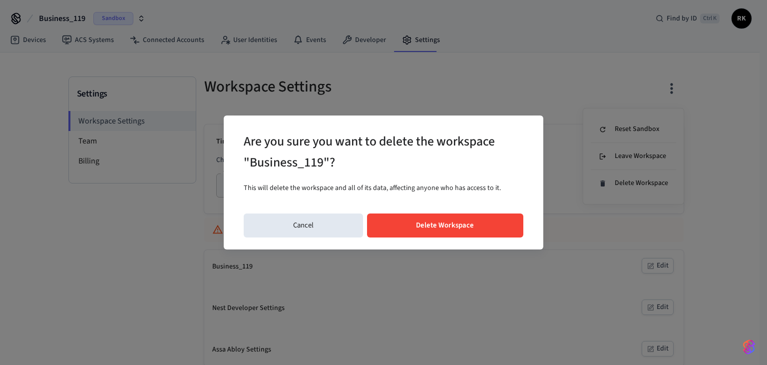
click at [446, 224] on button "Delete Workspace" at bounding box center [445, 225] width 157 height 24
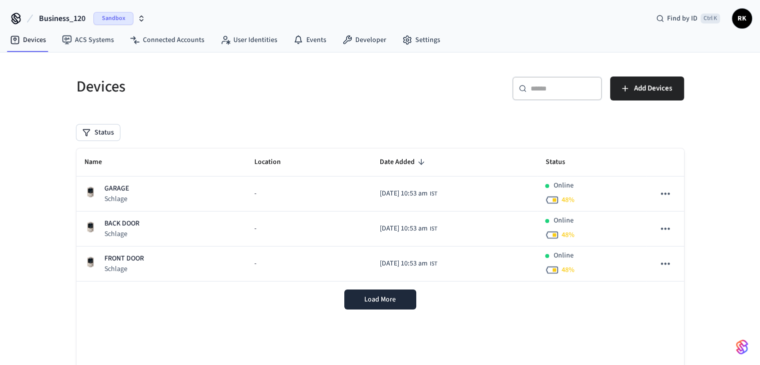
click at [83, 19] on span "Business_120" at bounding box center [62, 18] width 46 height 12
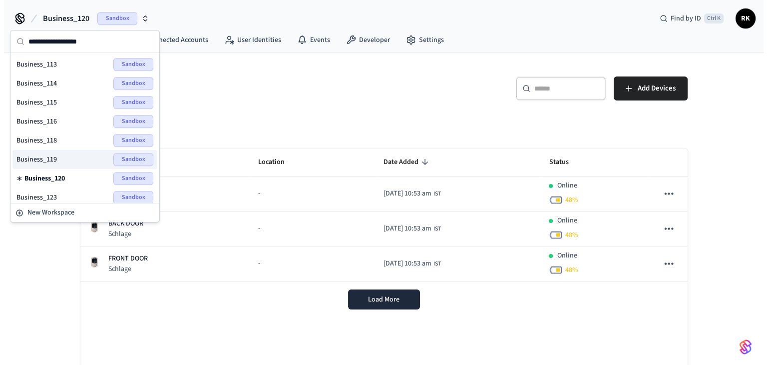
scroll to position [50, 0]
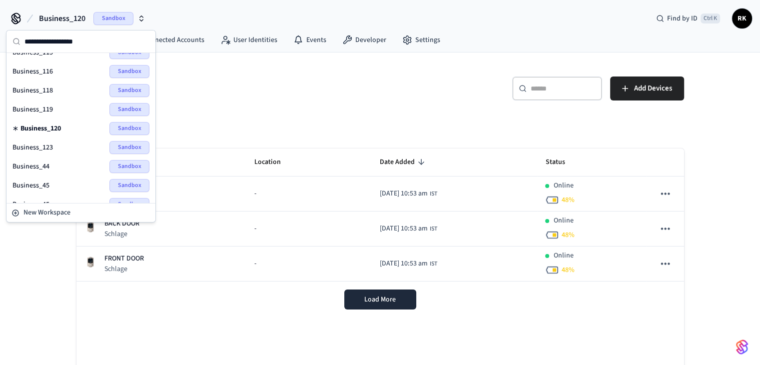
click at [49, 148] on span "Business_123" at bounding box center [32, 147] width 40 height 10
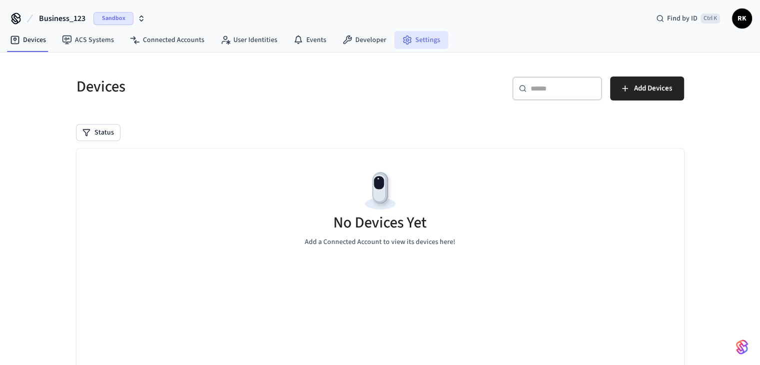
click at [421, 38] on link "Settings" at bounding box center [421, 40] width 54 height 18
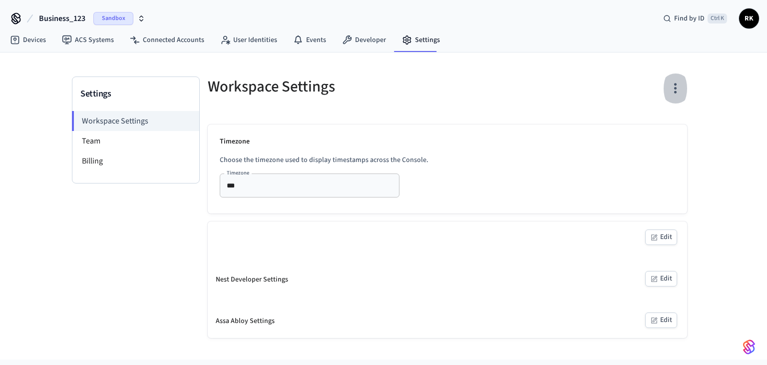
click at [679, 87] on icon "button" at bounding box center [675, 87] width 15 height 15
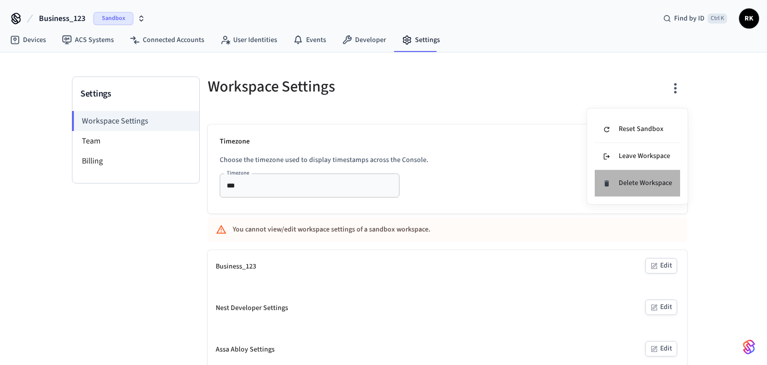
click at [623, 186] on div "Delete Workspace" at bounding box center [637, 183] width 69 height 10
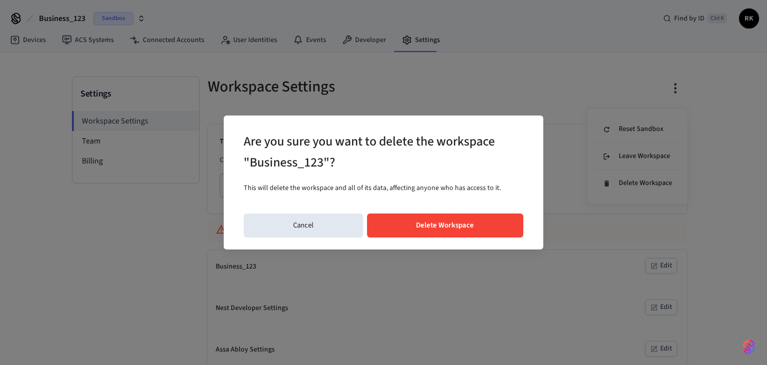
click at [431, 221] on button "Delete Workspace" at bounding box center [445, 225] width 157 height 24
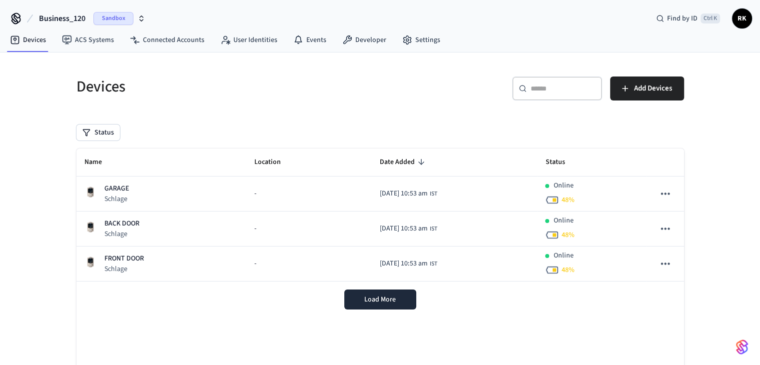
click at [62, 22] on span "Business_120" at bounding box center [62, 18] width 46 height 12
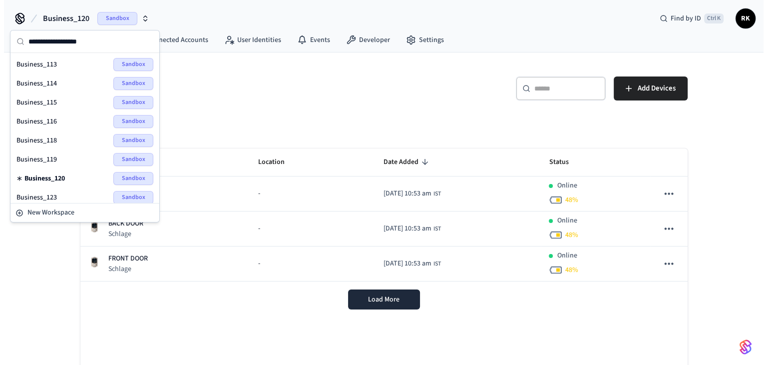
scroll to position [50, 0]
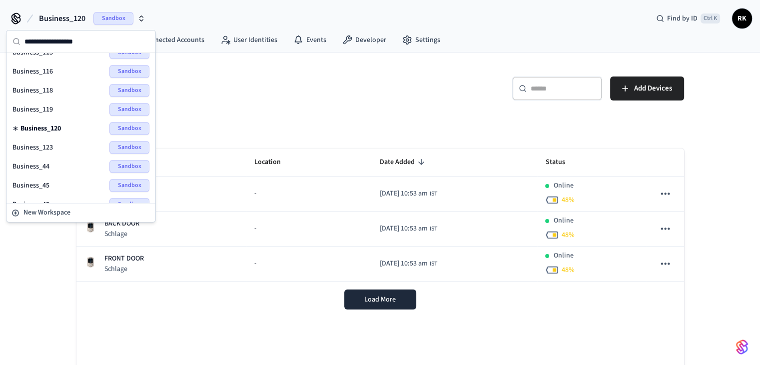
click at [45, 164] on span "Business_44" at bounding box center [30, 166] width 37 height 10
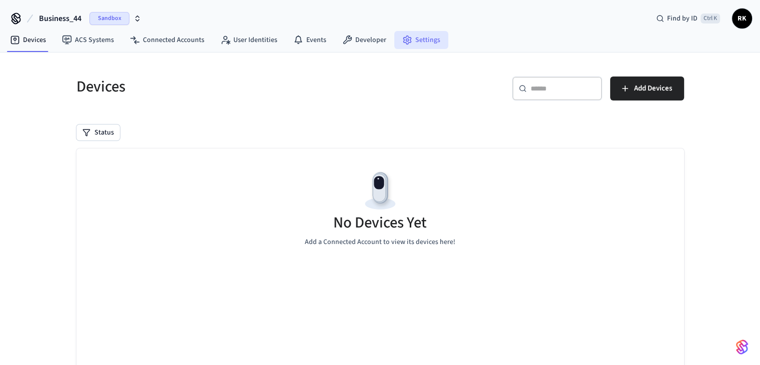
click at [417, 37] on link "Settings" at bounding box center [421, 40] width 54 height 18
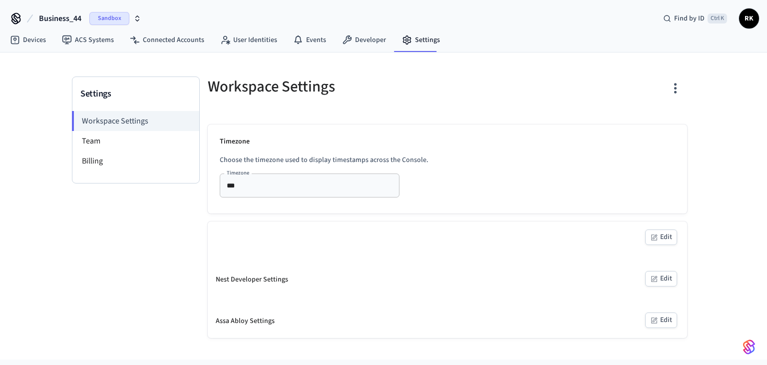
click at [668, 89] on icon "button" at bounding box center [675, 87] width 15 height 15
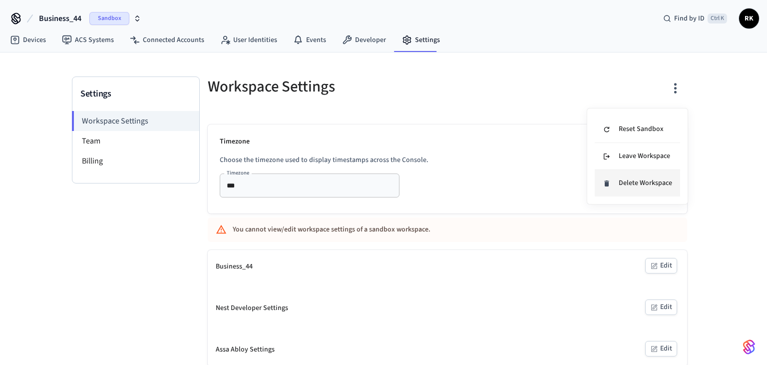
click at [637, 183] on div "Delete Workspace" at bounding box center [637, 183] width 69 height 10
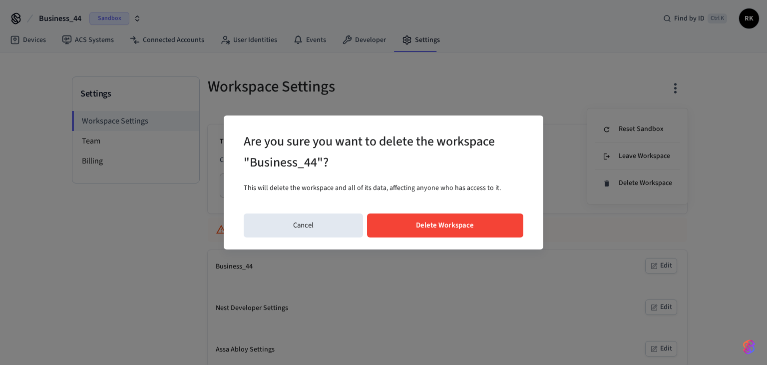
click at [425, 219] on button "Delete Workspace" at bounding box center [445, 225] width 157 height 24
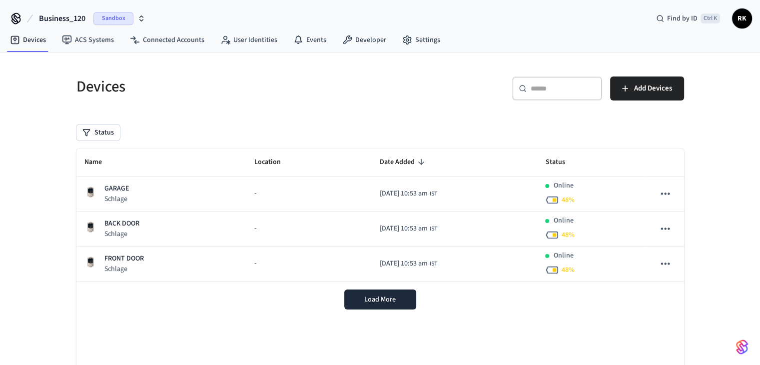
click at [70, 8] on button "Business_120 Sandbox" at bounding box center [92, 18] width 112 height 21
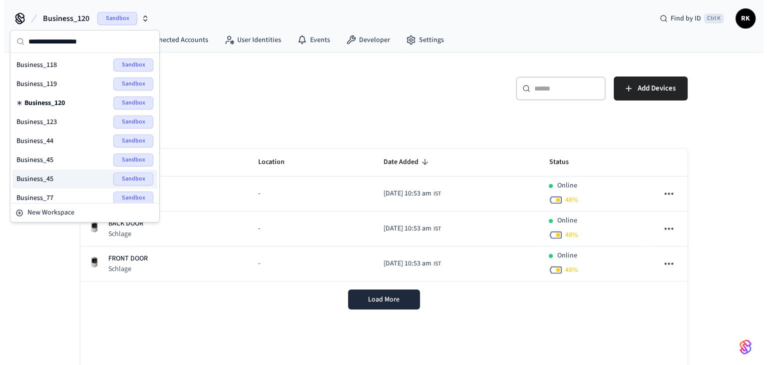
scroll to position [100, 0]
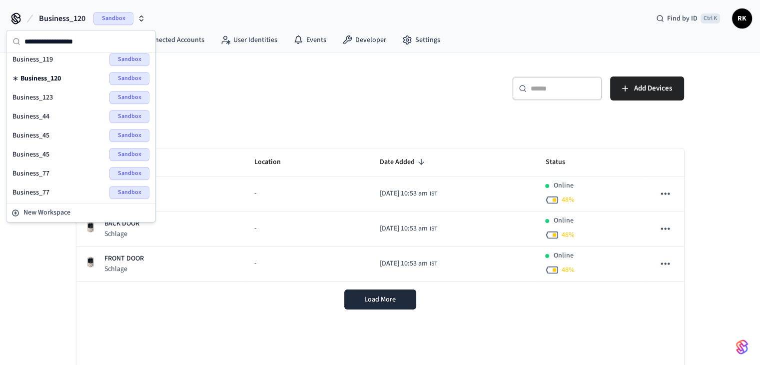
click at [52, 132] on div "Business_45 Sandbox" at bounding box center [80, 135] width 137 height 13
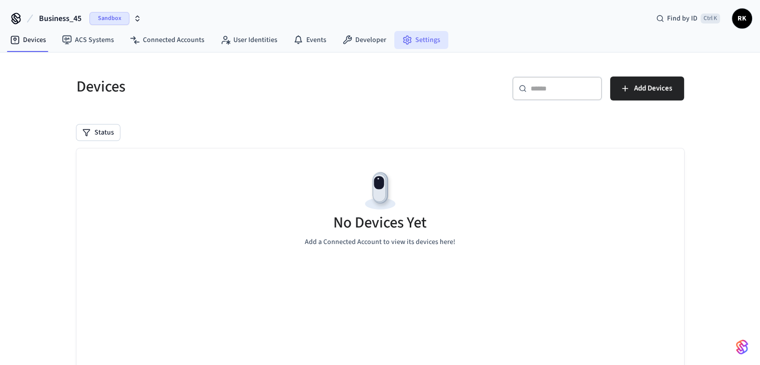
click at [430, 31] on link "Settings" at bounding box center [421, 40] width 54 height 18
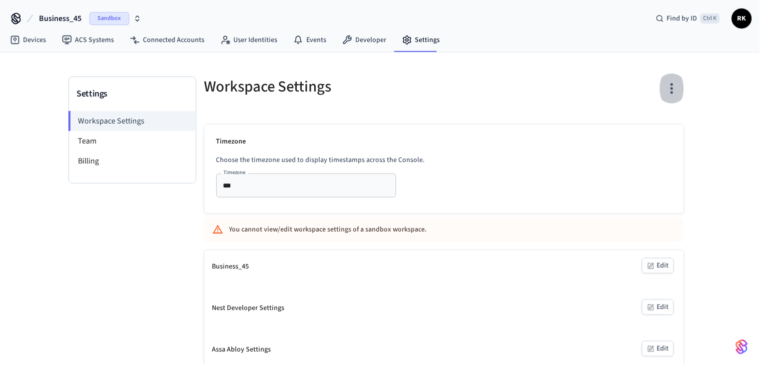
click at [678, 88] on icon "button" at bounding box center [671, 87] width 15 height 15
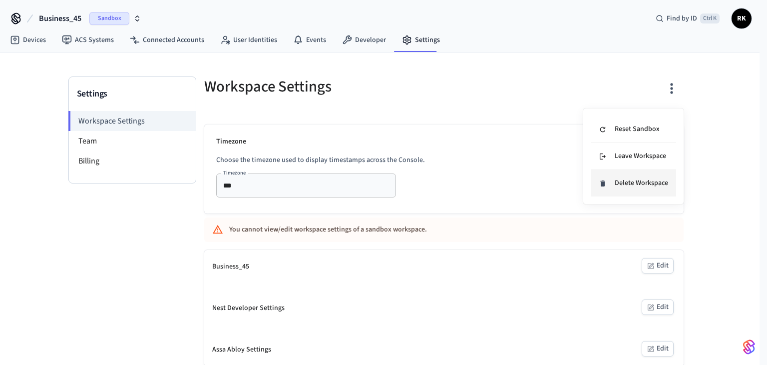
click at [640, 184] on div "Delete Workspace" at bounding box center [633, 183] width 69 height 10
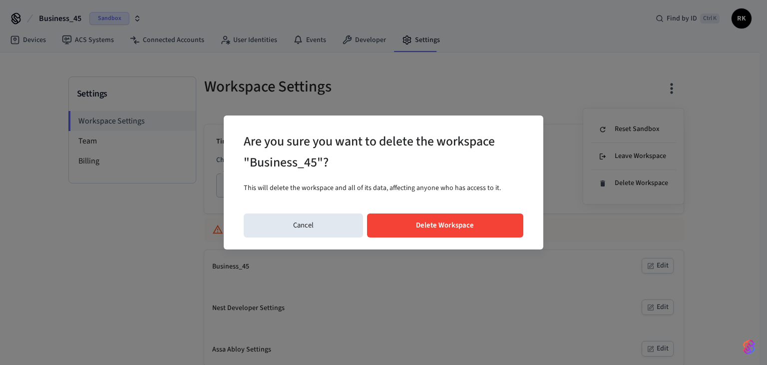
click at [423, 224] on button "Delete Workspace" at bounding box center [445, 225] width 157 height 24
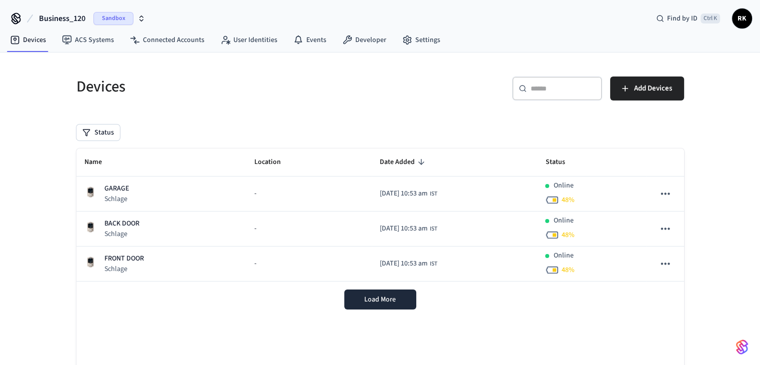
click at [54, 16] on span "Business_120" at bounding box center [62, 18] width 46 height 12
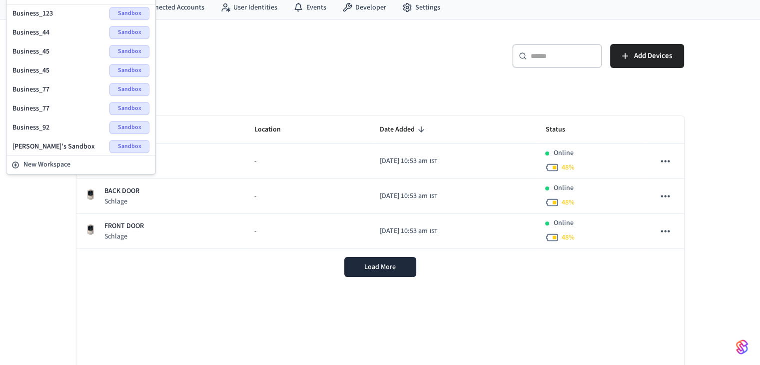
scroll to position [50, 0]
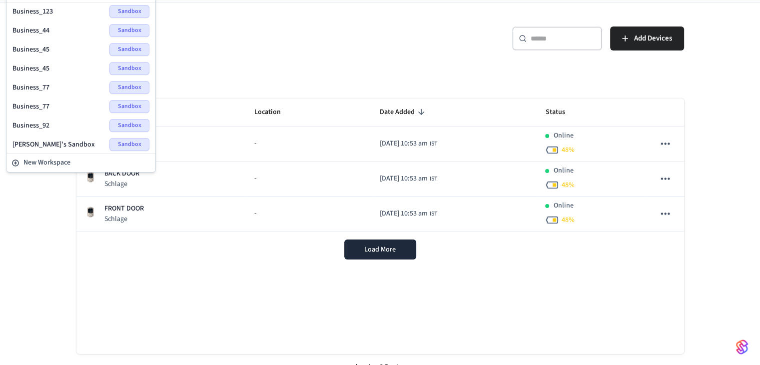
click at [45, 126] on span "Business_92" at bounding box center [30, 125] width 37 height 10
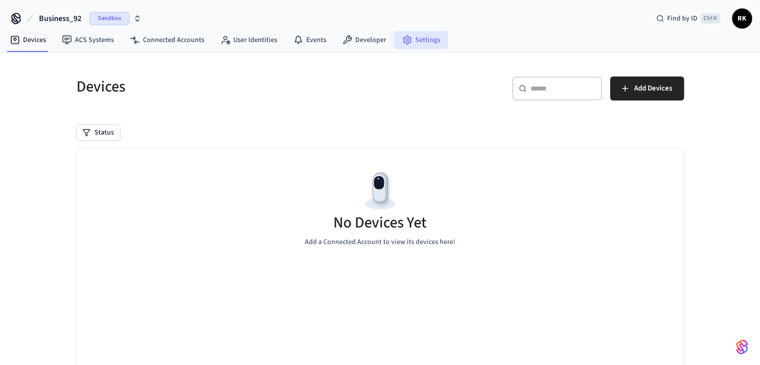
click at [417, 36] on link "Settings" at bounding box center [421, 40] width 54 height 18
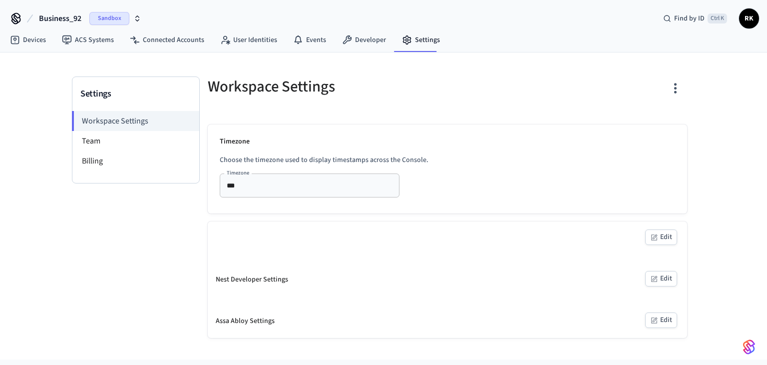
click at [674, 82] on icon "button" at bounding box center [675, 87] width 15 height 15
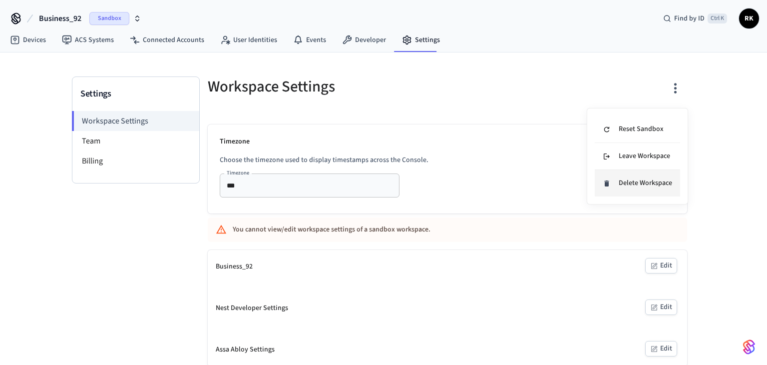
click at [634, 186] on div "Delete Workspace" at bounding box center [637, 183] width 69 height 10
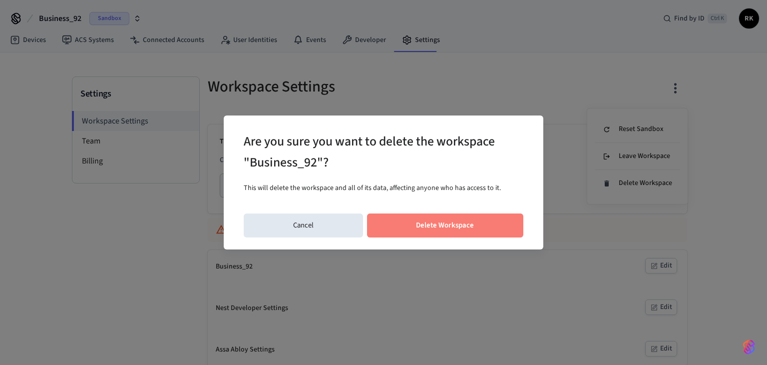
click at [437, 222] on button "Delete Workspace" at bounding box center [445, 225] width 157 height 24
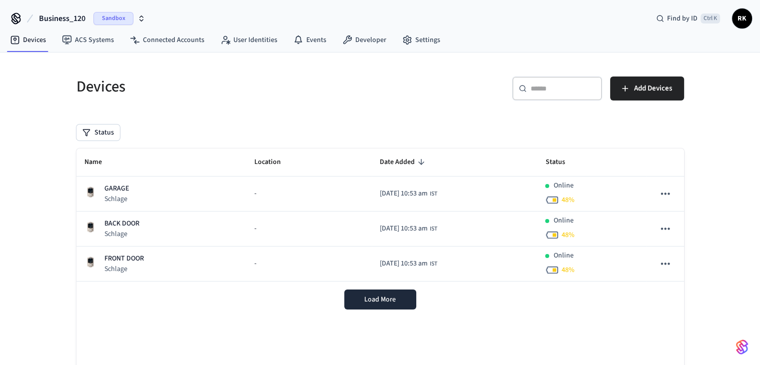
click at [84, 17] on span "Business_120" at bounding box center [62, 18] width 46 height 12
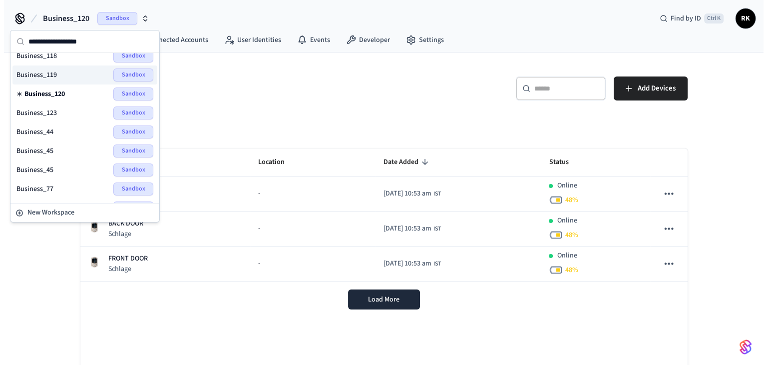
scroll to position [136, 0]
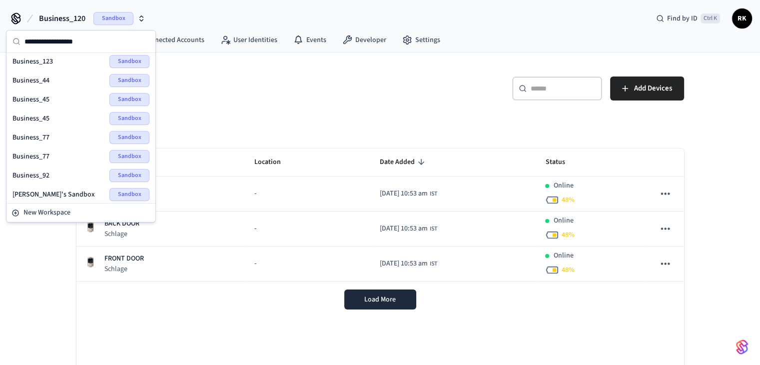
click at [44, 150] on div "Business_77 Sandbox" at bounding box center [80, 156] width 137 height 13
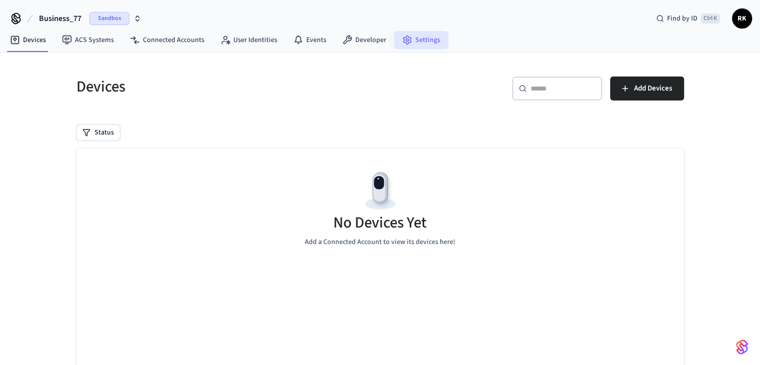
click at [418, 39] on link "Settings" at bounding box center [421, 40] width 54 height 18
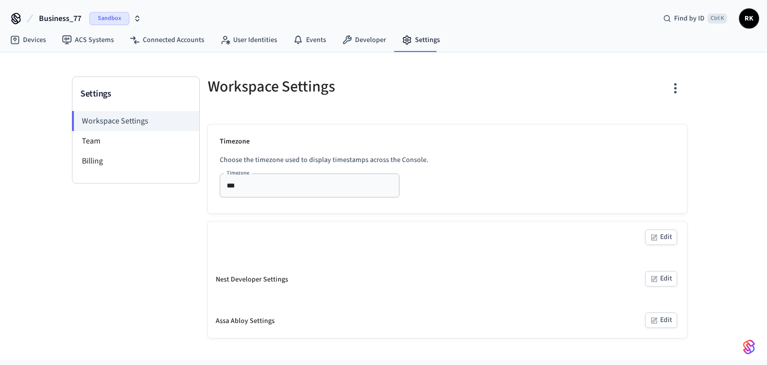
click at [683, 87] on button "button" at bounding box center [675, 88] width 23 height 40
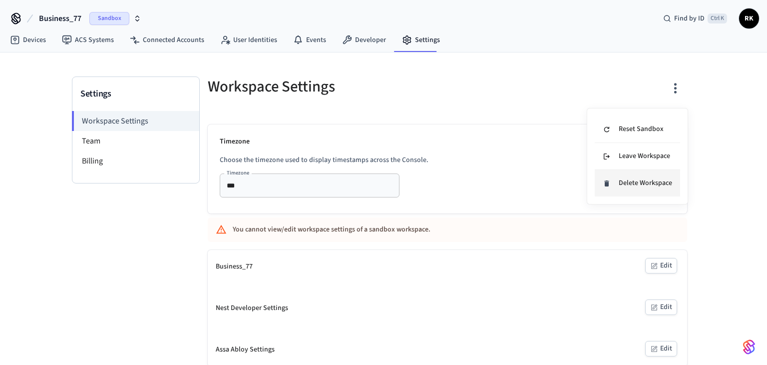
click at [652, 192] on li "Delete Workspace" at bounding box center [637, 183] width 85 height 26
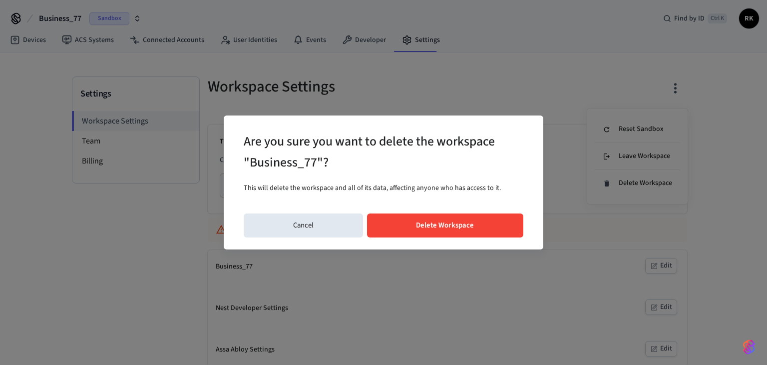
click at [464, 228] on button "Delete Workspace" at bounding box center [445, 225] width 157 height 24
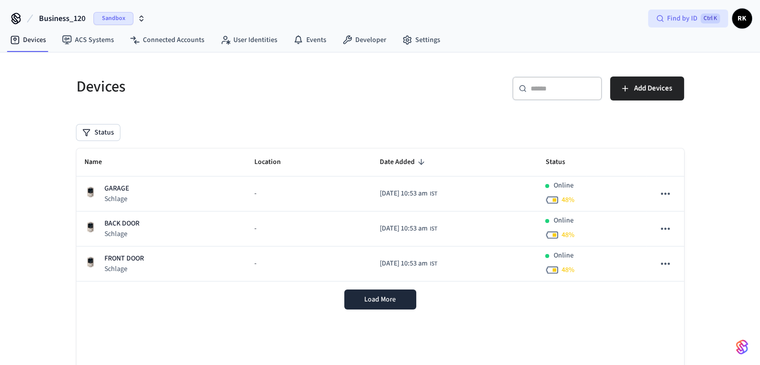
click at [686, 13] on span "Find by ID" at bounding box center [682, 18] width 30 height 10
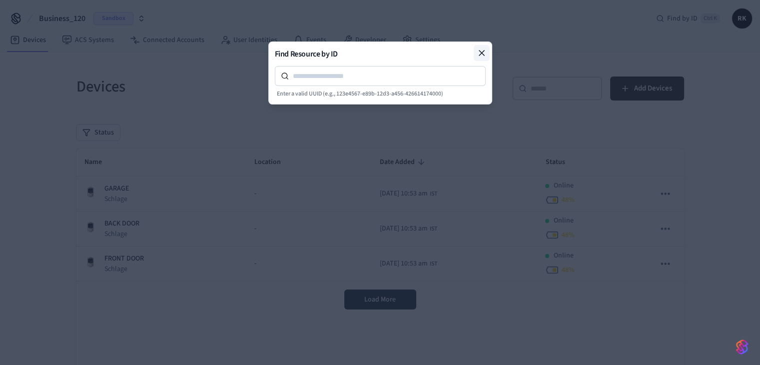
click at [478, 50] on icon at bounding box center [482, 53] width 10 height 10
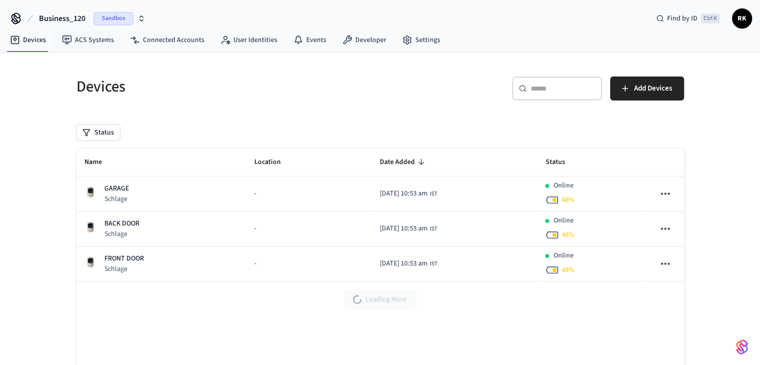
click at [88, 11] on button "Business_120 Sandbox" at bounding box center [92, 18] width 112 height 21
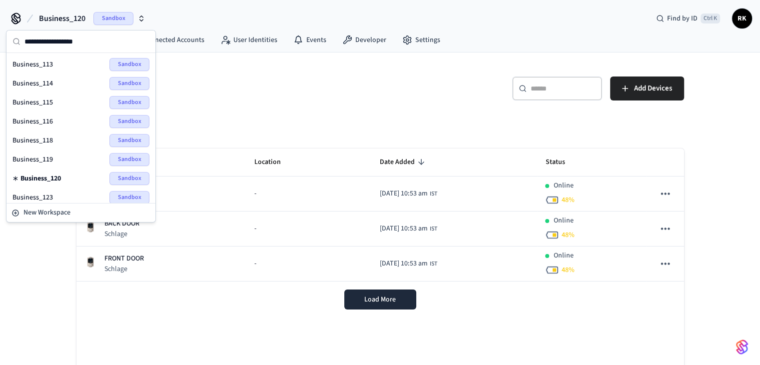
click at [274, 100] on div "Devices" at bounding box center [219, 86] width 310 height 44
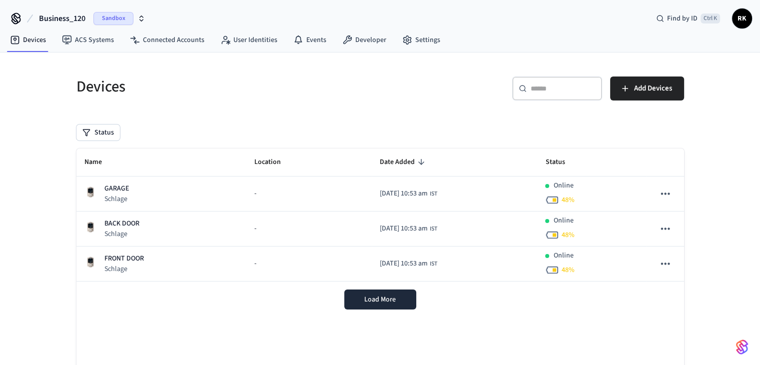
click at [69, 13] on span "Business_120" at bounding box center [62, 18] width 46 height 12
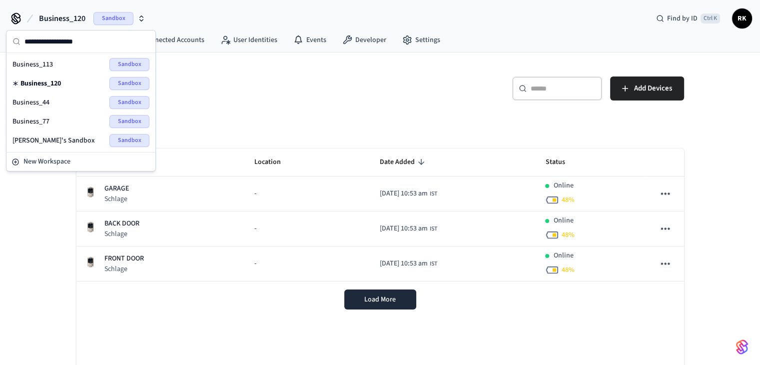
click at [48, 106] on div "Business_44 Sandbox" at bounding box center [80, 102] width 137 height 13
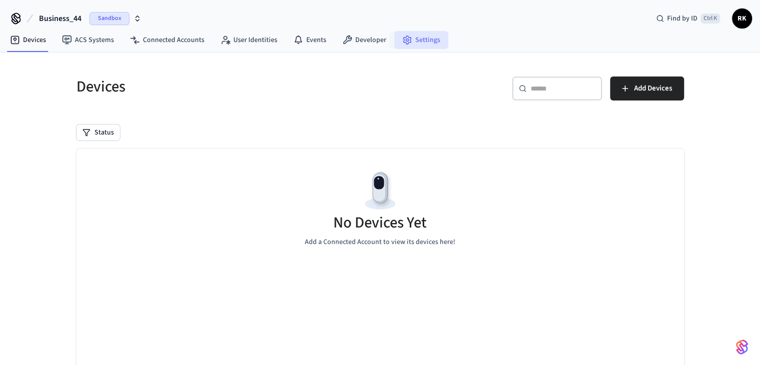
click at [425, 34] on link "Settings" at bounding box center [421, 40] width 54 height 18
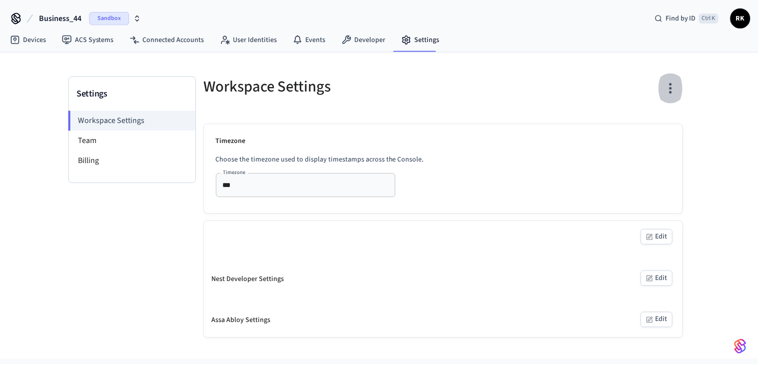
click at [676, 90] on icon "button" at bounding box center [671, 87] width 15 height 15
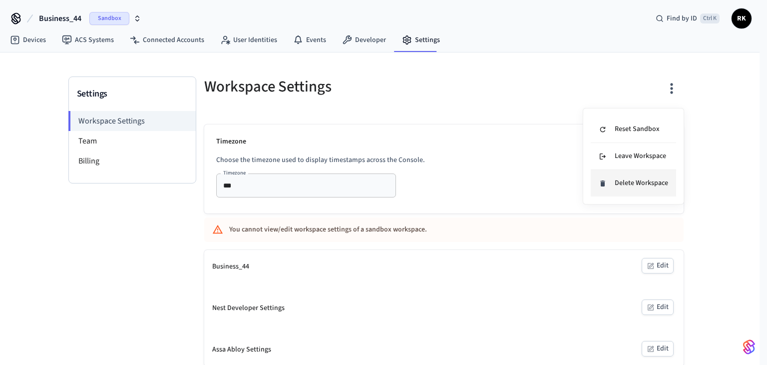
click at [646, 186] on div "Delete Workspace" at bounding box center [633, 183] width 69 height 10
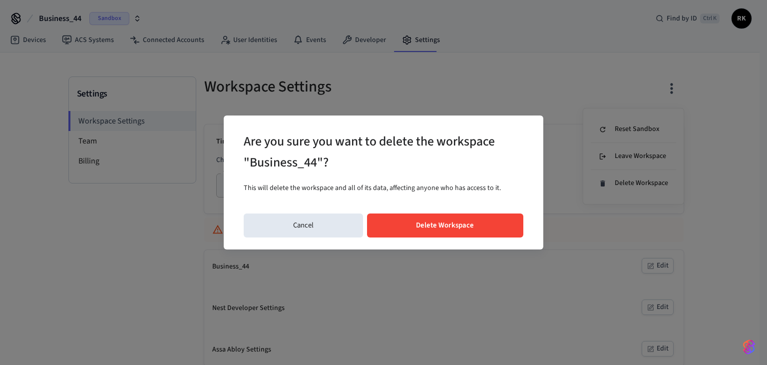
click at [422, 221] on button "Delete Workspace" at bounding box center [445, 225] width 157 height 24
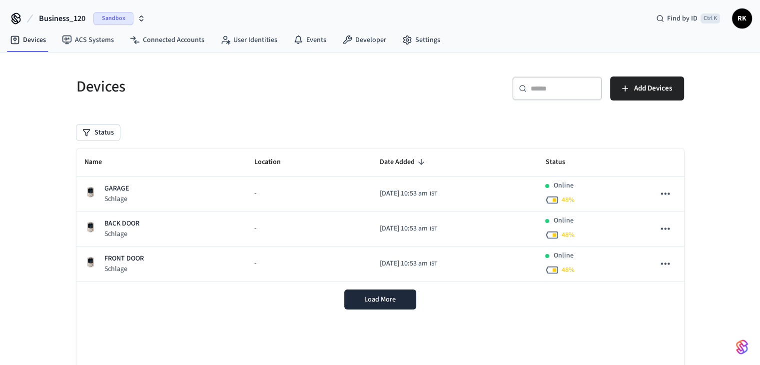
click at [60, 12] on span "Business_120" at bounding box center [62, 18] width 46 height 12
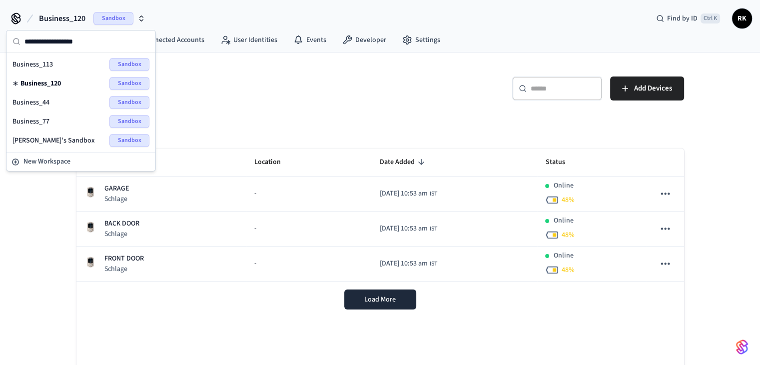
click at [44, 120] on span "Business_77" at bounding box center [30, 121] width 37 height 10
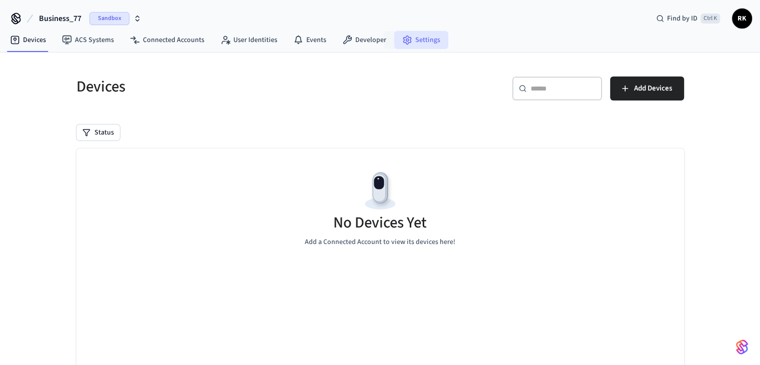
click at [405, 40] on icon at bounding box center [407, 40] width 7 height 8
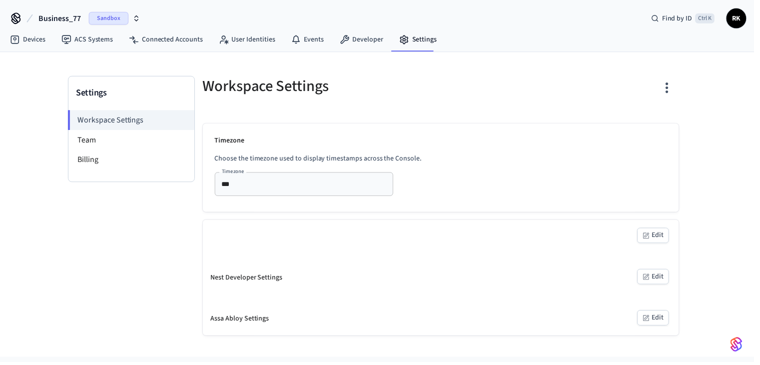
click at [676, 84] on icon "button" at bounding box center [671, 87] width 15 height 15
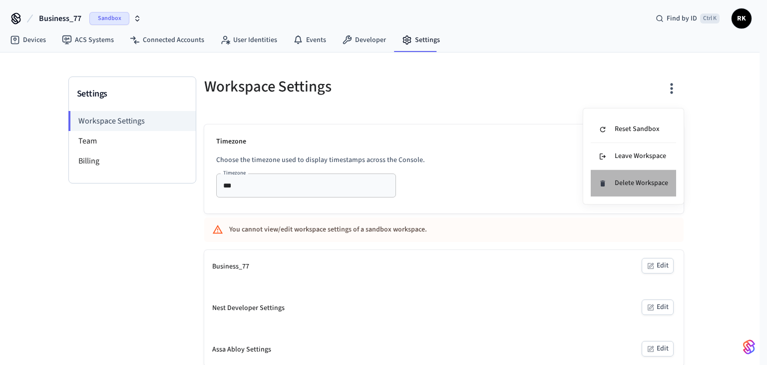
click at [644, 182] on div "Delete Workspace" at bounding box center [633, 183] width 69 height 10
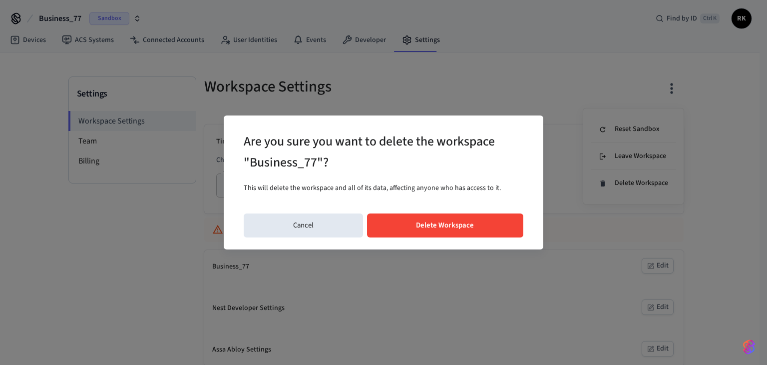
click at [479, 236] on button "Delete Workspace" at bounding box center [445, 225] width 157 height 24
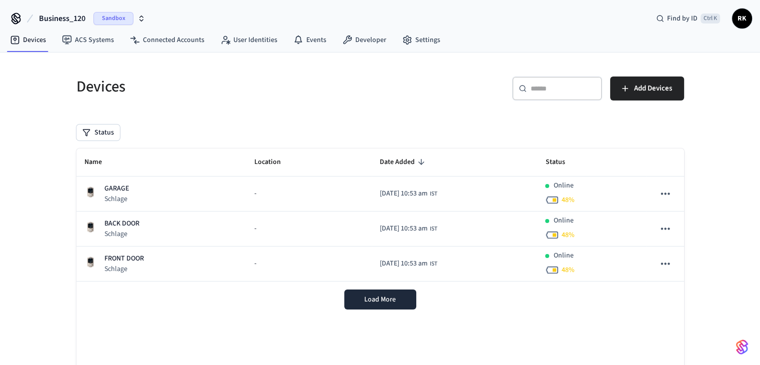
click at [76, 16] on span "Business_120" at bounding box center [62, 18] width 46 height 12
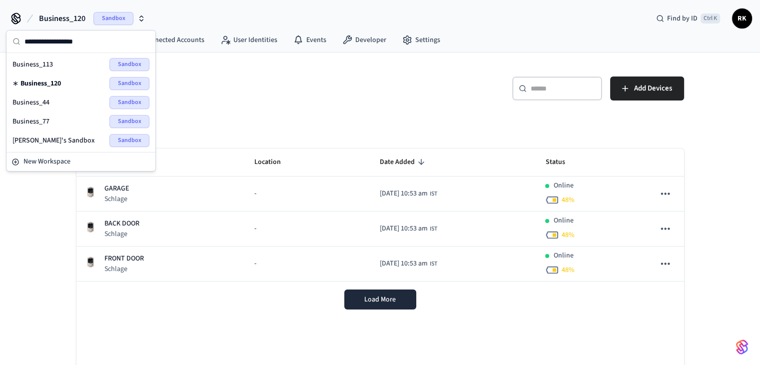
click at [69, 63] on div "Business_113 Sandbox" at bounding box center [80, 64] width 137 height 13
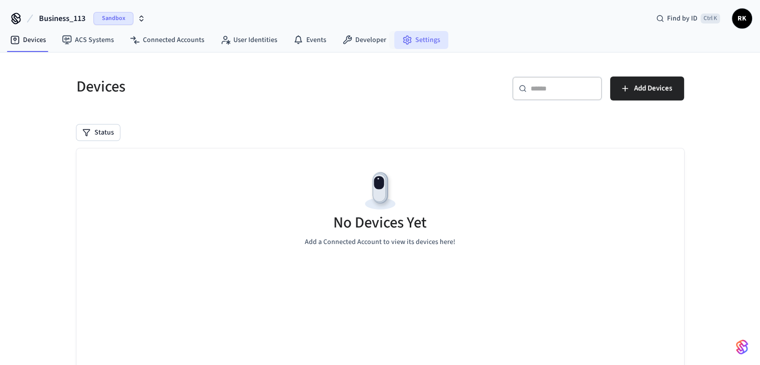
click at [428, 41] on link "Settings" at bounding box center [421, 40] width 54 height 18
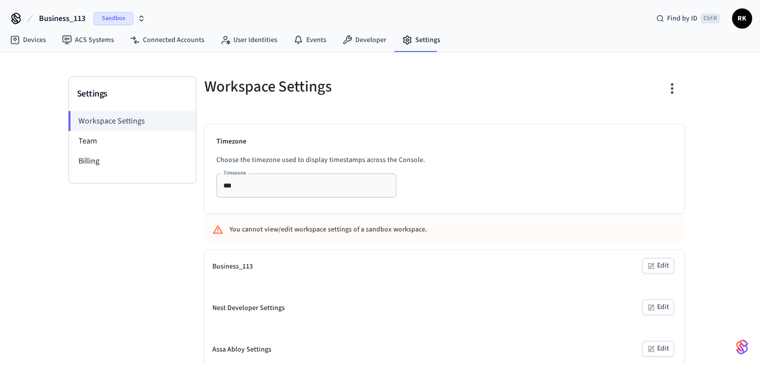
click at [674, 88] on icon "button" at bounding box center [671, 87] width 15 height 15
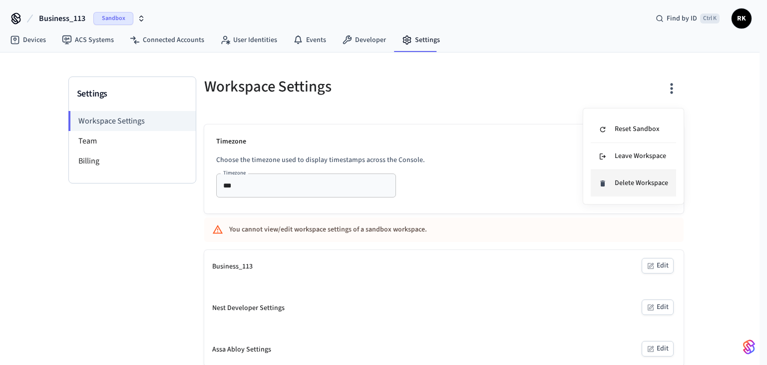
click at [638, 178] on div "Delete Workspace" at bounding box center [633, 183] width 69 height 10
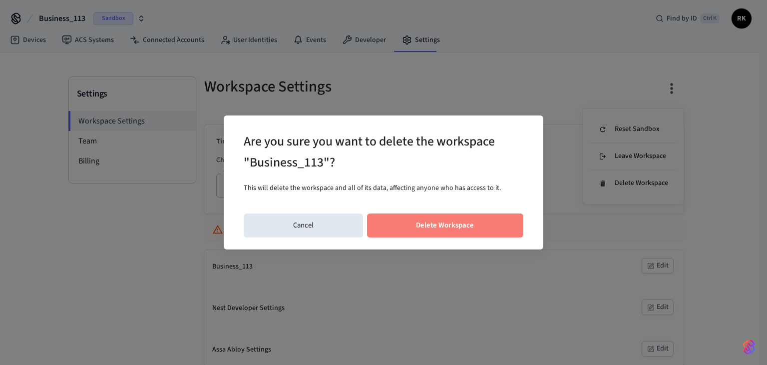
drag, startPoint x: 464, startPoint y: 222, endPoint x: 164, endPoint y: 154, distance: 307.9
click at [464, 222] on button "Delete Workspace" at bounding box center [445, 225] width 157 height 24
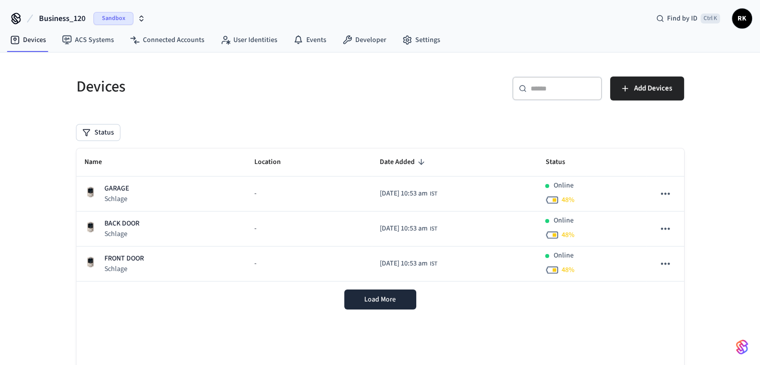
click at [63, 12] on span "Business_120" at bounding box center [62, 18] width 46 height 12
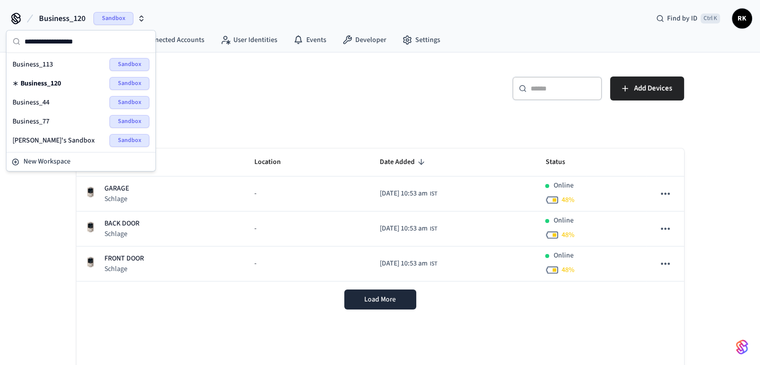
click at [61, 84] on span "Business_120" at bounding box center [40, 83] width 40 height 10
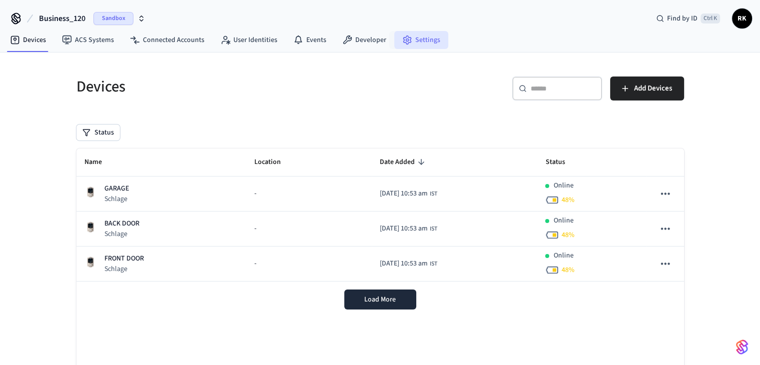
click at [412, 46] on link "Settings" at bounding box center [421, 40] width 54 height 18
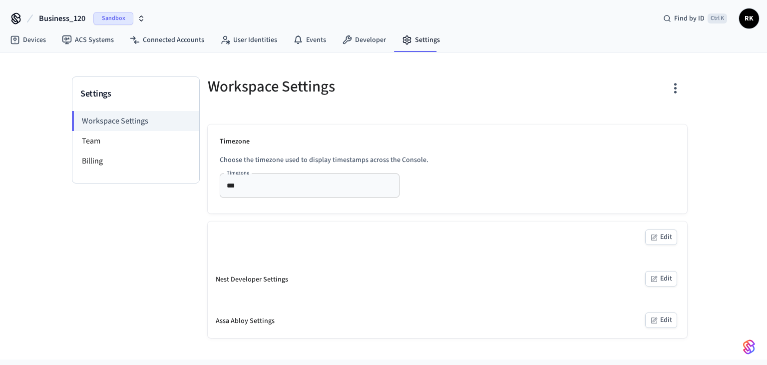
click at [675, 94] on icon "button" at bounding box center [675, 87] width 15 height 15
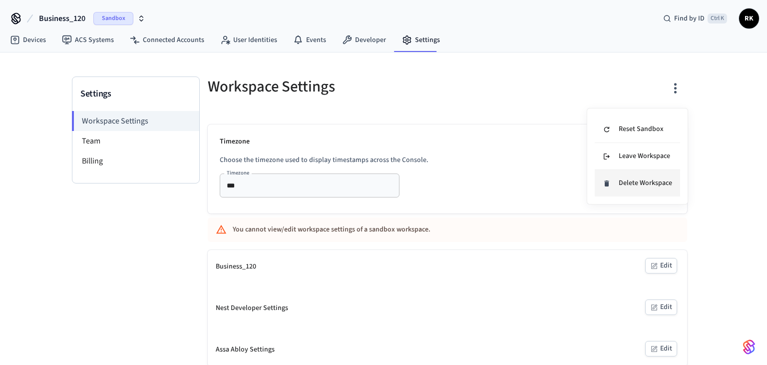
click at [640, 186] on div "Delete Workspace" at bounding box center [637, 183] width 69 height 10
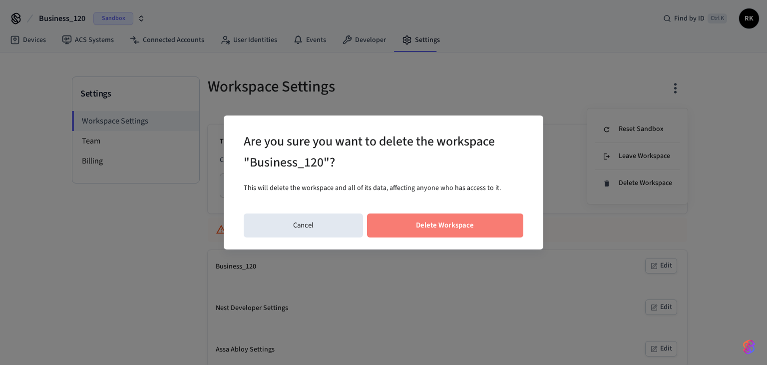
click at [430, 215] on button "Delete Workspace" at bounding box center [445, 225] width 157 height 24
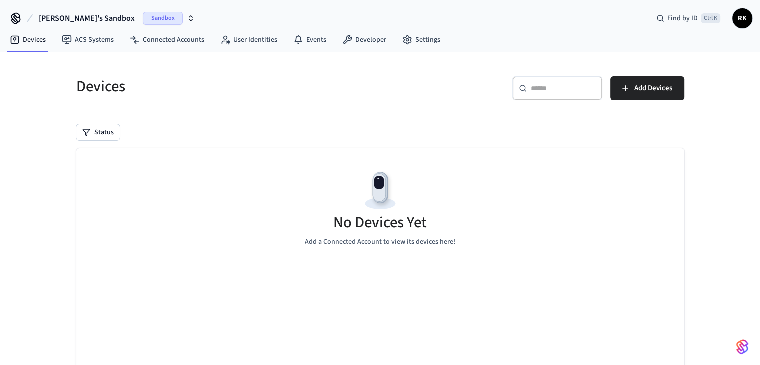
drag, startPoint x: 53, startPoint y: 18, endPoint x: 35, endPoint y: 23, distance: 18.7
click at [52, 18] on span "[PERSON_NAME]'s Sandbox" at bounding box center [87, 18] width 96 height 12
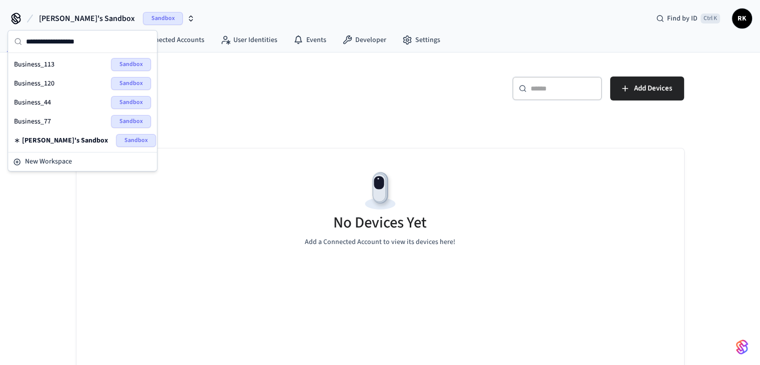
click at [245, 103] on div "Devices" at bounding box center [219, 86] width 310 height 44
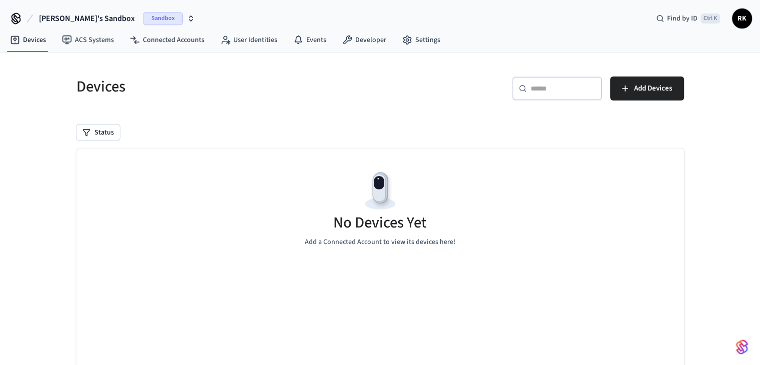
click at [80, 19] on span "[PERSON_NAME]'s Sandbox" at bounding box center [87, 18] width 96 height 12
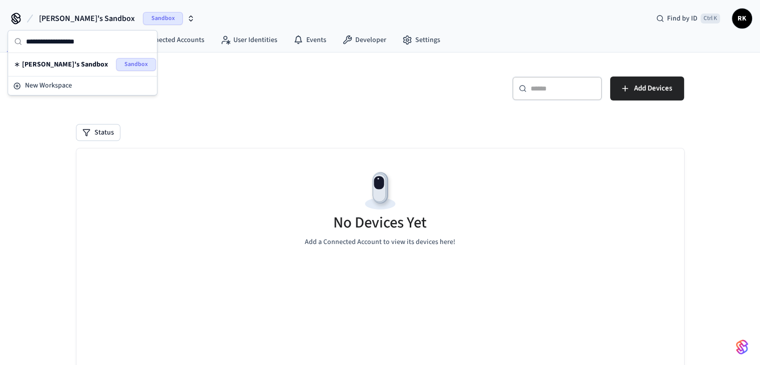
click at [216, 78] on h5 "Devices" at bounding box center [225, 86] width 298 height 20
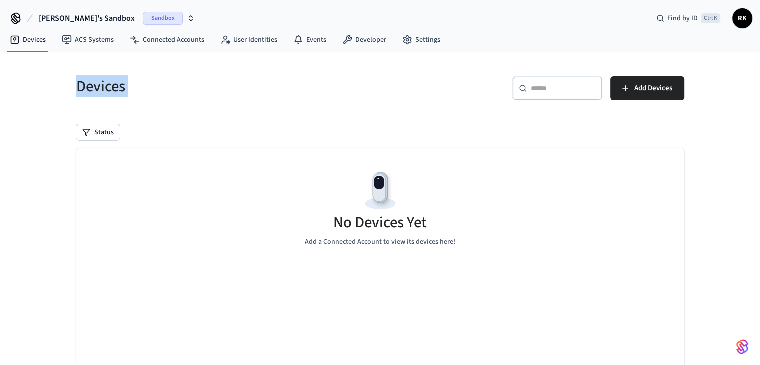
drag, startPoint x: 215, startPoint y: 77, endPoint x: 17, endPoint y: 89, distance: 198.2
click at [17, 89] on div "Devices ​ ​ Add Devices Status No Devices Yet Add a Connected Account to view i…" at bounding box center [380, 241] width 760 height 378
click at [106, 87] on h5 "Devices" at bounding box center [225, 86] width 298 height 20
drag, startPoint x: 106, startPoint y: 87, endPoint x: 270, endPoint y: 112, distance: 165.2
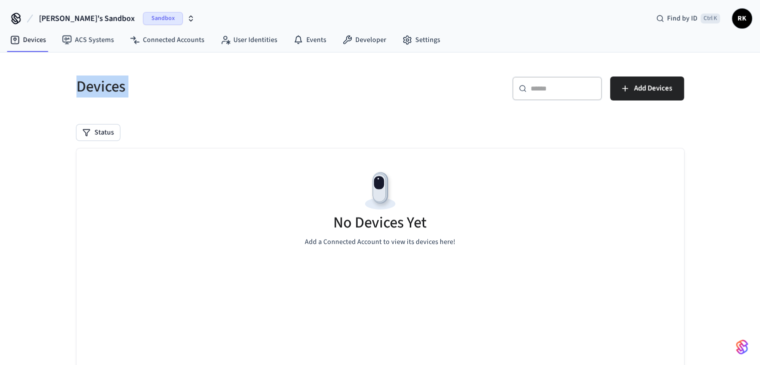
click at [229, 128] on div "Devices ​ ​ Add Devices Status No Devices Yet Add a Connected Account to view i…" at bounding box center [379, 247] width 623 height 366
click at [267, 98] on div "Devices" at bounding box center [219, 86] width 310 height 44
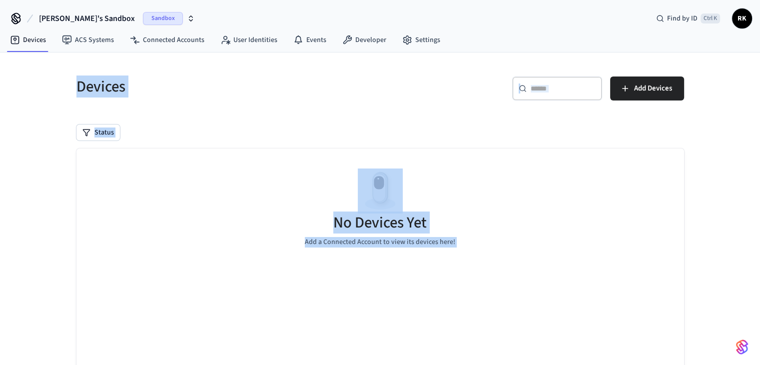
drag, startPoint x: 267, startPoint y: 98, endPoint x: 511, endPoint y: 217, distance: 271.6
click at [440, 279] on div "Devices ​ ​ Add Devices Status No Devices Yet Add a Connected Account to view i…" at bounding box center [379, 247] width 623 height 366
click at [511, 216] on div "No Devices Yet Add a Connected Account to view its devices here!" at bounding box center [379, 207] width 607 height 119
drag, startPoint x: 510, startPoint y: 216, endPoint x: 188, endPoint y: 98, distance: 343.5
click at [189, 98] on div "Devices ​ ​ Add Devices Status No Devices Yet Add a Connected Account to view i…" at bounding box center [379, 247] width 623 height 366
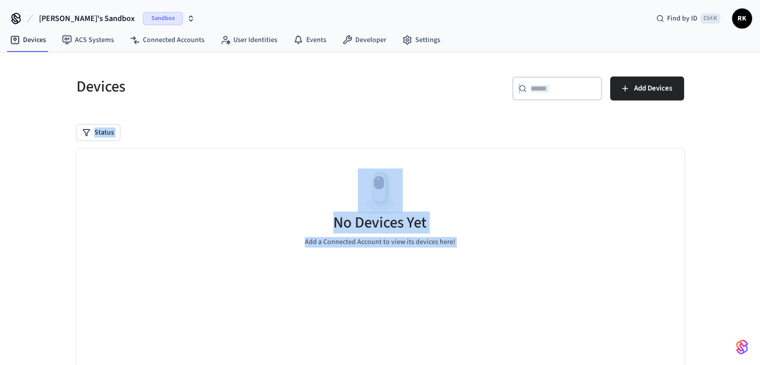
click at [191, 102] on div "Devices" at bounding box center [219, 86] width 310 height 44
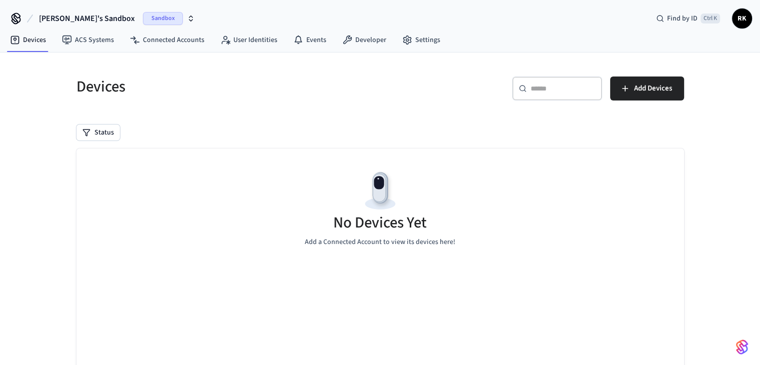
click at [126, 74] on div "Devices" at bounding box center [219, 86] width 310 height 44
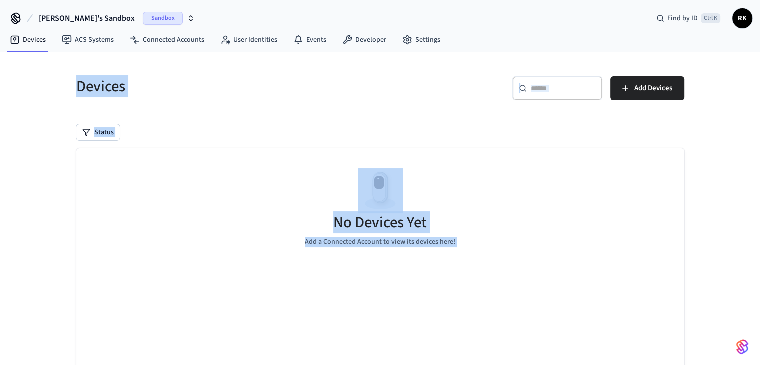
drag, startPoint x: 126, startPoint y: 74, endPoint x: 477, endPoint y: 195, distance: 370.4
click at [376, 228] on div "Devices ​ ​ Add Devices Status No Devices Yet Add a Connected Account to view i…" at bounding box center [379, 247] width 623 height 366
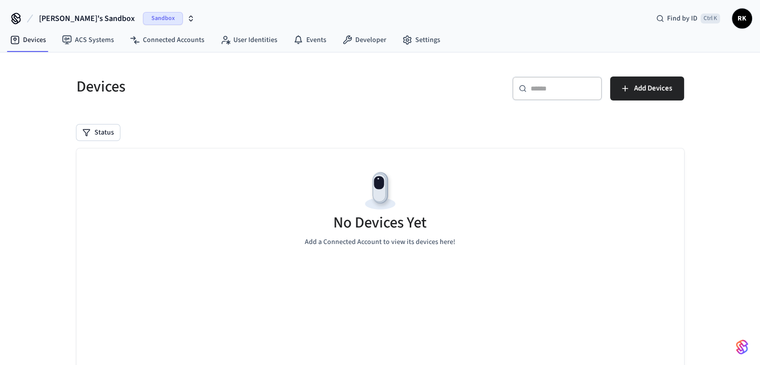
click at [476, 195] on div "No Devices Yet Add a Connected Account to view its devices here!" at bounding box center [379, 207] width 607 height 119
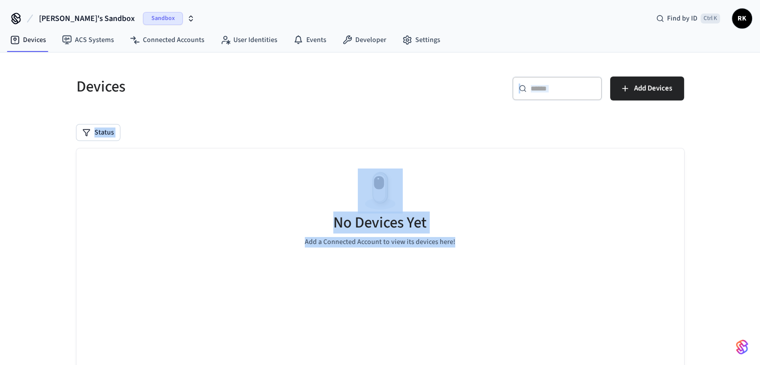
drag, startPoint x: 475, startPoint y: 195, endPoint x: 47, endPoint y: 53, distance: 450.9
click at [47, 53] on div "Devices ​ ​ Add Devices Status No Devices Yet Add a Connected Account to view i…" at bounding box center [380, 241] width 760 height 378
click at [70, 85] on div "Devices" at bounding box center [219, 86] width 310 height 44
